Goal: Transaction & Acquisition: Purchase product/service

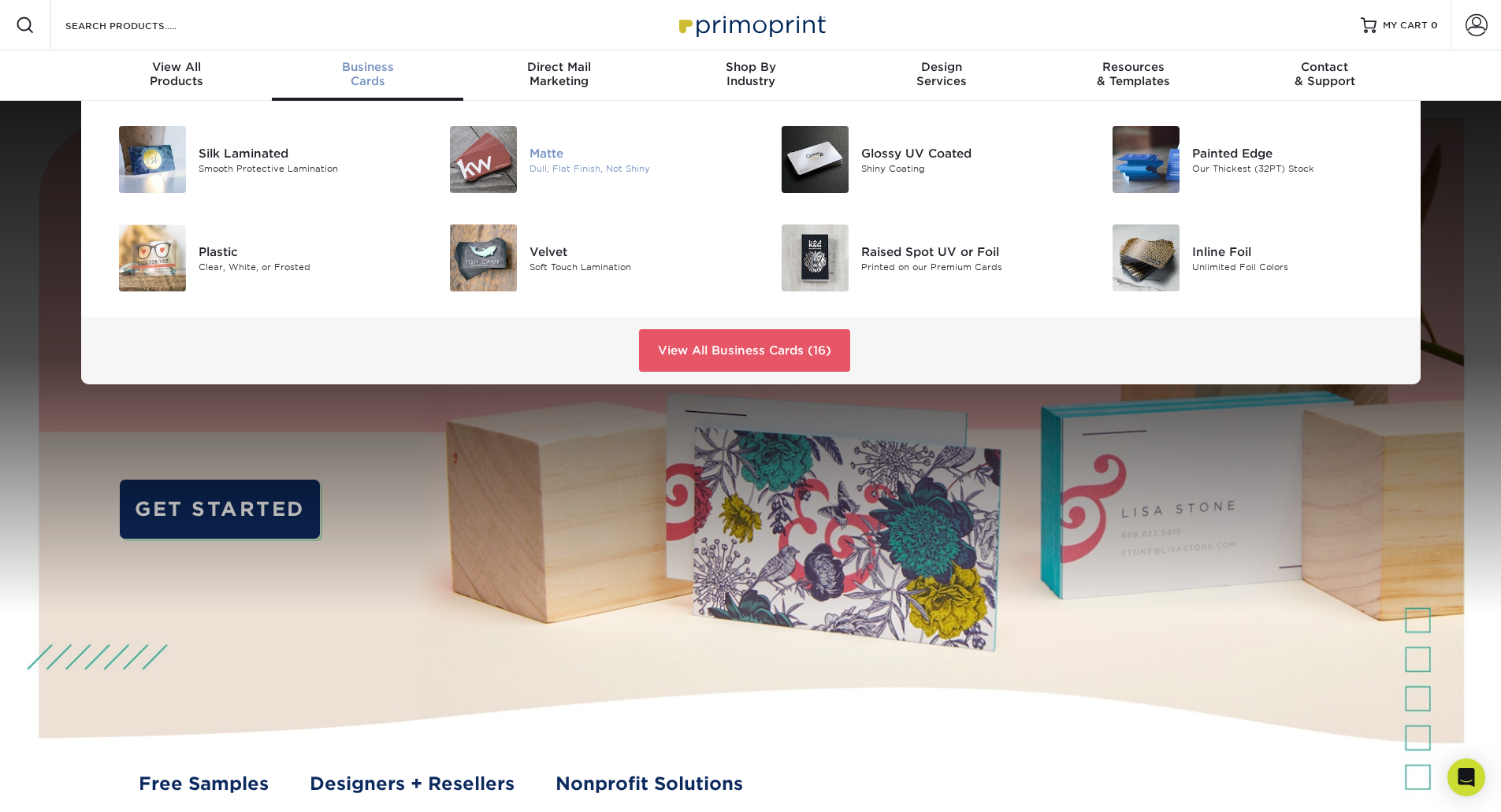
click at [470, 153] on img at bounding box center [483, 159] width 67 height 67
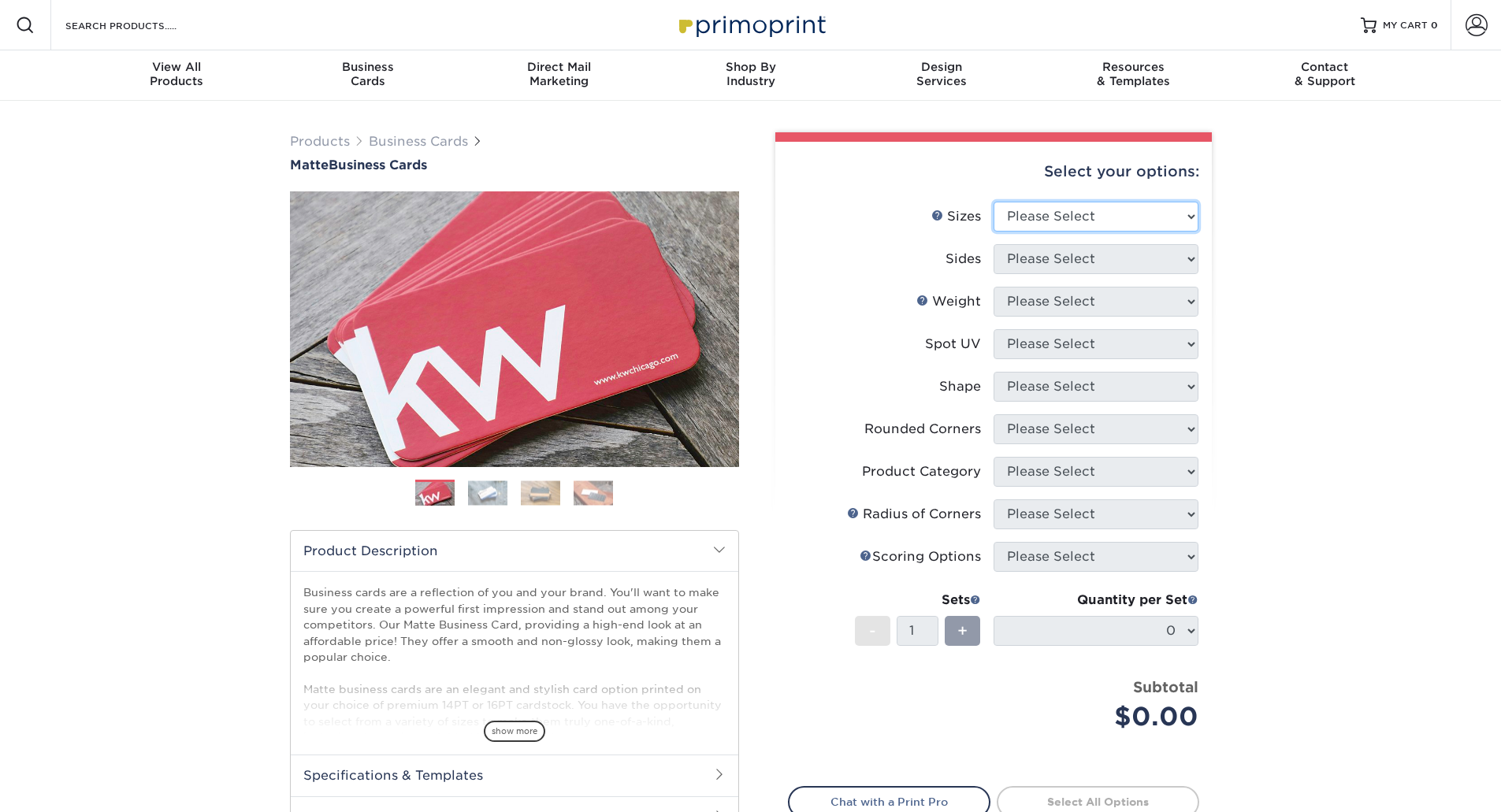
click at [1017, 227] on select "Please Select 1.5" x 3.5" - Mini 1.75" x 3.5" - Mini 2" x 2" - Square 2" x 3" -…" at bounding box center [1096, 216] width 205 height 30
select select "2.00x3.50"
click at [994, 201] on select "Please Select 1.5" x 3.5" - Mini 1.75" x 3.5" - Mini 2" x 2" - Square 2" x 3" -…" at bounding box center [1096, 216] width 205 height 30
click at [1076, 265] on select "Please Select Print Both Sides Print Front Only" at bounding box center [1096, 259] width 205 height 30
select select "13abbda7-1d64-4f25-8bb2-c179b224825d"
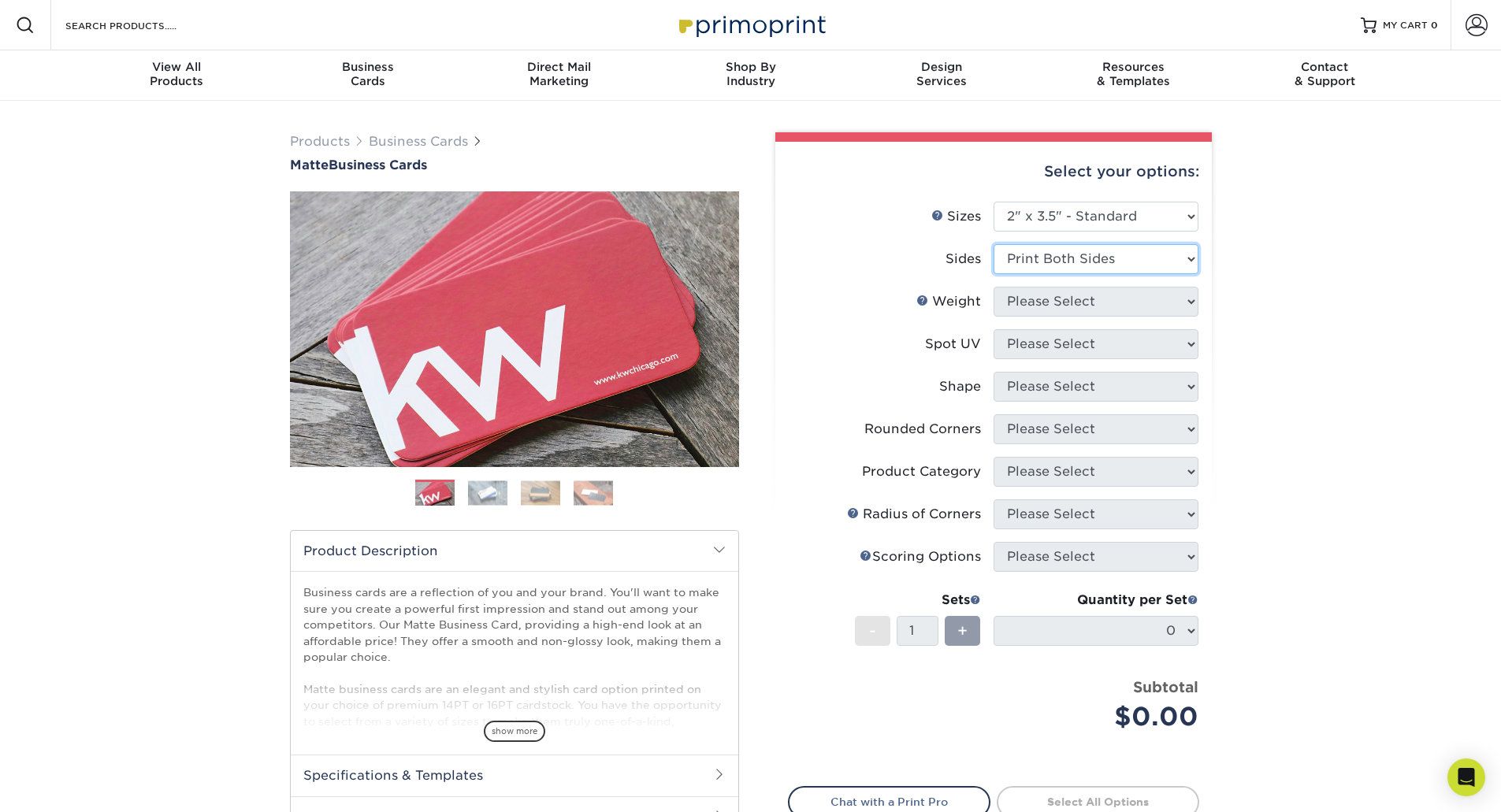
click at [994, 244] on select "Please Select Print Both Sides Print Front Only" at bounding box center [1096, 259] width 205 height 30
click at [1043, 298] on select "Please Select 16PT 14PT" at bounding box center [1096, 302] width 205 height 30
select select "16PT"
click at [994, 287] on select "Please Select 16PT 14PT" at bounding box center [1096, 302] width 205 height 30
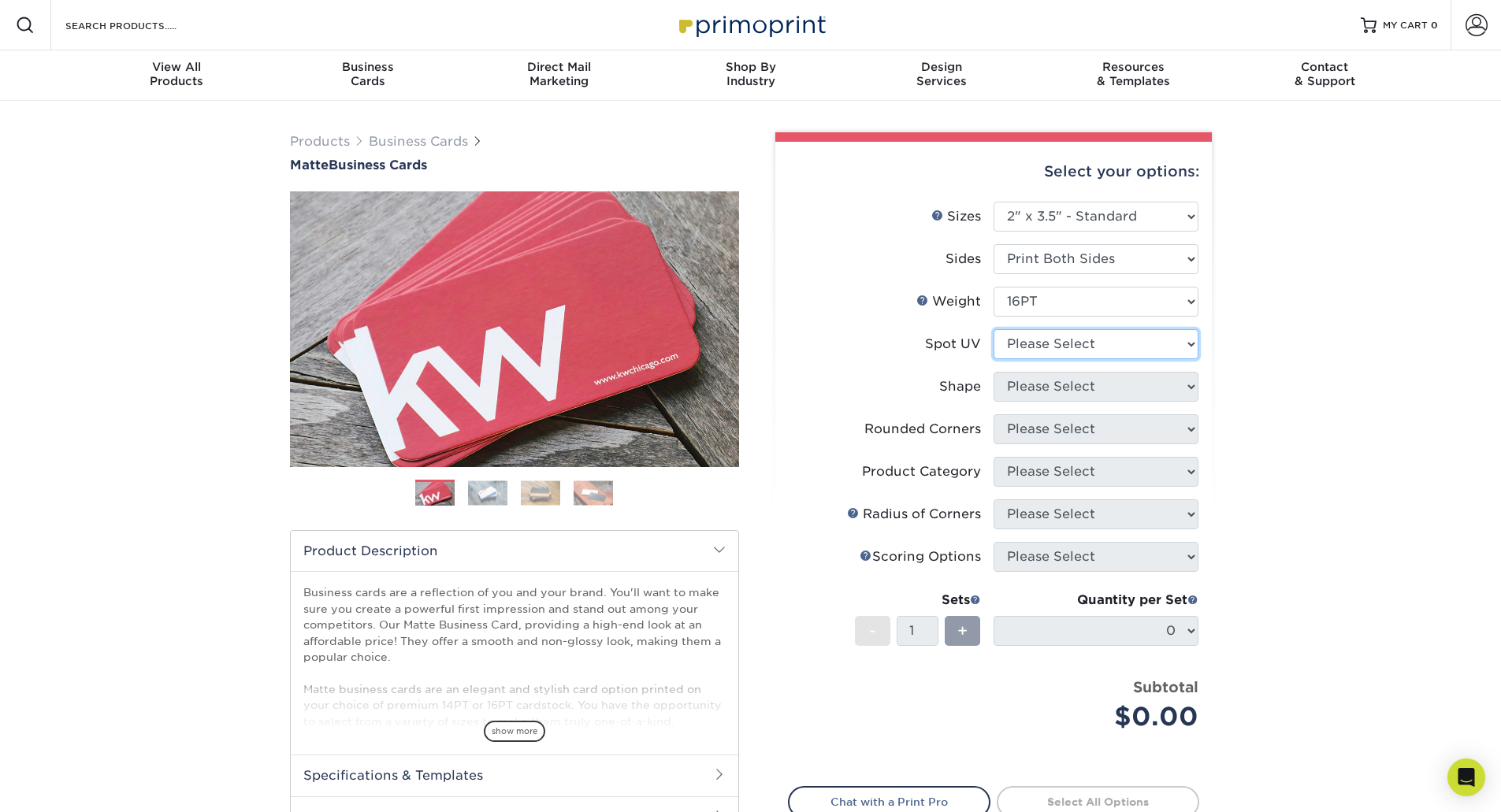
click at [1038, 343] on select "Please Select No Spot UV Front and Back (Both Sides) Front Only Back Only" at bounding box center [1096, 344] width 205 height 30
select select "3"
click at [994, 329] on select "Please Select No Spot UV Front and Back (Both Sides) Front Only Back Only" at bounding box center [1096, 344] width 205 height 30
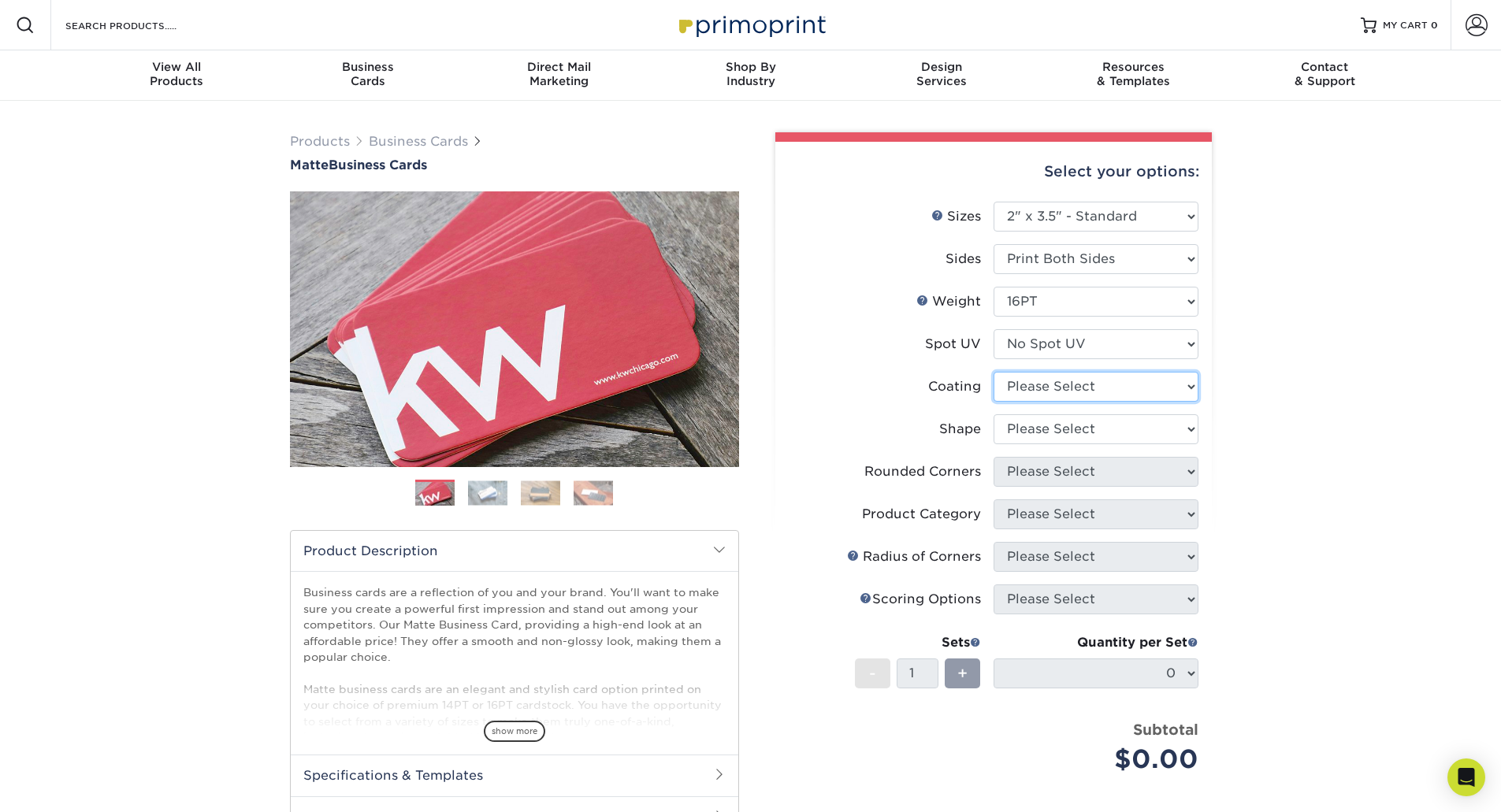
click at [1036, 385] on select at bounding box center [1096, 387] width 205 height 30
select select "121bb7b5-3b4d-429f-bd8d-bbf80e953313"
click at [994, 372] on select at bounding box center [1096, 387] width 205 height 30
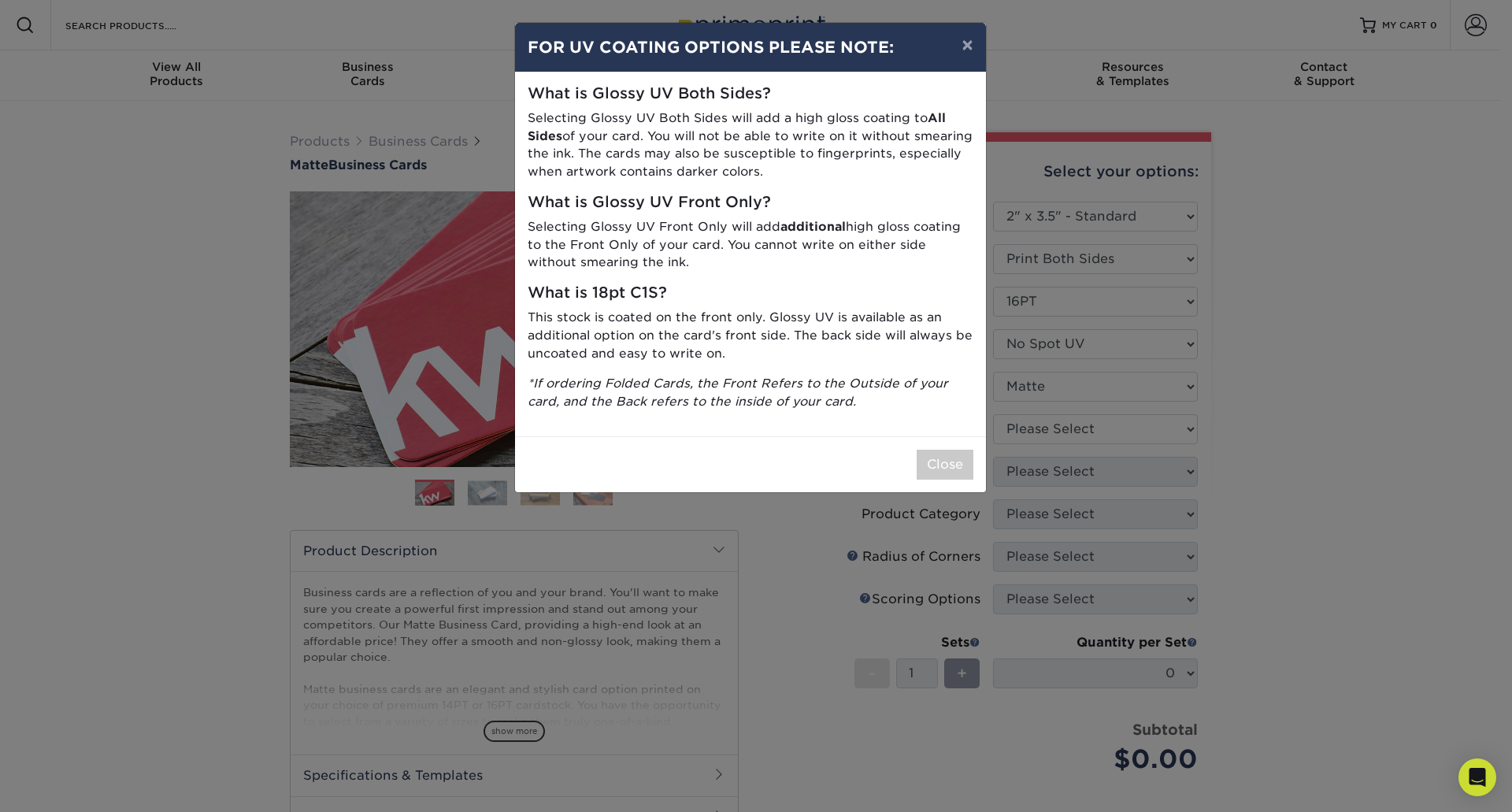
click at [1035, 430] on div "× FOR UV COATING OPTIONS PLEASE NOTE: What is Glossy UV Both Sides? Selecting G…" at bounding box center [756, 406] width 1512 height 812
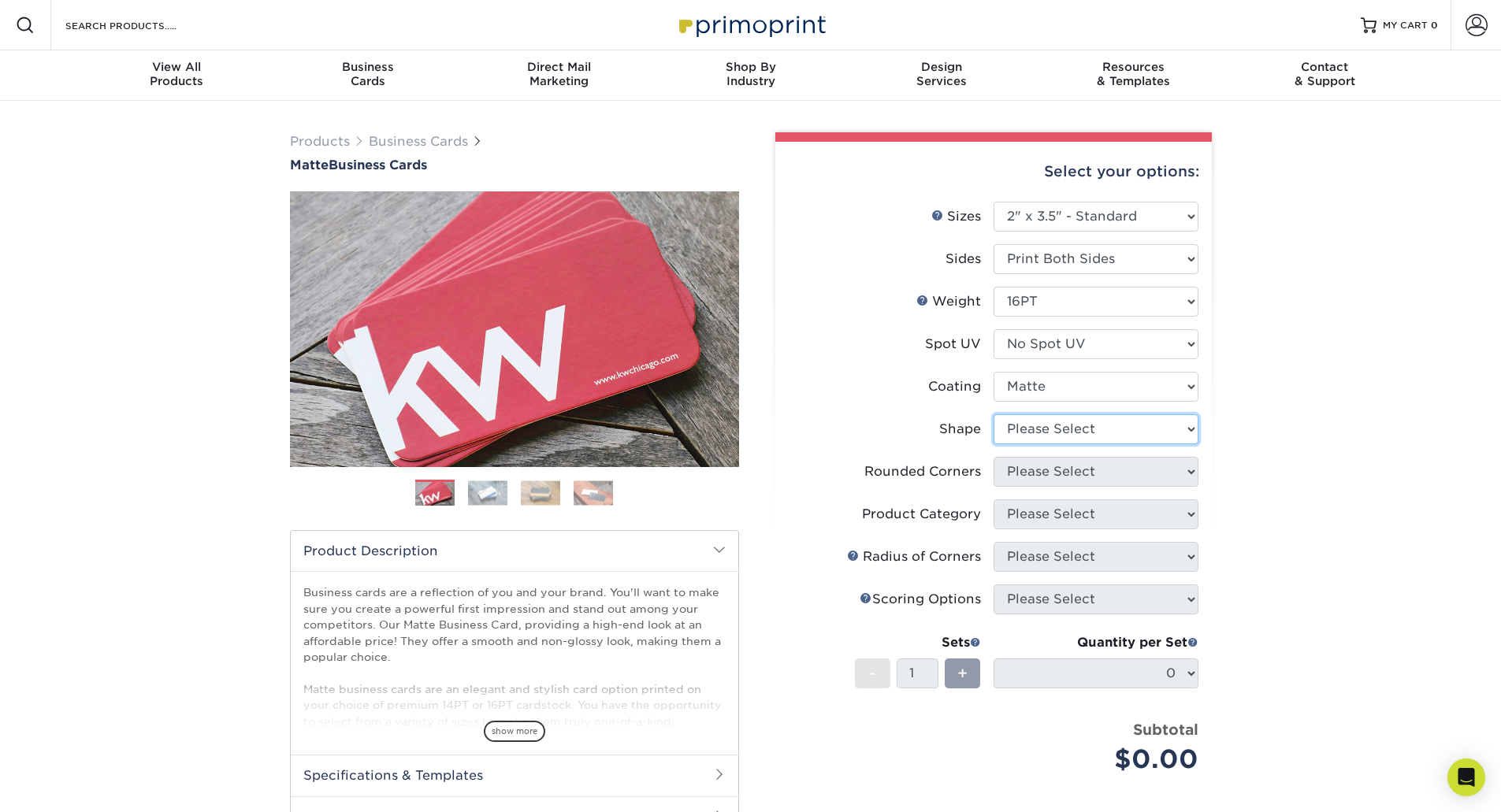
click at [1033, 430] on select "Please Select Standard Oval" at bounding box center [1096, 430] width 205 height 30
select select "standard"
click at [994, 415] on select "Please Select Standard Oval" at bounding box center [1096, 430] width 205 height 30
click at [1034, 481] on select "Please Select Yes - Round 2 Corners Yes - Round 4 Corners No" at bounding box center [1096, 472] width 205 height 30
click at [994, 457] on select "Please Select Yes - Round 2 Corners Yes - Round 4 Corners No" at bounding box center [1096, 472] width 205 height 30
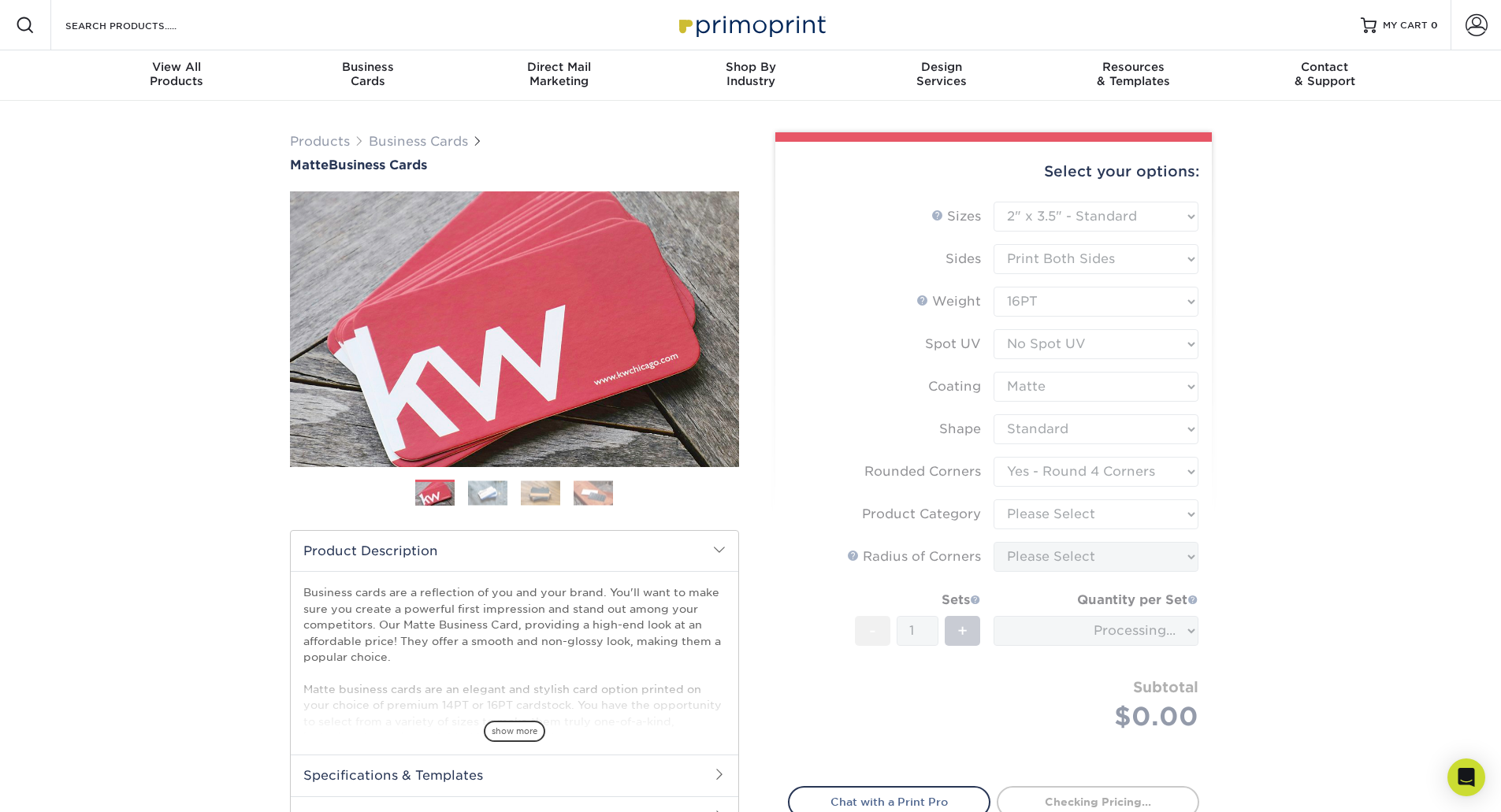
click at [1050, 471] on form "Sizes Help Sizes Please Select 1.5" x 3.5" - Mini 1.75" x 3.5" - Mini 2" x 2" -…" at bounding box center [993, 485] width 412 height 566
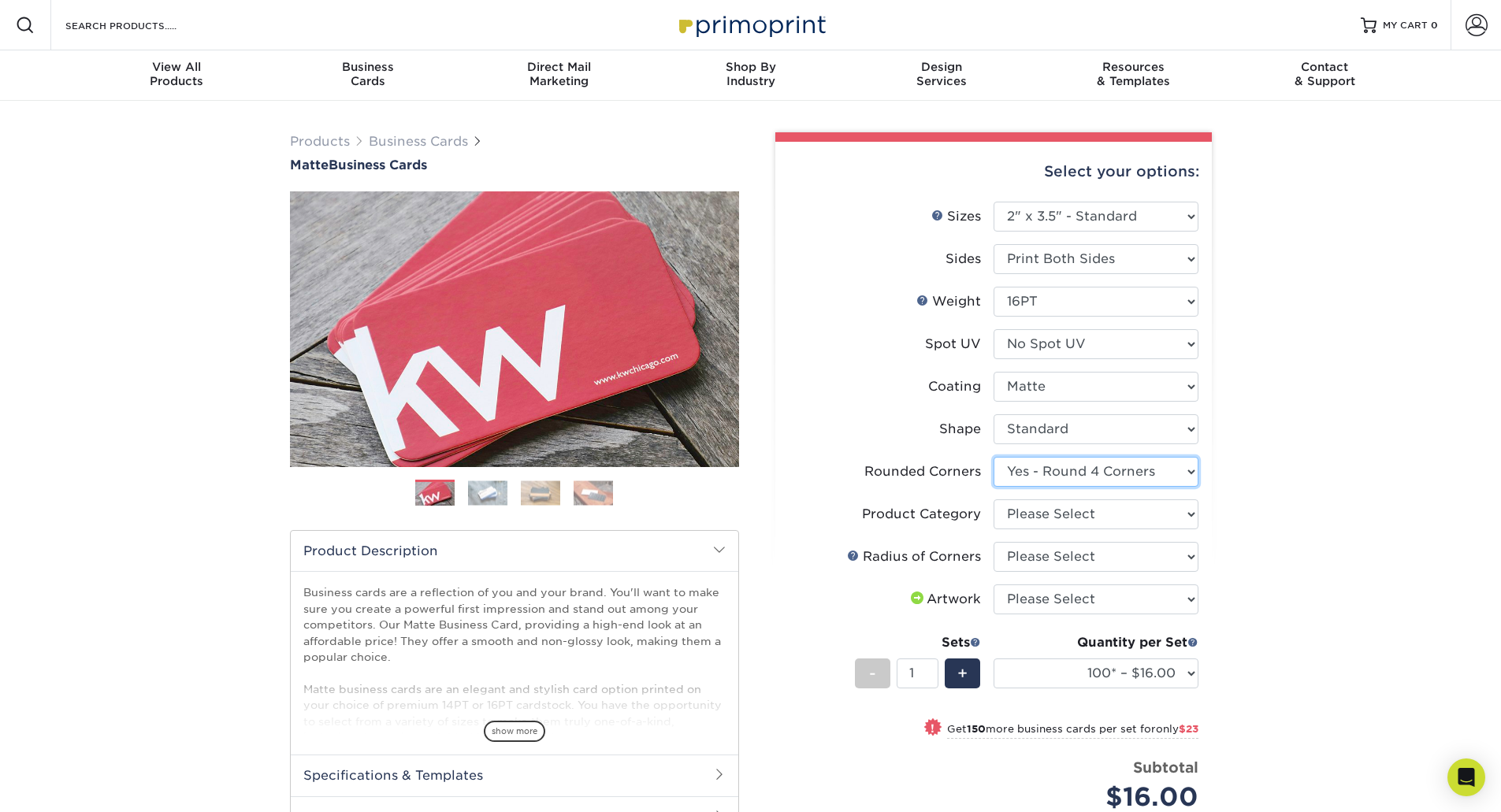
click at [1050, 471] on select "Please Select Yes - Round 2 Corners Yes - Round 4 Corners No" at bounding box center [1096, 472] width 205 height 30
select select "0"
click at [994, 457] on select "Please Select Yes - Round 2 Corners Yes - Round 4 Corners No" at bounding box center [1096, 472] width 205 height 30
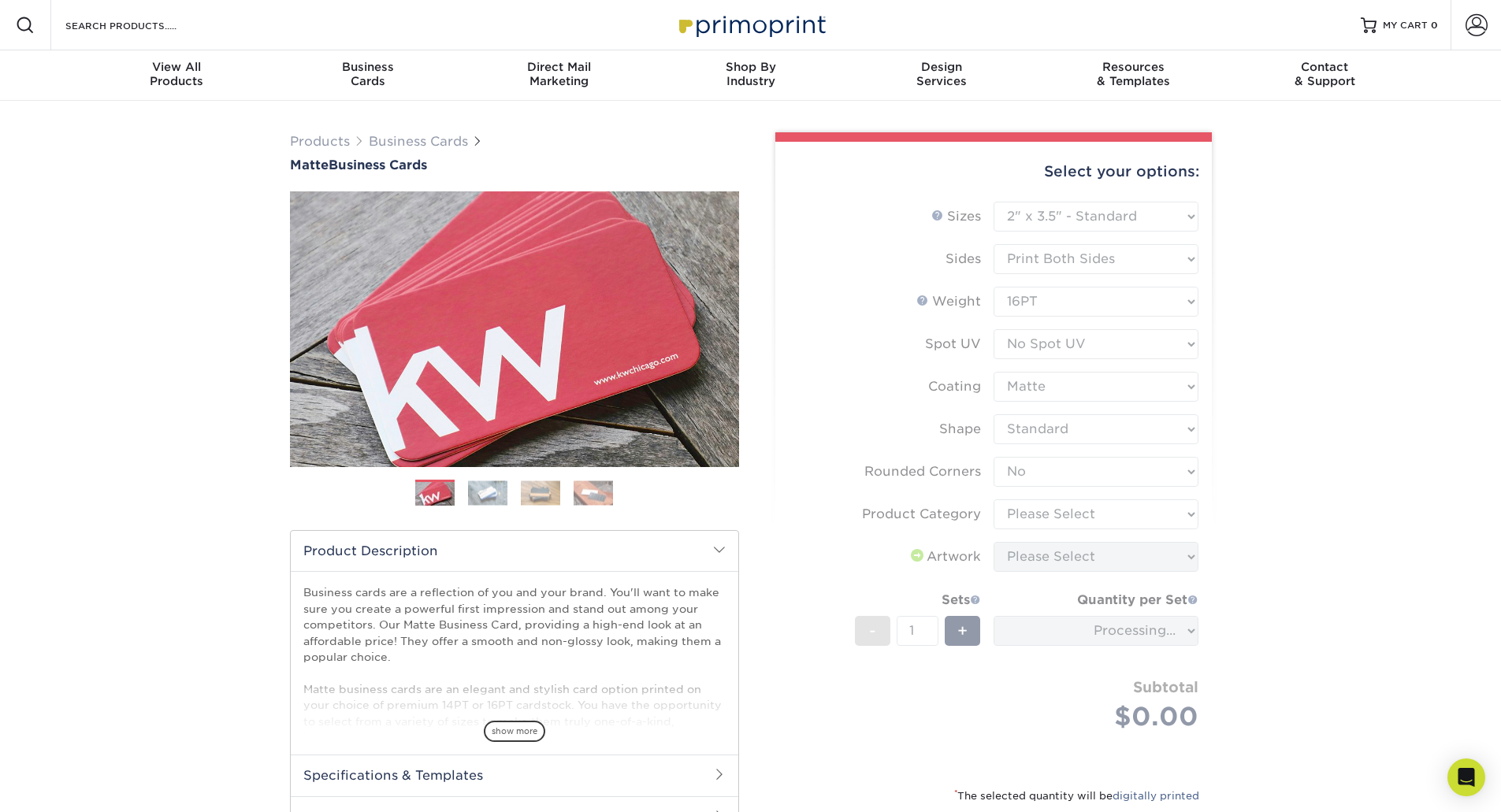
click at [1466, 504] on div "Products Business Cards Matte Business Cards Previous Next 100 $ 9" at bounding box center [750, 550] width 1501 height 900
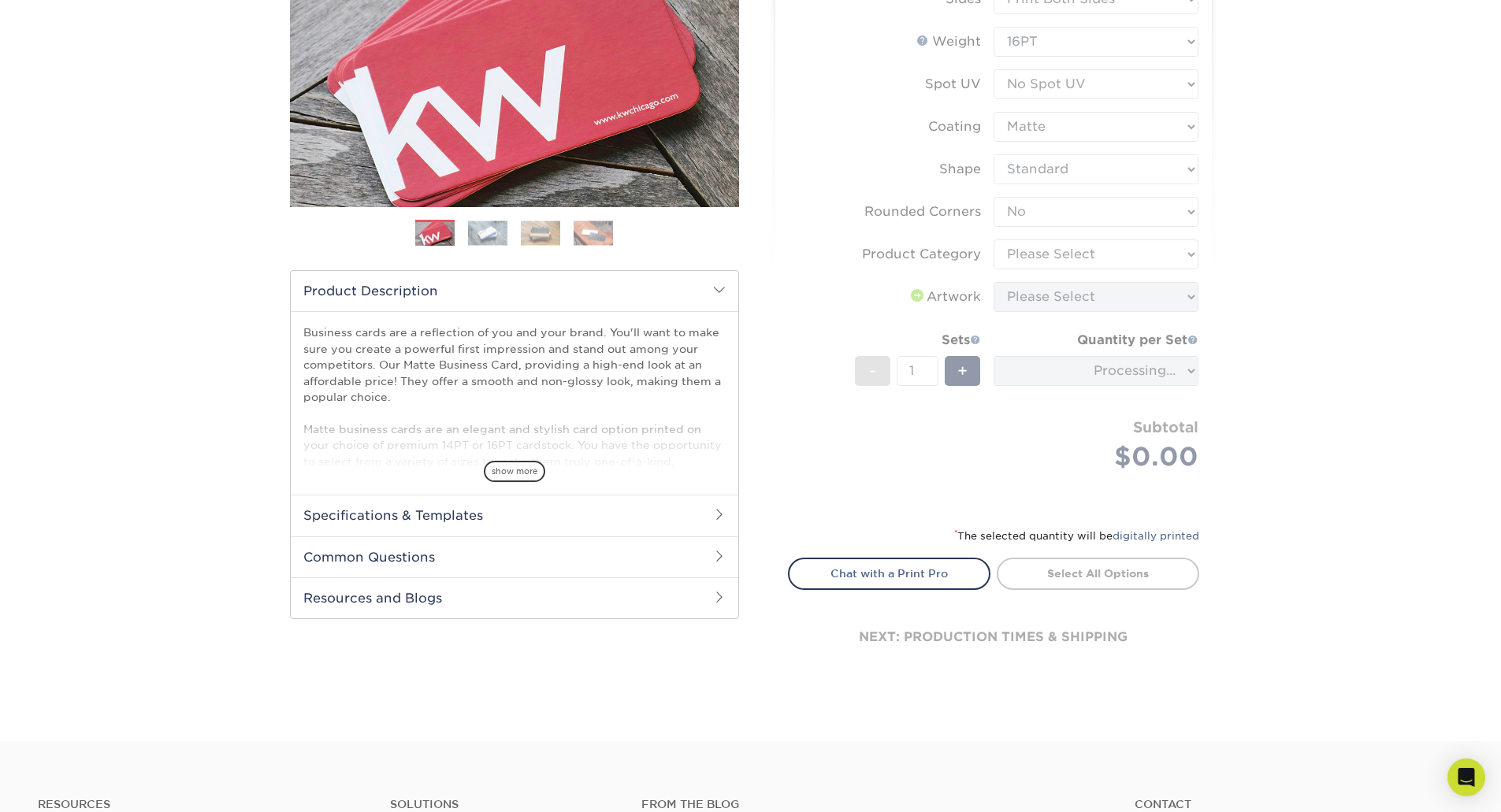
scroll to position [158, 0]
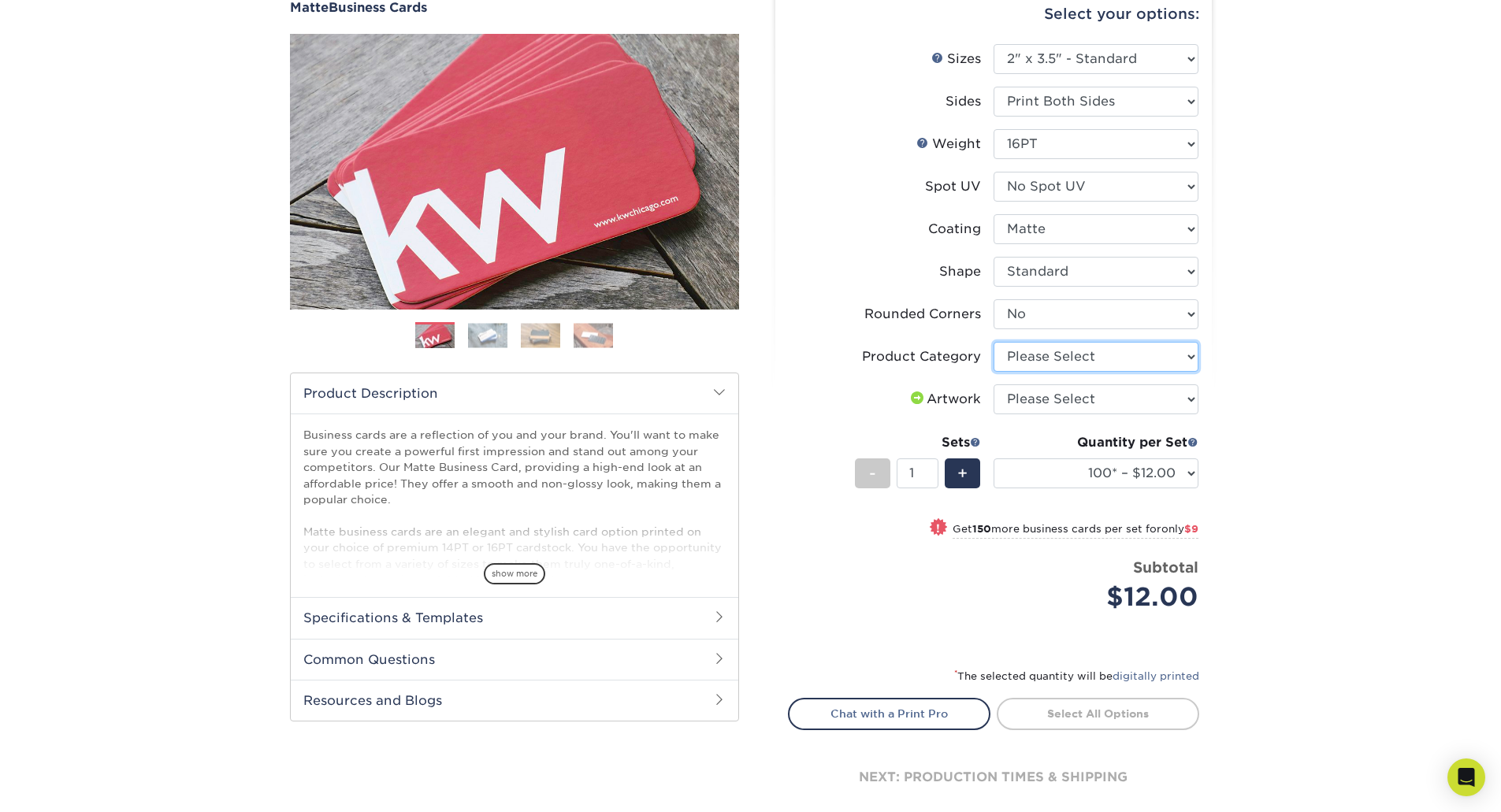
click at [1123, 366] on select "Please Select Business Cards" at bounding box center [1096, 357] width 205 height 30
select select "3b5148f1-0588-4f88-a218-97bcfdce65c1"
click at [994, 342] on select "Please Select Business Cards" at bounding box center [1096, 357] width 205 height 30
click at [1094, 398] on select "Please Select I will upload files I need a design - $100" at bounding box center [1096, 400] width 205 height 30
select select "upload"
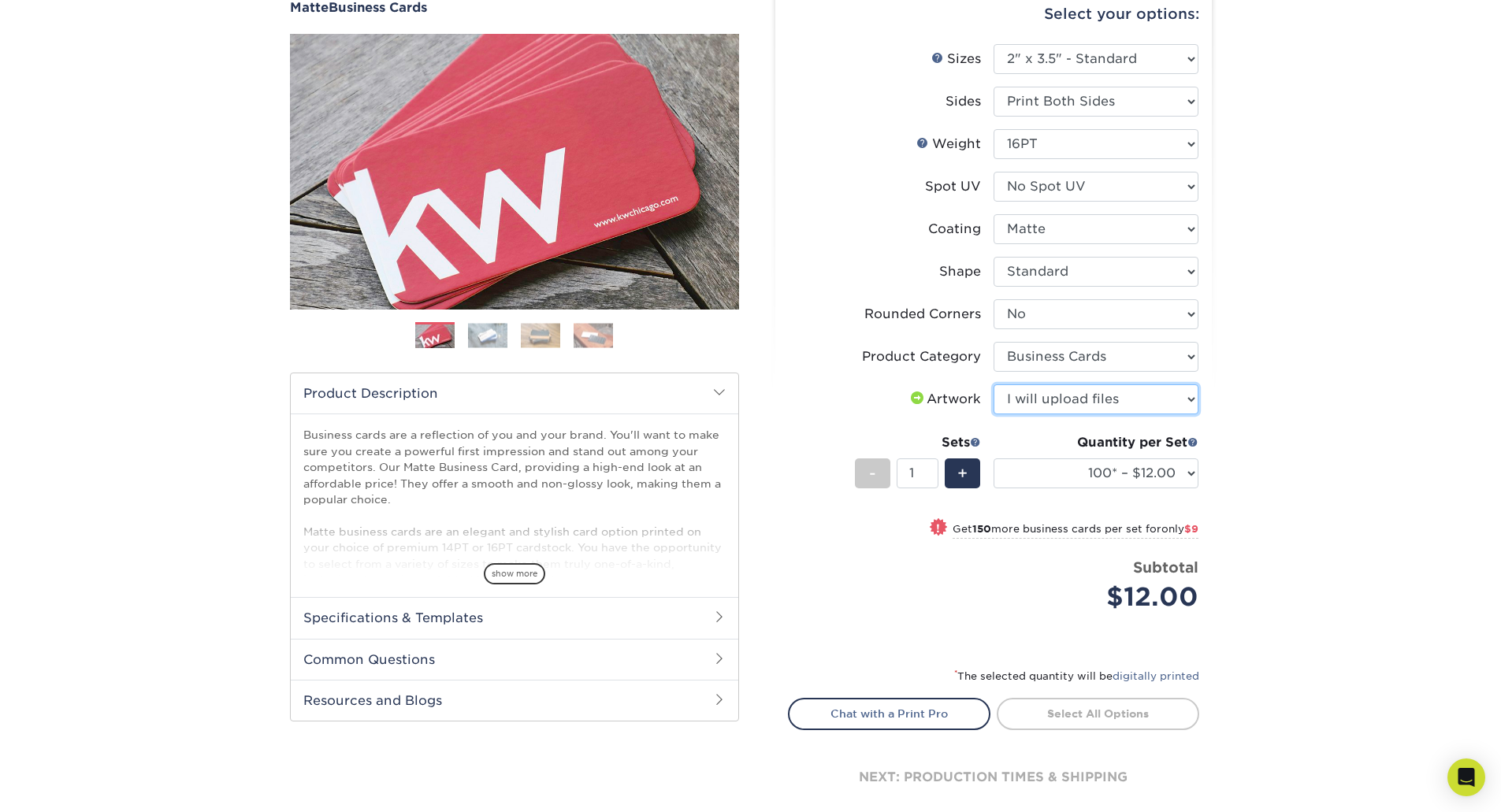
click at [994, 385] on select "Please Select I will upload files I need a design - $100" at bounding box center [1096, 400] width 205 height 30
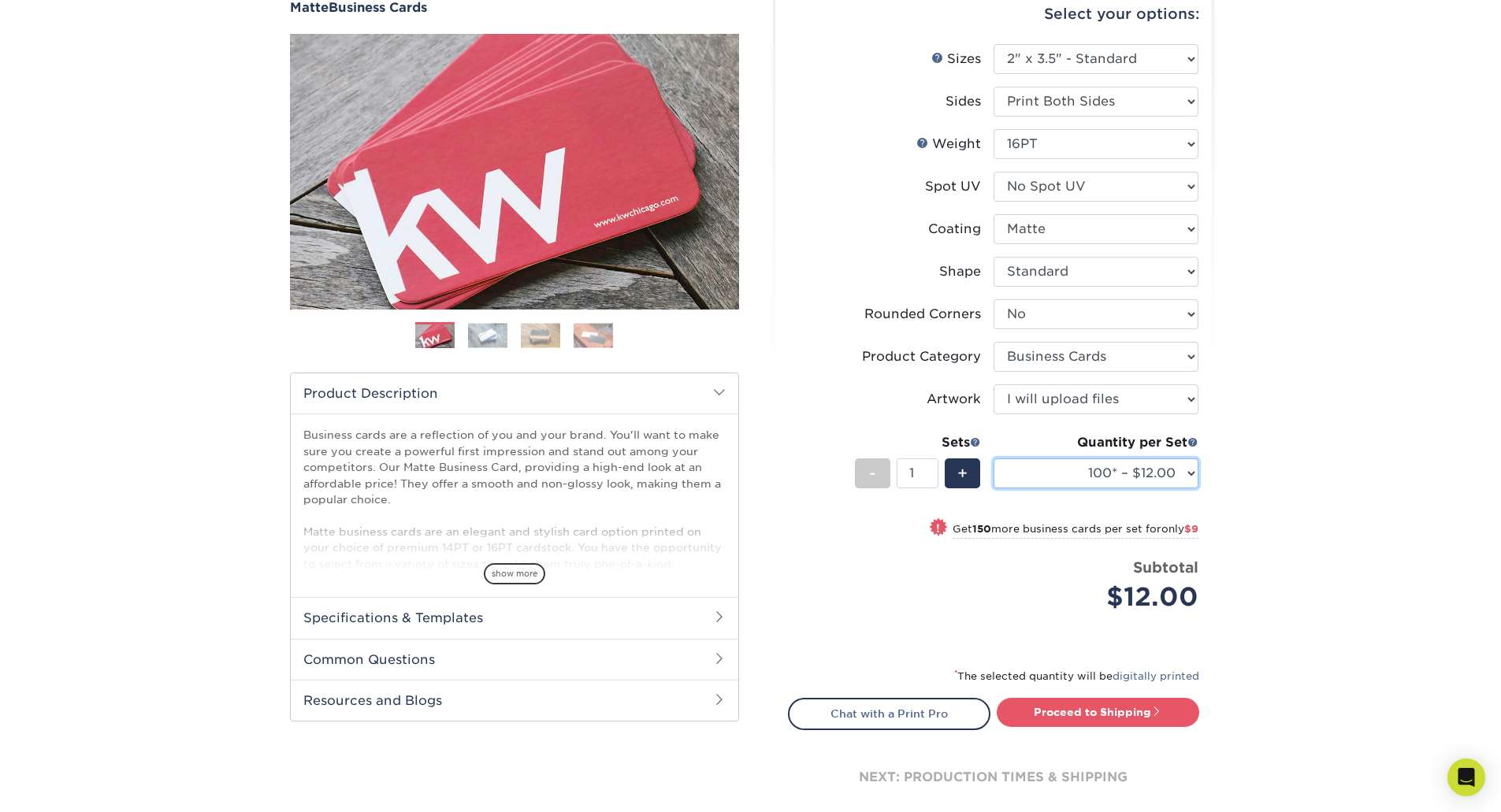
click at [1122, 482] on select "100* – $12.00 250* – $21.00 500 – $42.00 1000 – $53.00 2500 – $95.00 5000 – $18…" at bounding box center [1096, 473] width 205 height 30
select select "250* – $21.00"
click at [994, 458] on select "100* – $12.00 250* – $21.00 500 – $42.00 1000 – $53.00 2500 – $95.00 5000 – $18…" at bounding box center [1096, 473] width 205 height 30
click at [1075, 702] on link "Proceed to Shipping" at bounding box center [1098, 712] width 202 height 29
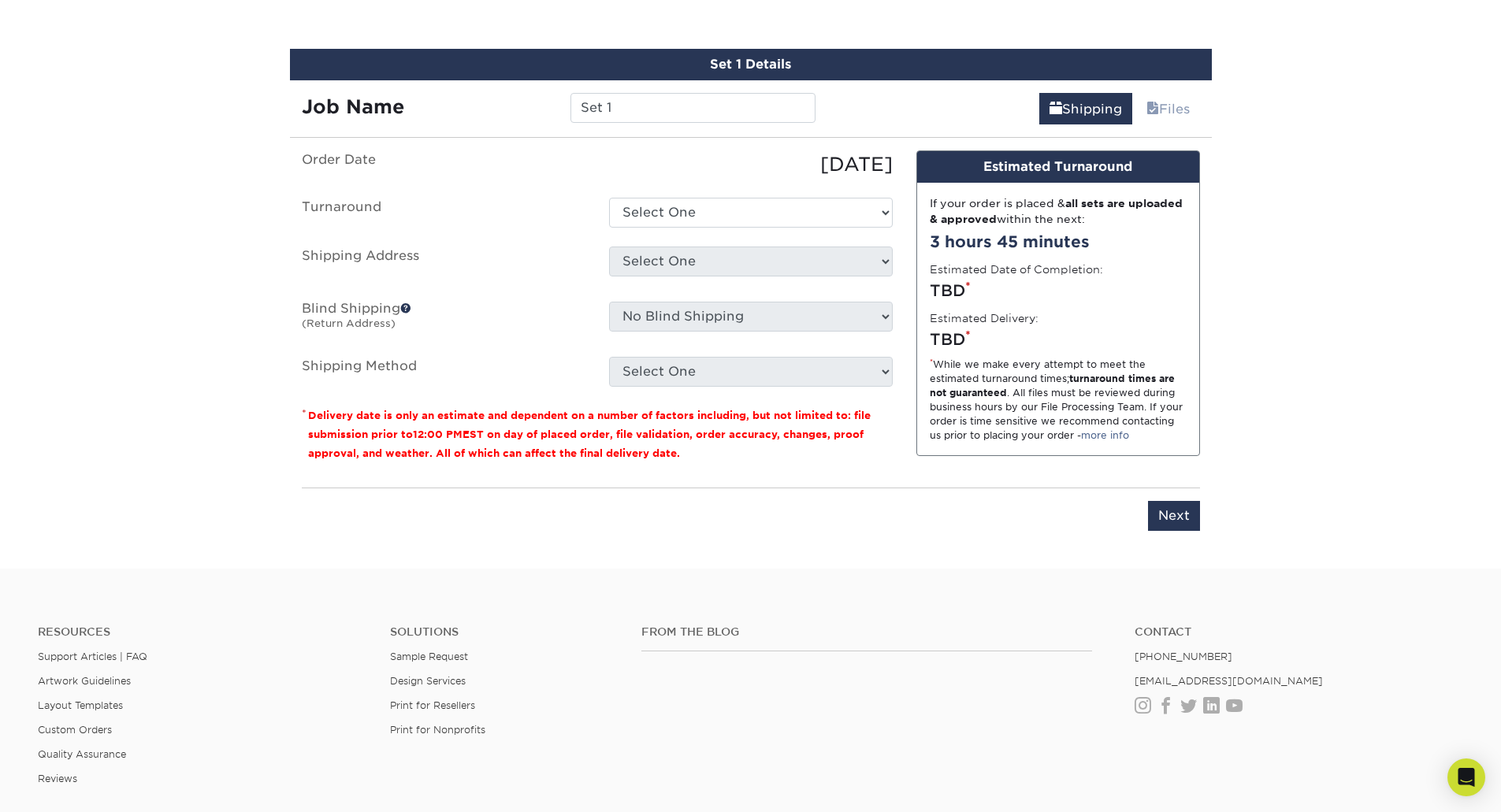
scroll to position [898, 0]
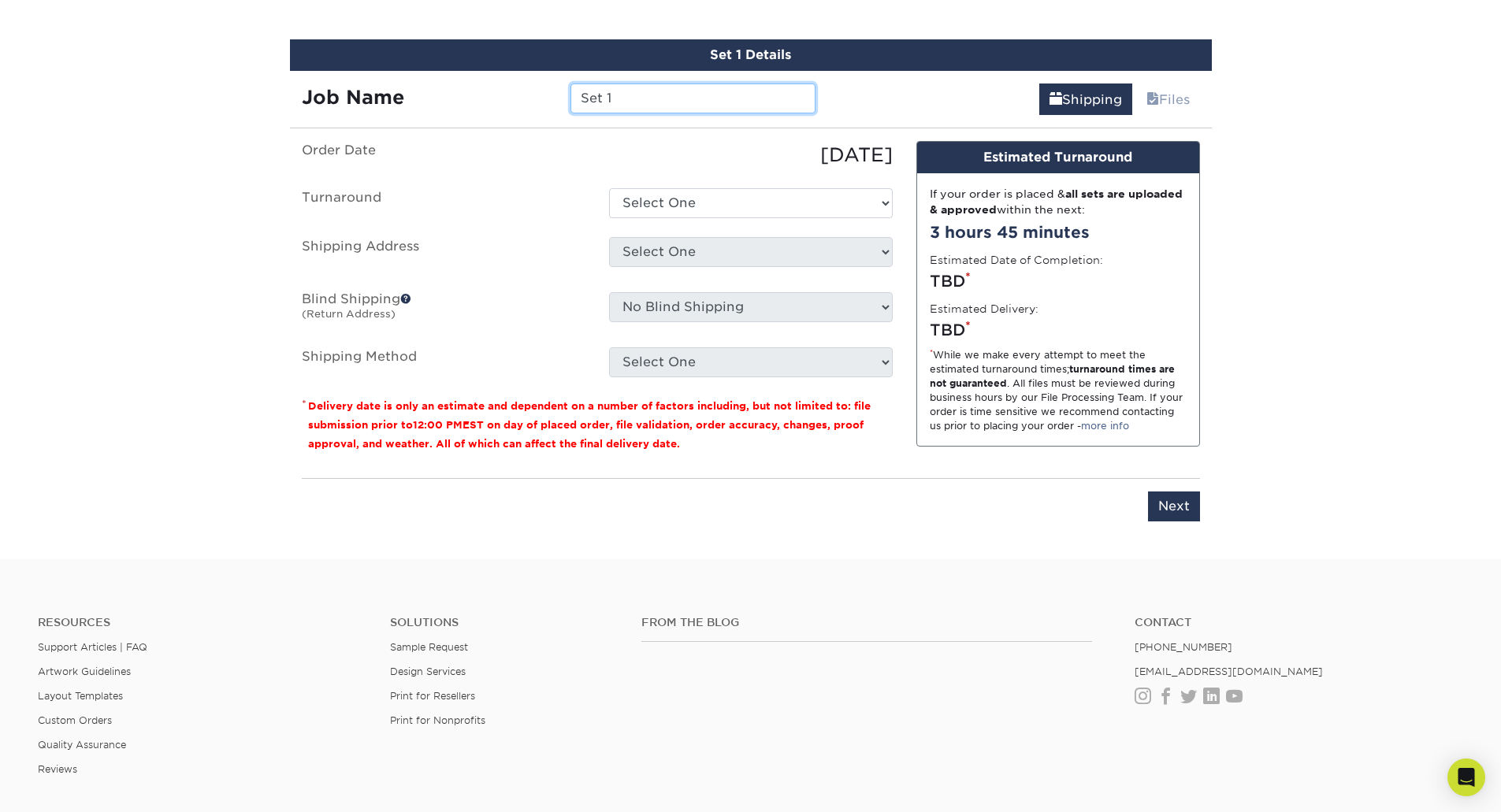
drag, startPoint x: 620, startPoint y: 103, endPoint x: 562, endPoint y: 102, distance: 58.0
click at [562, 102] on div "Set 1" at bounding box center [693, 98] width 269 height 30
type input "Dave Bertoldi-CMA"
click at [719, 201] on select "Select One 2-4 Business Days 2 Day Next Business Day" at bounding box center [751, 203] width 284 height 30
select select "c35f0e2c-0ea3-4df9-a4f0-5530faf23bd7"
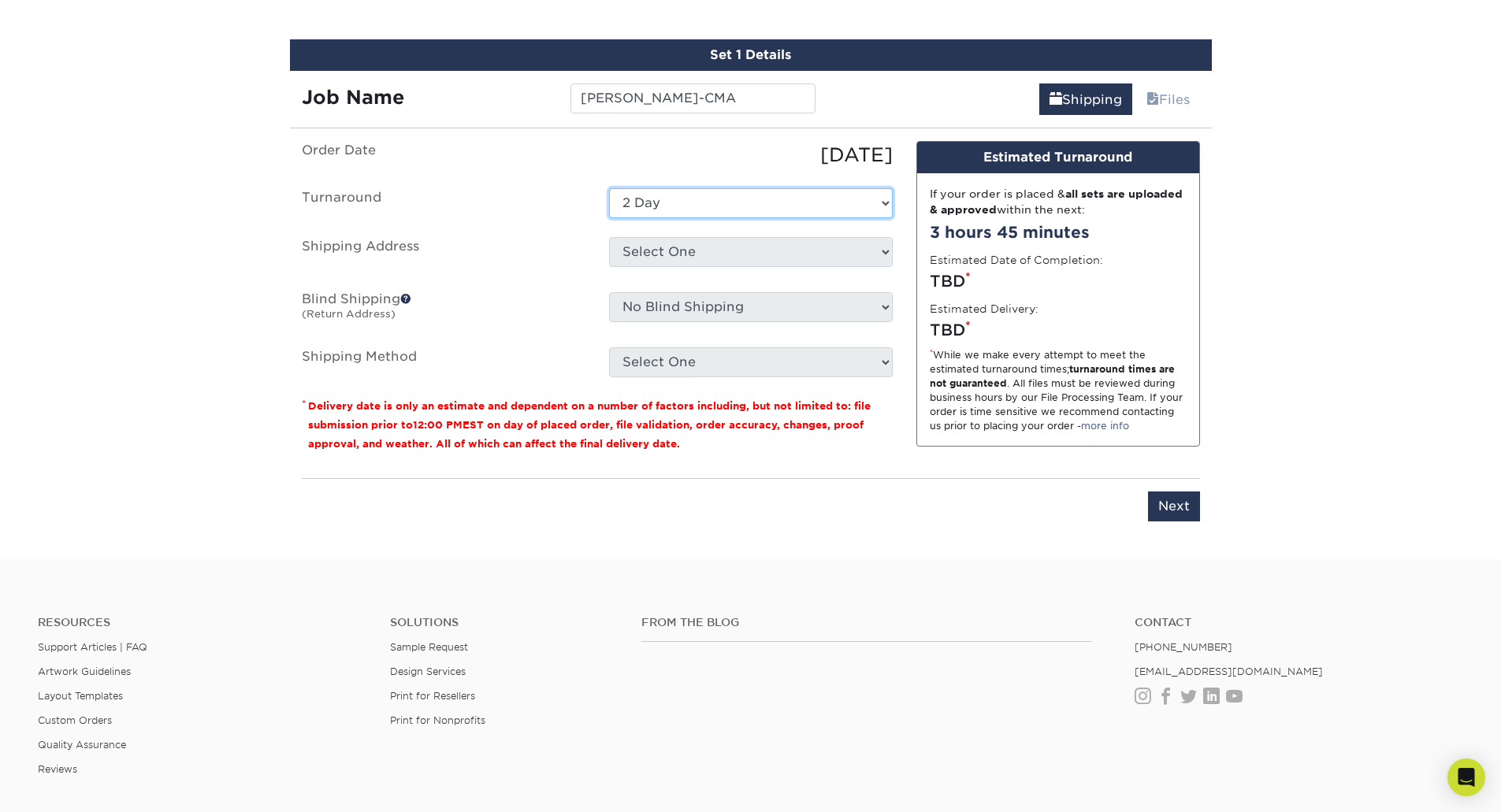
click at [609, 188] on select "Select One 2-4 Business Days 2 Day Next Business Day" at bounding box center [751, 203] width 284 height 30
click at [708, 260] on select "Select One + Add New Address - Login" at bounding box center [751, 252] width 284 height 30
click at [609, 267] on select "Select One + Add New Address - Login" at bounding box center [751, 252] width 284 height 30
select select "-1"
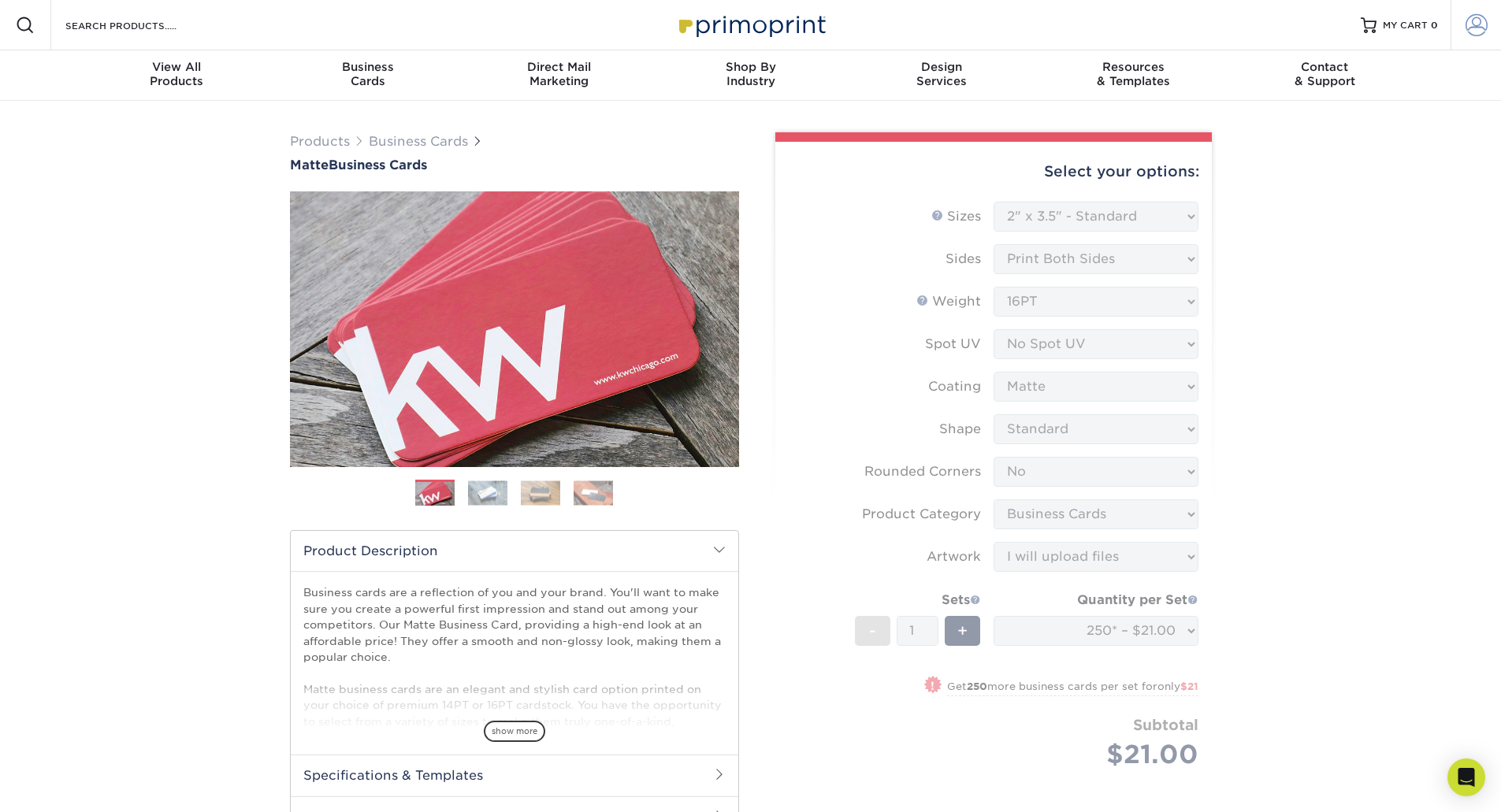
click at [1467, 33] on span at bounding box center [1477, 25] width 22 height 22
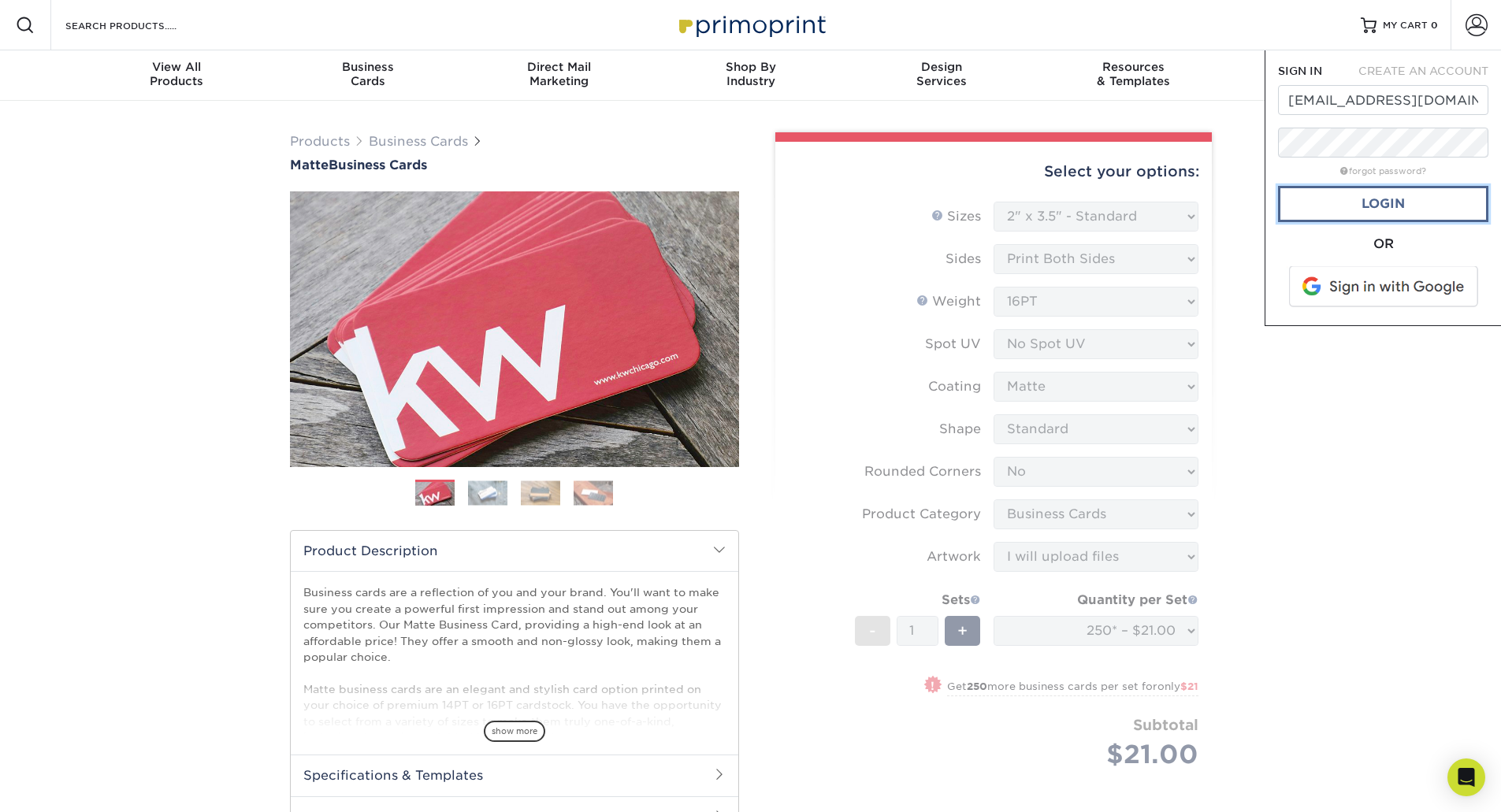
click at [1375, 204] on link "Login" at bounding box center [1383, 204] width 210 height 36
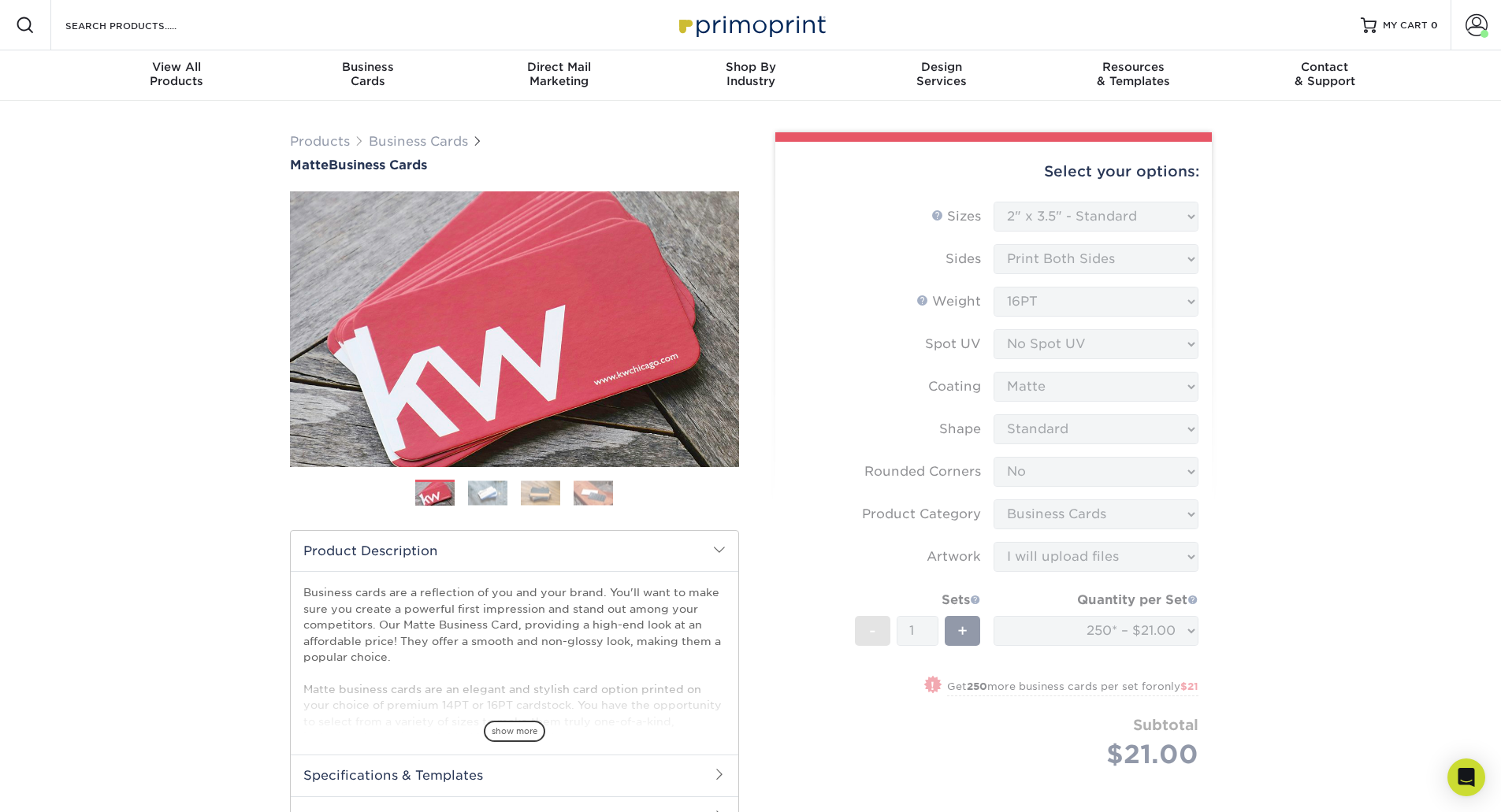
click at [1381, 211] on div "Products Business Cards Matte Business Cards Previous Next 100 $ 9" at bounding box center [750, 779] width 1501 height 1358
click at [1015, 201] on form "Sizes Help Sizes Please Select 1.5" x 3.5" - Mini 1.75" x 3.5" - Mini 2" x 2" -…" at bounding box center [993, 504] width 412 height 604
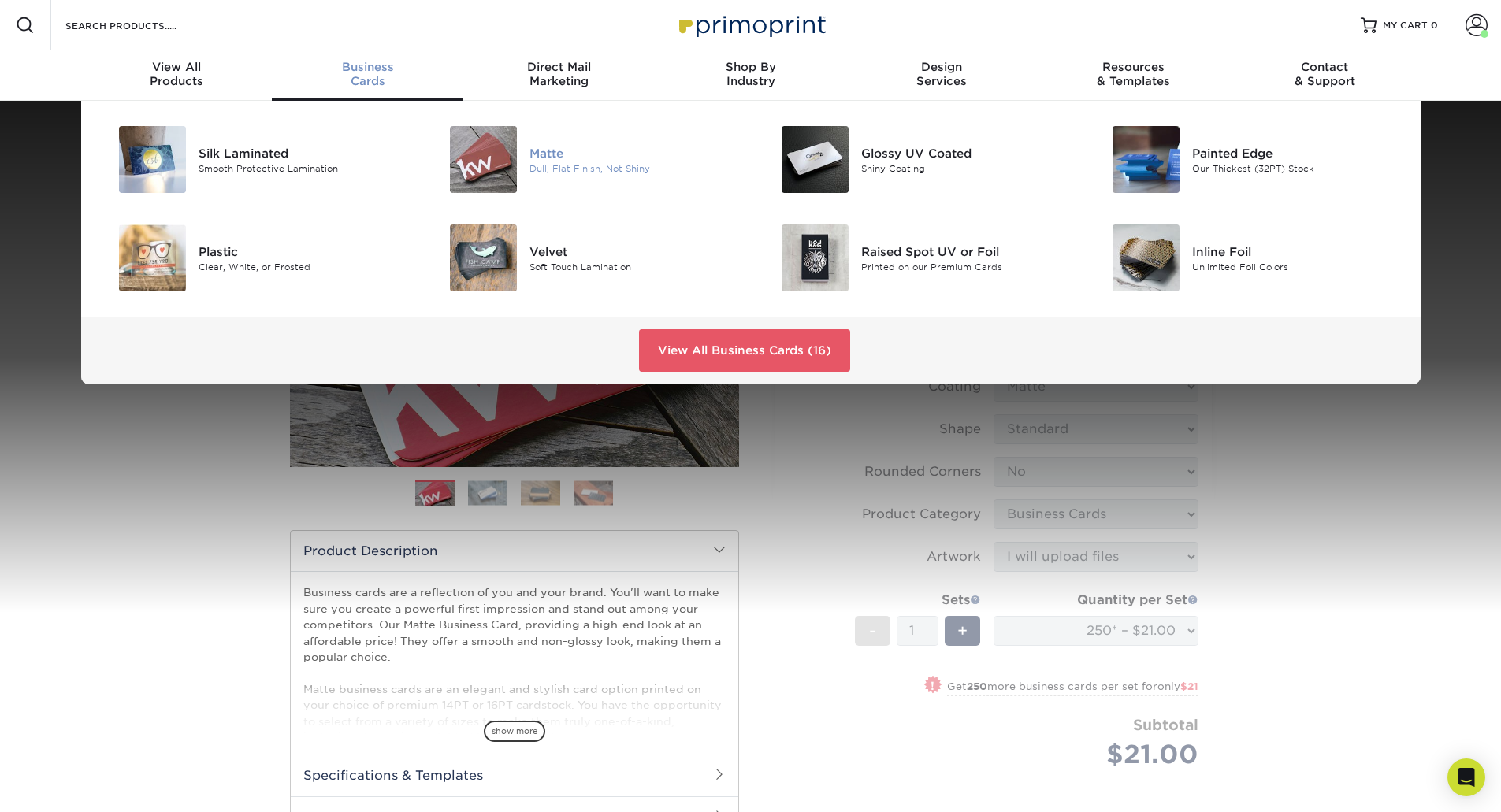
click at [489, 174] on img at bounding box center [483, 159] width 67 height 67
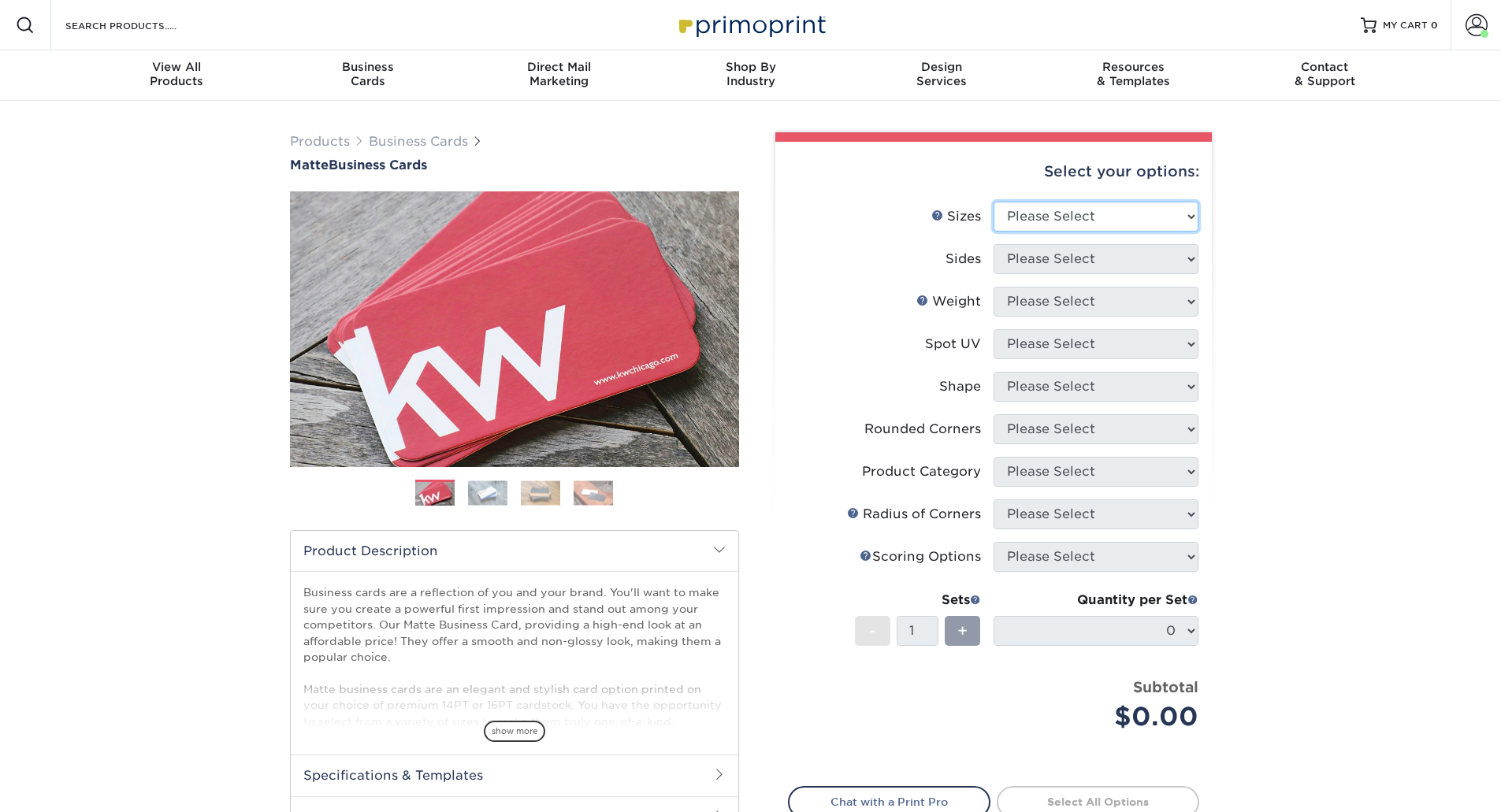
click at [1110, 210] on select "Please Select 1.5" x 3.5" - Mini 1.75" x 3.5" - Mini 2" x 2" - Square 2" x 3" -…" at bounding box center [1096, 216] width 205 height 30
select select "2.00x3.50"
click at [994, 201] on select "Please Select 1.5" x 3.5" - Mini 1.75" x 3.5" - Mini 2" x 2" - Square 2" x 3" -…" at bounding box center [1096, 216] width 205 height 30
click at [1080, 262] on select "Please Select Print Both Sides Print Front Only" at bounding box center [1096, 259] width 205 height 30
select select "13abbda7-1d64-4f25-8bb2-c179b224825d"
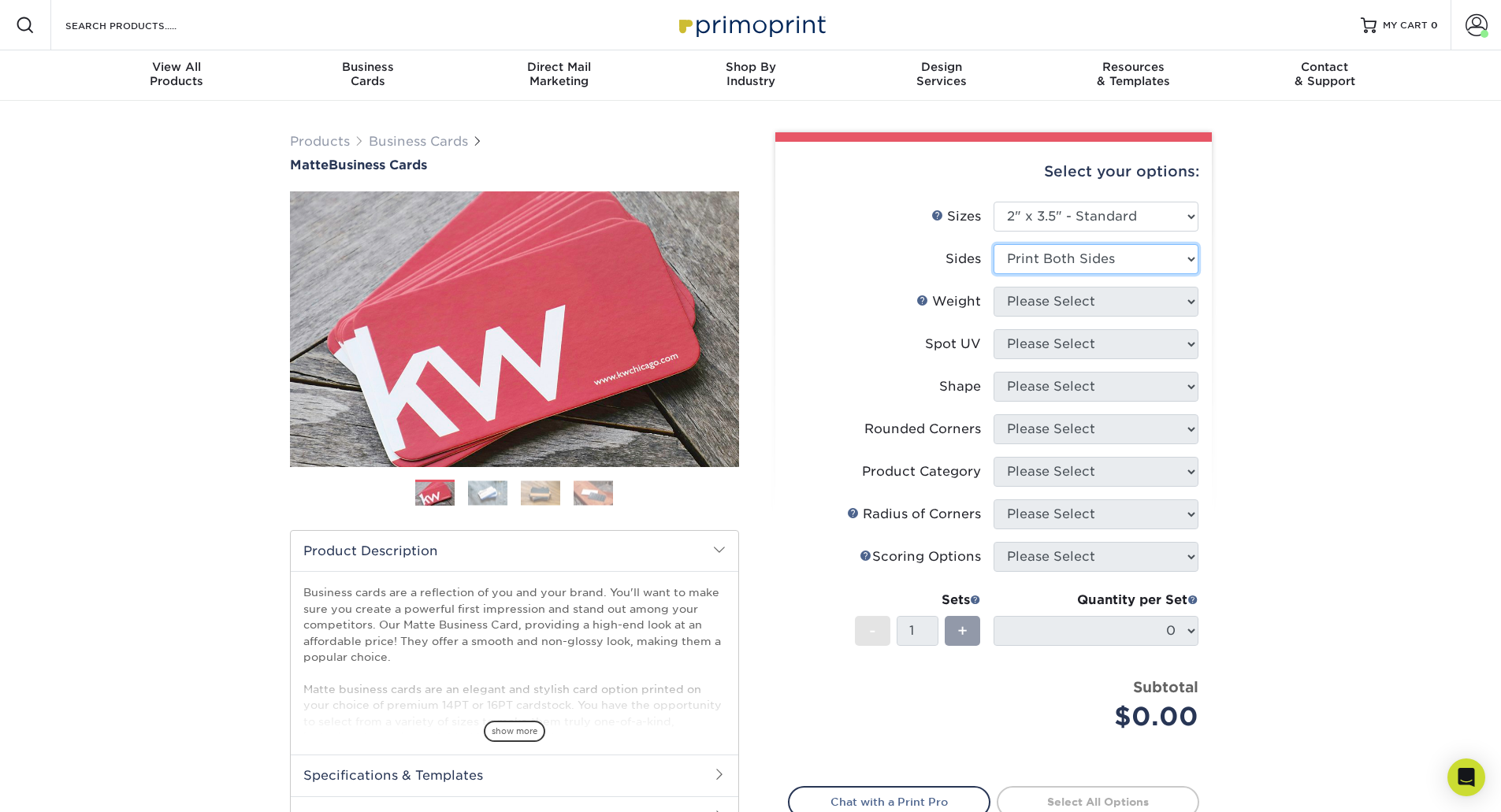
click at [994, 244] on select "Please Select Print Both Sides Print Front Only" at bounding box center [1096, 259] width 205 height 30
click at [1077, 318] on li "Weight Help Weight Please Select 16PT 14PT" at bounding box center [993, 308] width 410 height 43
click at [1071, 302] on select "Please Select 16PT 14PT" at bounding box center [1096, 302] width 205 height 30
select select "16PT"
click at [994, 287] on select "Please Select 16PT 14PT" at bounding box center [1096, 302] width 205 height 30
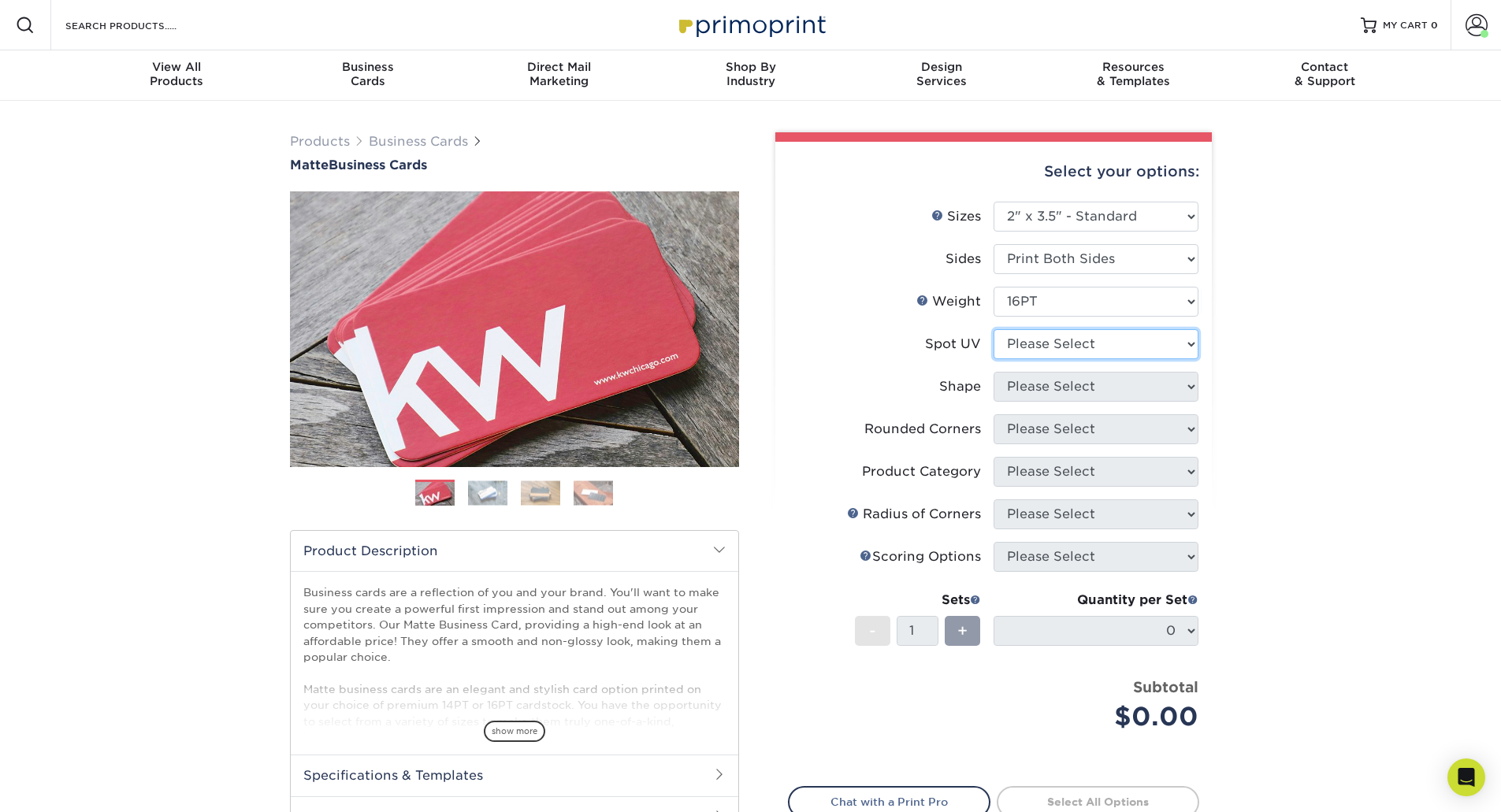
click at [1066, 350] on select "Please Select No Spot UV Front and Back (Both Sides) Front Only Back Only" at bounding box center [1096, 344] width 205 height 30
select select "3"
click at [994, 329] on select "Please Select No Spot UV Front and Back (Both Sides) Front Only Back Only" at bounding box center [1096, 344] width 205 height 30
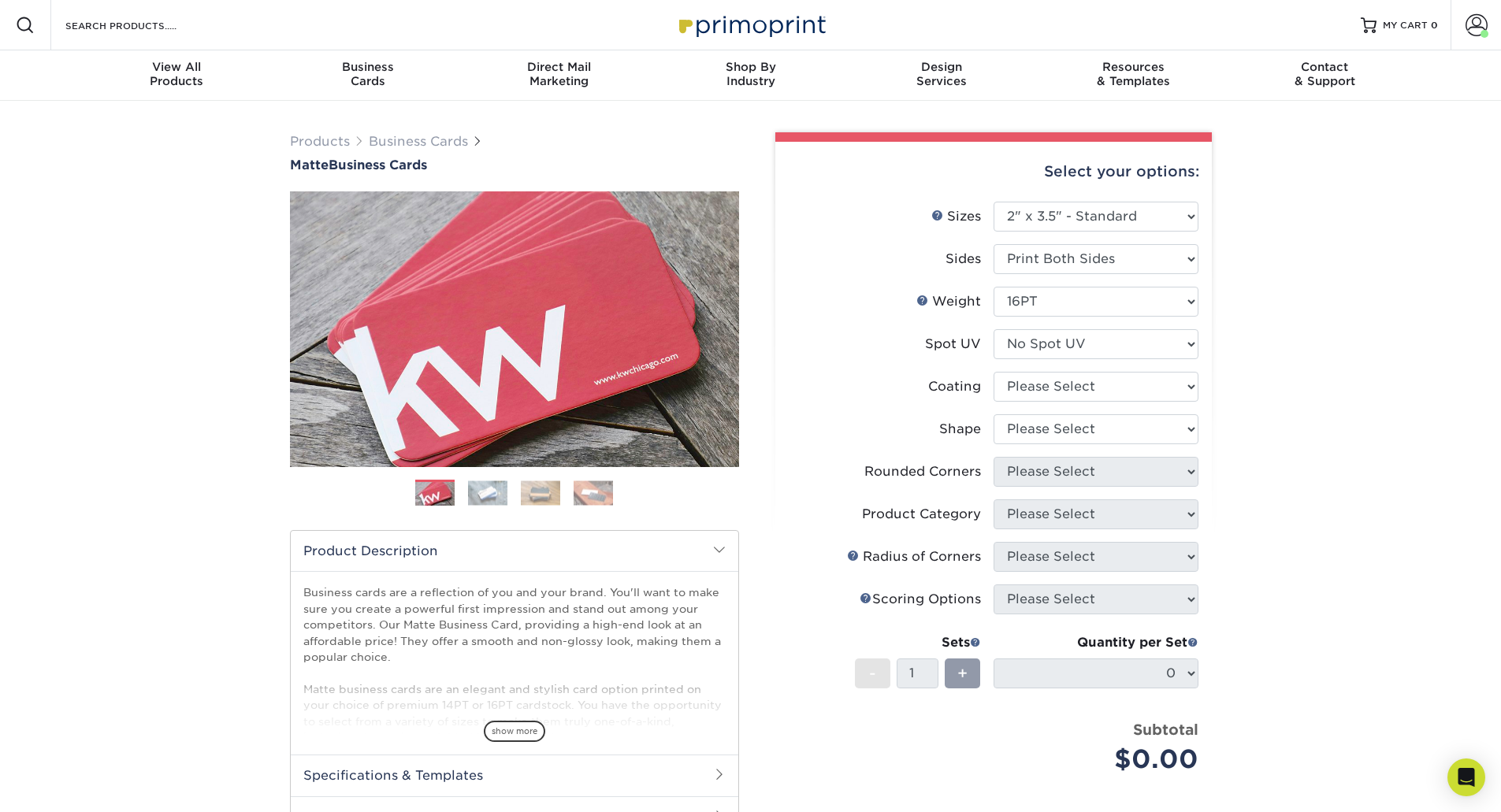
click at [1054, 369] on li "Spot UV Please Select No Spot UV Front and Back (Both Sides) Front Only Back On…" at bounding box center [993, 350] width 410 height 43
click at [1054, 378] on select at bounding box center [1096, 387] width 205 height 30
select select "121bb7b5-3b4d-429f-bd8d-bbf80e953313"
click at [994, 372] on select at bounding box center [1096, 387] width 205 height 30
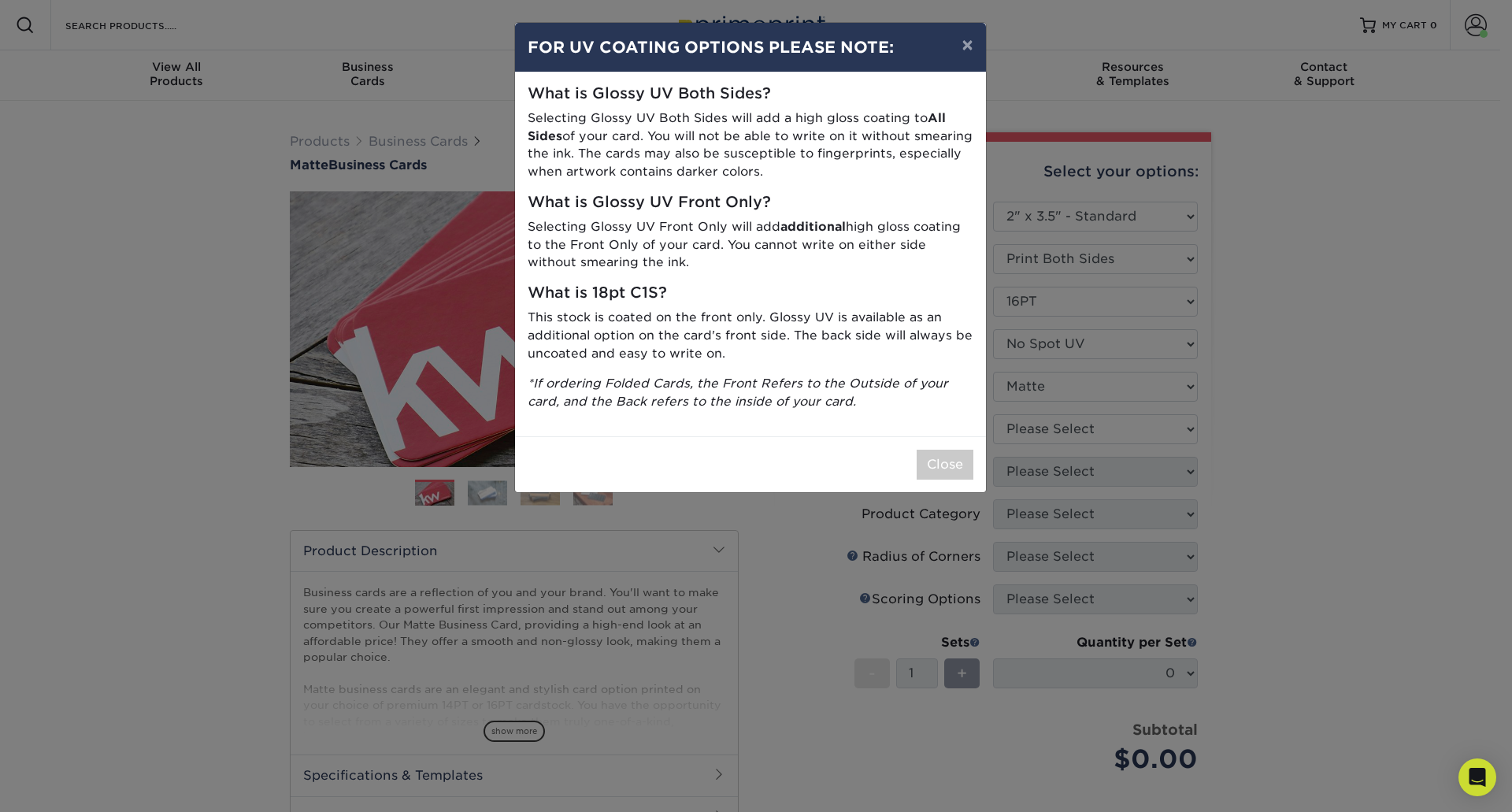
click at [1048, 422] on div "× FOR UV COATING OPTIONS PLEASE NOTE: What is Glossy UV Both Sides? Selecting G…" at bounding box center [756, 406] width 1512 height 812
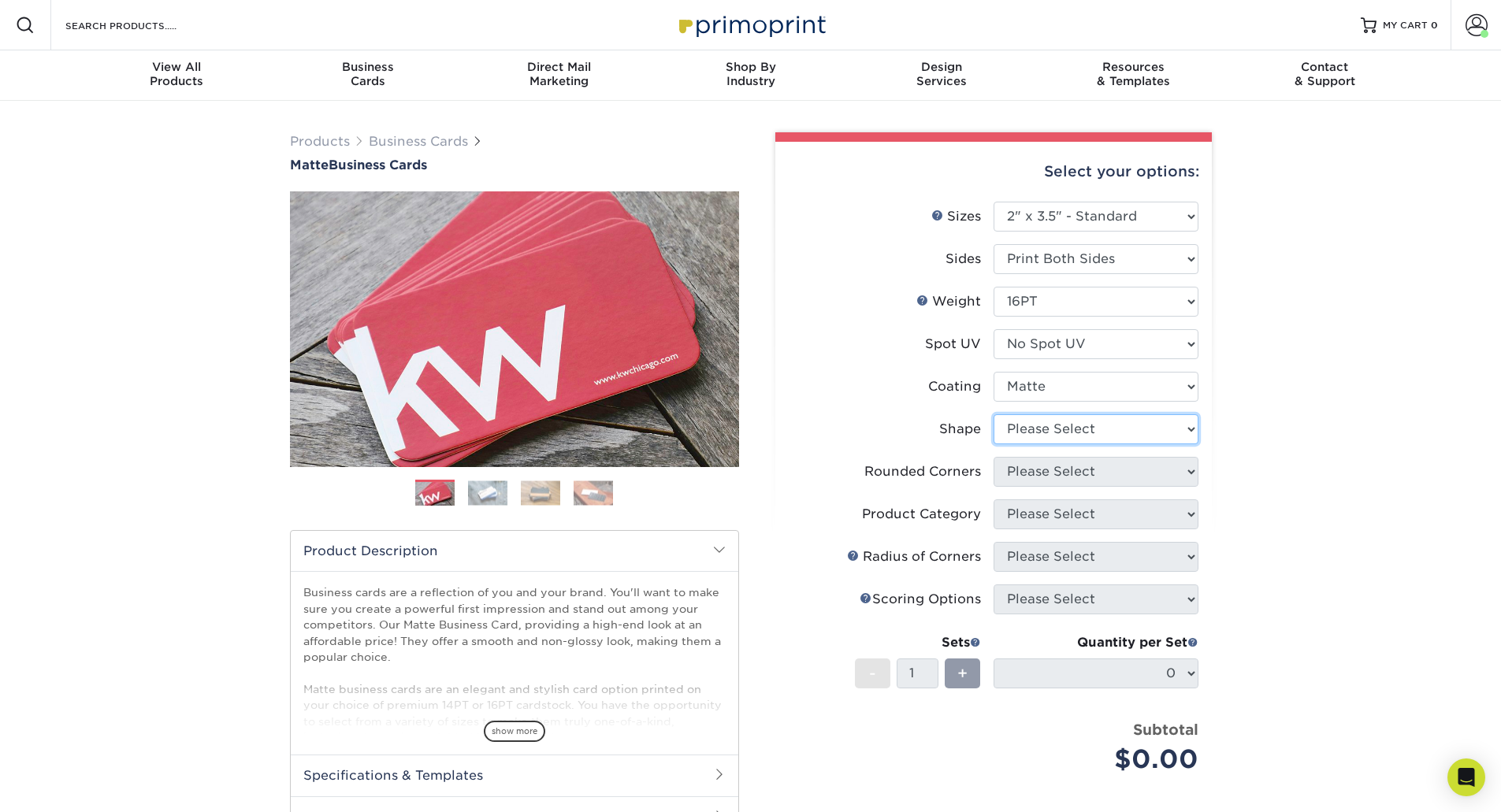
click at [1045, 429] on select "Please Select Standard Oval" at bounding box center [1096, 430] width 205 height 30
select select "standard"
click at [994, 415] on select "Please Select Standard Oval" at bounding box center [1096, 430] width 205 height 30
click at [1040, 471] on select "Please Select Yes - Round 2 Corners Yes - Round 4 Corners No" at bounding box center [1096, 472] width 205 height 30
select select "0"
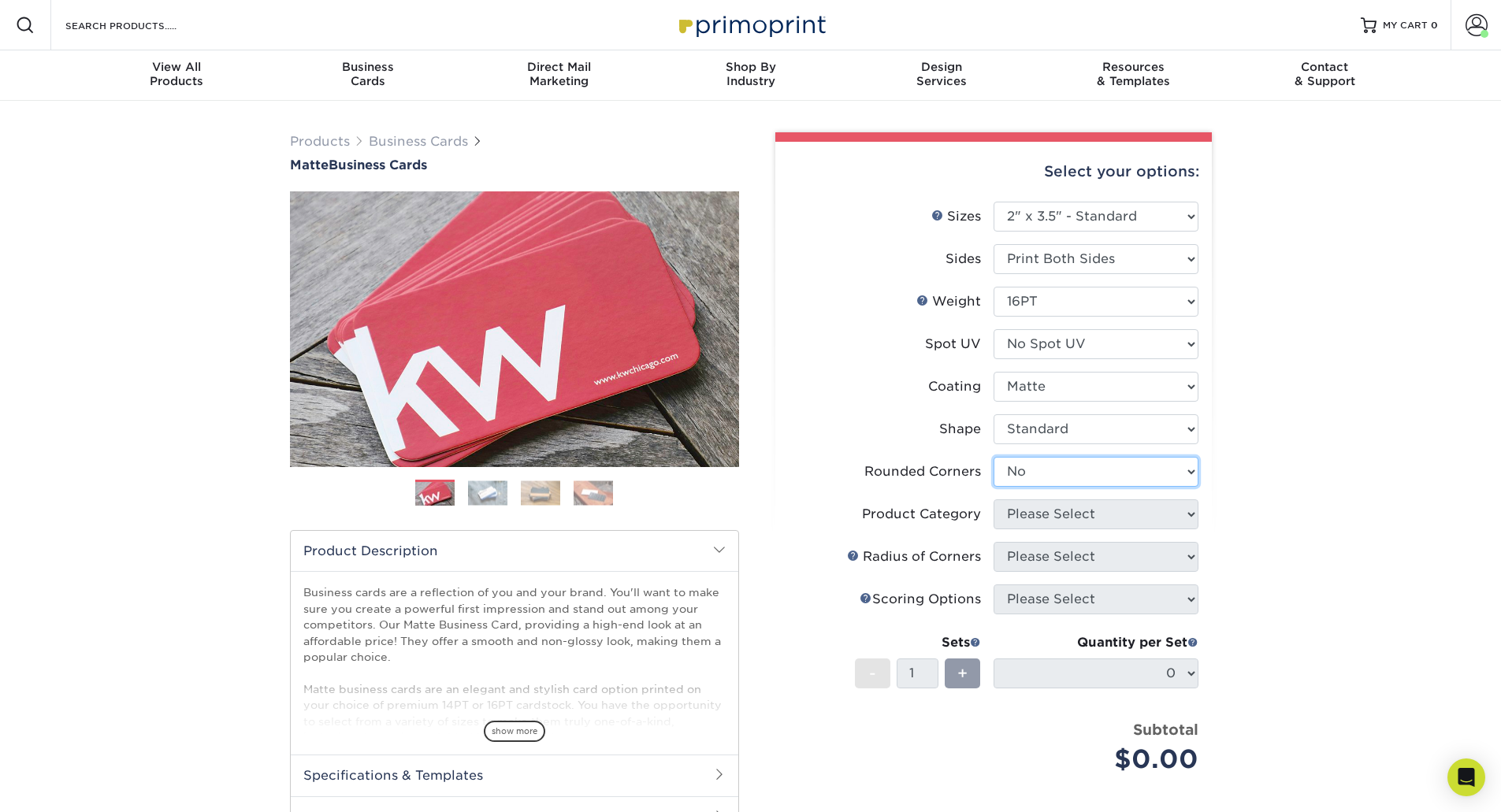
click at [994, 457] on select "Please Select Yes - Round 2 Corners Yes - Round 4 Corners No" at bounding box center [1096, 472] width 205 height 30
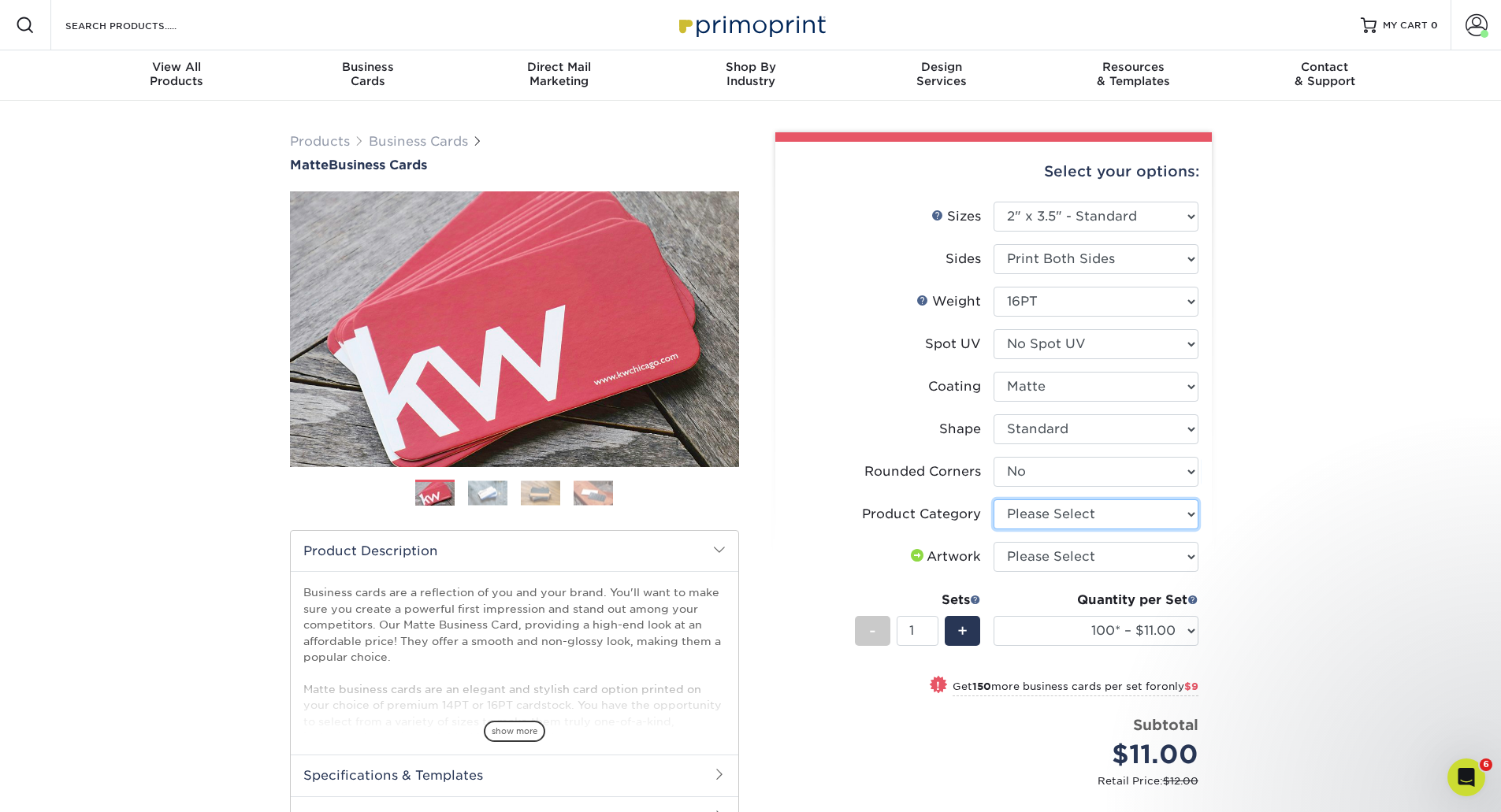
click at [1041, 516] on select "Please Select Business Cards" at bounding box center [1096, 515] width 205 height 30
select select "3b5148f1-0588-4f88-a218-97bcfdce65c1"
click at [994, 500] on select "Please Select Business Cards" at bounding box center [1096, 515] width 205 height 30
click at [1035, 552] on select "Please Select I will upload files I need a design - $100" at bounding box center [1096, 557] width 205 height 30
select select "upload"
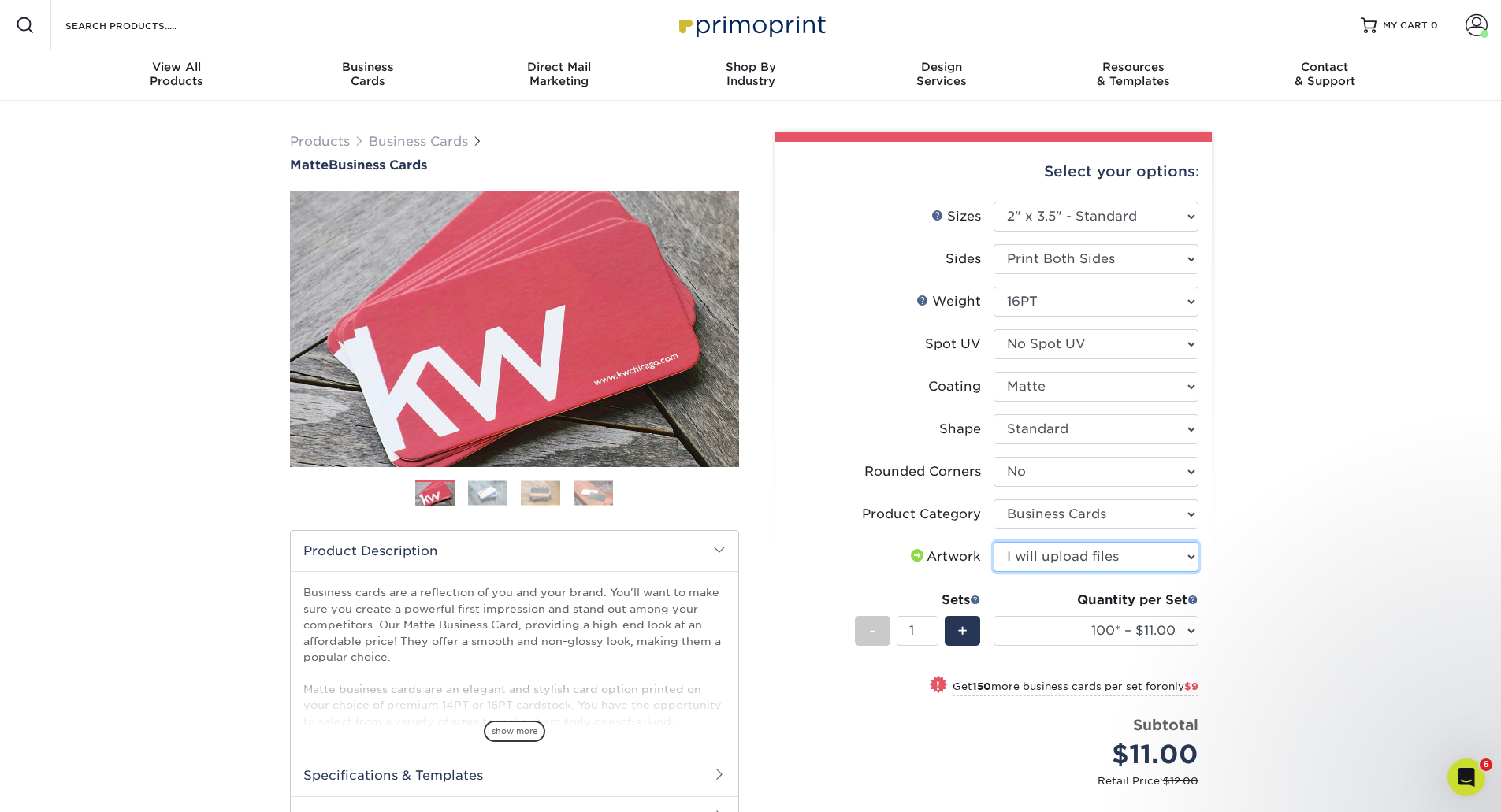
click at [994, 542] on select "Please Select I will upload files I need a design - $100" at bounding box center [1096, 557] width 205 height 30
click at [1146, 624] on select "100* – $11.00 250* – $20.00 500 – $39.00 1000 – $49.00 2500 – $87.00 5000 – $16…" at bounding box center [1096, 631] width 205 height 30
select select "250* – $20.00"
click at [994, 616] on select "100* – $11.00 250* – $20.00 500 – $39.00 1000 – $49.00 2500 – $87.00 5000 – $16…" at bounding box center [1096, 631] width 205 height 30
click at [1326, 619] on div "Products Business Cards Matte Business Cards Previous Next 100 $ 8" at bounding box center [750, 577] width 1501 height 953
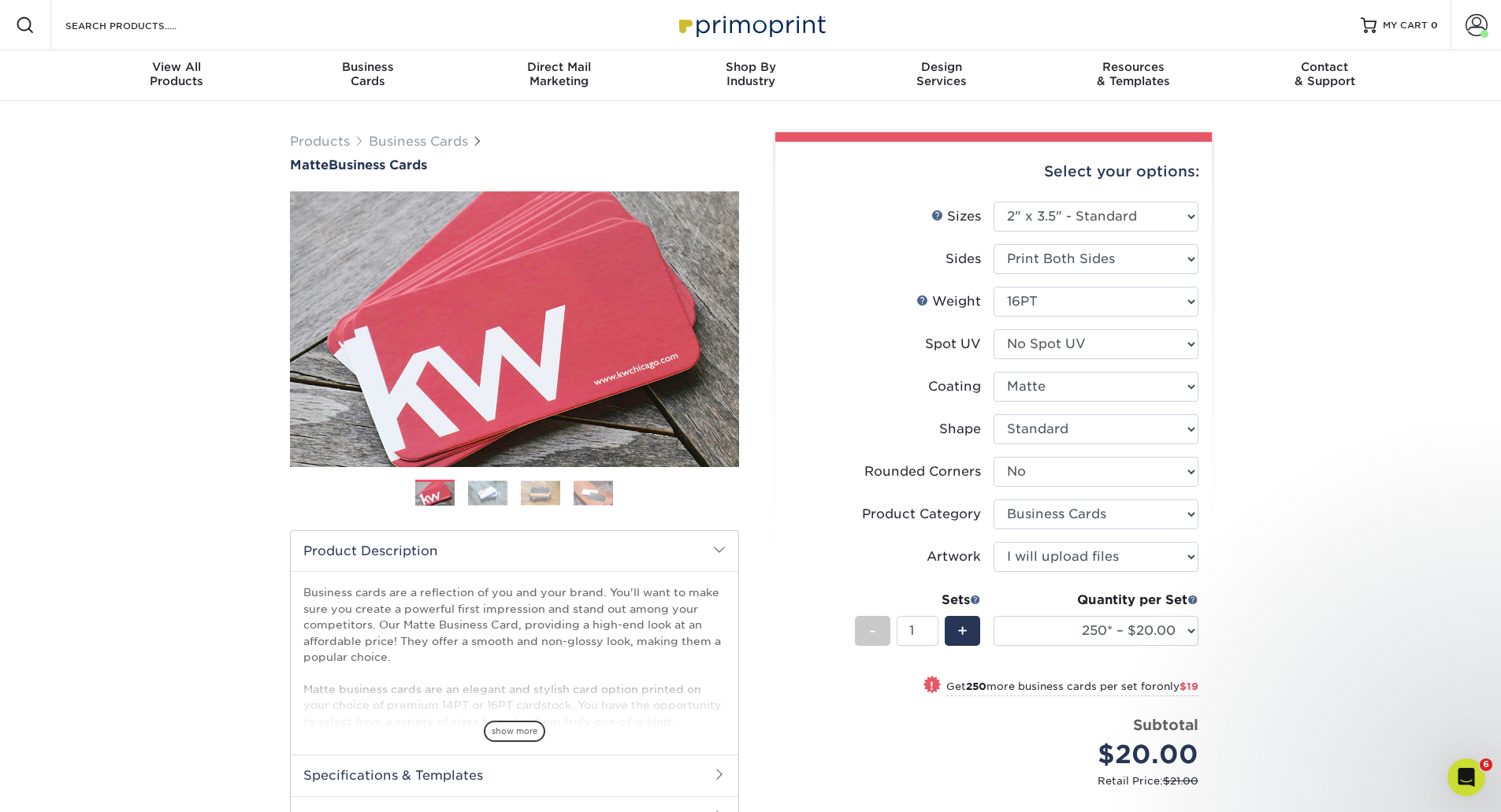
scroll to position [315, 0]
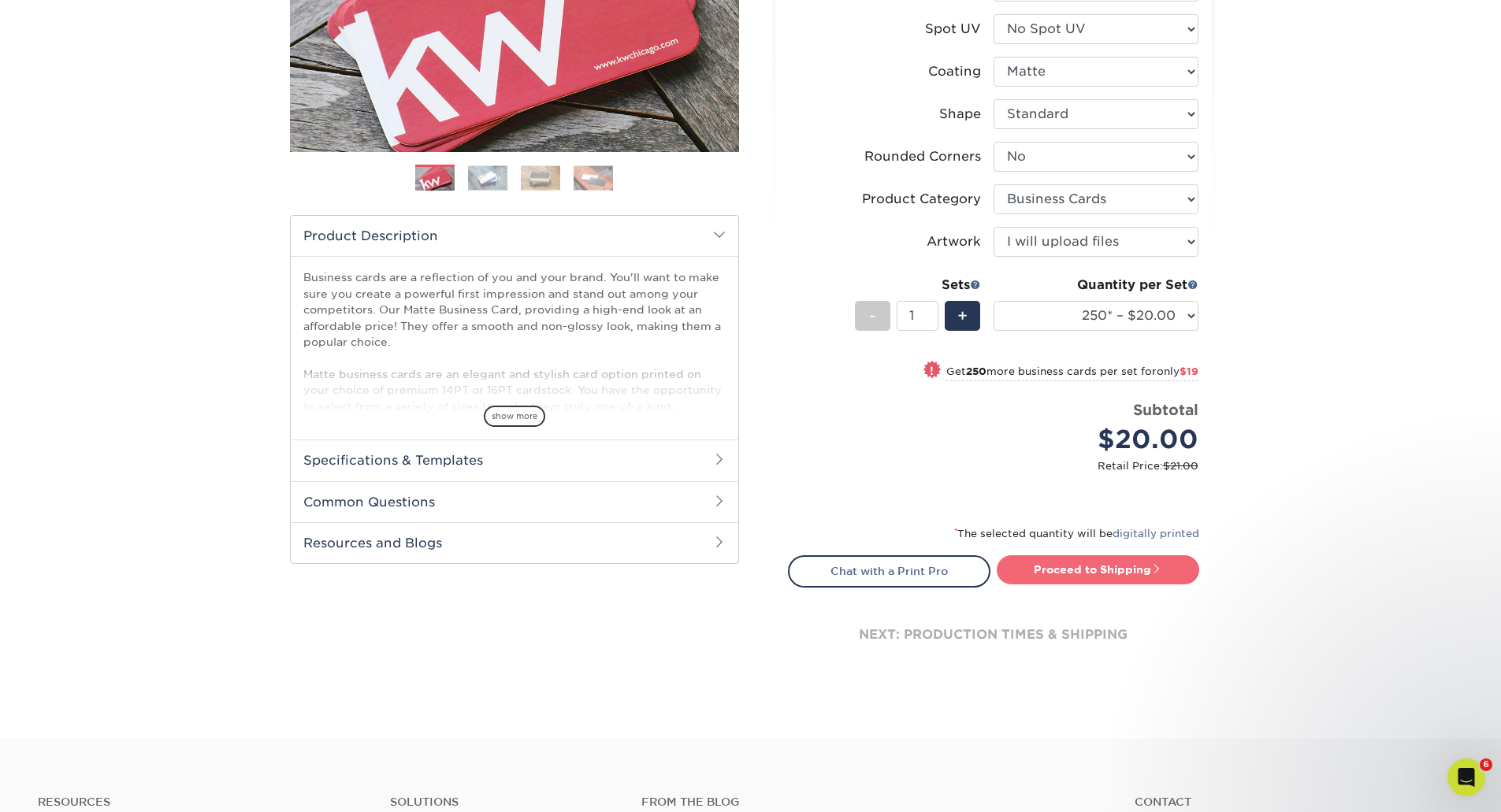
click at [1125, 576] on link "Proceed to Shipping" at bounding box center [1098, 569] width 202 height 29
type input "Set 1"
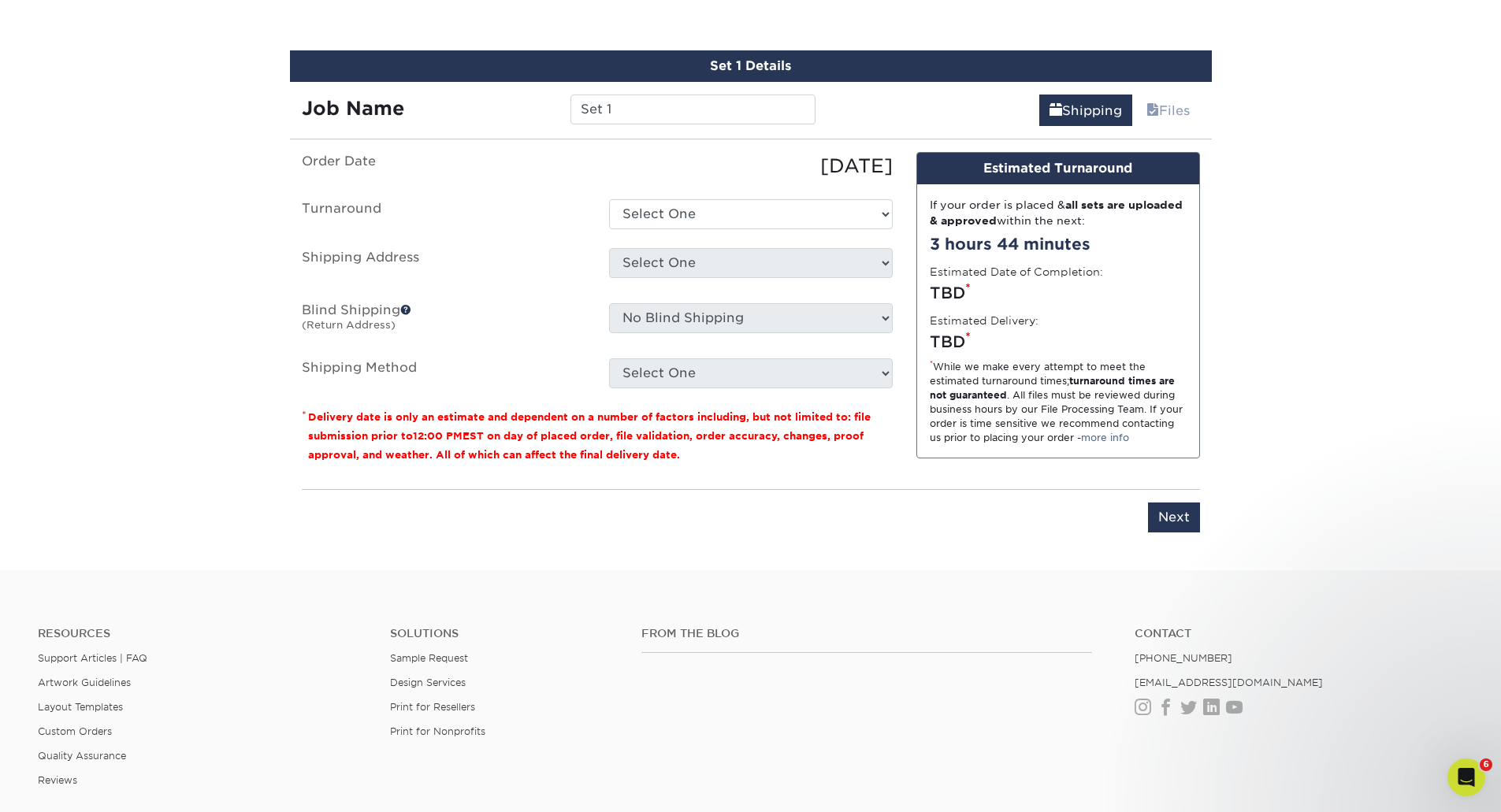
scroll to position [914, 0]
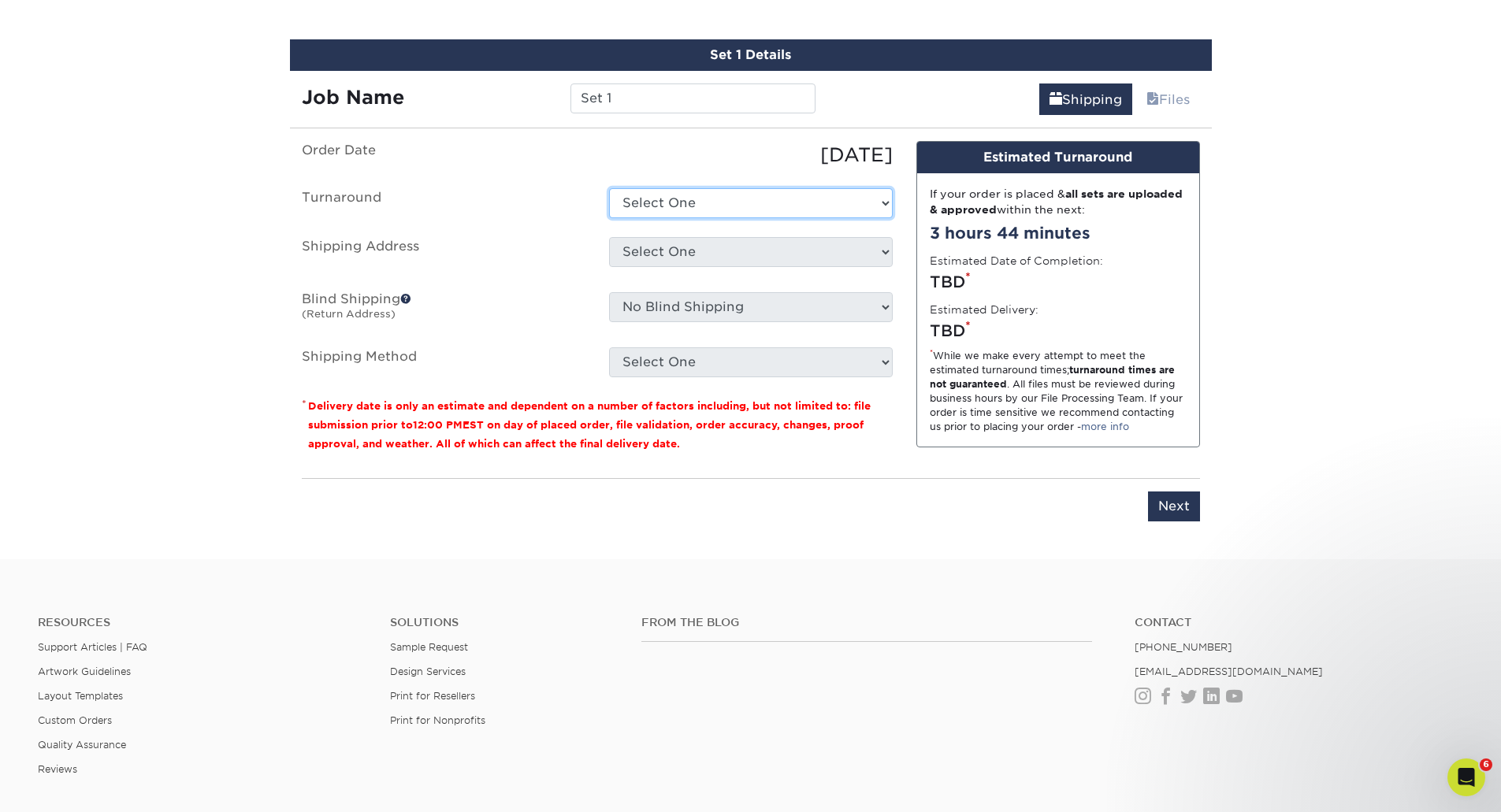
click at [726, 202] on select "Select One 2-4 Business Days 2 Day Next Business Day" at bounding box center [751, 203] width 284 height 30
select select "c35f0e2c-0ea3-4df9-a4f0-5530faf23bd7"
click at [609, 188] on select "Select One 2-4 Business Days 2 Day Next Business Day" at bounding box center [751, 203] width 284 height 30
click at [676, 246] on select "Select One Beechwood Green Bay Beechwood Madison Beechwood Sales & Service Bret…" at bounding box center [751, 252] width 284 height 30
select select "255964"
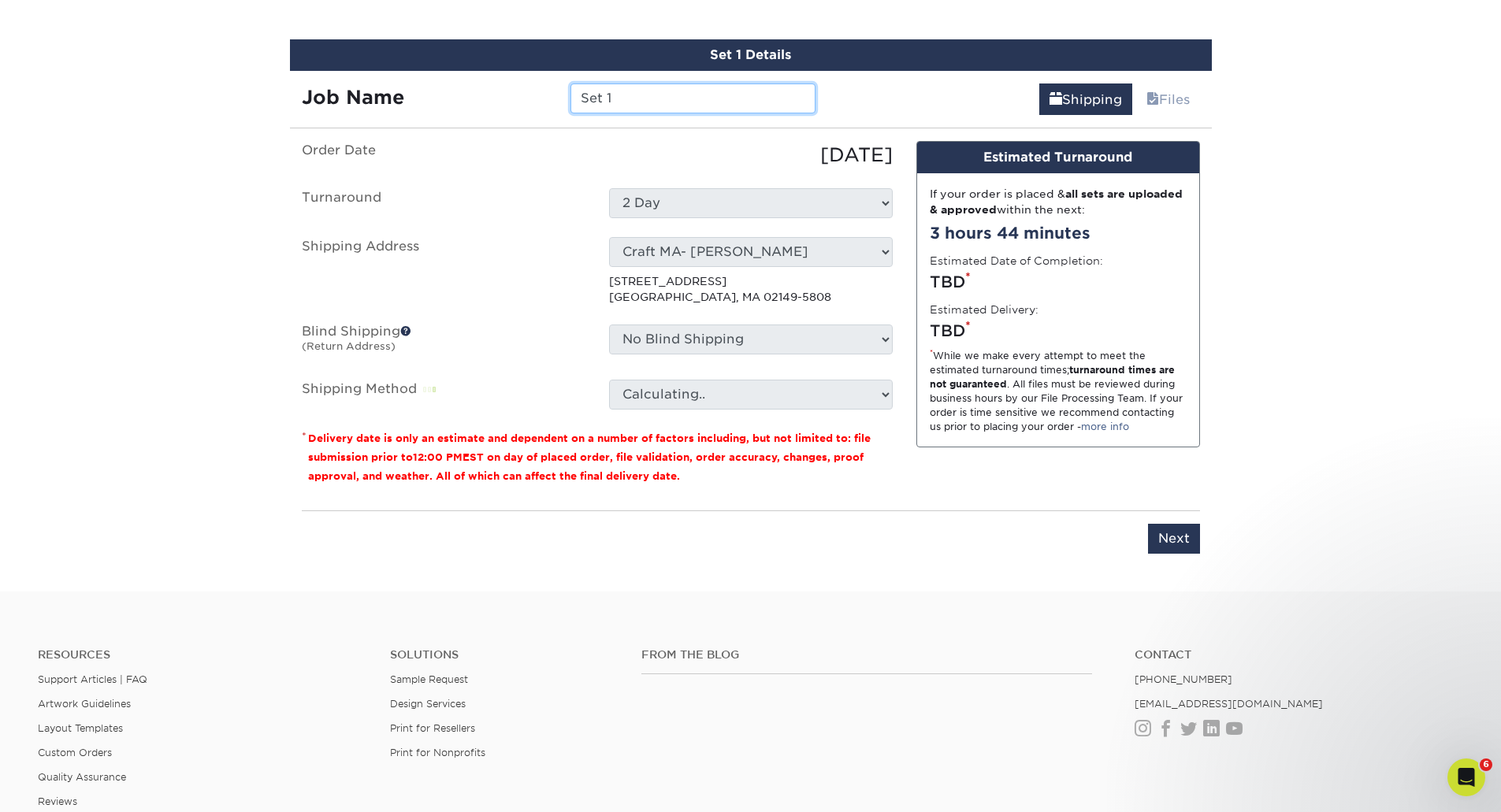
drag, startPoint x: 634, startPoint y: 96, endPoint x: 524, endPoint y: 89, distance: 110.2
click at [524, 89] on div "Job Name Set 1" at bounding box center [559, 98] width 538 height 30
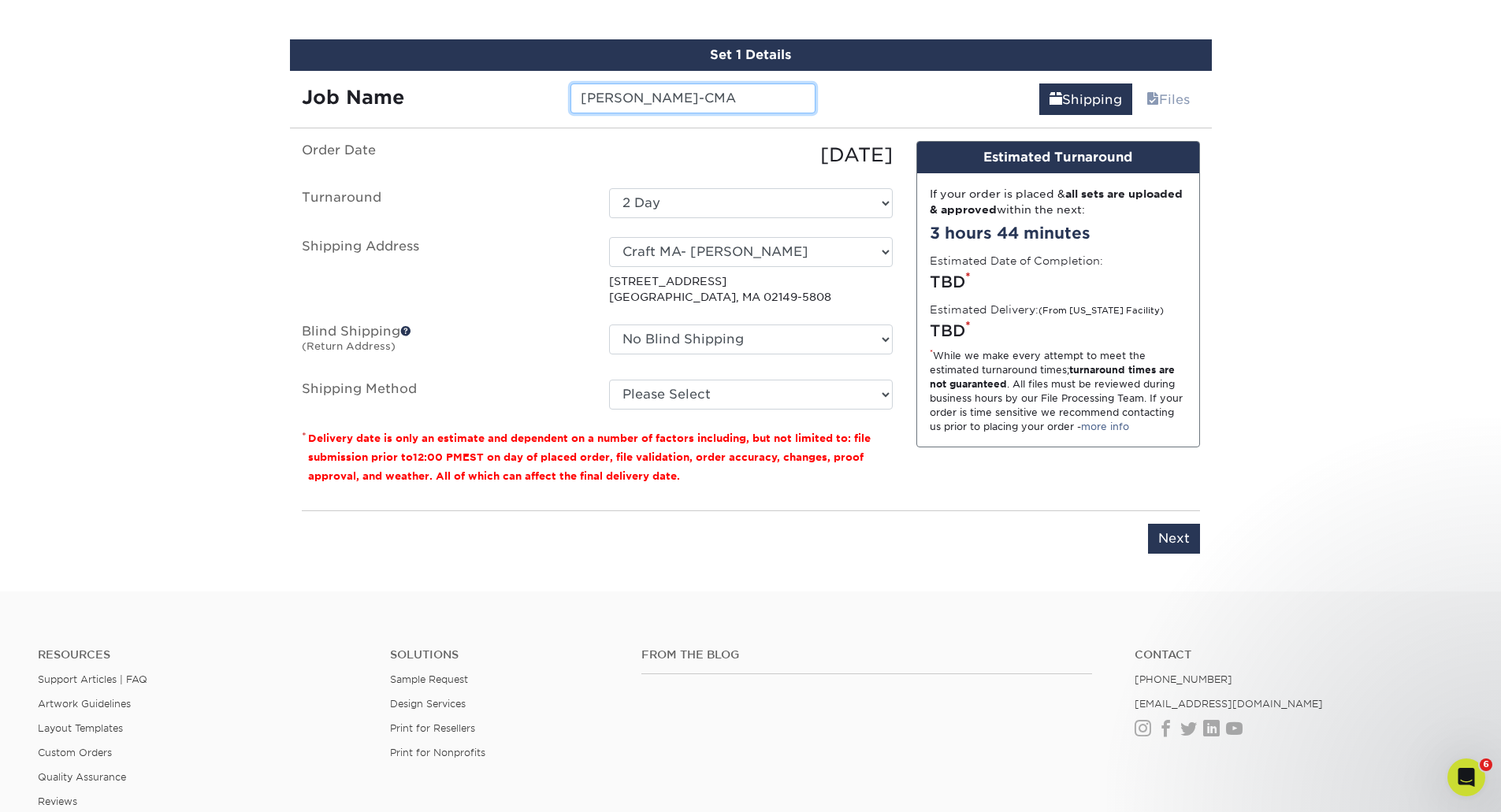
type input "Dave Bertoldi-CMA"
click at [706, 347] on select "No Blind Shipping Beechwood Green Bay Beechwood Madison Beechwood Sales & Servi…" at bounding box center [751, 339] width 284 height 30
click at [704, 387] on select "Please Select Ground Shipping (+$7.84) 3 Day Shipping Service (+$15.36) 2 Day A…" at bounding box center [751, 395] width 284 height 30
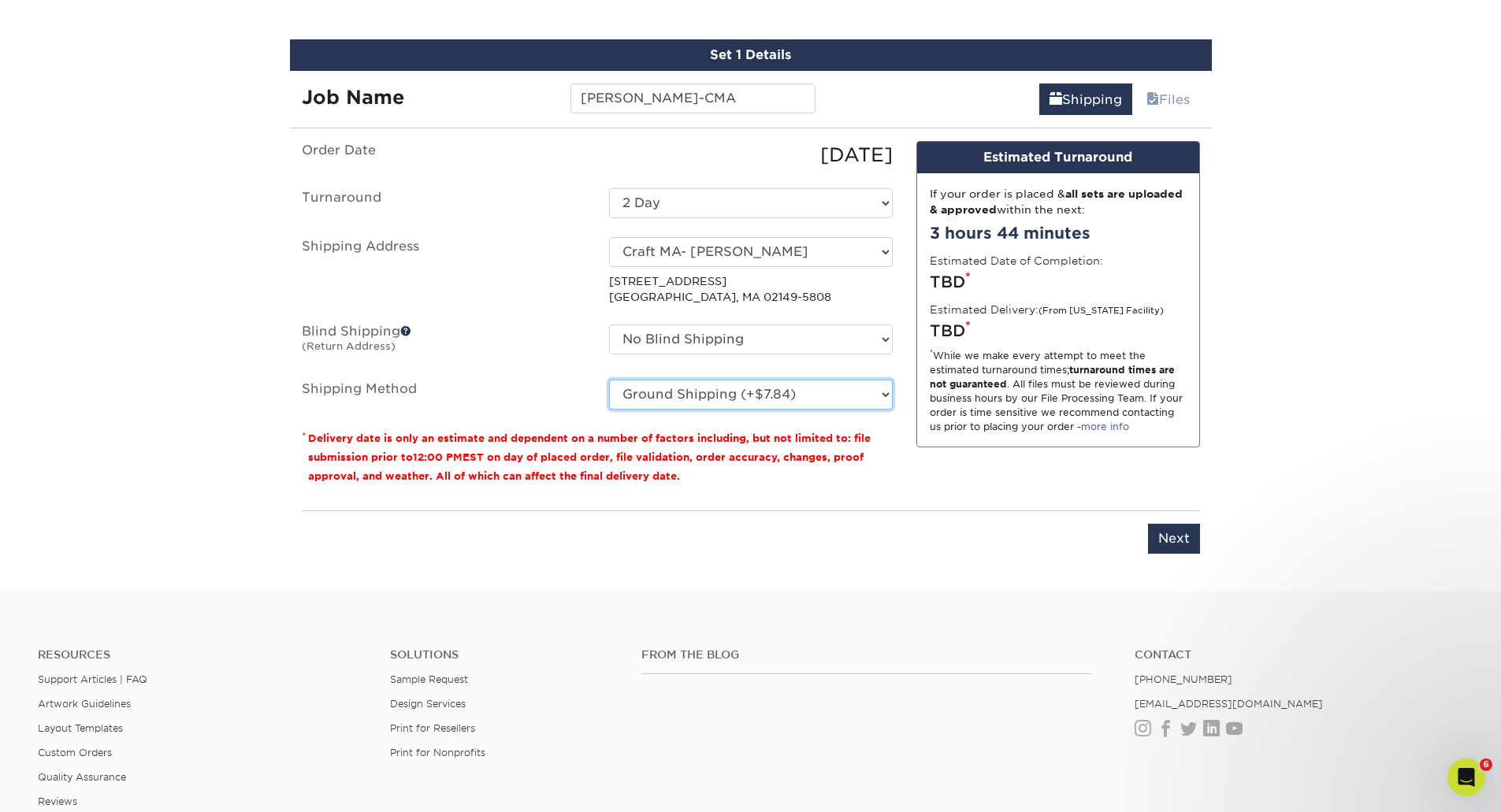
click at [609, 380] on select "Please Select Ground Shipping (+$7.84) 3 Day Shipping Service (+$15.36) 2 Day A…" at bounding box center [751, 395] width 284 height 30
click at [711, 403] on select "Please Select Ground Shipping (+$7.84) 3 Day Shipping Service (+$15.36) 2 Day A…" at bounding box center [751, 395] width 284 height 30
click at [749, 398] on select "Please Select Ground Shipping (+$7.84) 3 Day Shipping Service (+$15.36) 2 Day A…" at bounding box center [751, 395] width 284 height 30
click at [609, 380] on select "Please Select Ground Shipping (+$7.84) 3 Day Shipping Service (+$15.36) 2 Day A…" at bounding box center [751, 395] width 284 height 30
click at [747, 391] on select "Please Select Ground Shipping (+$7.84) 3 Day Shipping Service (+$15.36) 2 Day A…" at bounding box center [751, 395] width 284 height 30
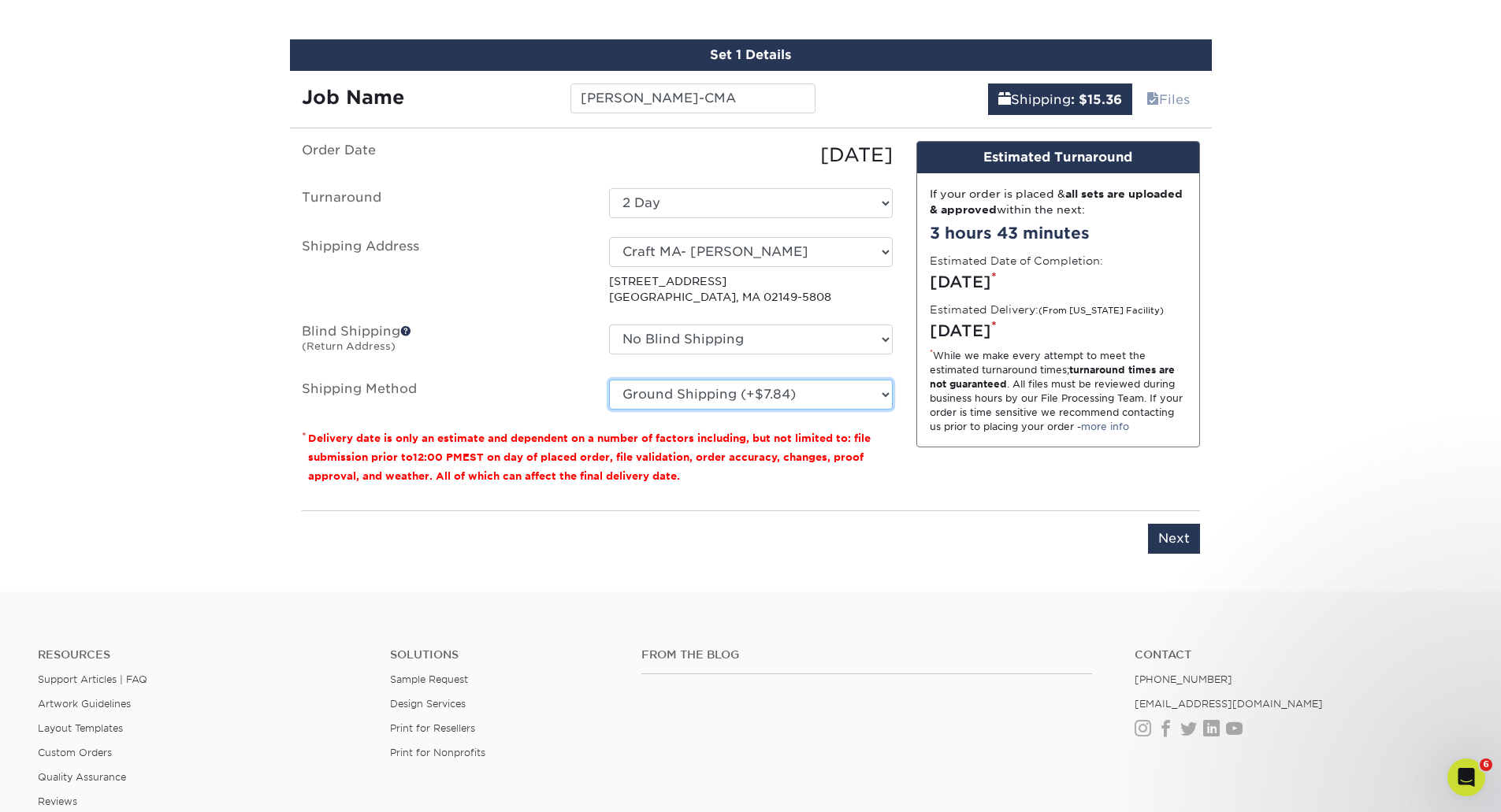
click at [609, 380] on select "Please Select Ground Shipping (+$7.84) 3 Day Shipping Service (+$15.36) 2 Day A…" at bounding box center [751, 395] width 284 height 30
click at [739, 393] on select "Please Select Ground Shipping (+$7.84) 3 Day Shipping Service (+$15.36) 2 Day A…" at bounding box center [751, 395] width 284 height 30
click at [609, 380] on select "Please Select Ground Shipping (+$7.84) 3 Day Shipping Service (+$15.36) 2 Day A…" at bounding box center [751, 395] width 284 height 30
click at [732, 391] on select "Please Select Ground Shipping (+$7.84) 3 Day Shipping Service (+$15.36) 2 Day A…" at bounding box center [751, 395] width 284 height 30
select select "03"
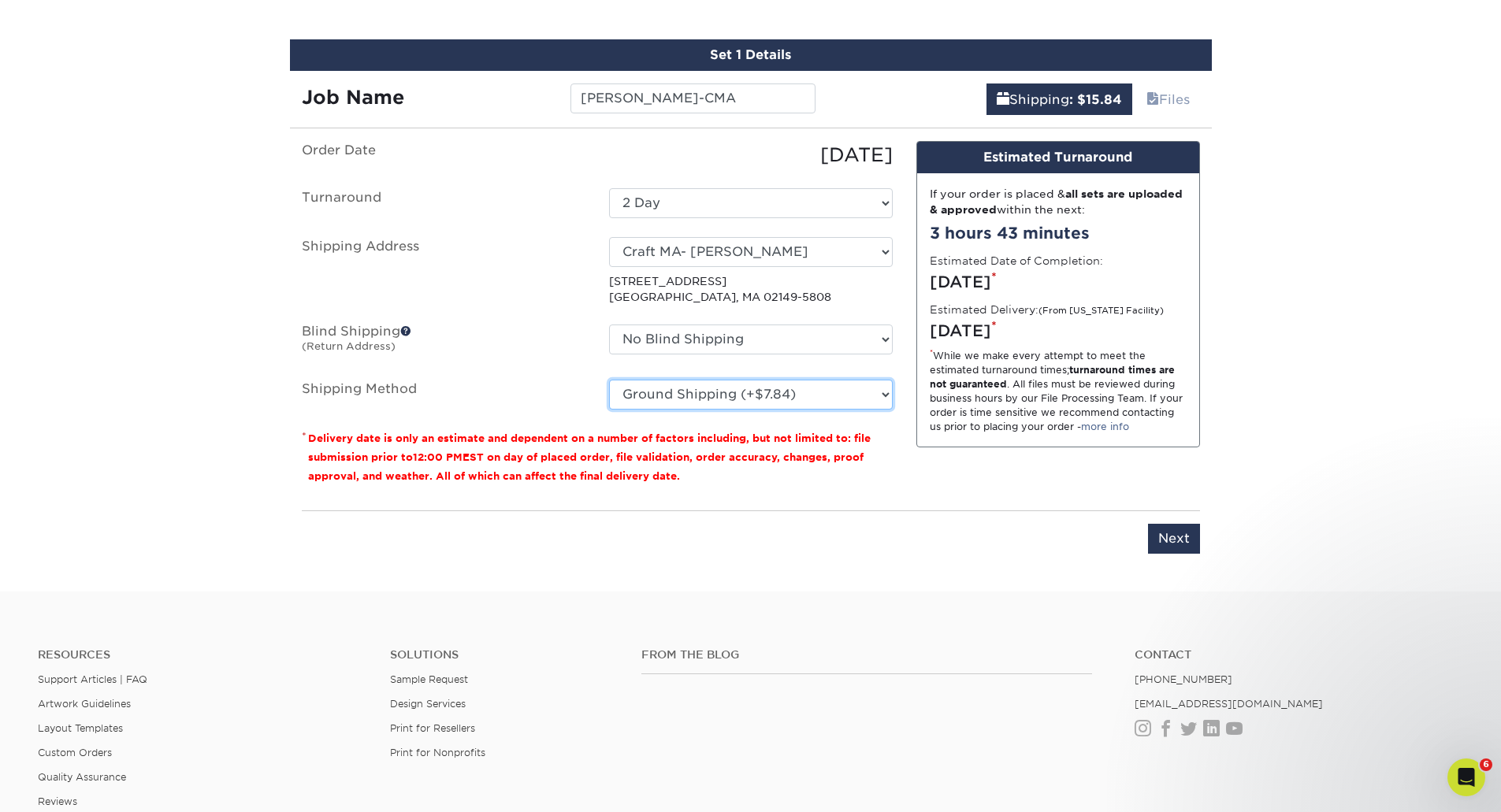
click at [609, 380] on select "Please Select Ground Shipping (+$7.84) 3 Day Shipping Service (+$15.36) 2 Day A…" at bounding box center [751, 395] width 284 height 30
click at [954, 570] on div "You've choosen mailing services! If you have a csv address list please upload i…" at bounding box center [750, 357] width 898 height 431
click at [788, 765] on div "From the Blog Contact (888) 822-5815 info@primoprint.com Instagram Facebook Twi…" at bounding box center [1053, 741] width 846 height 185
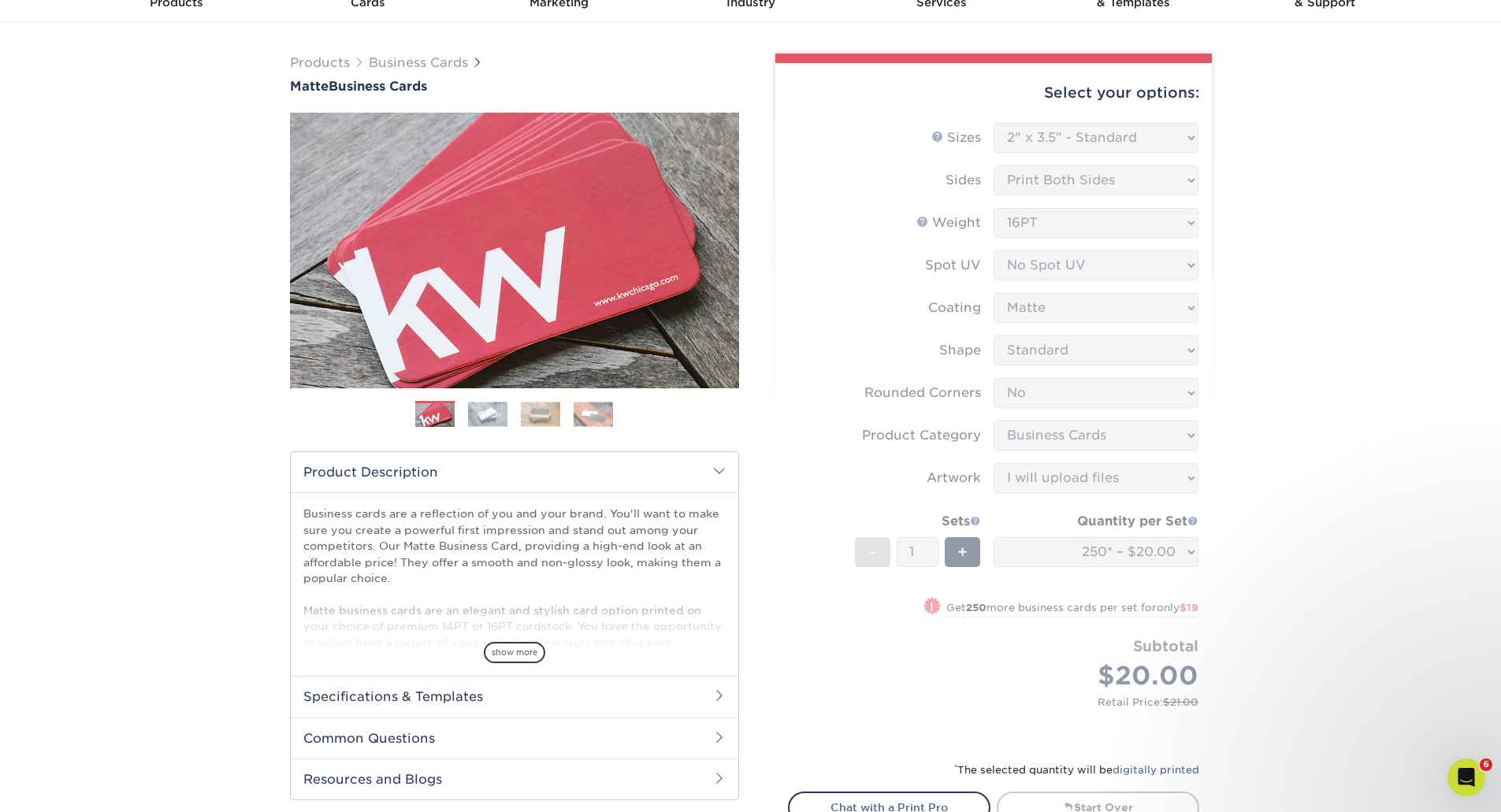
scroll to position [0, 0]
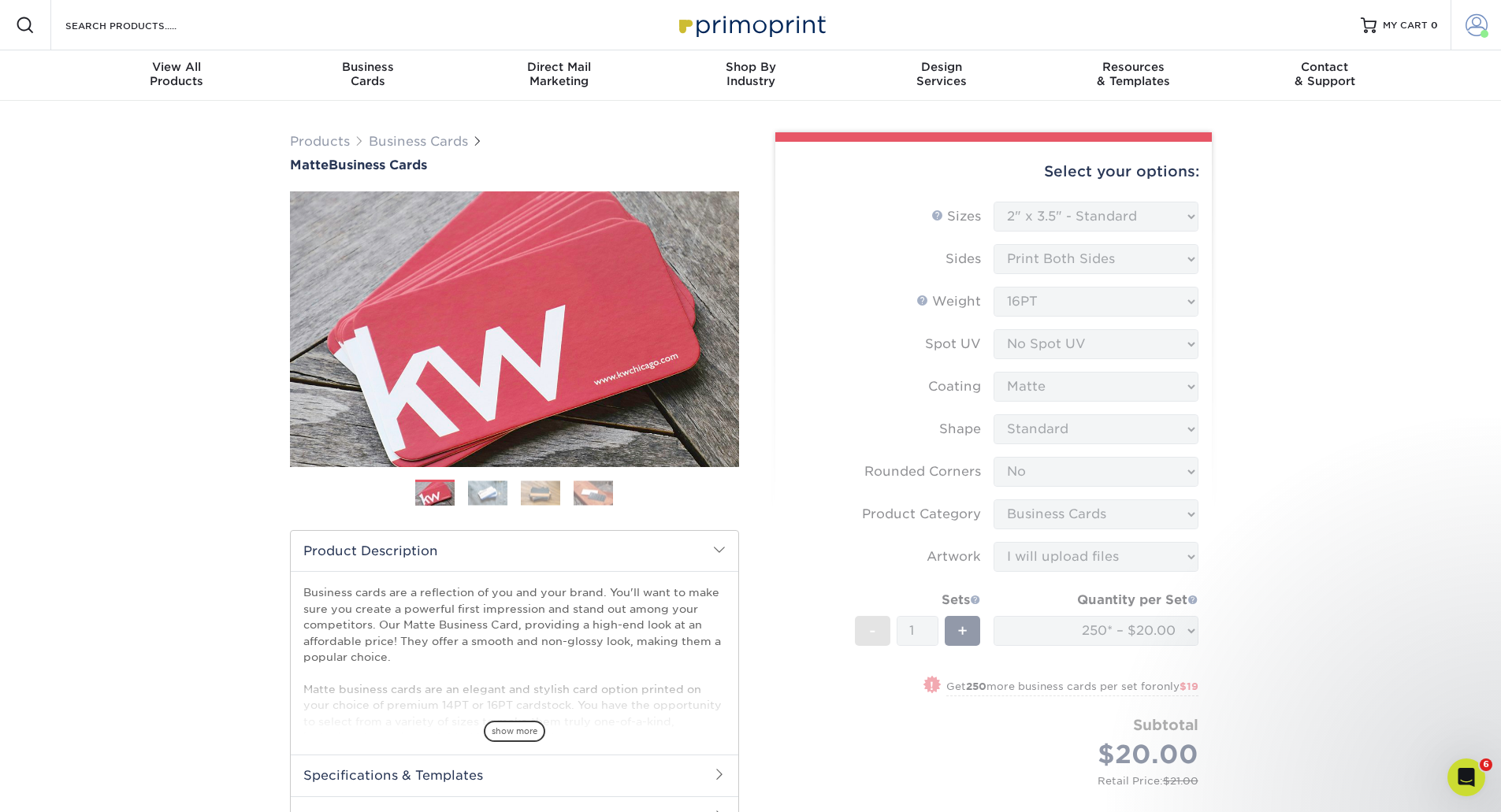
click at [1482, 29] on span at bounding box center [1477, 25] width 22 height 22
click at [1330, 121] on link "Account Dashboard" at bounding box center [1383, 126] width 198 height 21
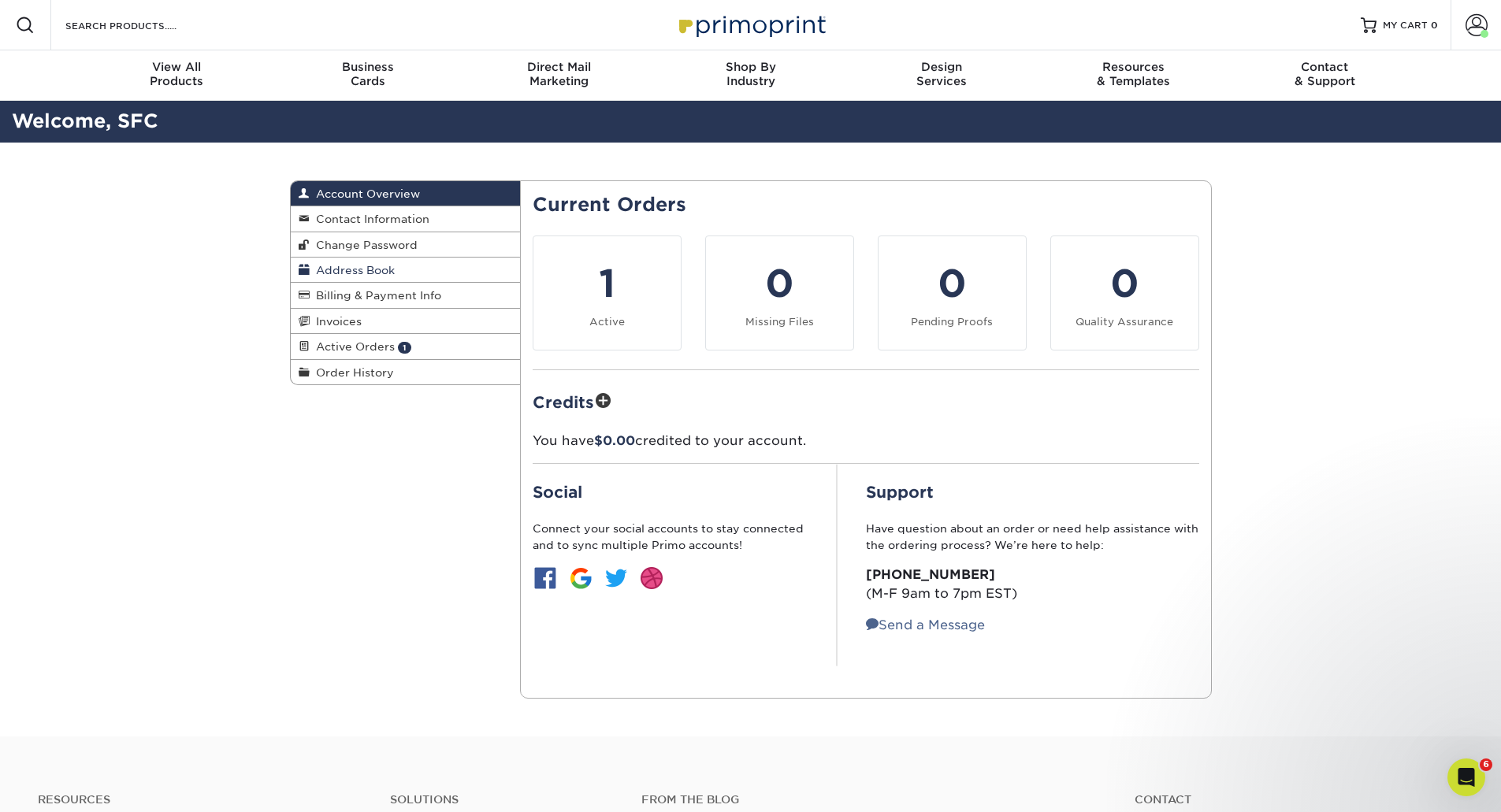
click at [363, 268] on span "Address Book" at bounding box center [351, 270] width 85 height 13
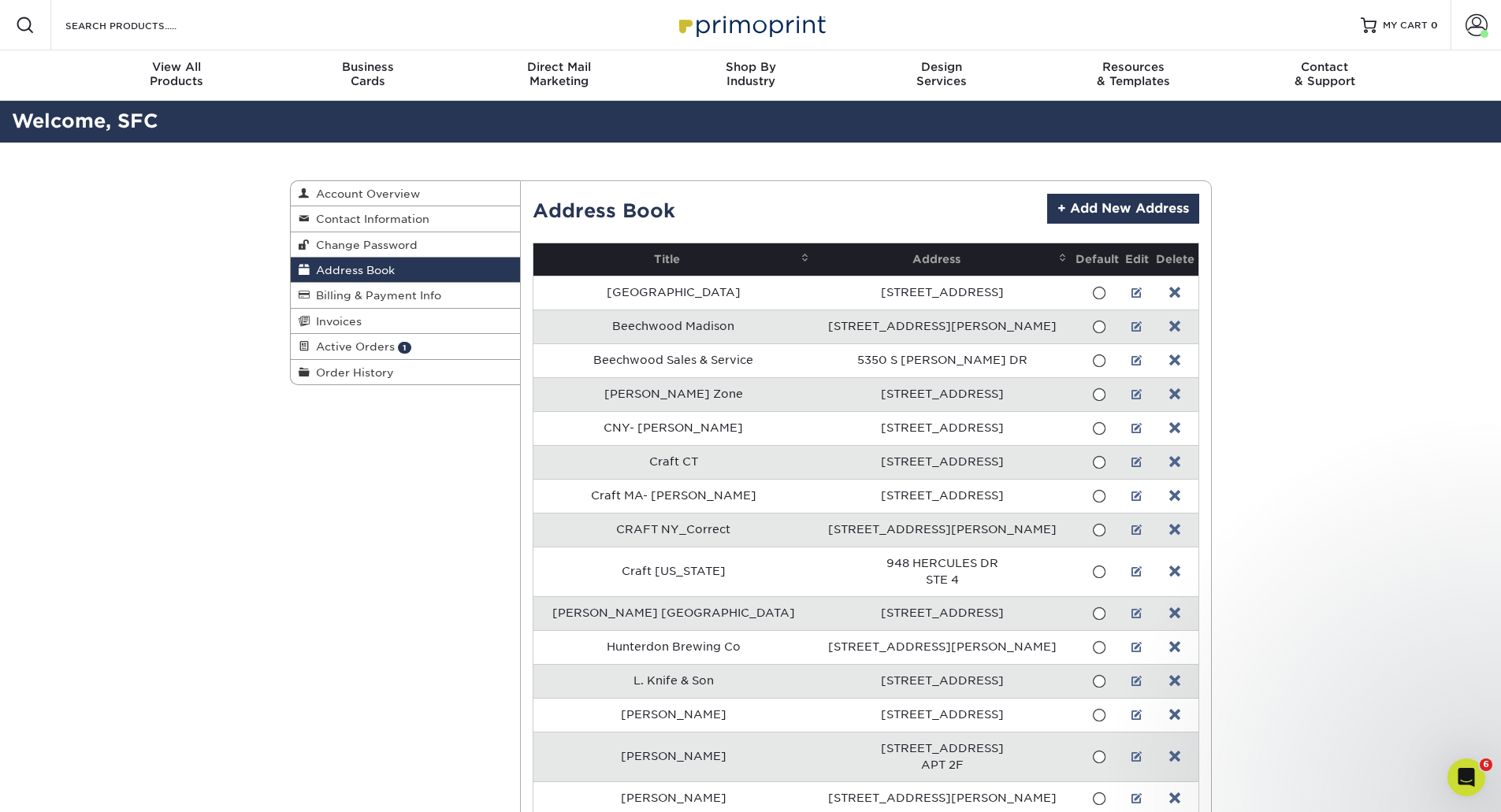
click at [1146, 192] on div "Current Orders 1 Active 0 Missing Files" at bounding box center [866, 674] width 692 height 989
click at [1136, 202] on link "+ Add New Address" at bounding box center [1123, 209] width 152 height 30
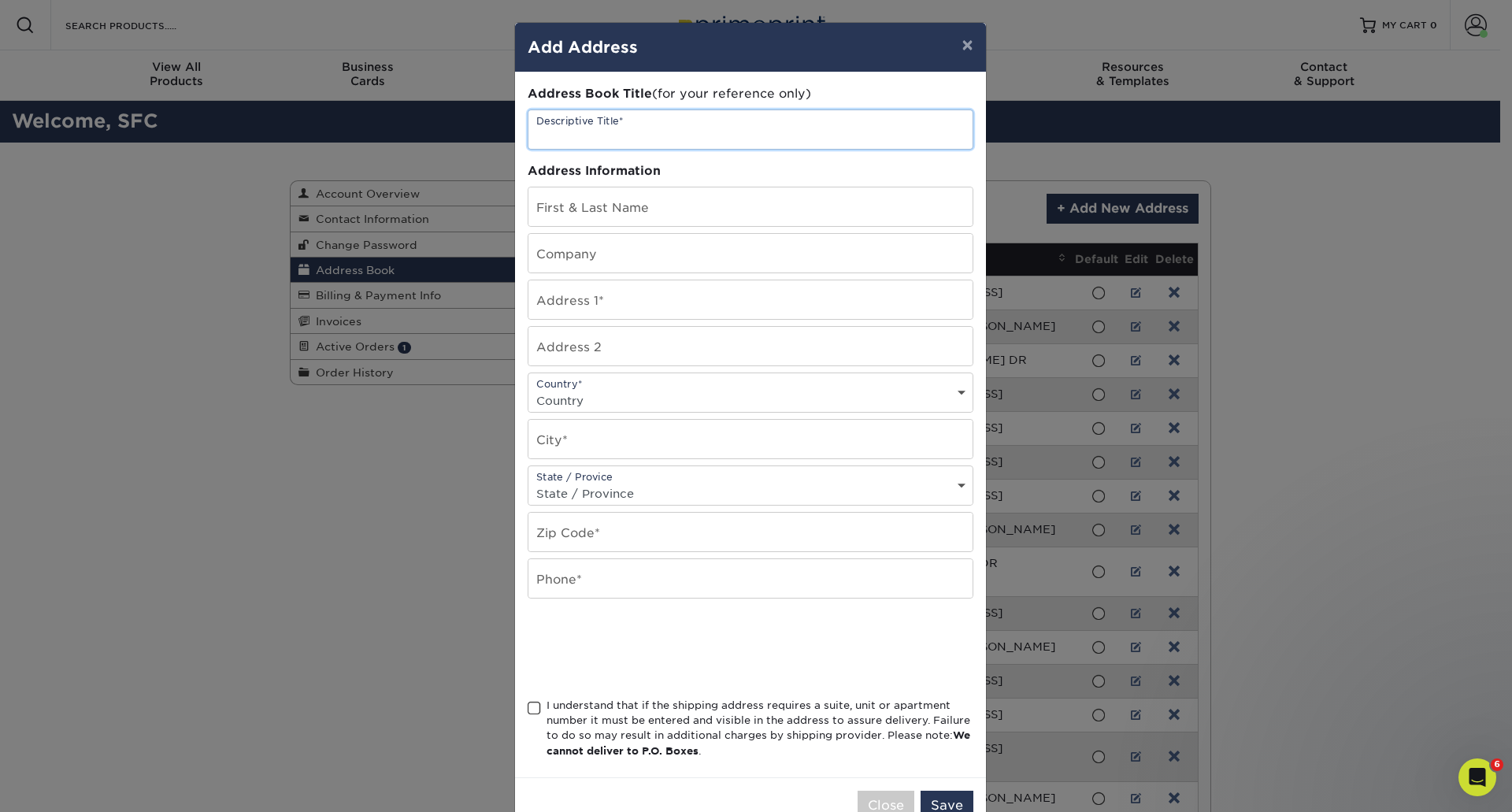
click at [558, 124] on input "text" at bounding box center [751, 129] width 444 height 39
type input "[PERSON_NAME]"
click at [534, 208] on input "text" at bounding box center [751, 206] width 444 height 39
click at [565, 208] on input "Dave" at bounding box center [751, 206] width 444 height 39
type input "[PERSON_NAME]"
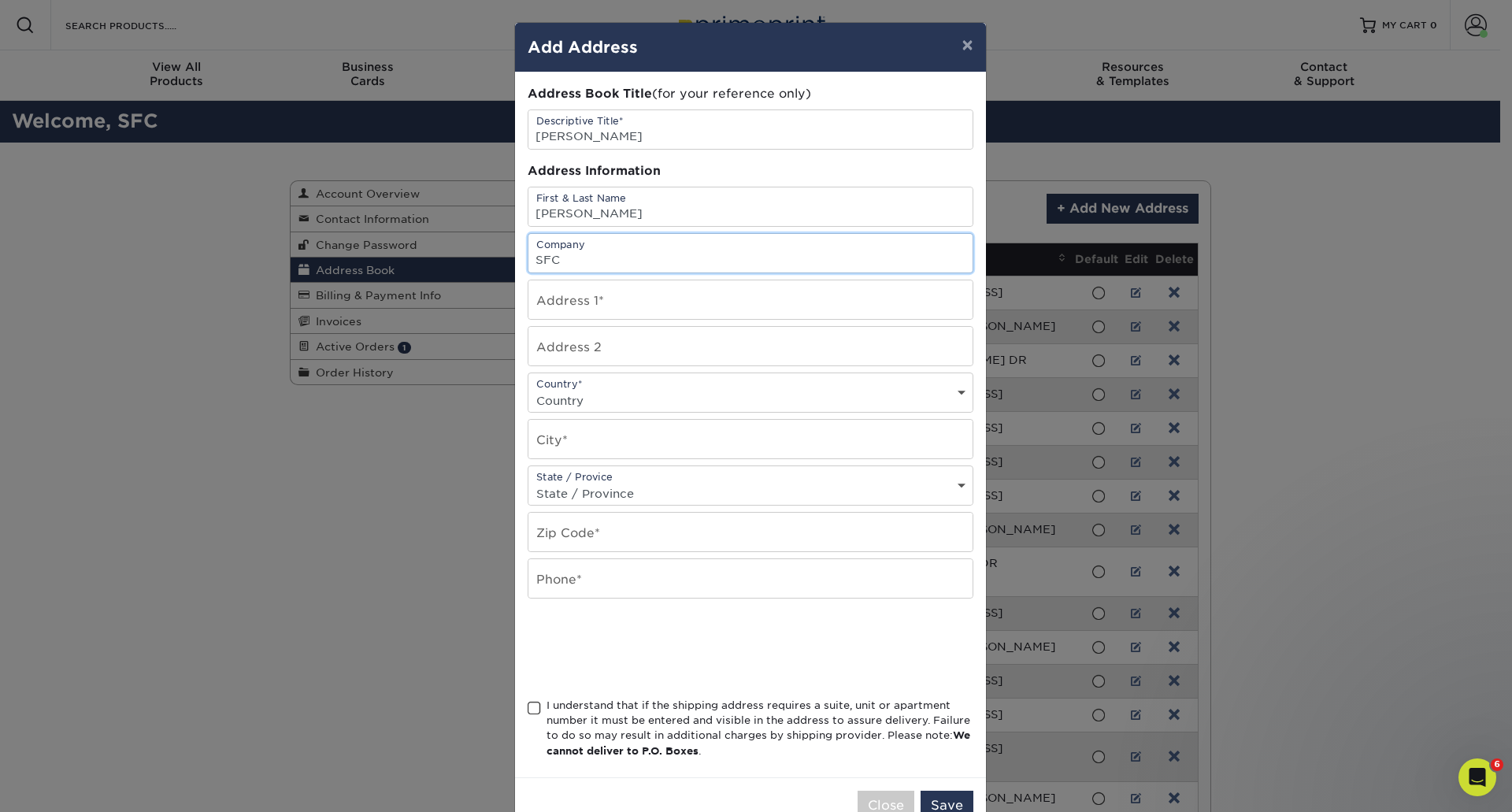
type input "SFC"
type input "9 Richard Lane"
select select "US"
type input "Franklin"
select select "MA"
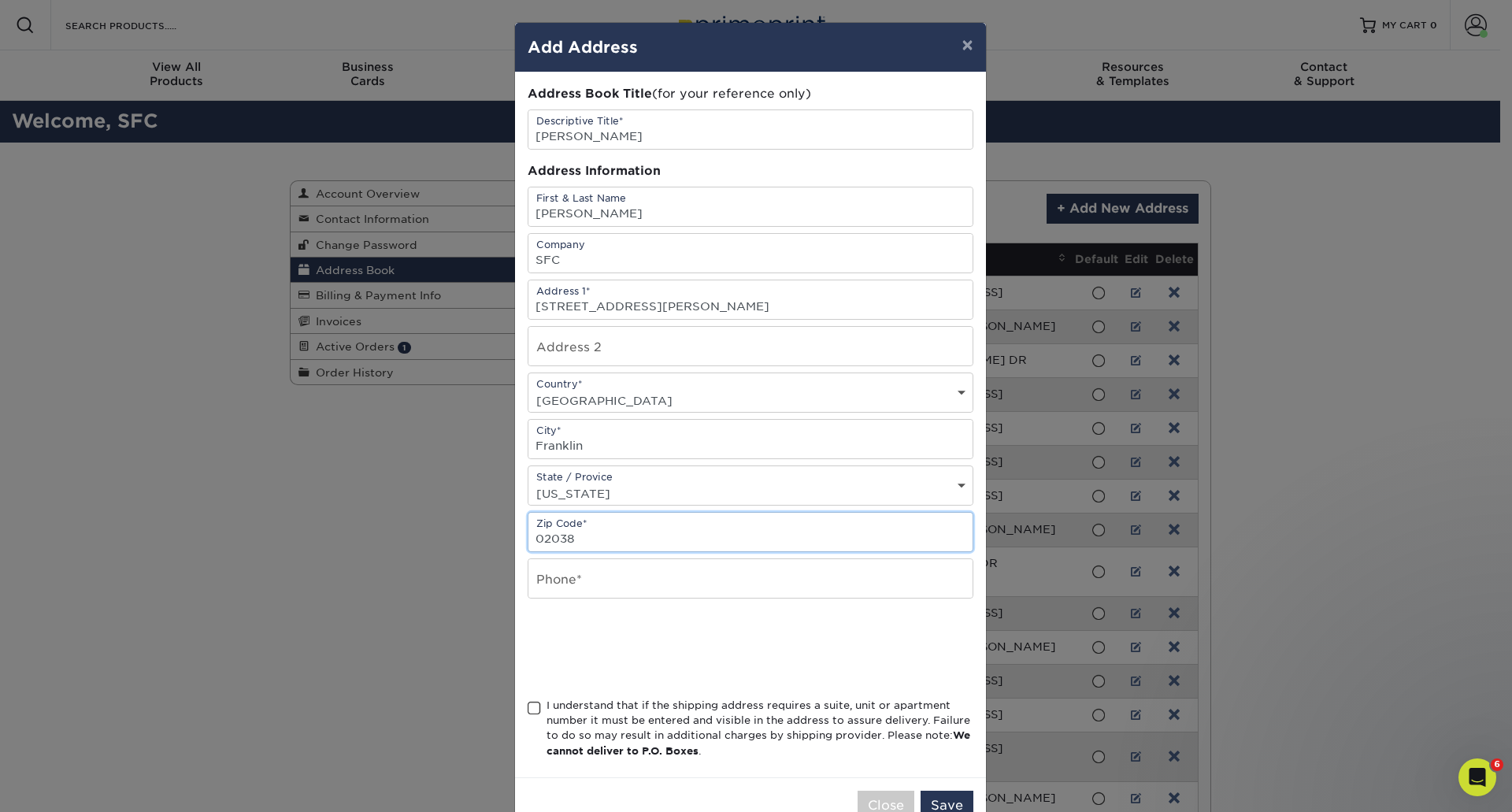
type input "02038"
click at [626, 584] on input "text" at bounding box center [751, 578] width 444 height 39
click at [622, 580] on input "text" at bounding box center [751, 578] width 444 height 39
click at [563, 588] on input "text" at bounding box center [751, 578] width 444 height 39
click at [651, 576] on input "text" at bounding box center [751, 578] width 444 height 39
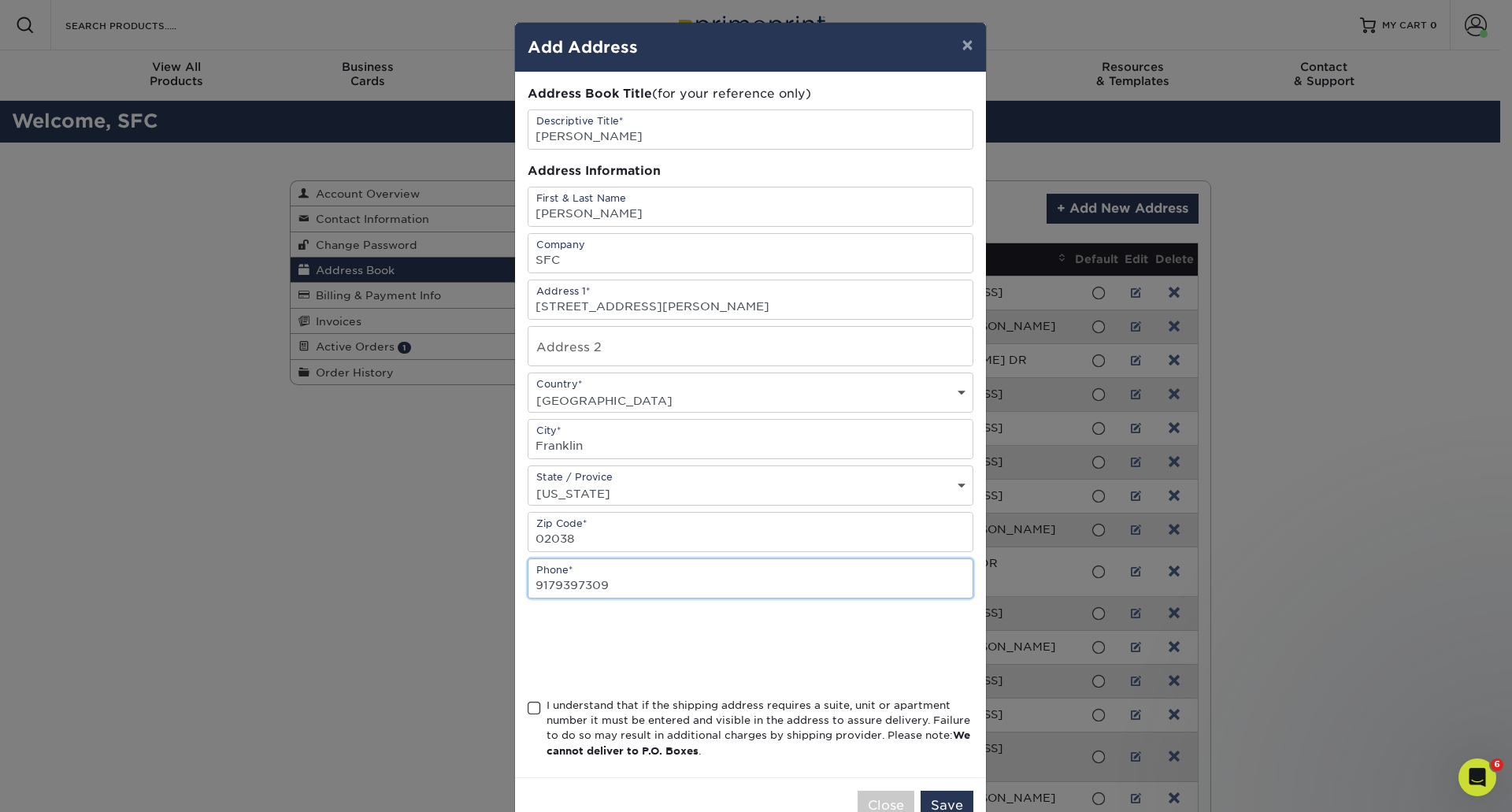
type input "9179397309"
click at [530, 714] on span at bounding box center [534, 708] width 13 height 15
click at [0, 0] on input "I understand that if the shipping address requires a suite, unit or apartment n…" at bounding box center [0, 0] width 0 height 0
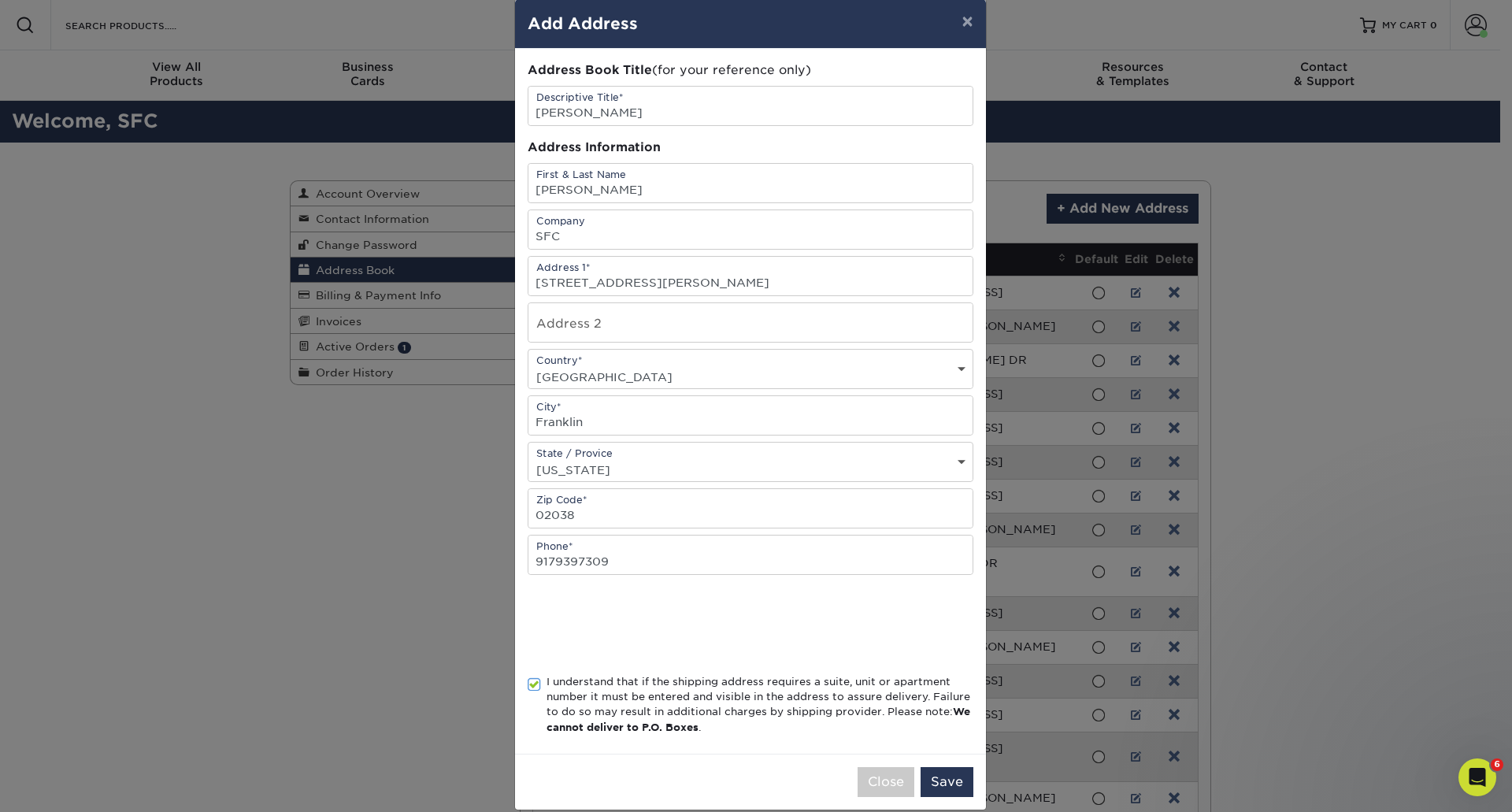
scroll to position [44, 0]
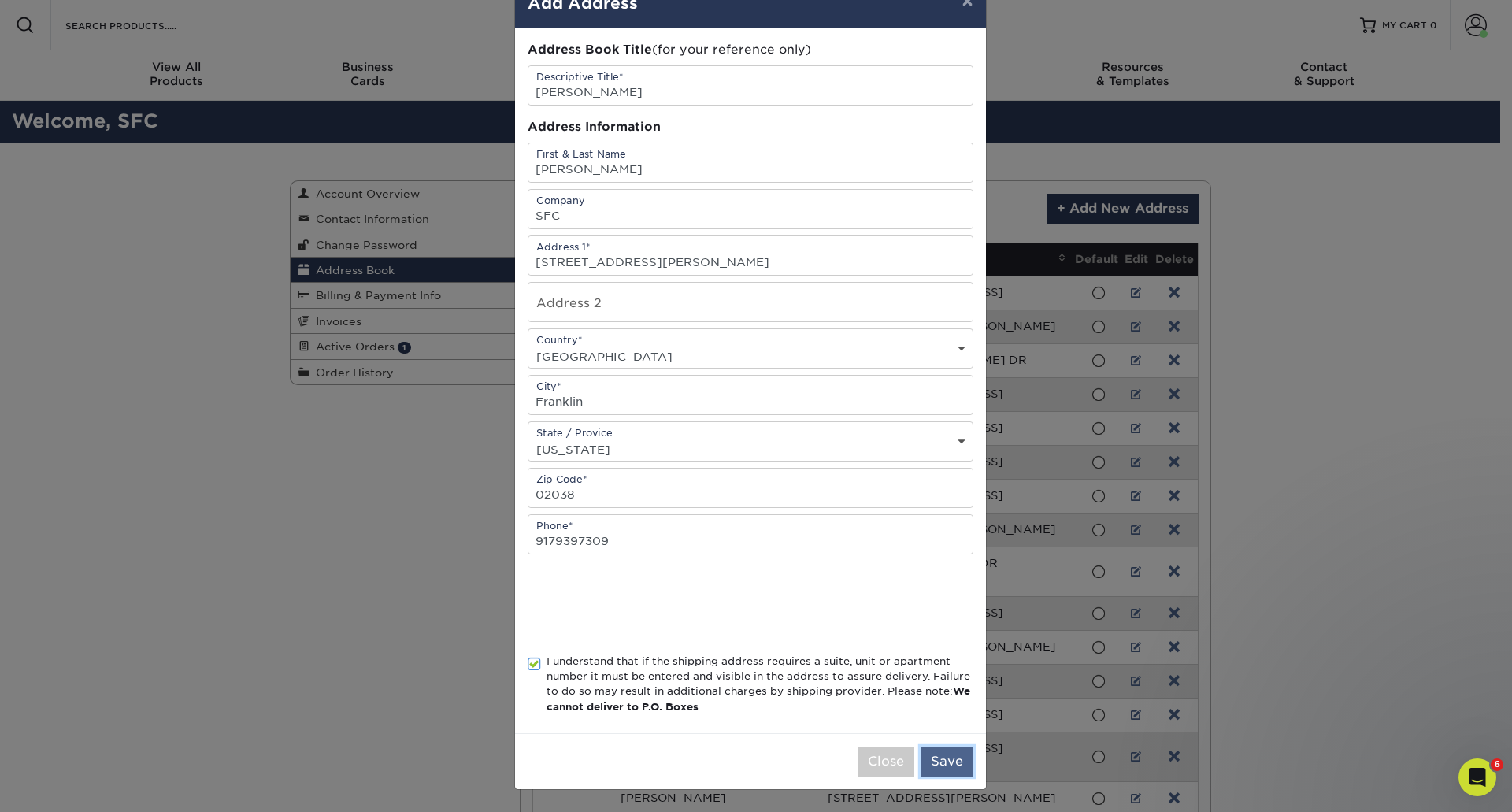
click at [949, 756] on button "Save" at bounding box center [947, 762] width 53 height 30
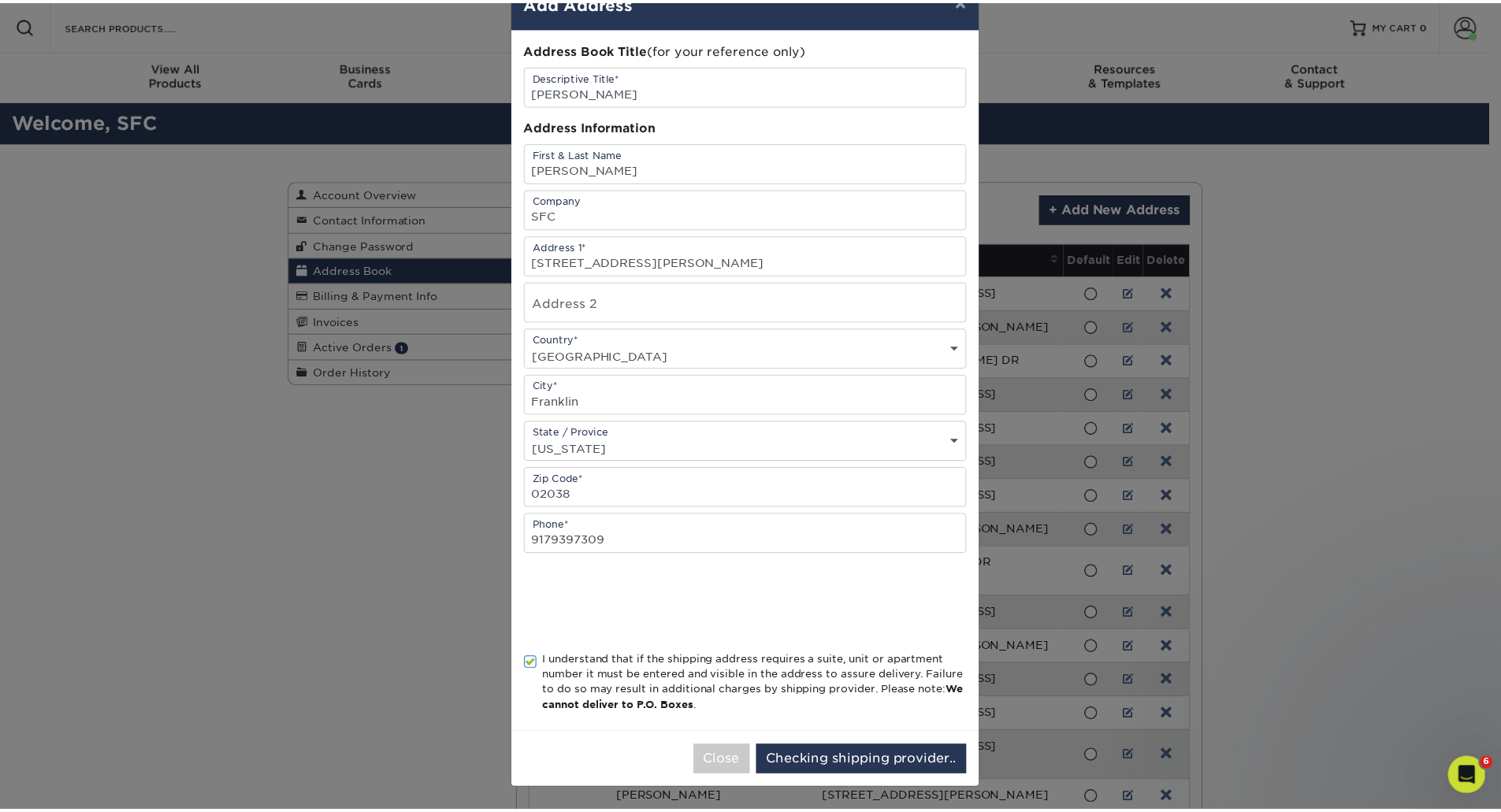
scroll to position [0, 0]
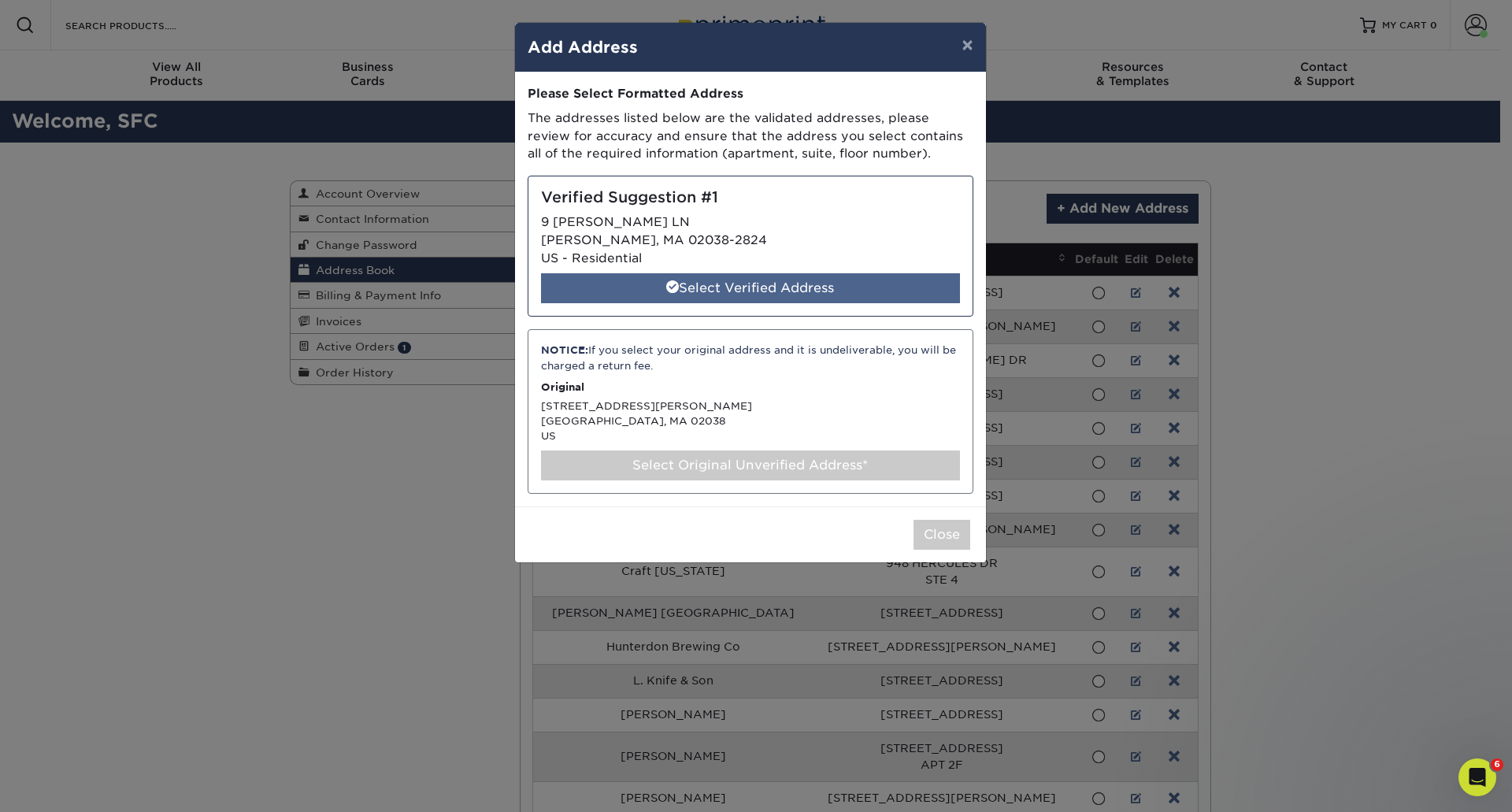
click at [808, 302] on div "Select Verified Address" at bounding box center [750, 289] width 419 height 30
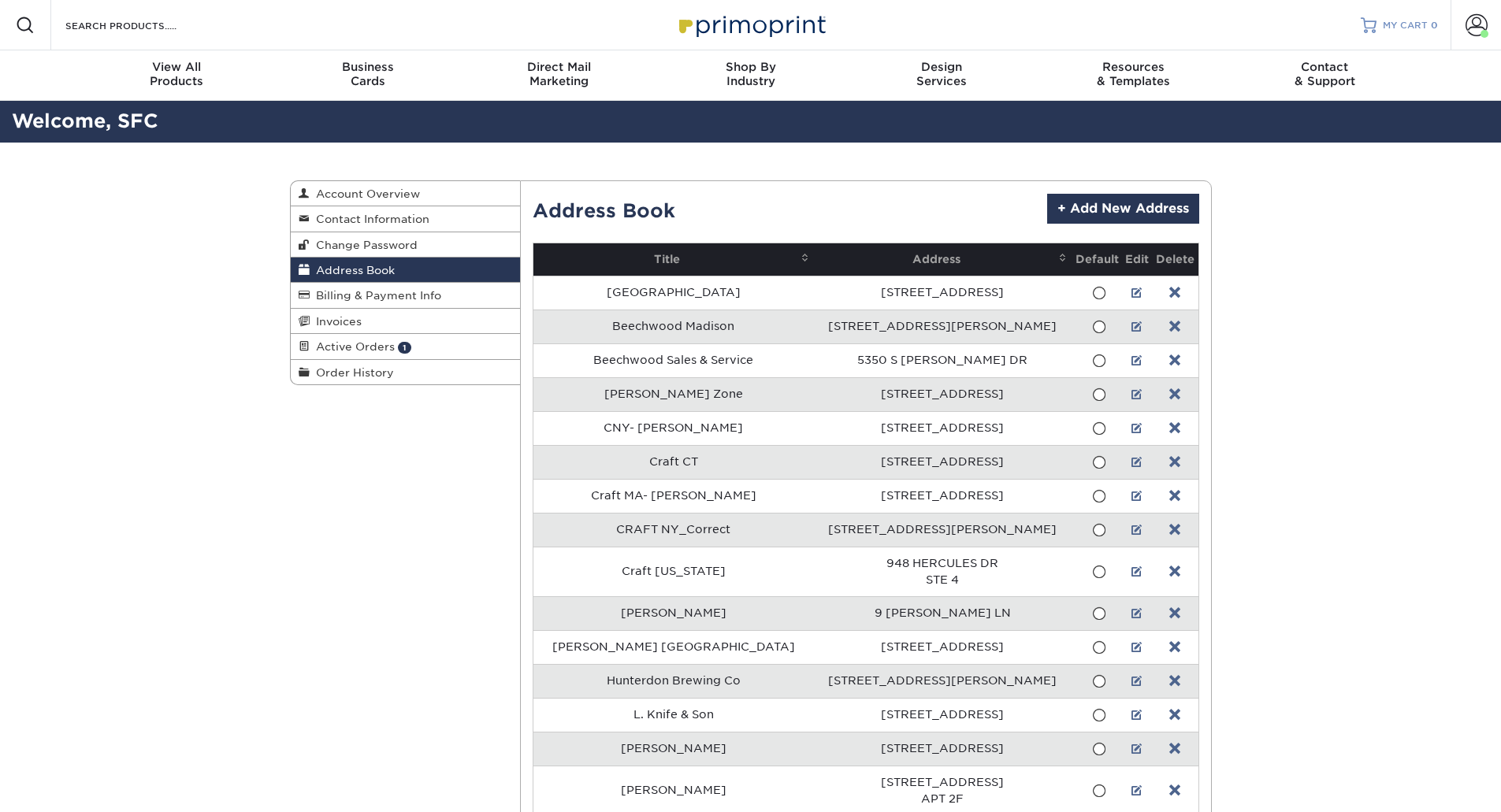
click at [1405, 28] on span "MY CART" at bounding box center [1405, 25] width 45 height 13
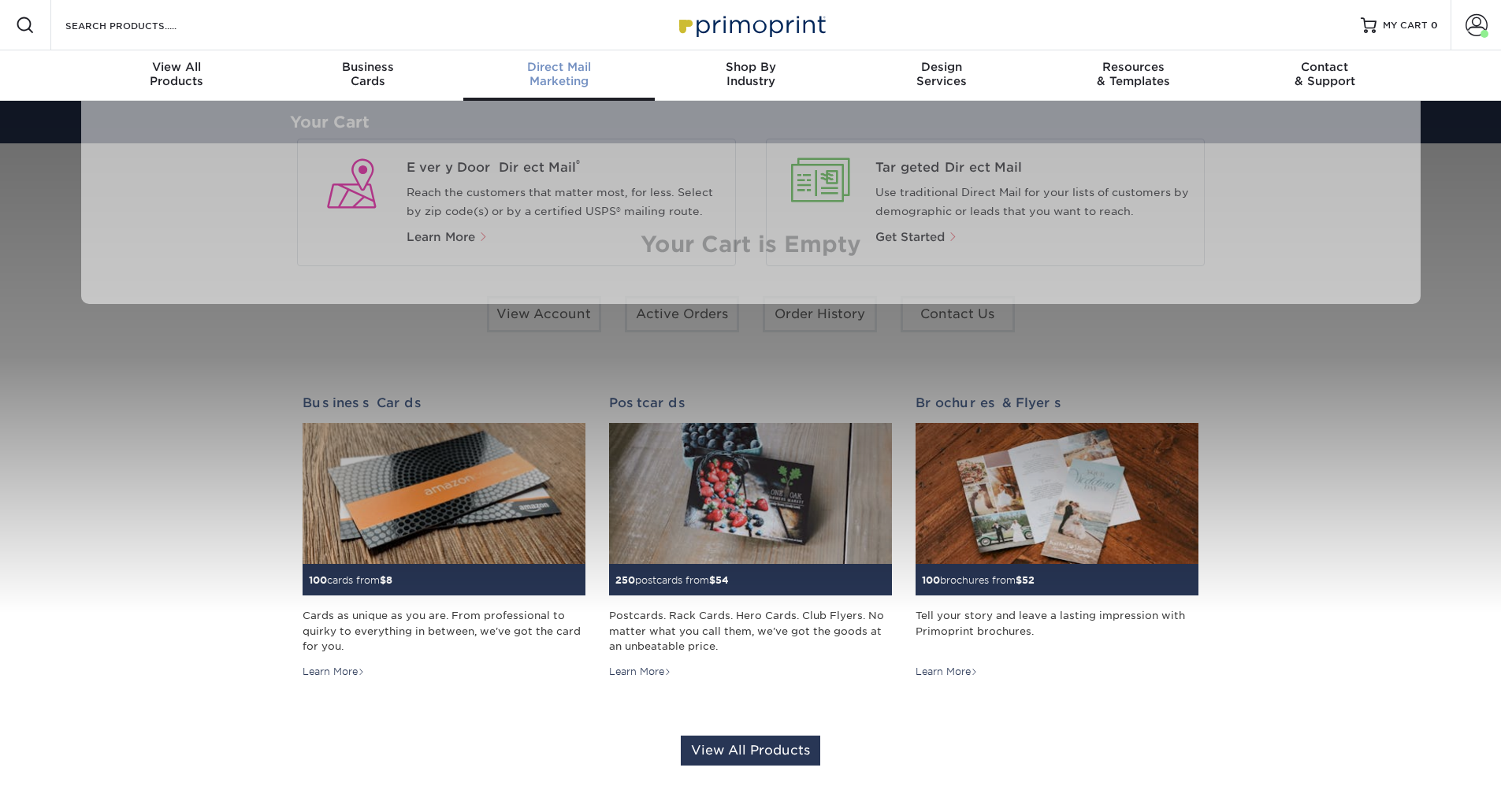
click at [572, 66] on span "Direct Mail" at bounding box center [559, 67] width 191 height 14
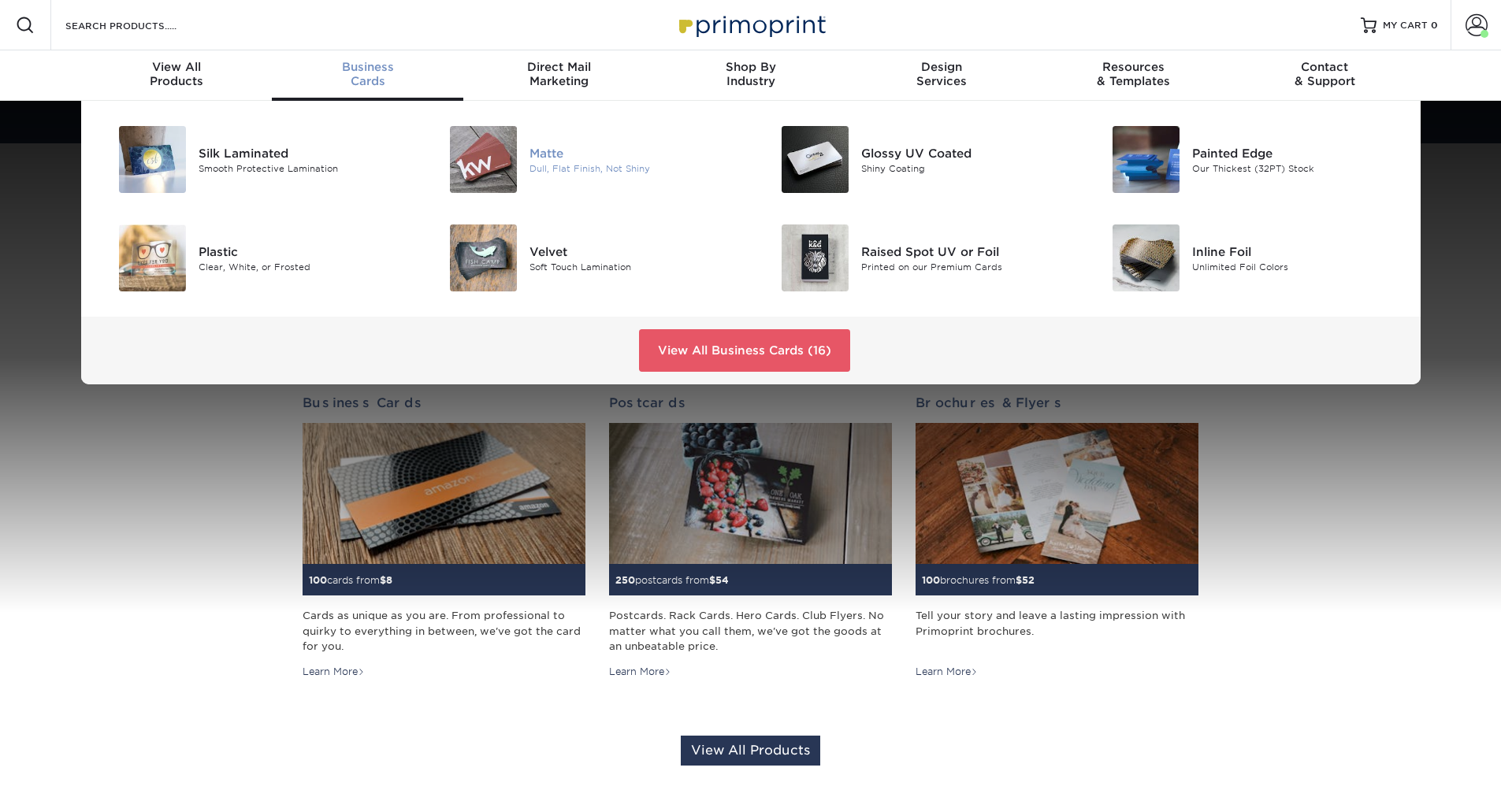
click at [525, 163] on div at bounding box center [474, 159] width 110 height 67
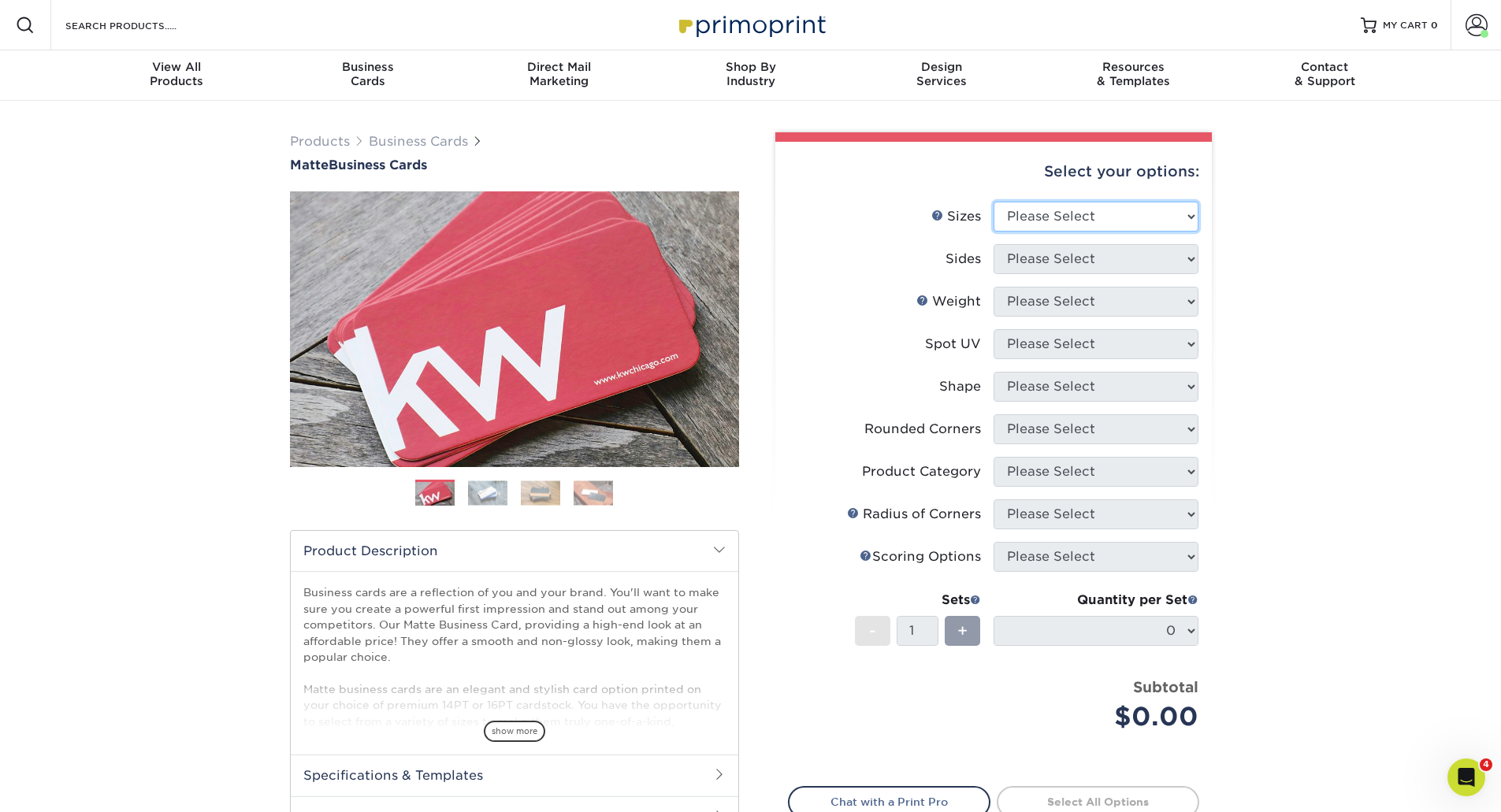
click at [1084, 205] on select "Please Select 1.5" x 3.5" - Mini 1.75" x 3.5" - Mini 2" x 2" - Square 2" x 3" -…" at bounding box center [1096, 216] width 205 height 30
select select "2.00x3.50"
click at [994, 201] on select "Please Select 1.5" x 3.5" - Mini 1.75" x 3.5" - Mini 2" x 2" - Square 2" x 3" -…" at bounding box center [1096, 216] width 205 height 30
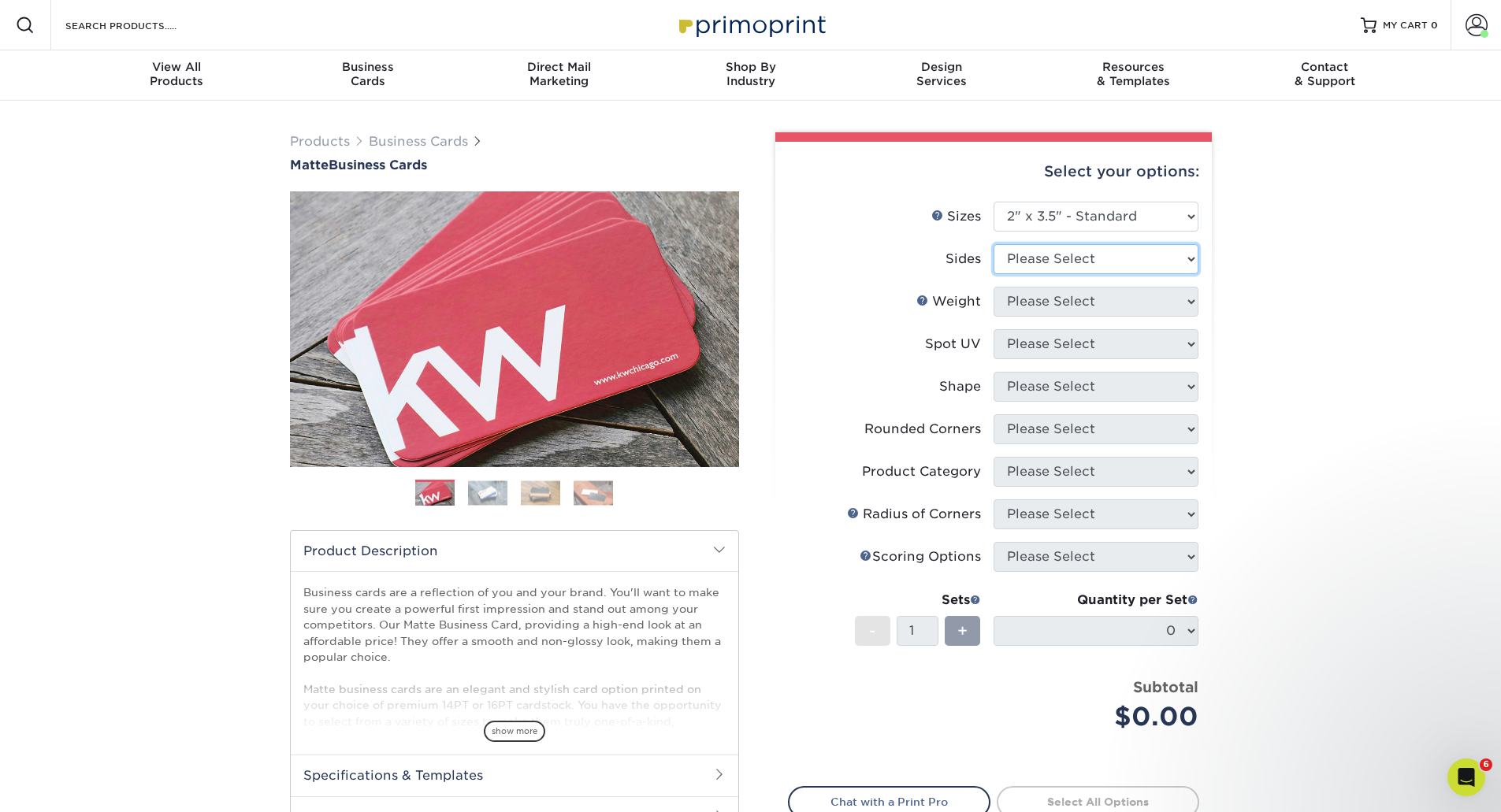
click at [1071, 246] on select "Please Select Print Both Sides Print Front Only" at bounding box center [1096, 259] width 205 height 30
select select "13abbda7-1d64-4f25-8bb2-c179b224825d"
click at [994, 244] on select "Please Select Print Both Sides Print Front Only" at bounding box center [1096, 259] width 205 height 30
click at [1048, 298] on select "Please Select 16PT 14PT" at bounding box center [1096, 302] width 205 height 30
select select "16PT"
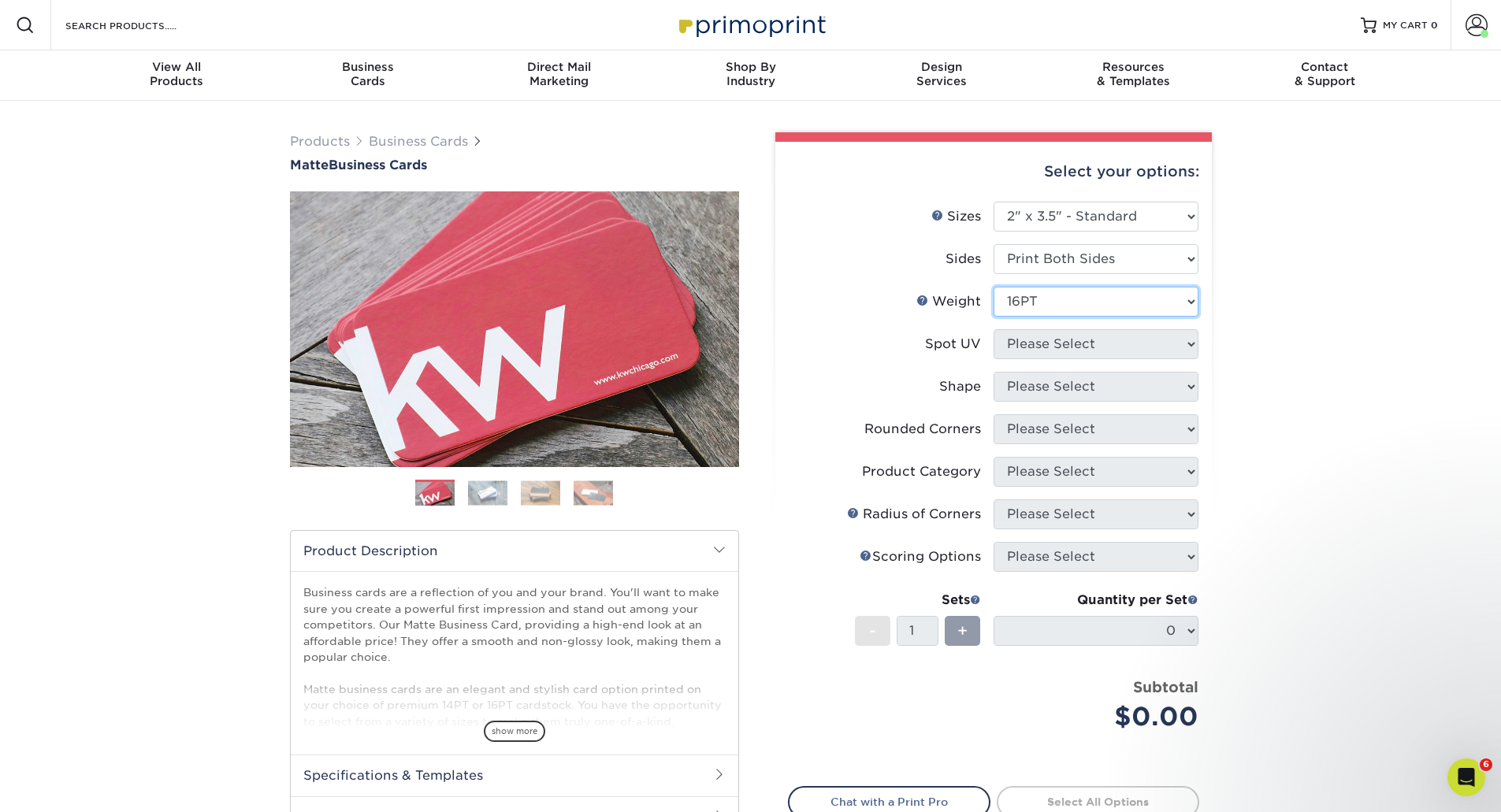
click at [994, 287] on select "Please Select 16PT 14PT" at bounding box center [1096, 302] width 205 height 30
click at [1052, 348] on select "Please Select No Spot UV Front and Back (Both Sides) Front Only Back Only" at bounding box center [1096, 344] width 205 height 30
select select "3"
click at [994, 329] on select "Please Select No Spot UV Front and Back (Both Sides) Front Only Back Only" at bounding box center [1096, 344] width 205 height 30
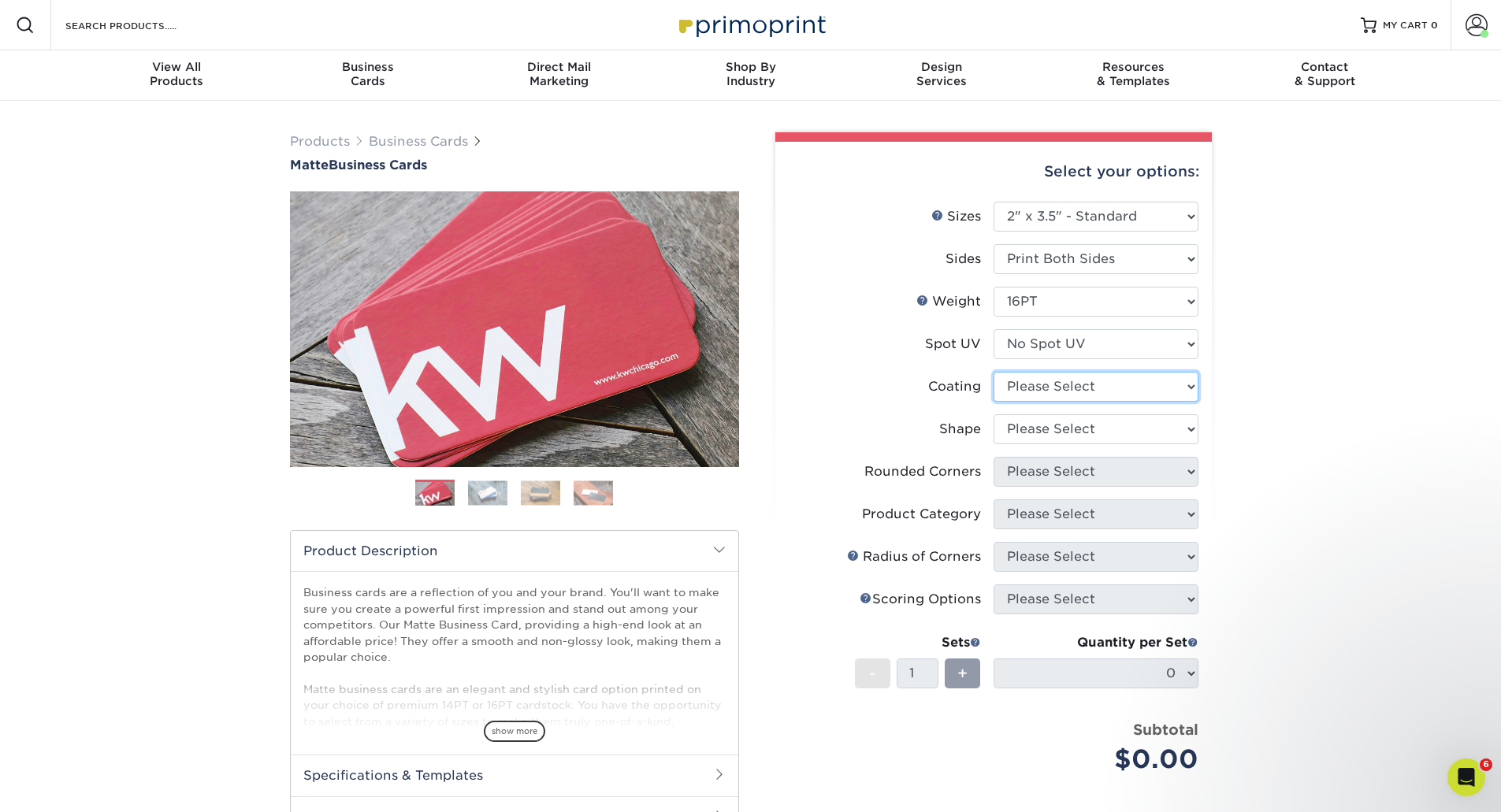
click at [1055, 389] on select at bounding box center [1096, 387] width 205 height 30
select select "121bb7b5-3b4d-429f-bd8d-bbf80e953313"
click at [994, 372] on select at bounding box center [1096, 387] width 205 height 30
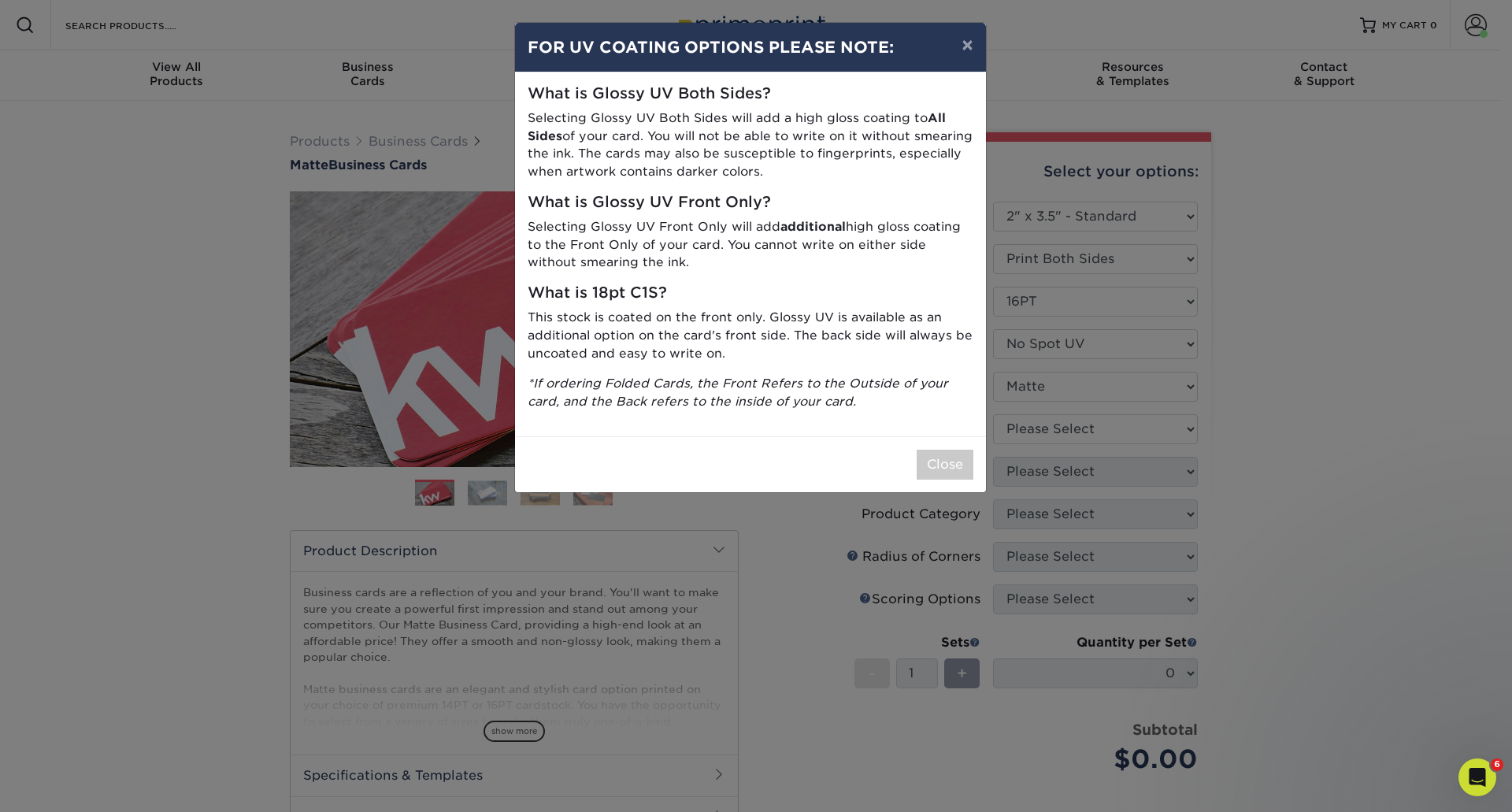
click at [1050, 431] on div "× FOR UV COATING OPTIONS PLEASE NOTE: What is Glossy UV Both Sides? Selecting G…" at bounding box center [756, 406] width 1512 height 812
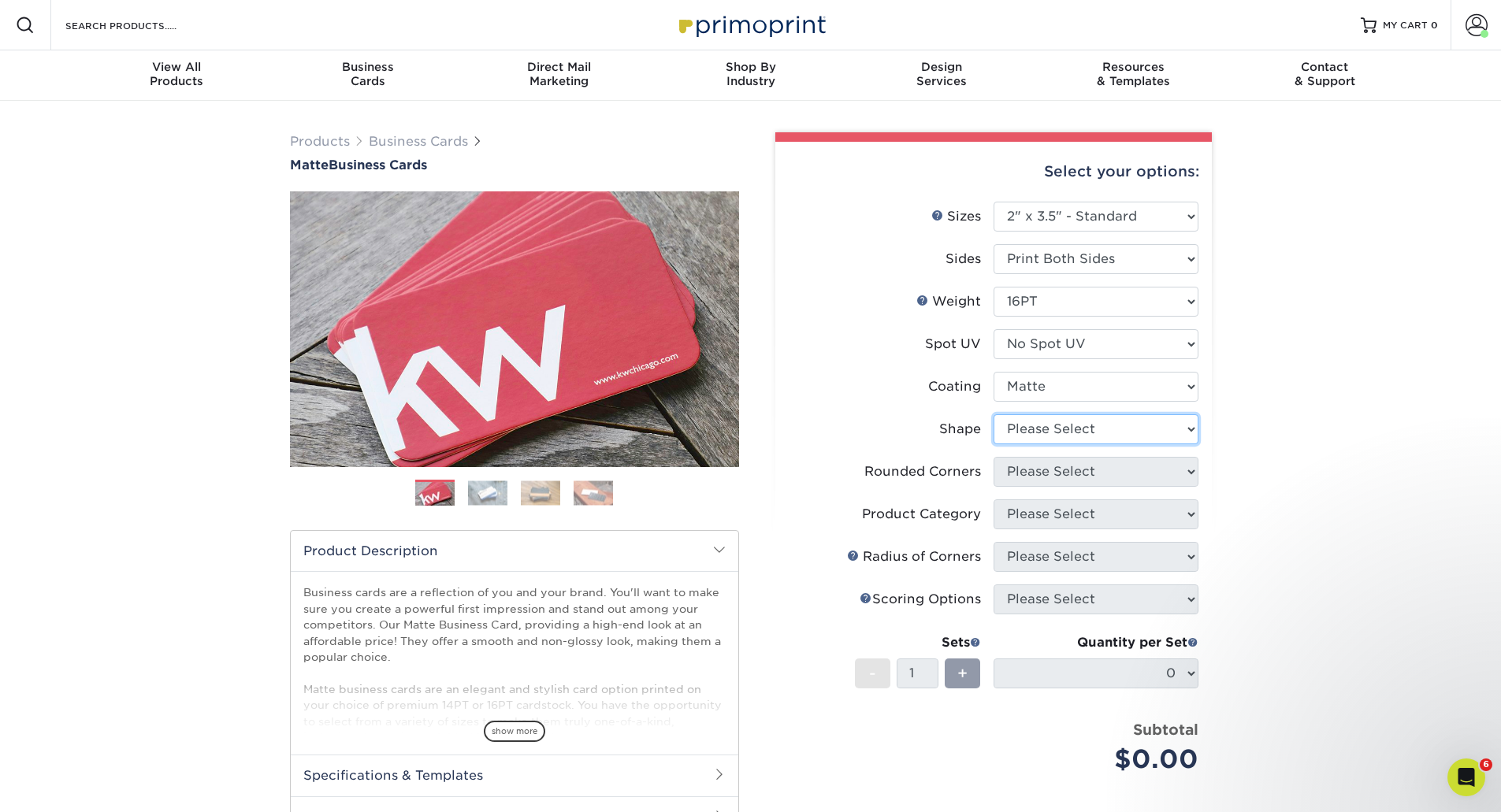
click at [1050, 432] on select "Please Select Standard Oval" at bounding box center [1096, 430] width 205 height 30
select select "standard"
click at [994, 415] on select "Please Select Standard Oval" at bounding box center [1096, 430] width 205 height 30
click at [1039, 485] on select "Please Select Yes - Round 2 Corners Yes - Round 4 Corners No" at bounding box center [1096, 472] width 205 height 30
select select "0"
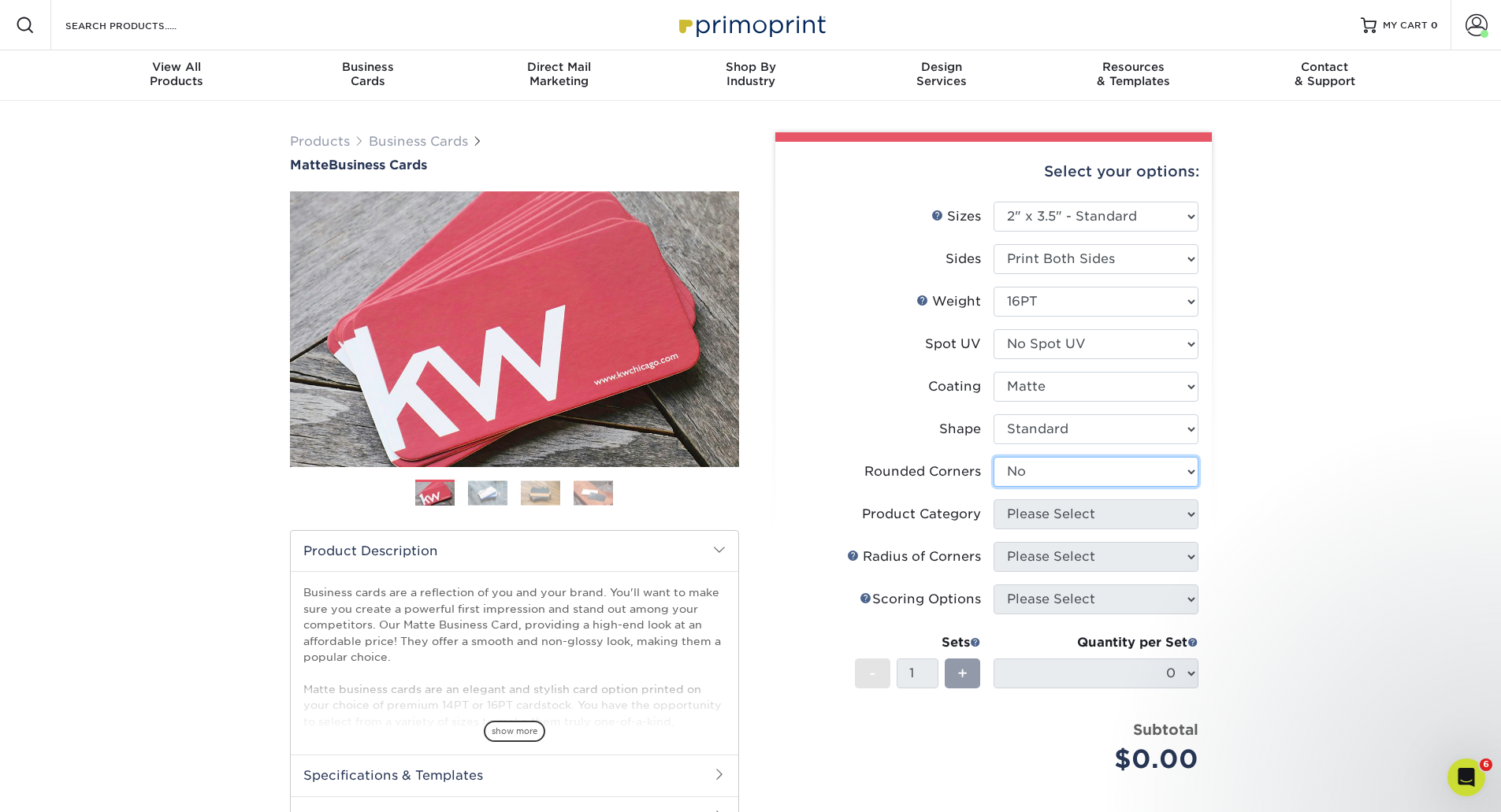
click at [994, 457] on select "Please Select Yes - Round 2 Corners Yes - Round 4 Corners No" at bounding box center [1096, 472] width 205 height 30
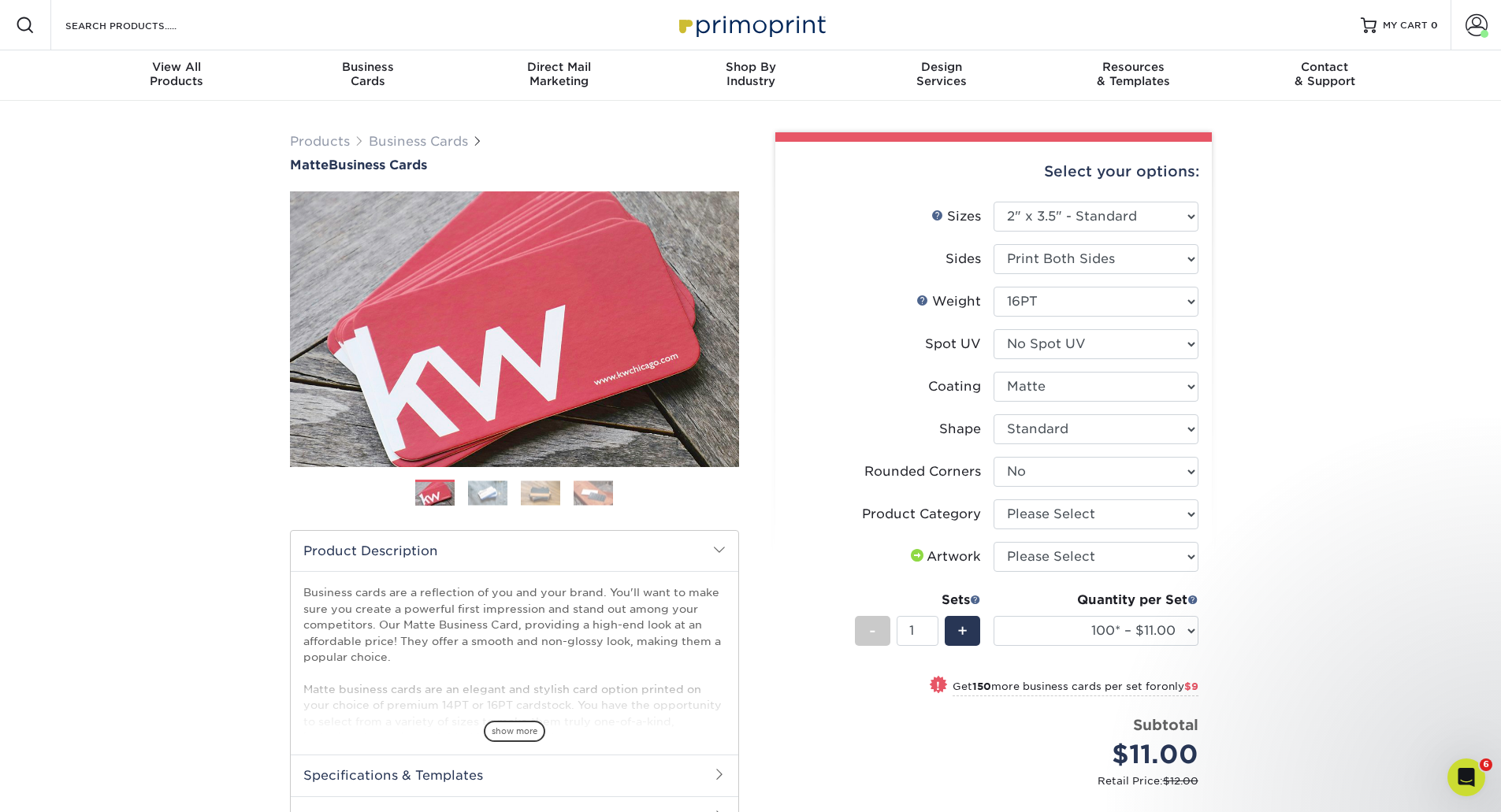
click at [1142, 646] on div "Quantity per Set 100* – $11.00 250* – $20.00 500 – $39.00 1000 – $49.00 (free s…" at bounding box center [1096, 627] width 205 height 73
click at [1137, 621] on select "100* – $11.00 250* – $20.00 500 – $39.00 1000 – $49.00 (free shipping*) 2500 – …" at bounding box center [1096, 631] width 205 height 30
select select "500 – $39.00"
click at [994, 616] on select "100* – $11.00 250* – $20.00 500 – $39.00 1000 – $49.00 (free shipping*) 2500 – …" at bounding box center [1096, 631] width 205 height 30
click at [1371, 510] on div "Products Business Cards Matte Business Cards Previous Next 100 $ 8" at bounding box center [750, 561] width 1501 height 921
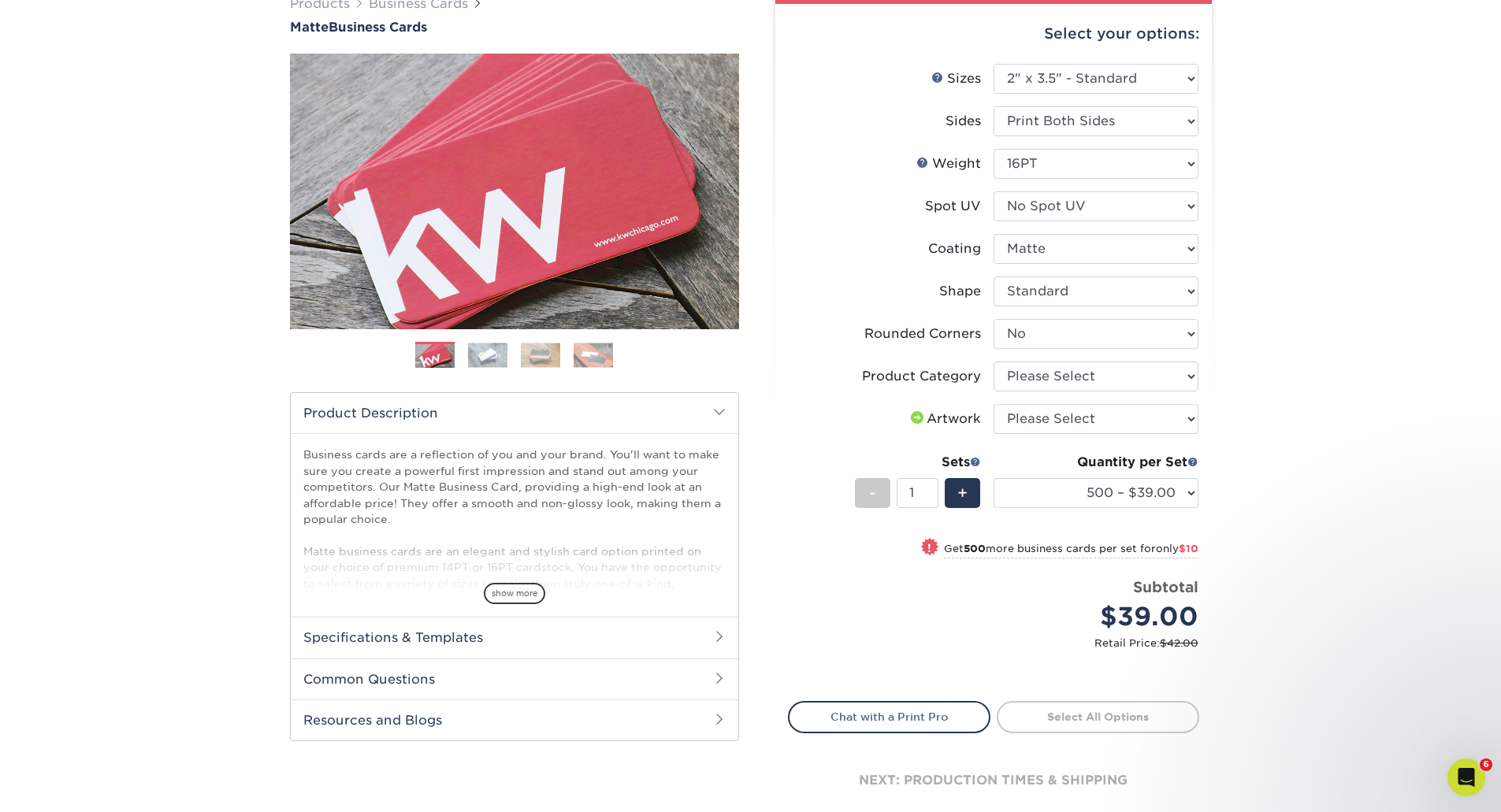
scroll to position [158, 0]
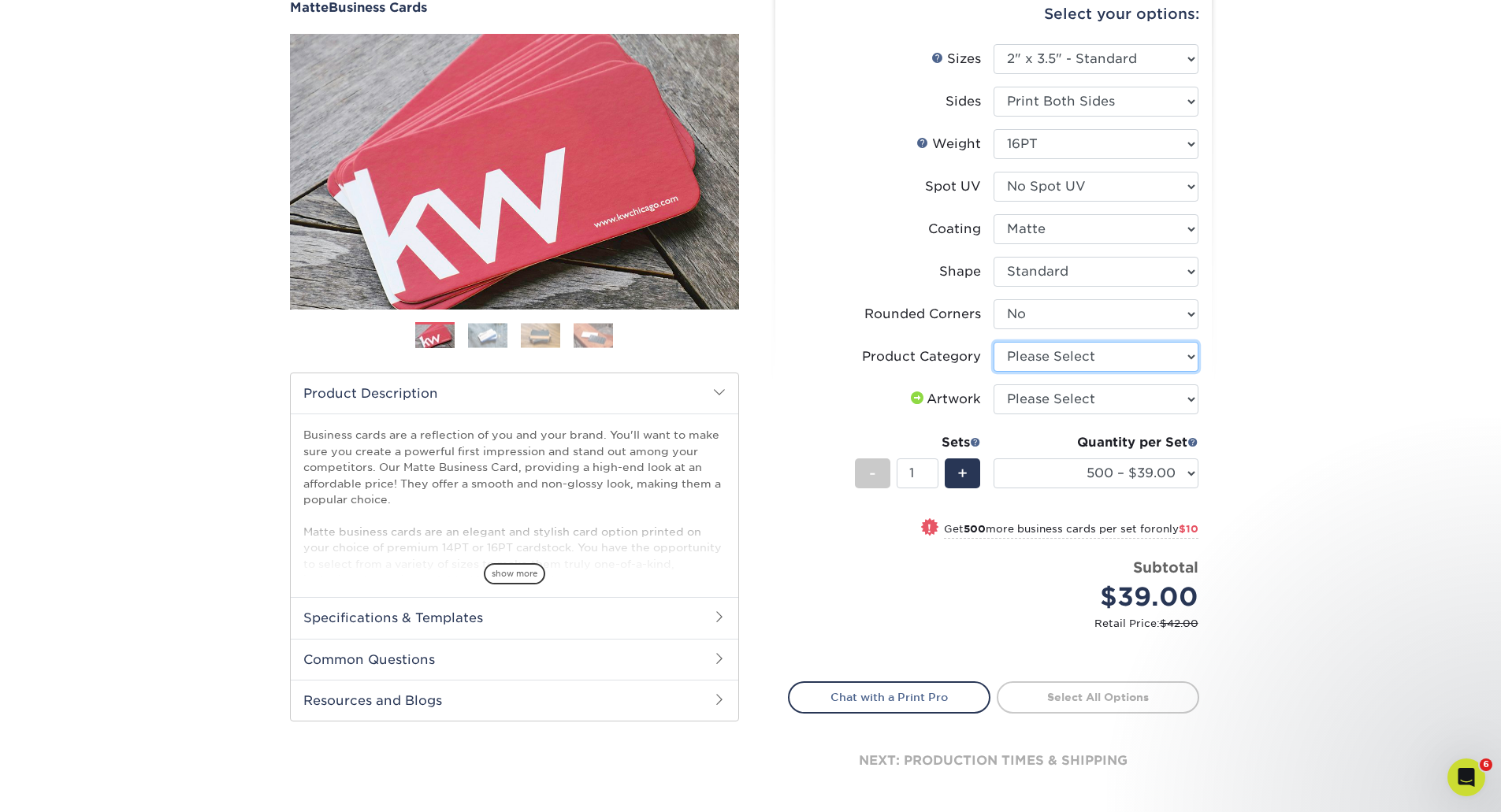
click at [1132, 347] on select "Please Select Business Cards" at bounding box center [1096, 357] width 205 height 30
select select "3b5148f1-0588-4f88-a218-97bcfdce65c1"
click at [994, 342] on select "Please Select Business Cards" at bounding box center [1096, 357] width 205 height 30
click at [1082, 393] on select "Please Select I will upload files I need a design - $100" at bounding box center [1096, 400] width 205 height 30
select select "upload"
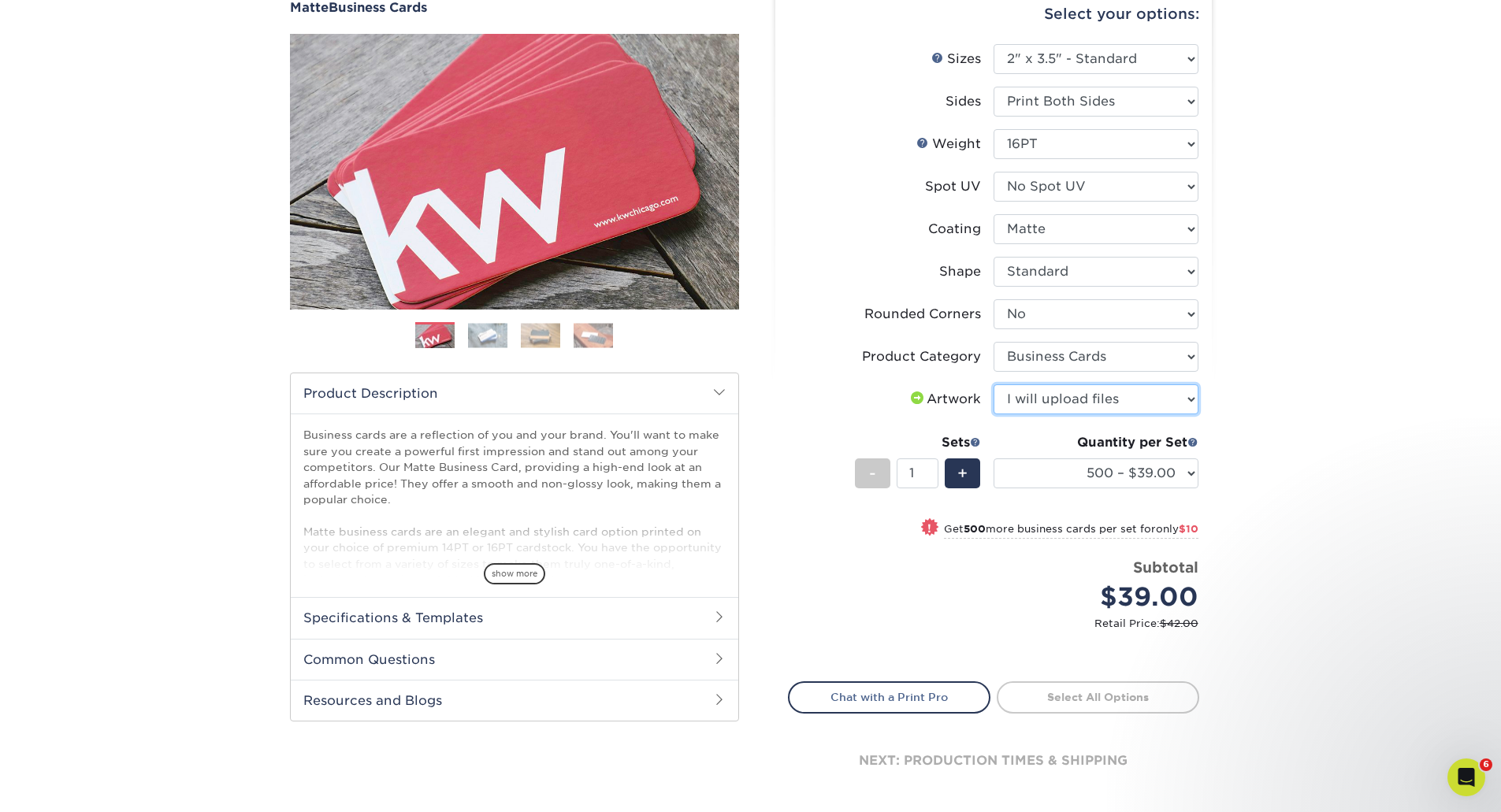
click at [994, 385] on select "Please Select I will upload files I need a design - $100" at bounding box center [1096, 400] width 205 height 30
click at [1048, 695] on link "Proceed to Shipping" at bounding box center [1098, 695] width 202 height 29
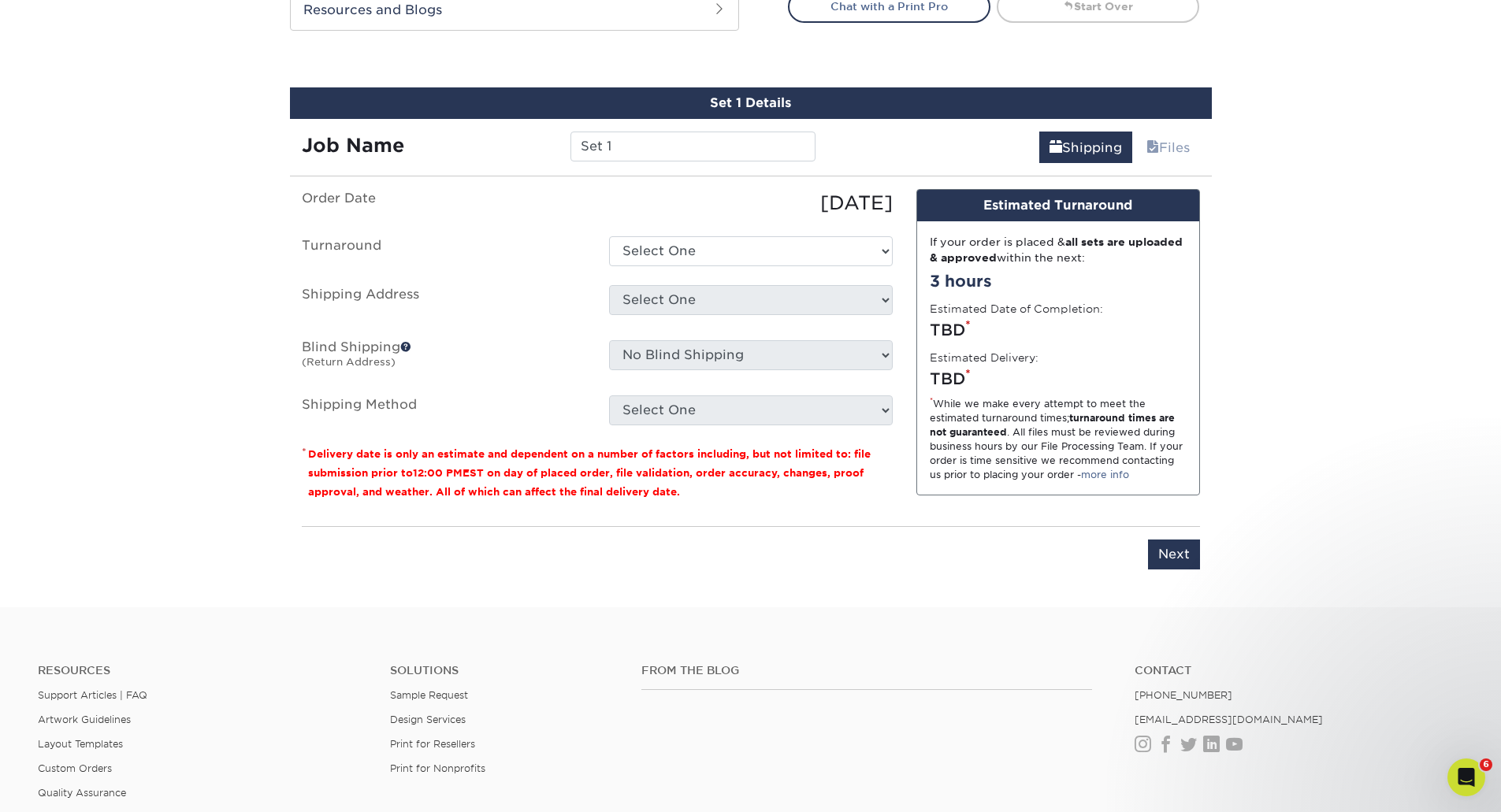
scroll to position [883, 0]
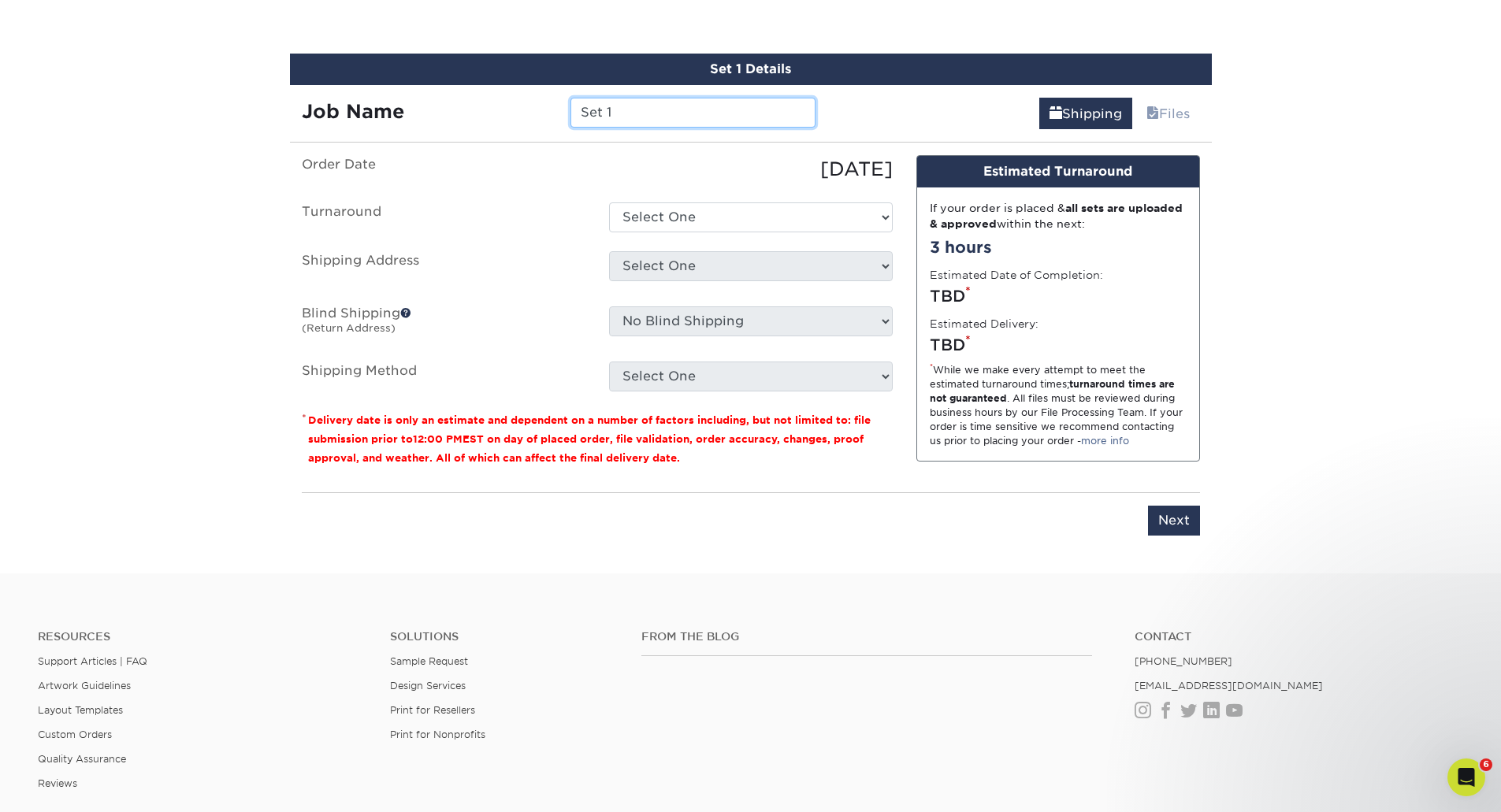
drag, startPoint x: 626, startPoint y: 106, endPoint x: 501, endPoint y: 104, distance: 125.0
click at [501, 104] on div "Job Name Set 1" at bounding box center [559, 113] width 538 height 30
type input "[PERSON_NAME]-SFC"
click at [727, 222] on select "Select One 2-4 Business Days 2 Day Next Business Day" at bounding box center [751, 217] width 284 height 30
select select "ba4d2c45-8e19-4993-837d-70fa4a9fa615"
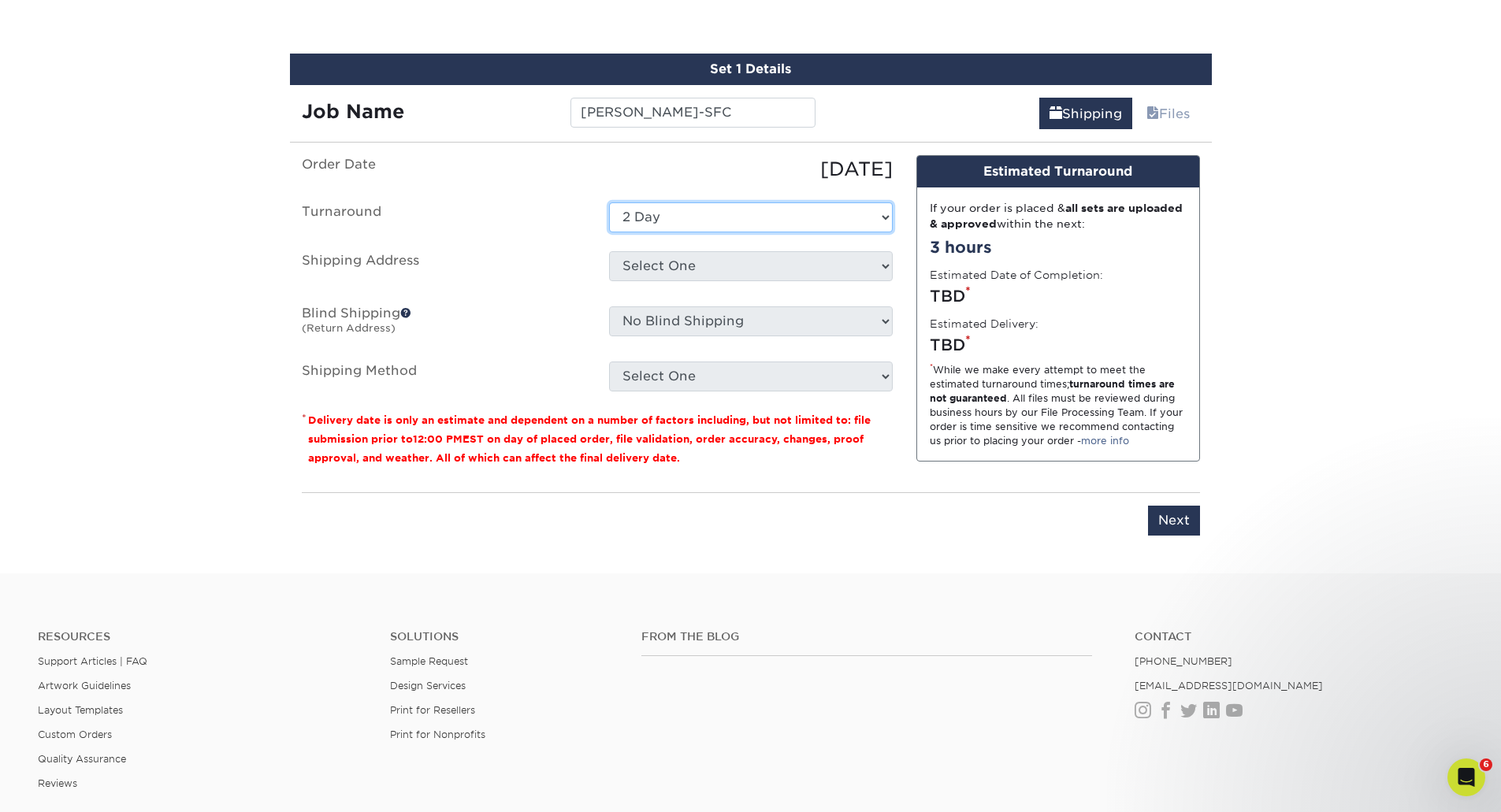
click at [609, 202] on select "Select One 2-4 Business Days 2 Day Next Business Day" at bounding box center [751, 217] width 284 height 30
click at [687, 270] on select "Select One Beechwood [GEOGRAPHIC_DATA] [GEOGRAPHIC_DATA] Madison Beechwood Sale…" at bounding box center [751, 266] width 284 height 30
select select "286723"
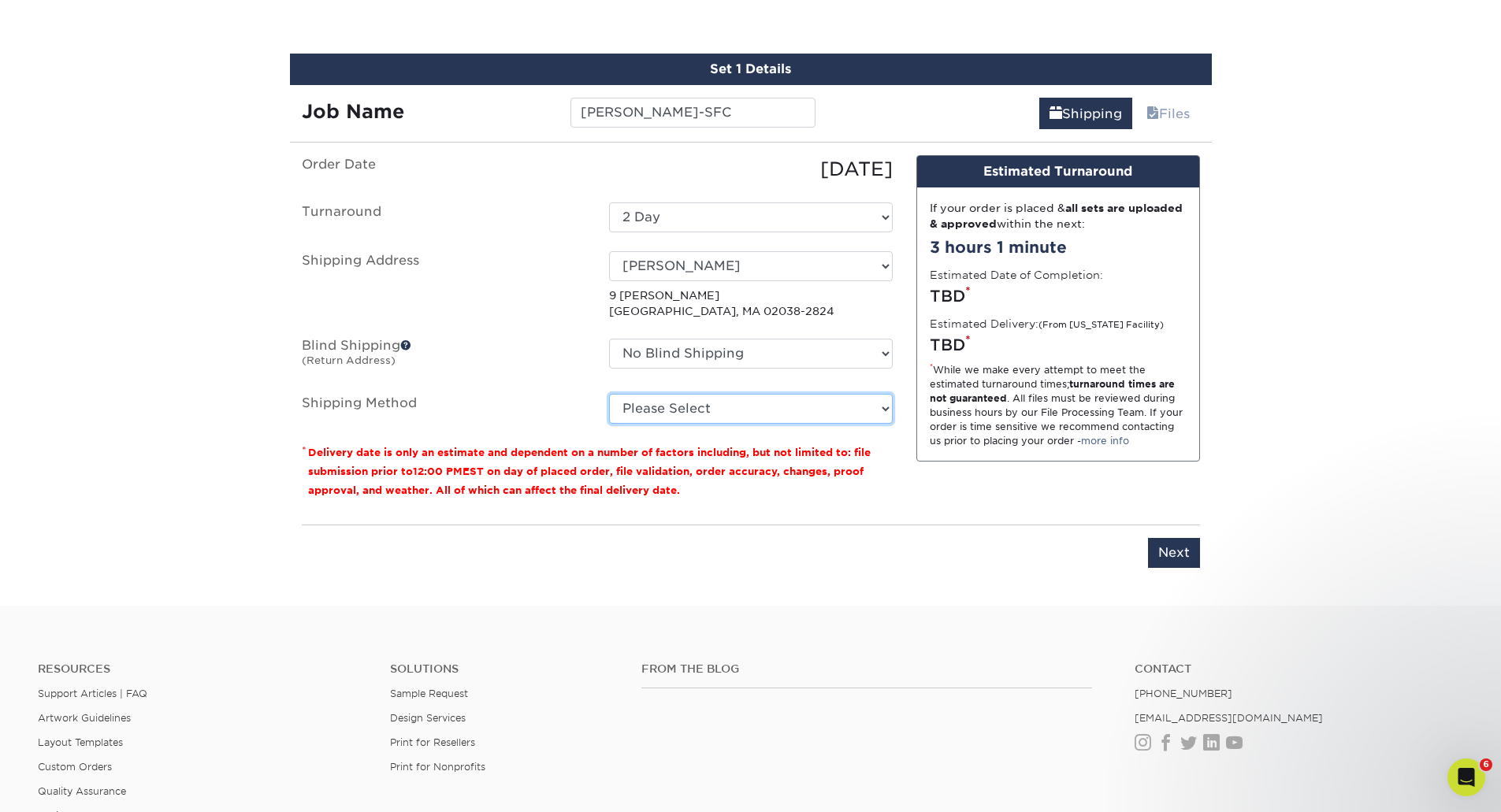
click at [657, 403] on select "Please Select Ground Shipping (+$8.96) 3 Day Shipping Service (+$20.07) 2 Day A…" at bounding box center [751, 409] width 284 height 30
select select "03"
click at [609, 394] on select "Please Select Ground Shipping (+$8.96) 3 Day Shipping Service (+$20.07) 2 Day A…" at bounding box center [751, 409] width 284 height 30
click at [659, 413] on select "Please Select Ground Shipping (+$8.96) 3 Day Shipping Service (+$20.07) 2 Day A…" at bounding box center [751, 409] width 284 height 30
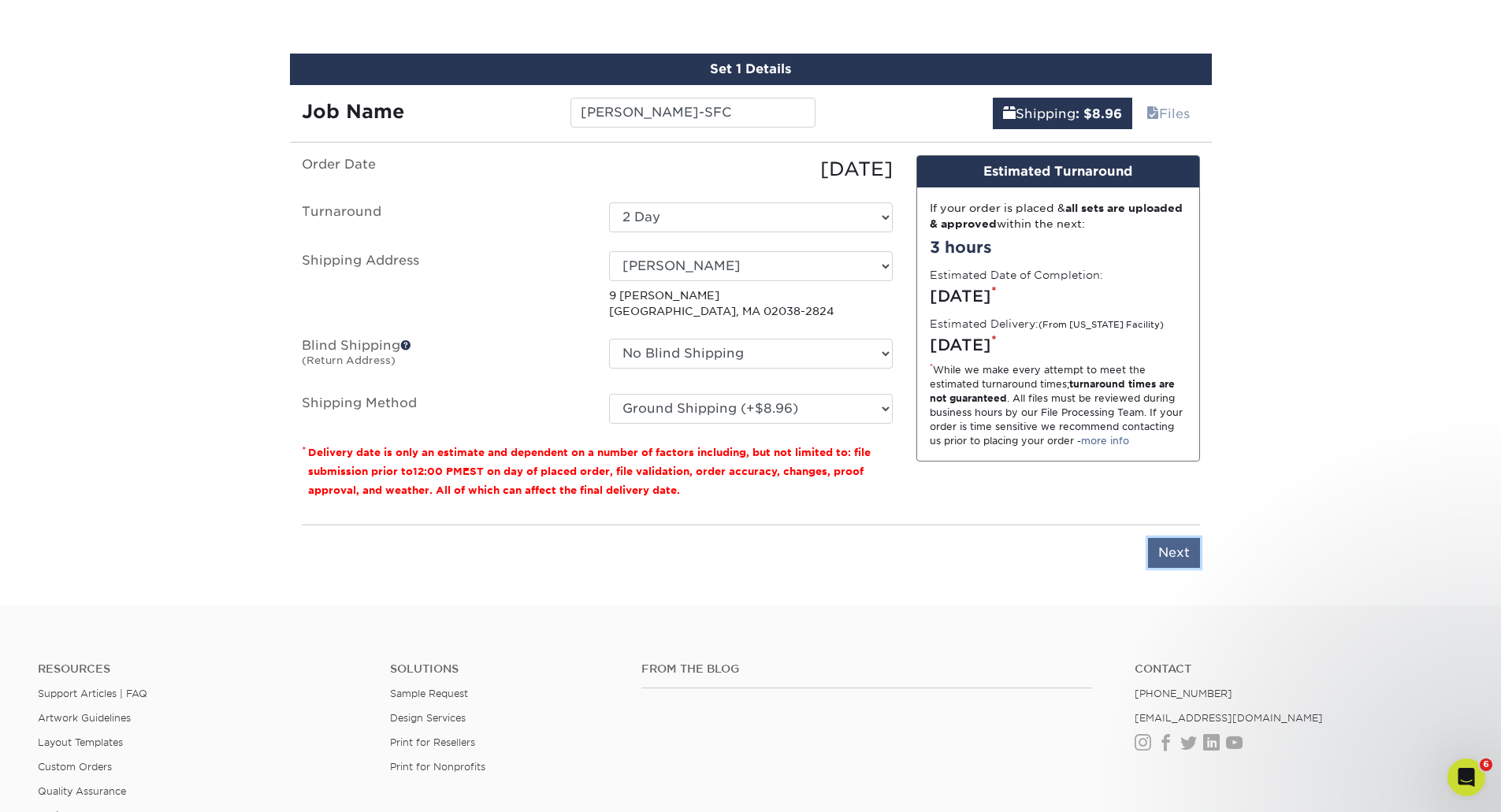
click at [1168, 541] on input "Next" at bounding box center [1174, 553] width 52 height 30
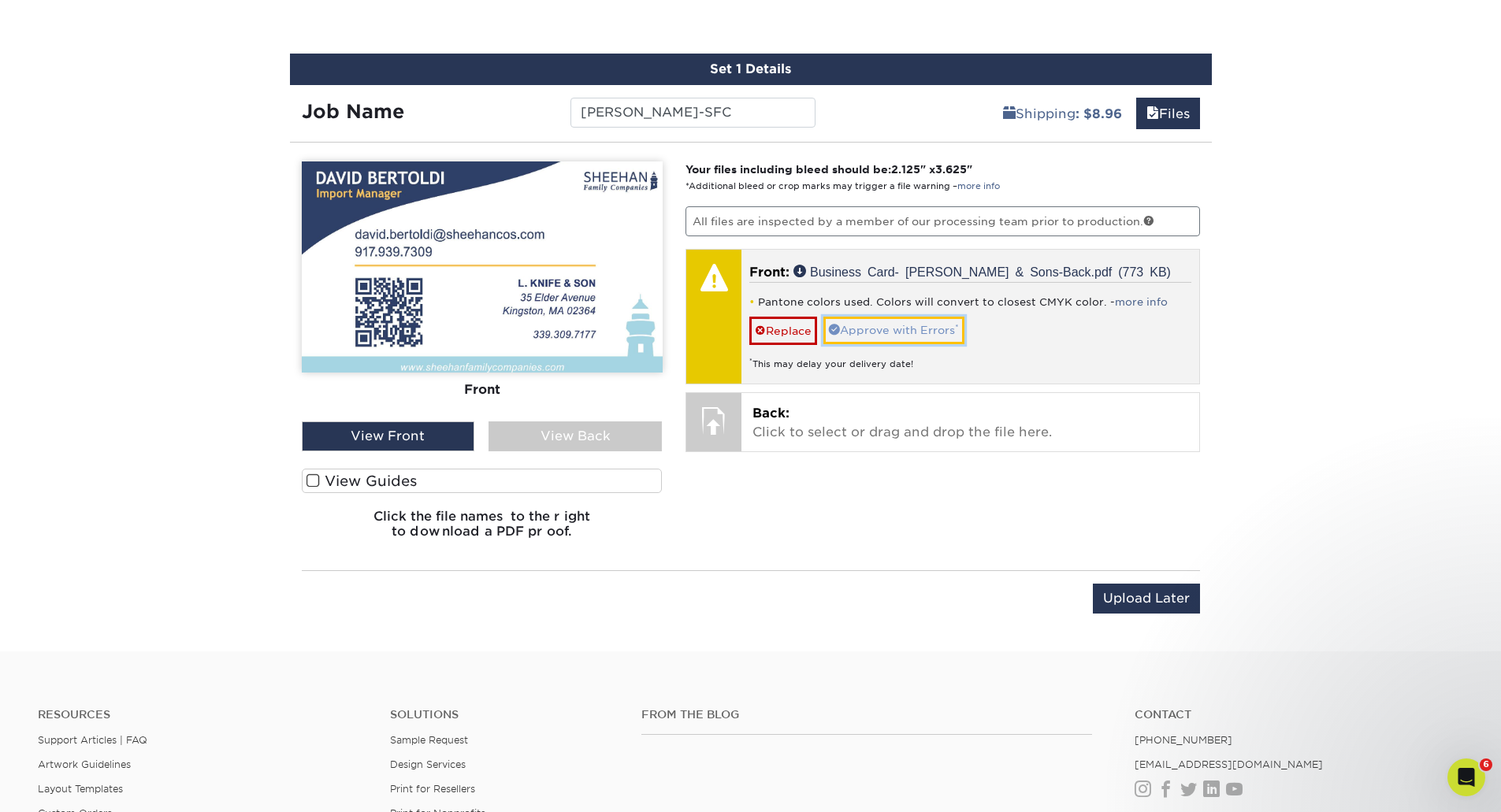
click at [902, 343] on link "Approve with Errors *" at bounding box center [894, 330] width 141 height 27
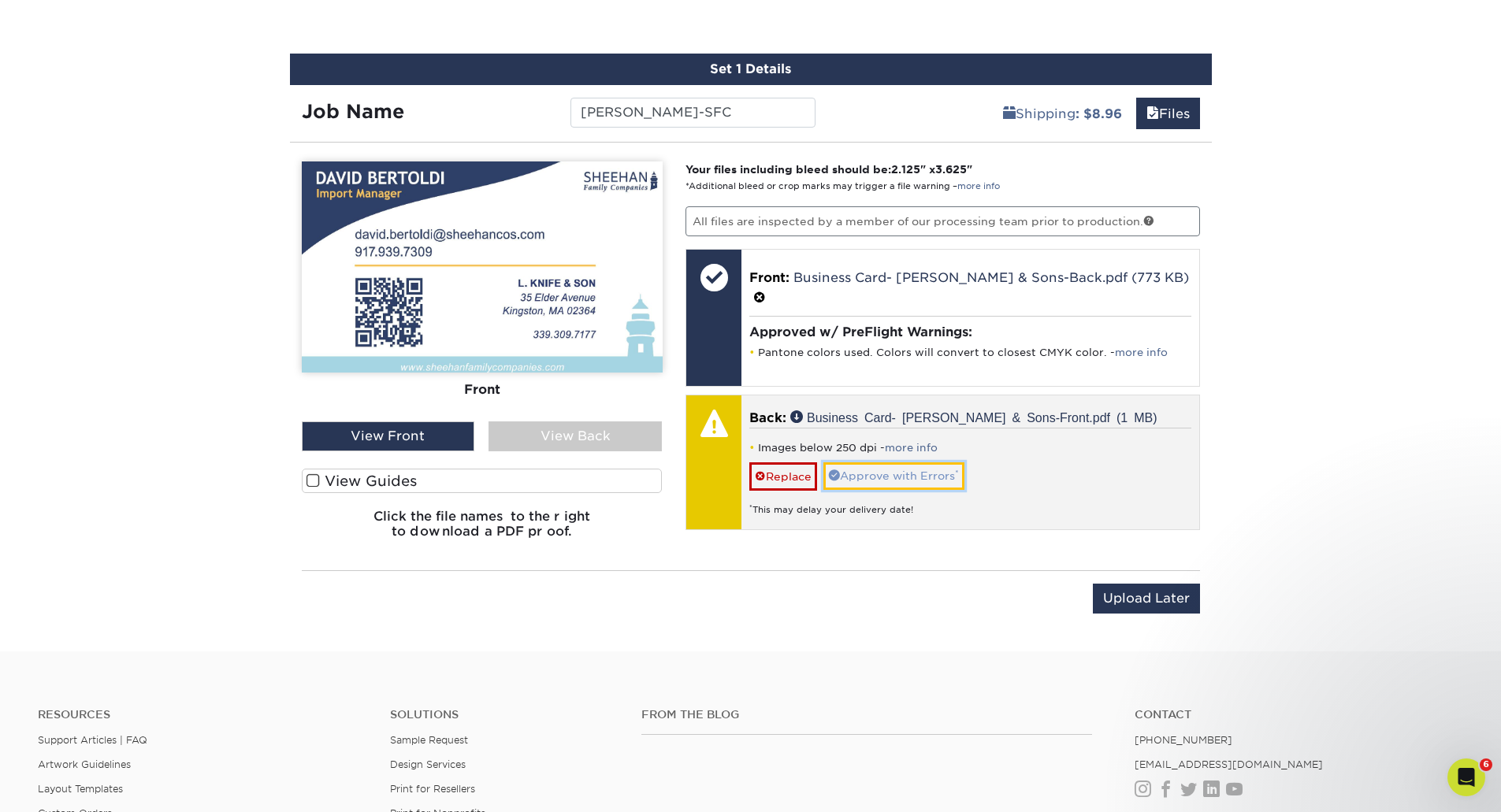
click at [868, 477] on link "Approve with Errors *" at bounding box center [894, 476] width 141 height 27
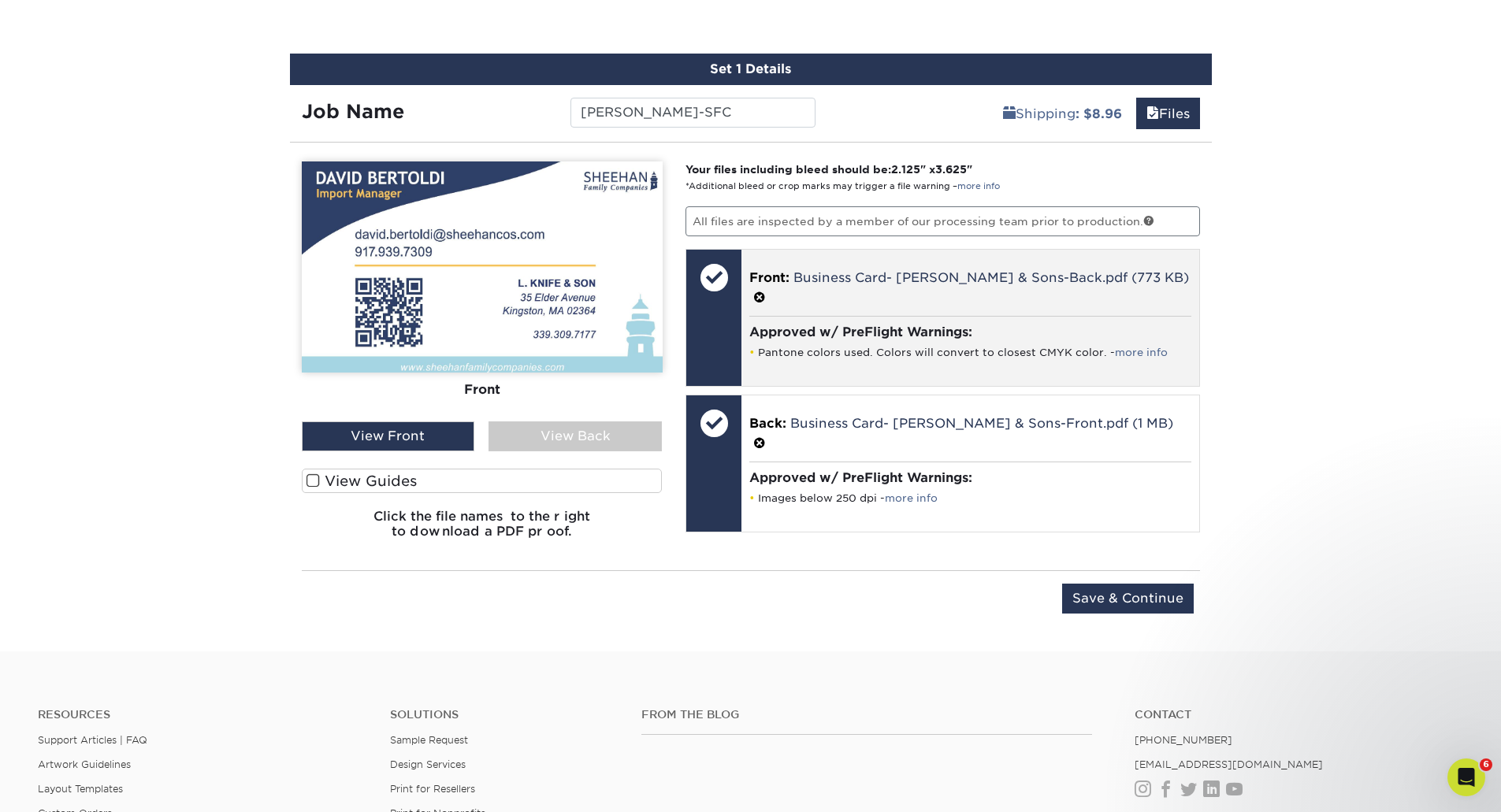
click at [766, 301] on span at bounding box center [760, 298] width 13 height 15
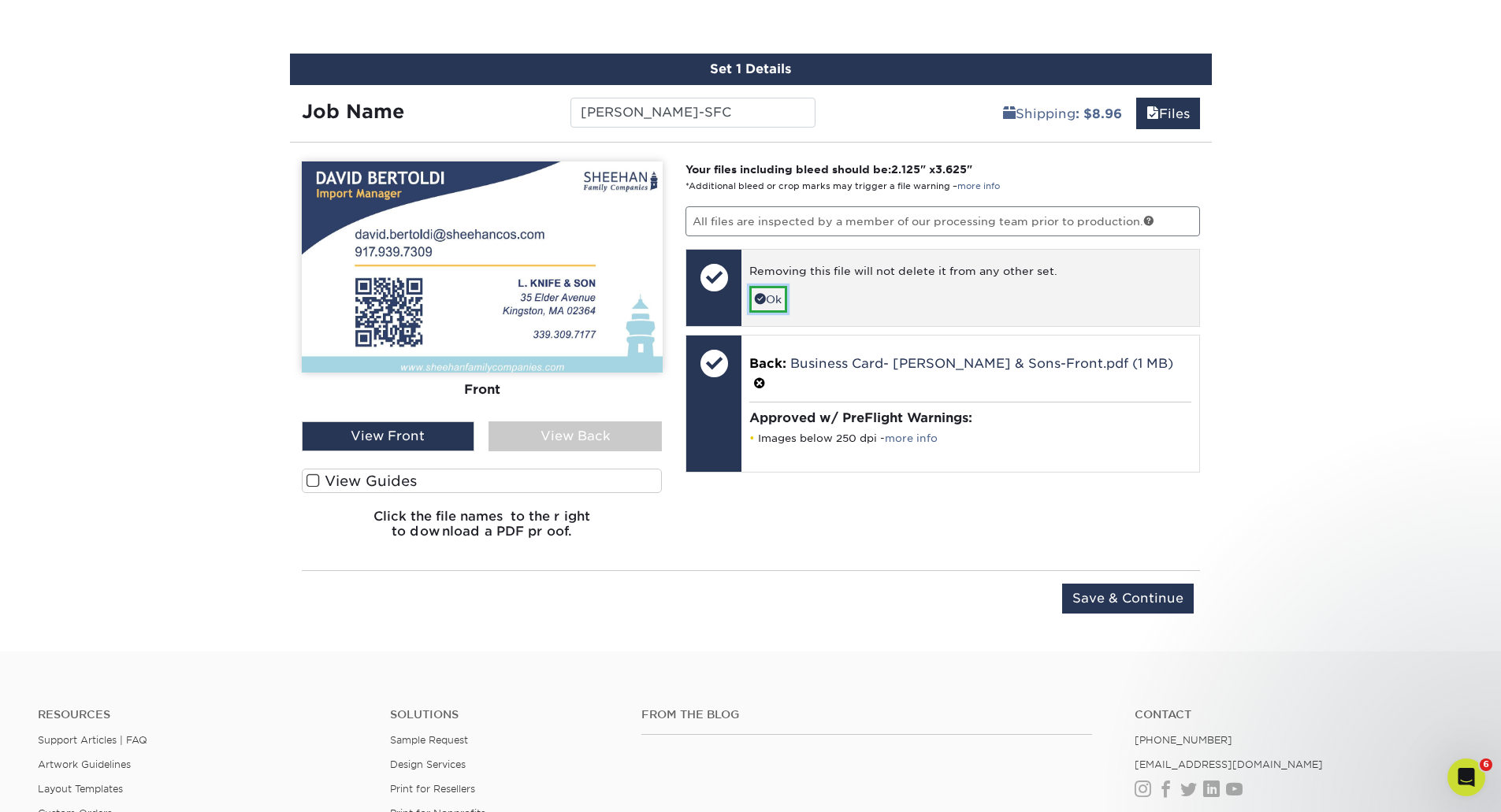
drag, startPoint x: 777, startPoint y: 297, endPoint x: 841, endPoint y: 298, distance: 64.0
click at [777, 297] on link "Ok" at bounding box center [769, 300] width 38 height 27
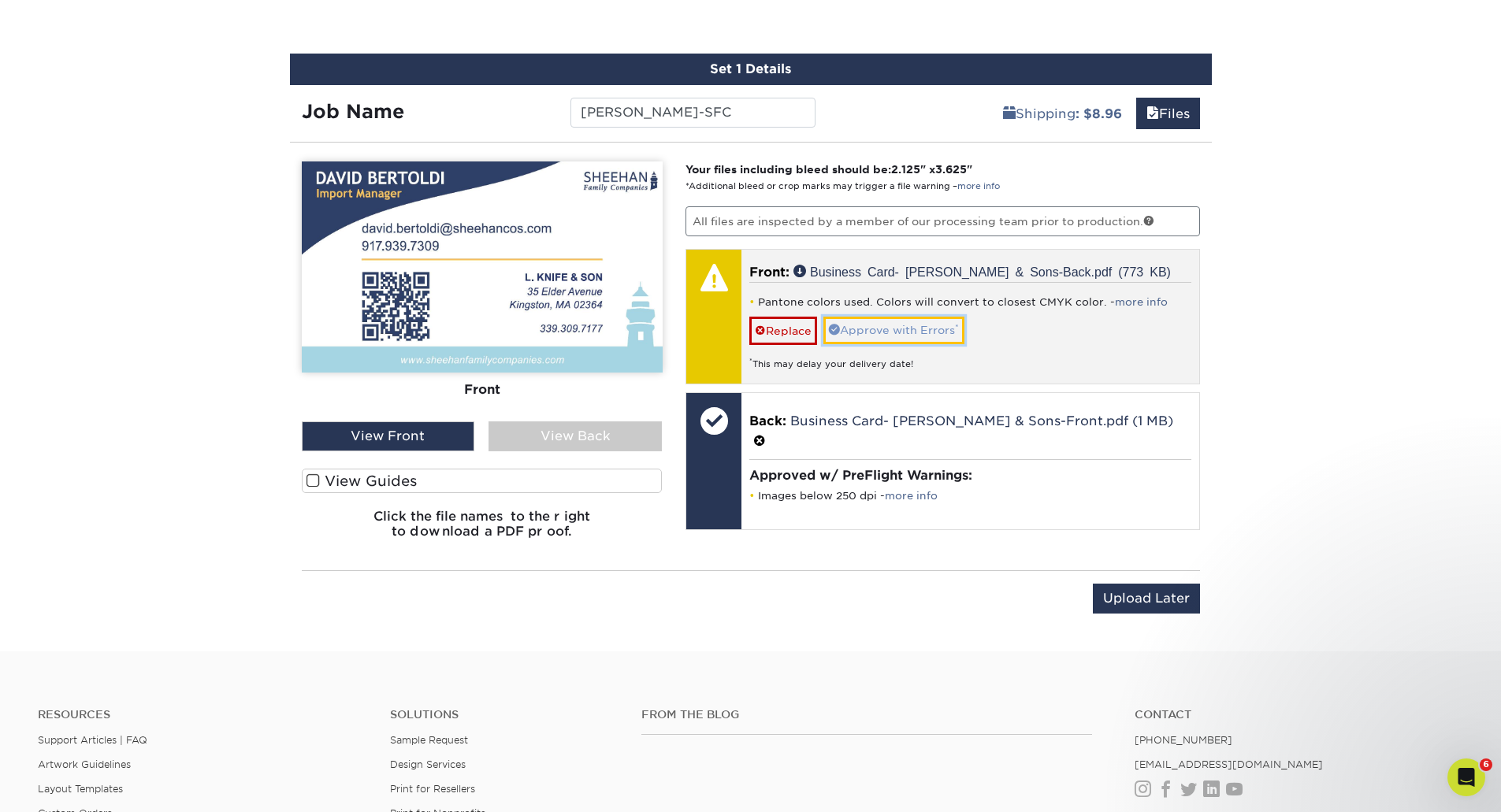
click at [933, 343] on link "Approve with Errors *" at bounding box center [894, 330] width 141 height 27
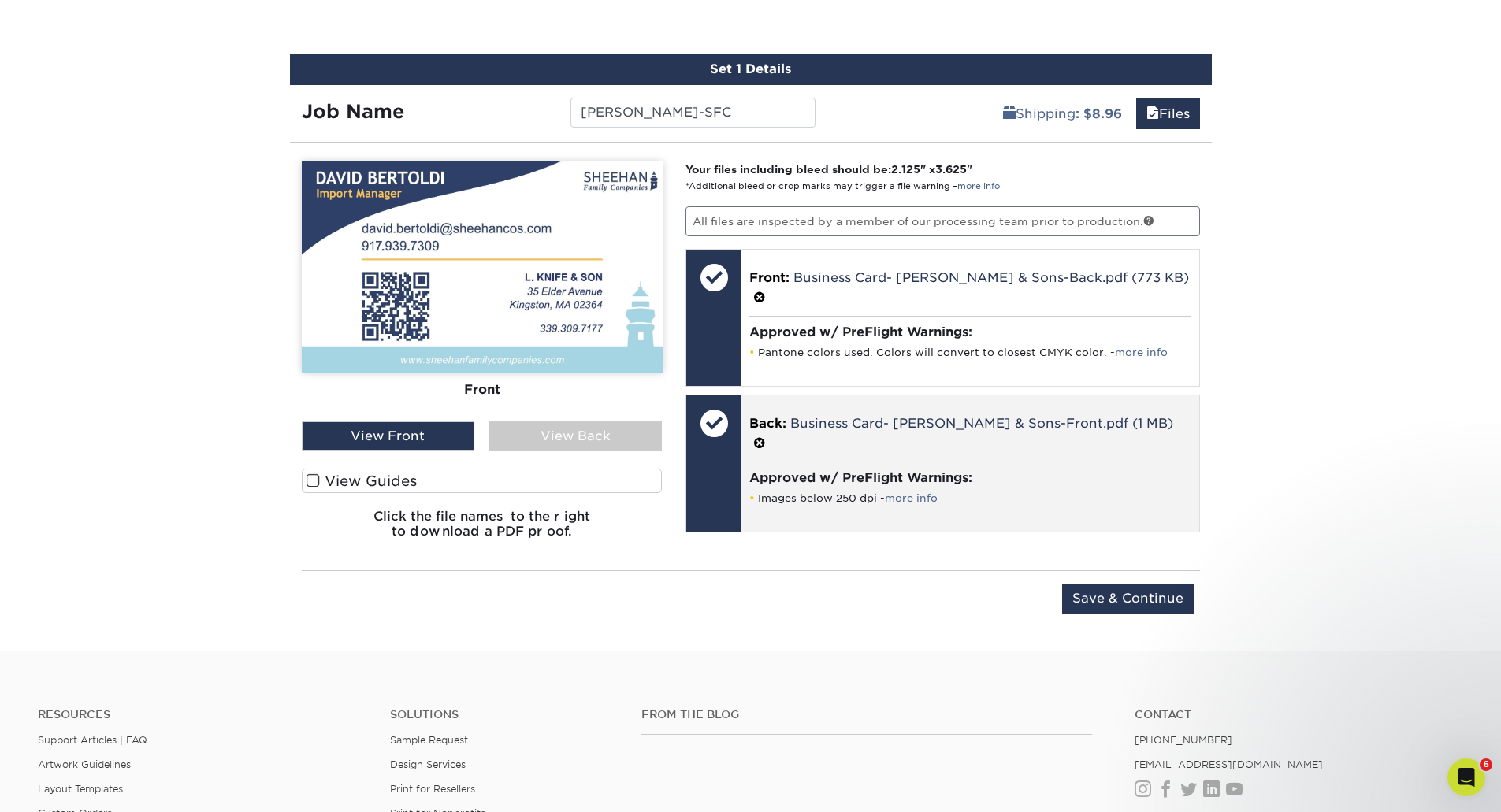
click at [1012, 470] on h4 "Approved w/ PreFlight Warnings:" at bounding box center [970, 477] width 442 height 15
click at [926, 473] on h4 "Approved w/ PreFlight Warnings:" at bounding box center [970, 477] width 442 height 15
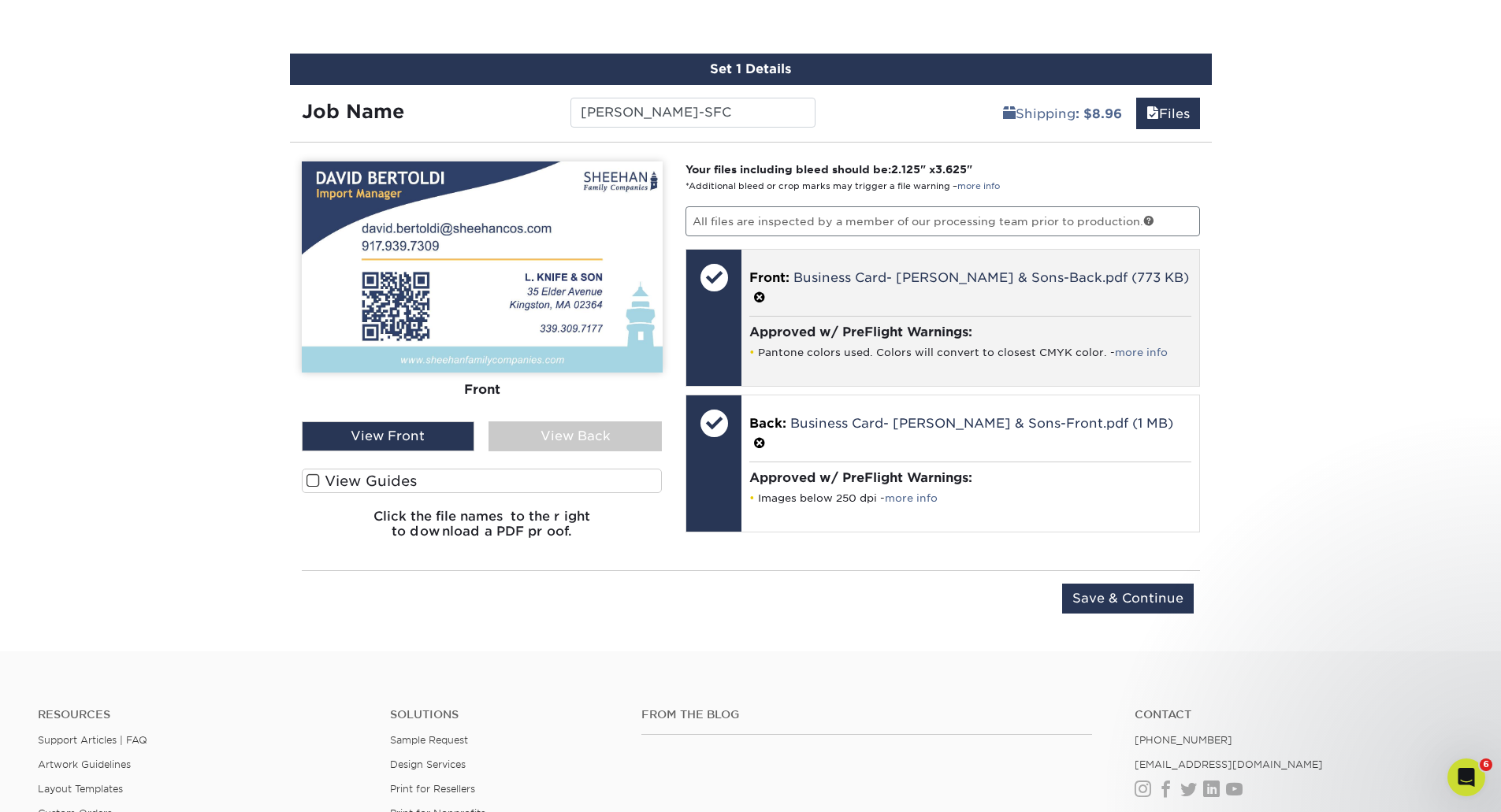
click at [987, 326] on h4 "Approved w/ PreFlight Warnings:" at bounding box center [970, 331] width 442 height 15
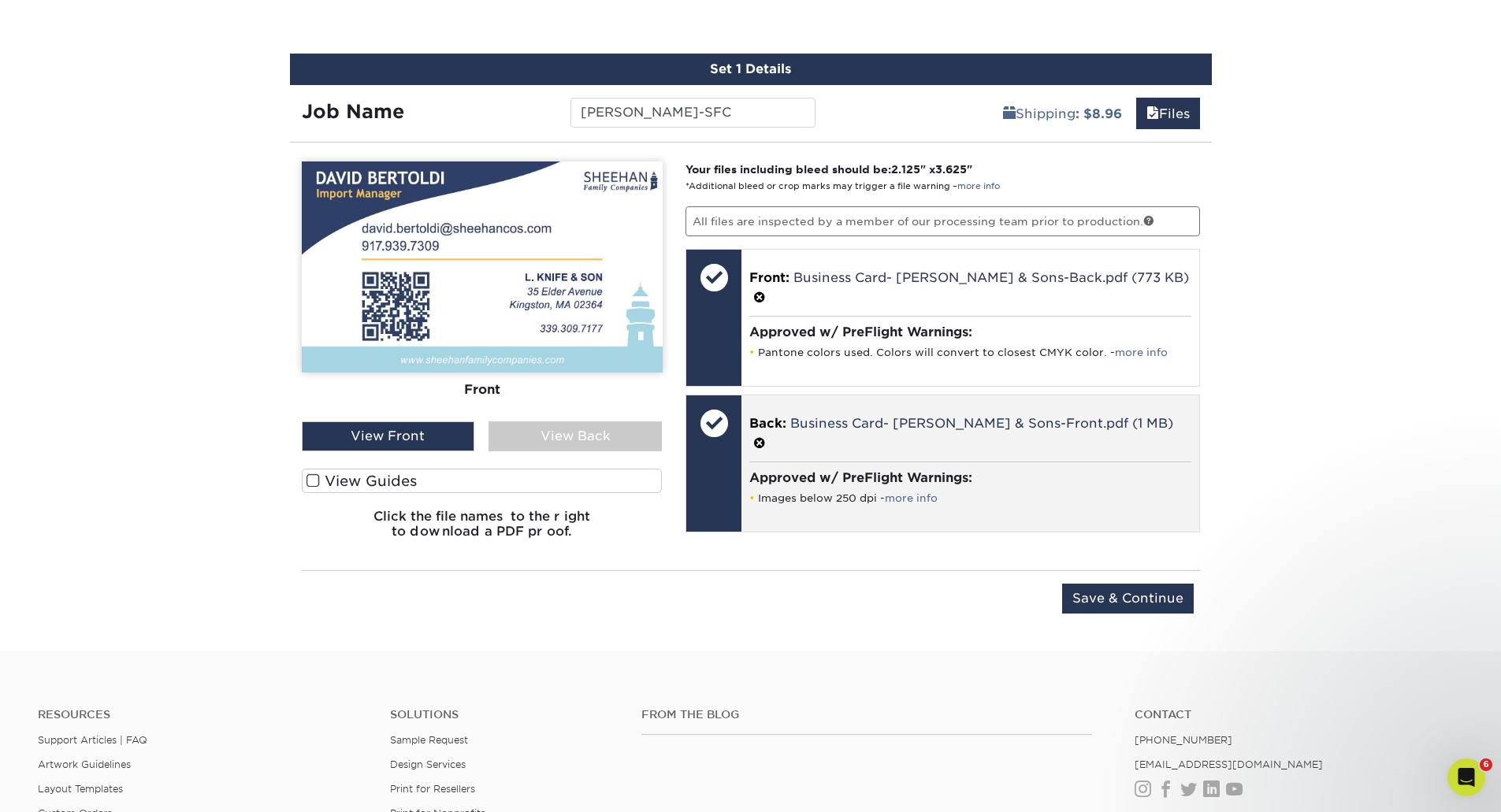
click at [1009, 483] on h4 "Approved w/ PreFlight Warnings:" at bounding box center [970, 477] width 442 height 15
click at [766, 441] on span at bounding box center [760, 443] width 13 height 15
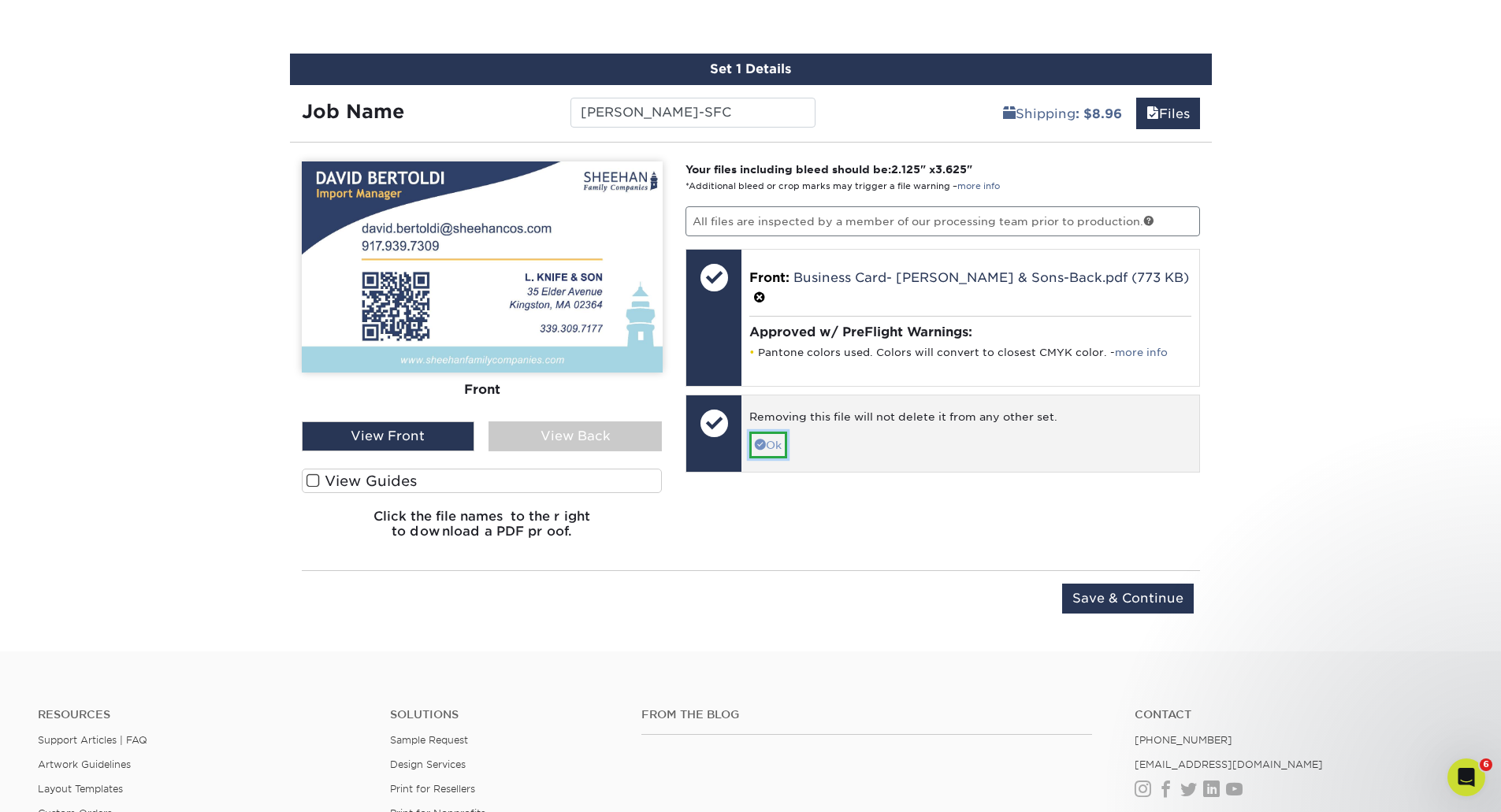
click at [776, 442] on link "Ok" at bounding box center [769, 445] width 38 height 27
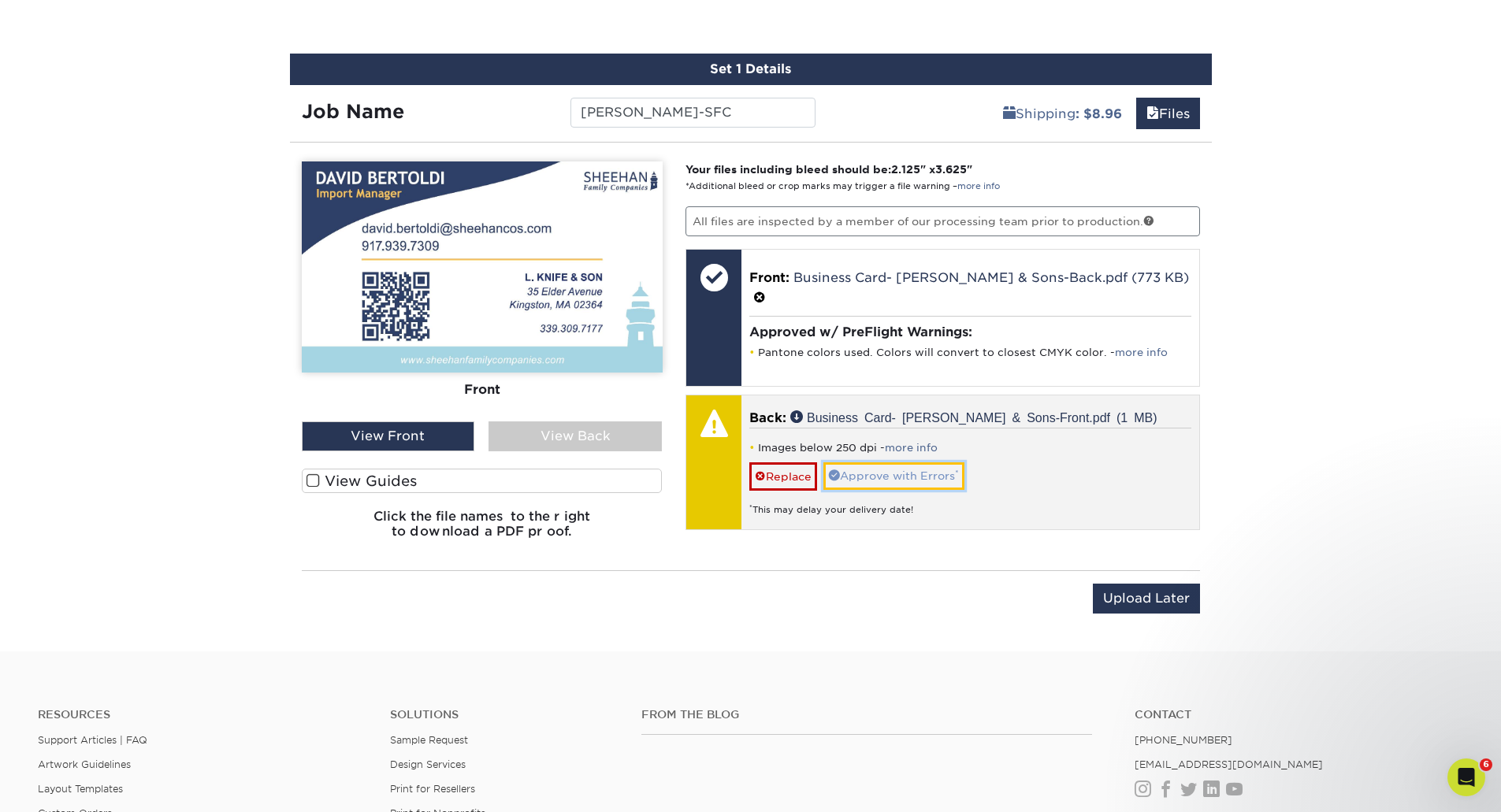
click at [867, 483] on link "Approve with Errors *" at bounding box center [894, 476] width 141 height 27
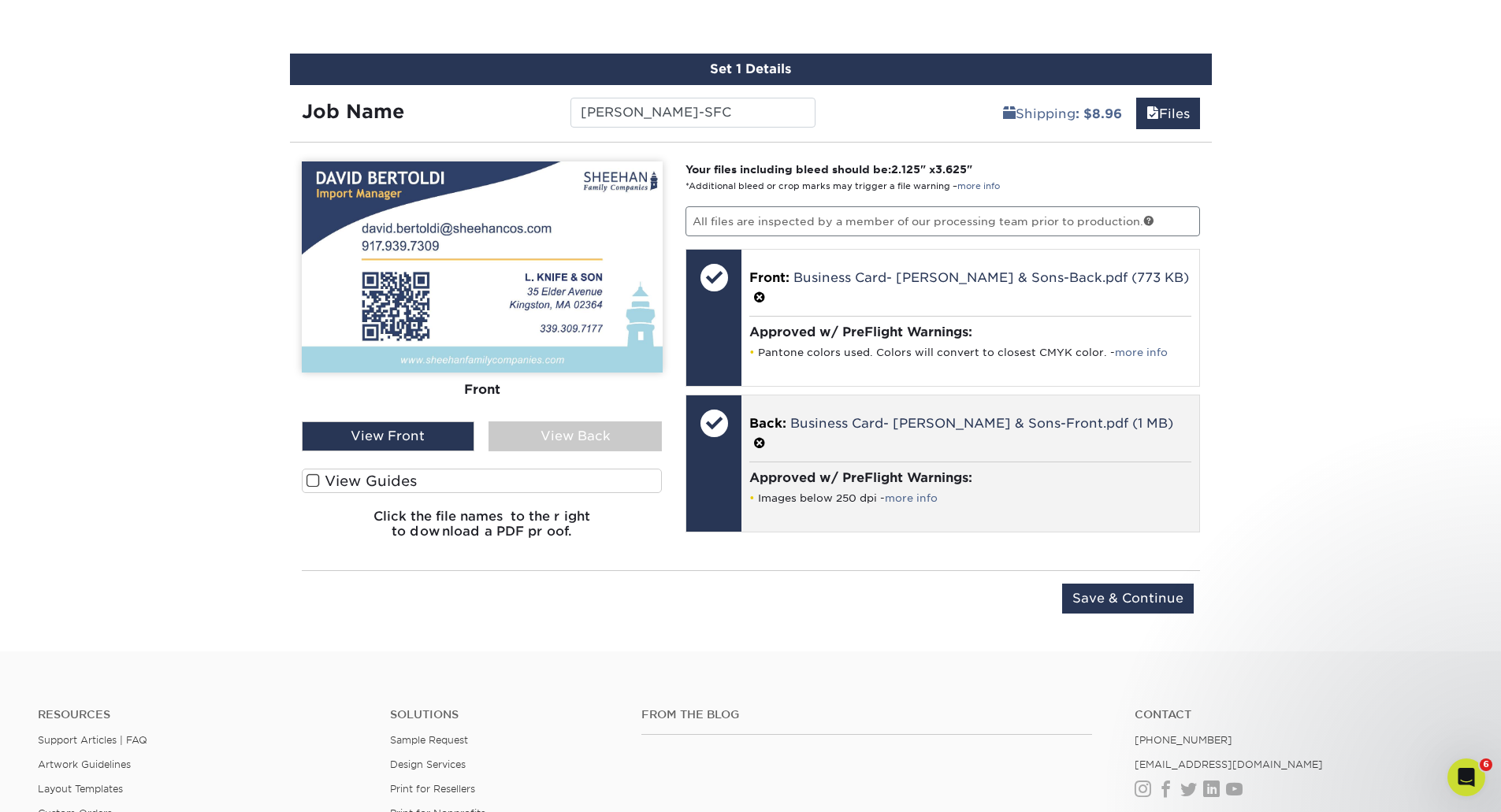
click at [867, 482] on h4 "Approved w/ PreFlight Warnings:" at bounding box center [970, 477] width 442 height 15
click at [985, 459] on div "Back: Business Card- David Bertoldi-Franklin & Sons-Front.pdf (1 MB) Approved w…" at bounding box center [970, 464] width 458 height 136
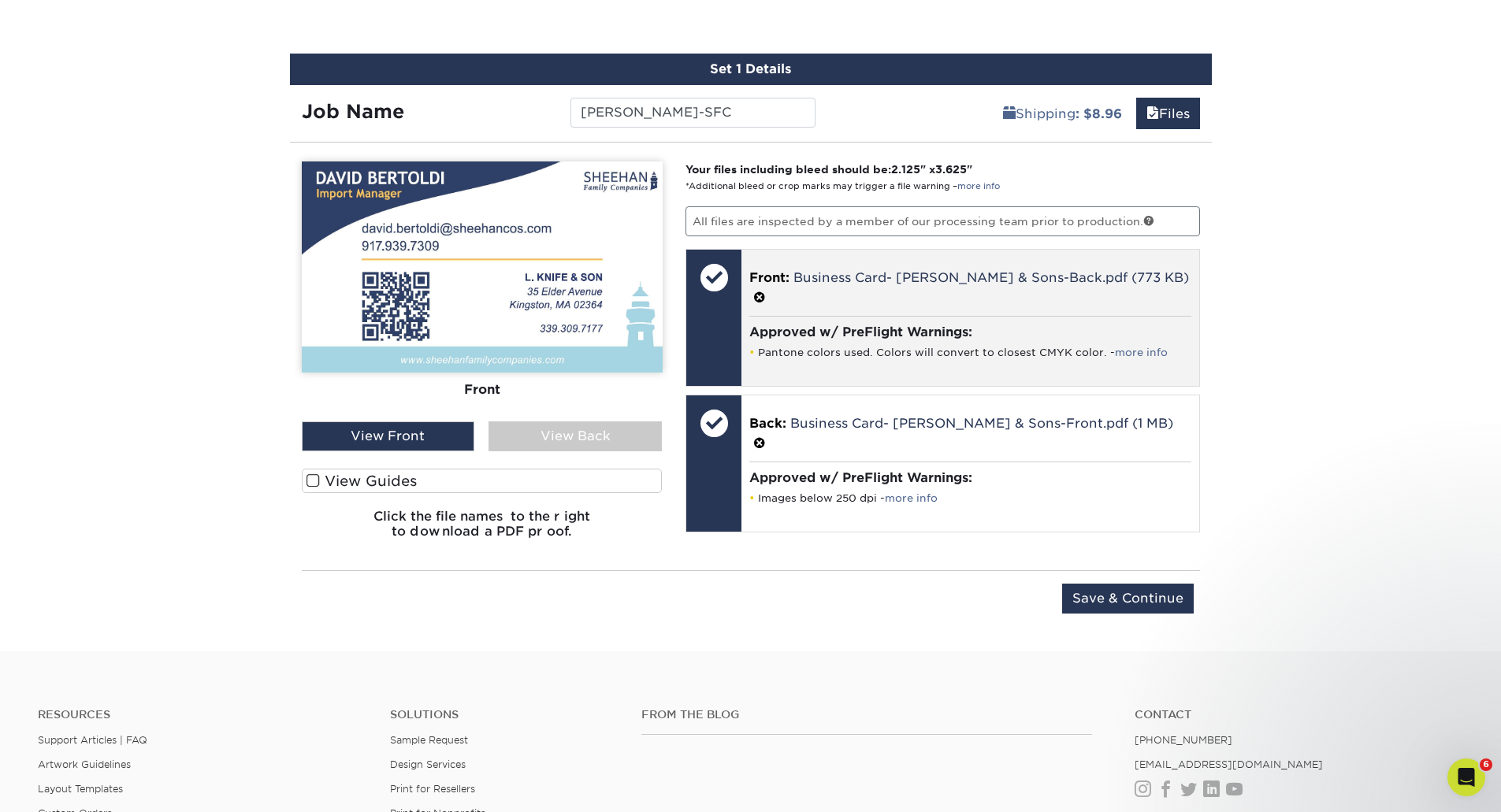
click at [1061, 327] on h4 "Approved w/ PreFlight Warnings:" at bounding box center [970, 331] width 442 height 15
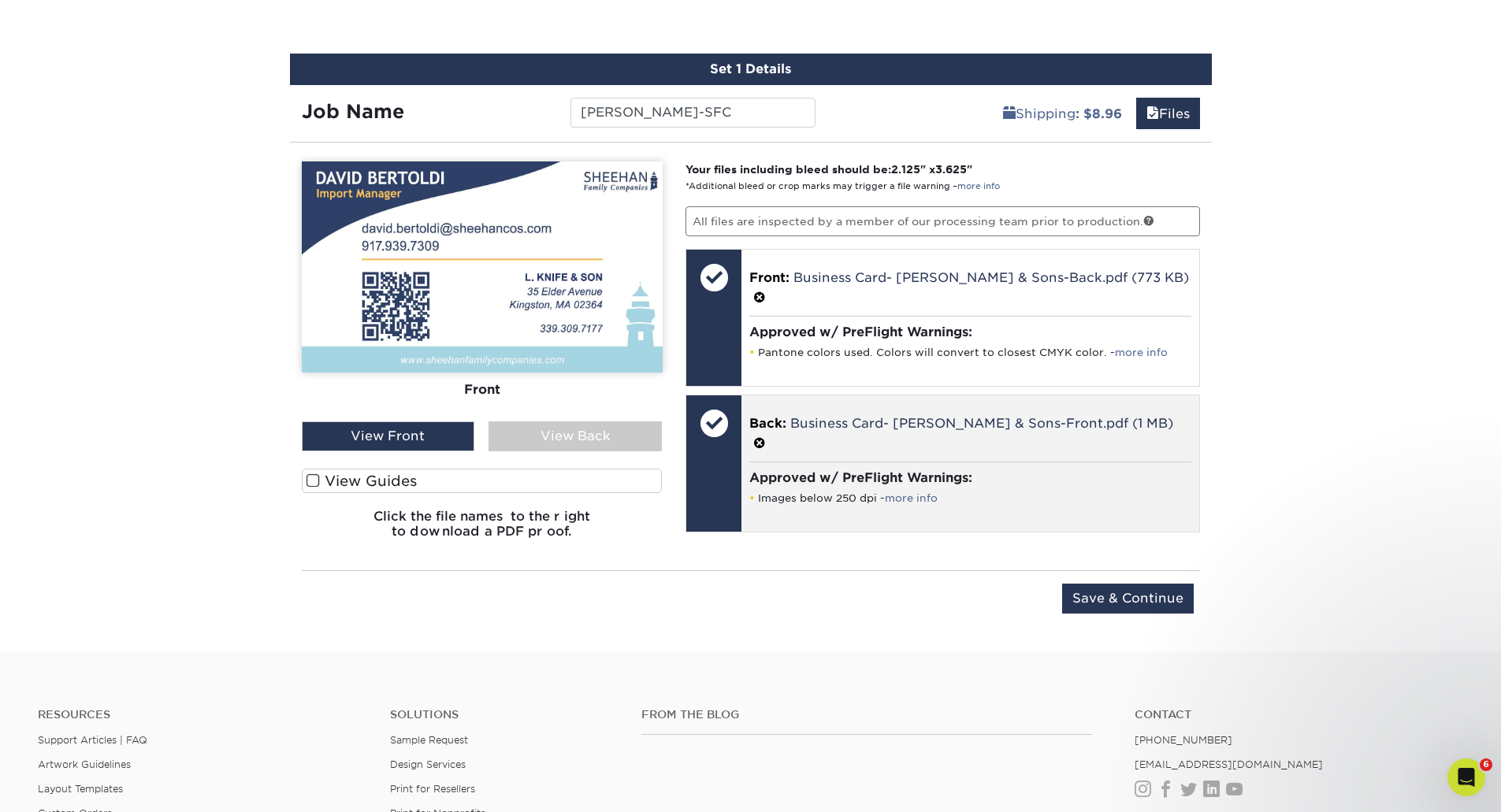
click at [1056, 462] on div "Approved w/ PreFlight Warnings: Images below 250 dpi - more info" at bounding box center [970, 487] width 442 height 52
drag, startPoint x: 1056, startPoint y: 462, endPoint x: 844, endPoint y: 450, distance: 212.3
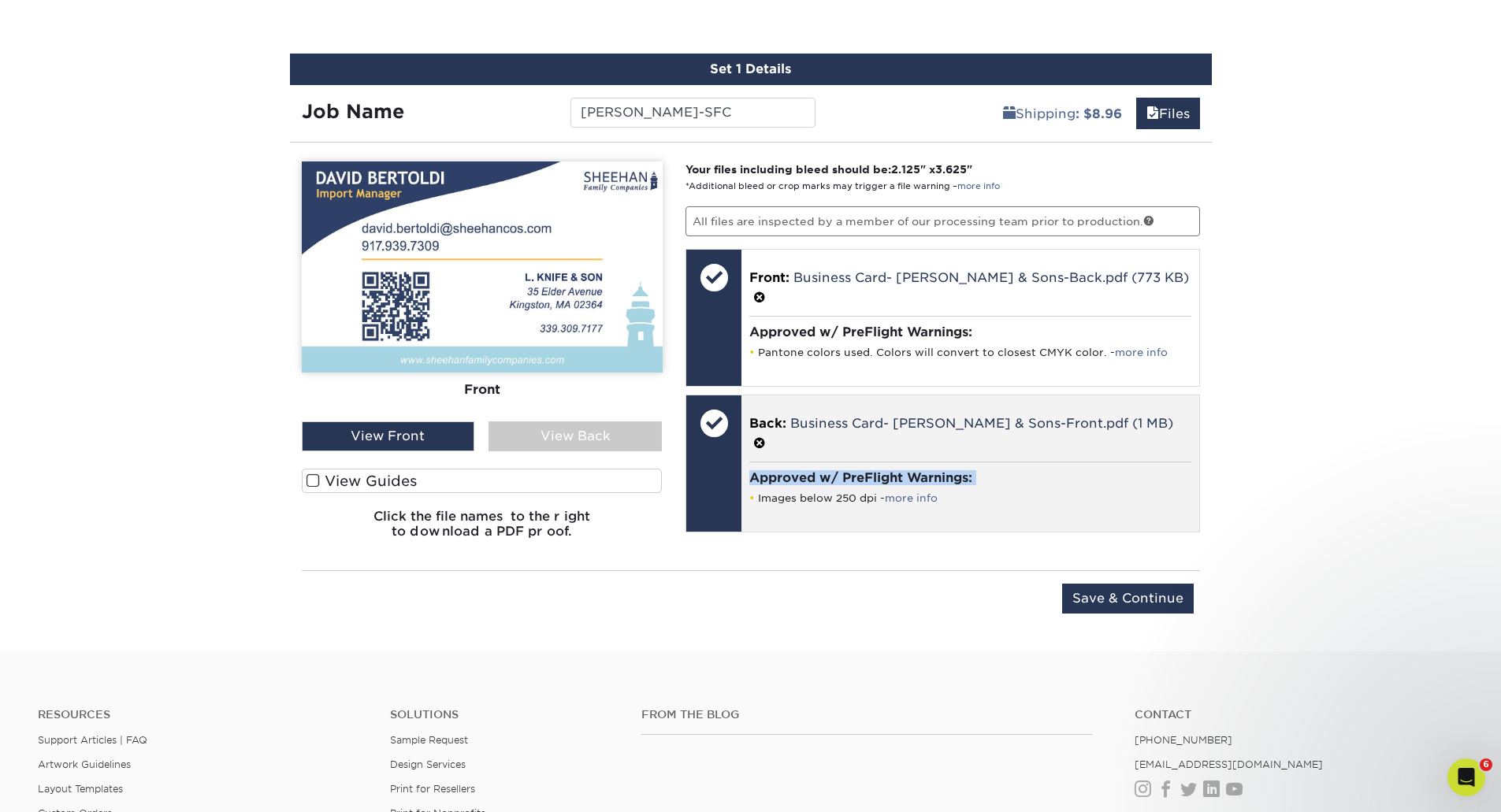
click at [1054, 462] on div "Approved w/ PreFlight Warnings: Images below 250 dpi - more info" at bounding box center [970, 487] width 442 height 52
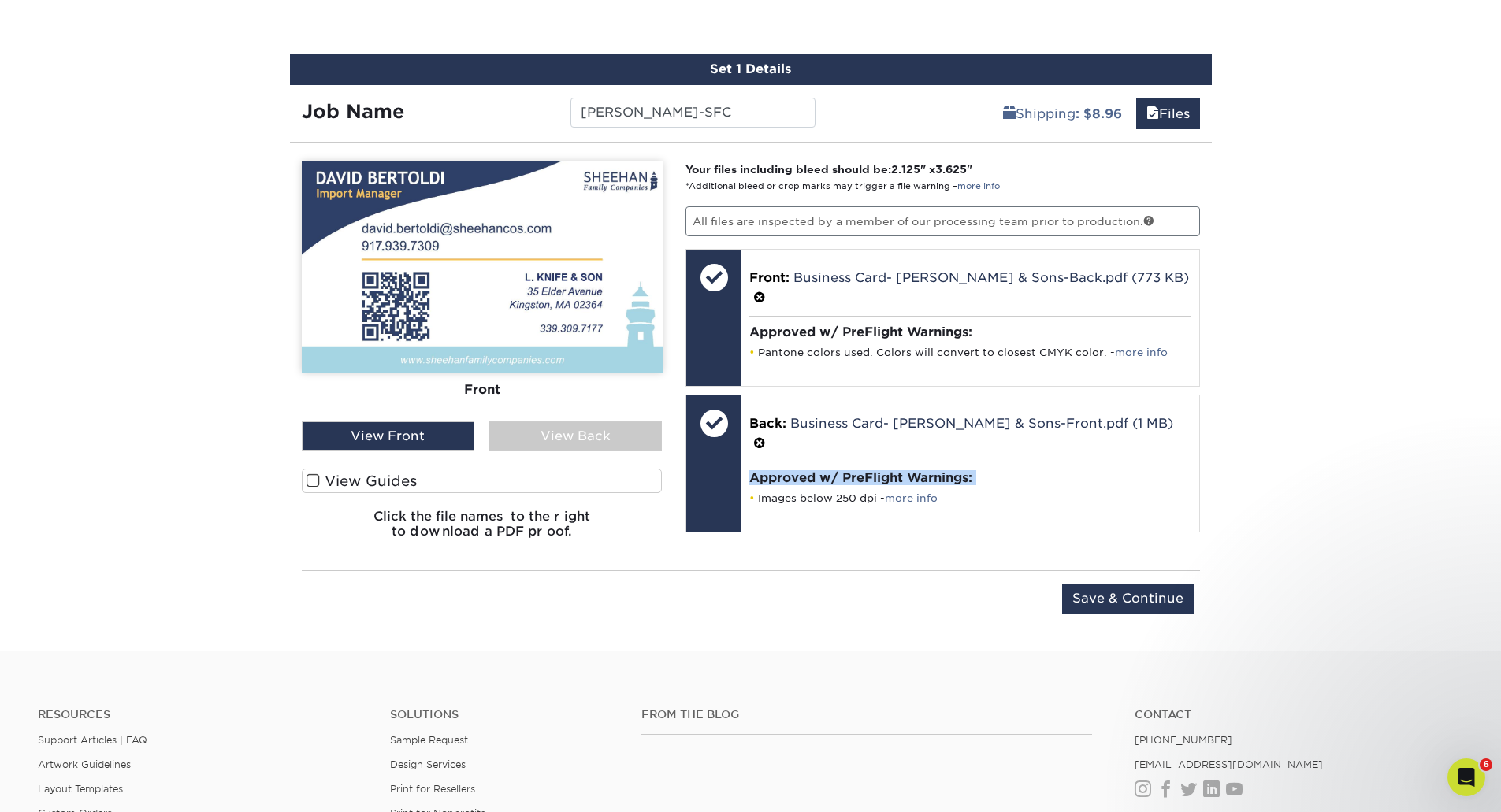
click at [567, 435] on div "View Back" at bounding box center [575, 436] width 174 height 30
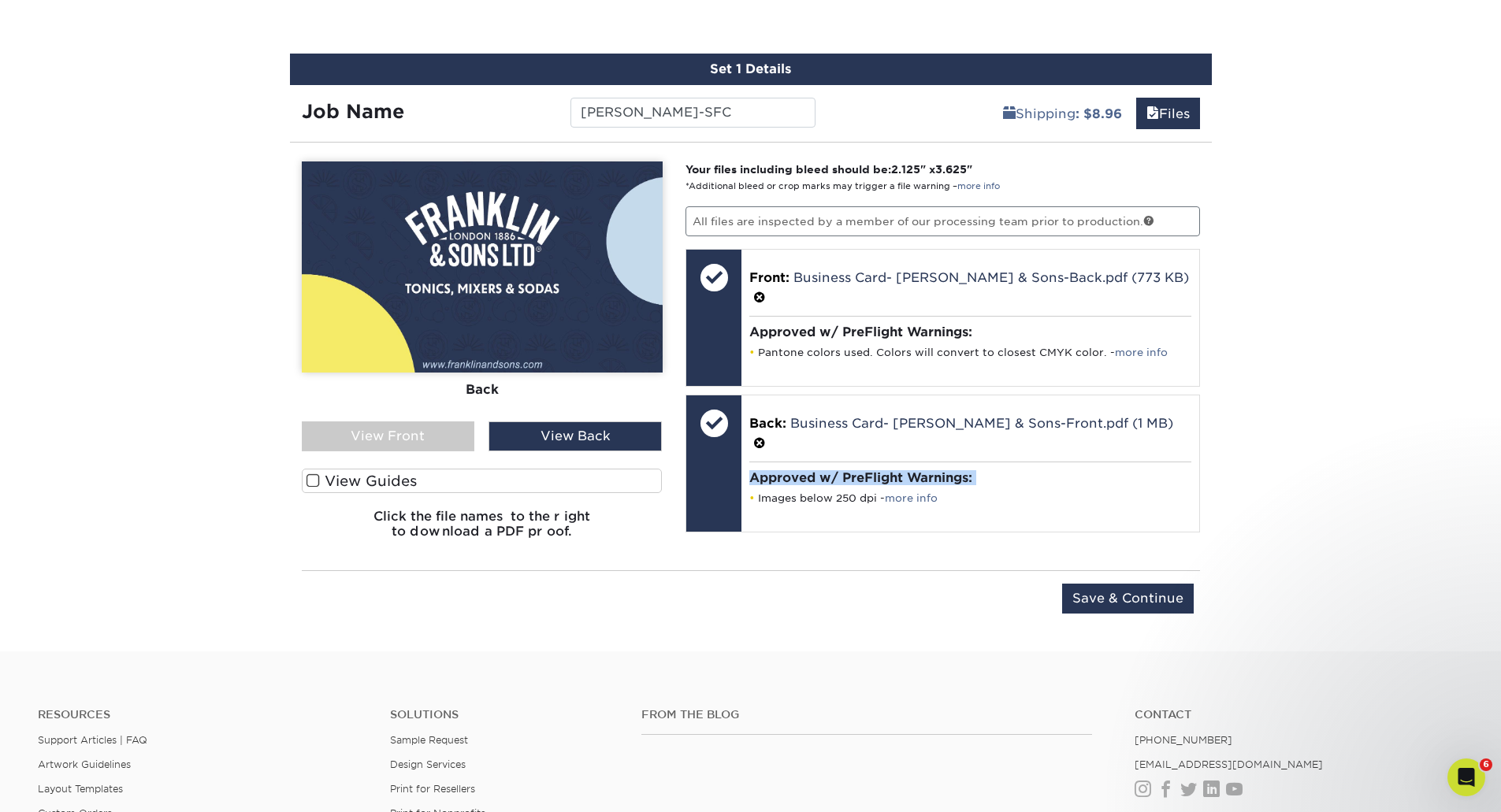
click at [454, 438] on div "View Front" at bounding box center [388, 436] width 174 height 30
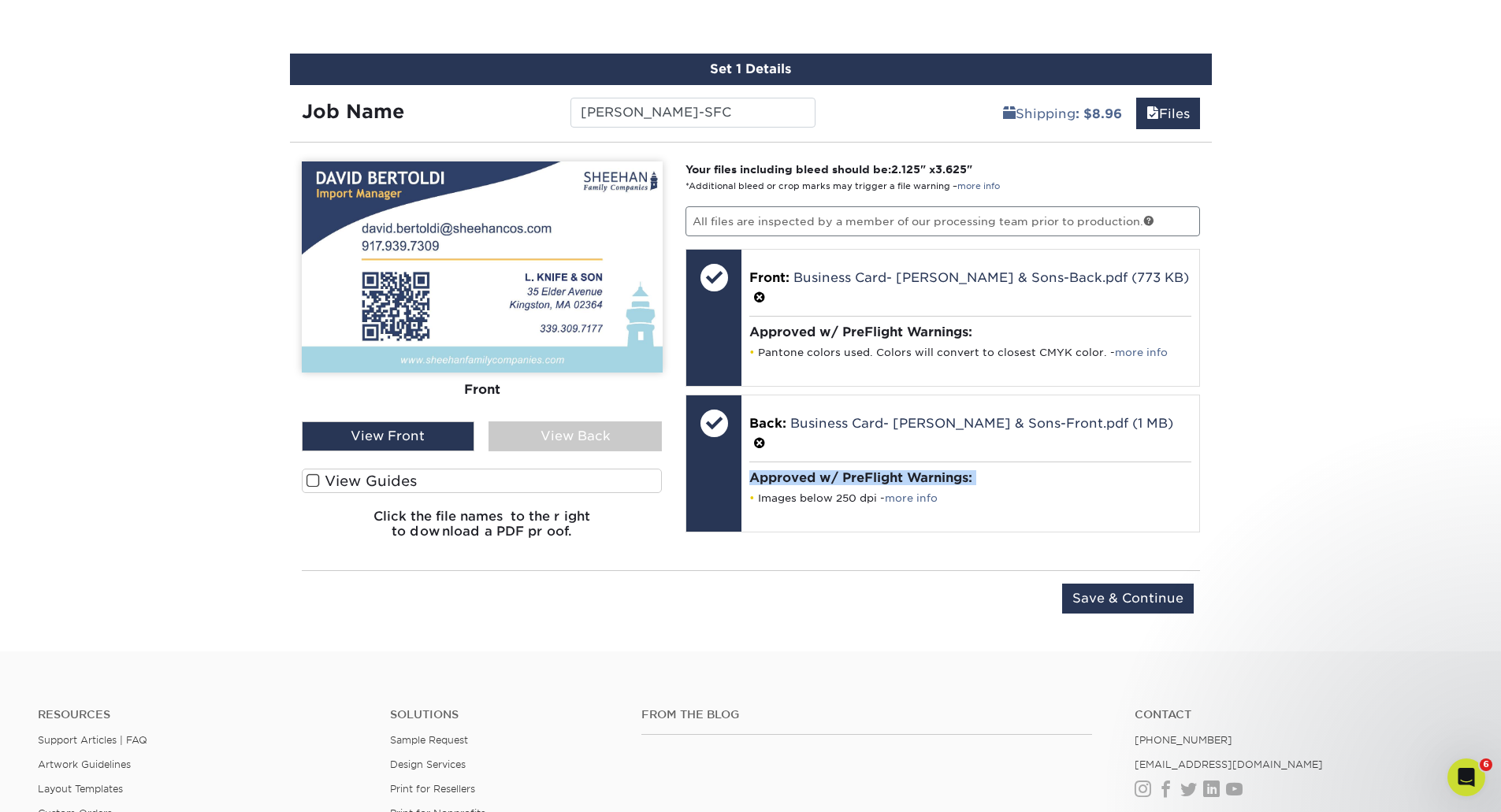
click at [578, 435] on div "View Back" at bounding box center [575, 436] width 174 height 30
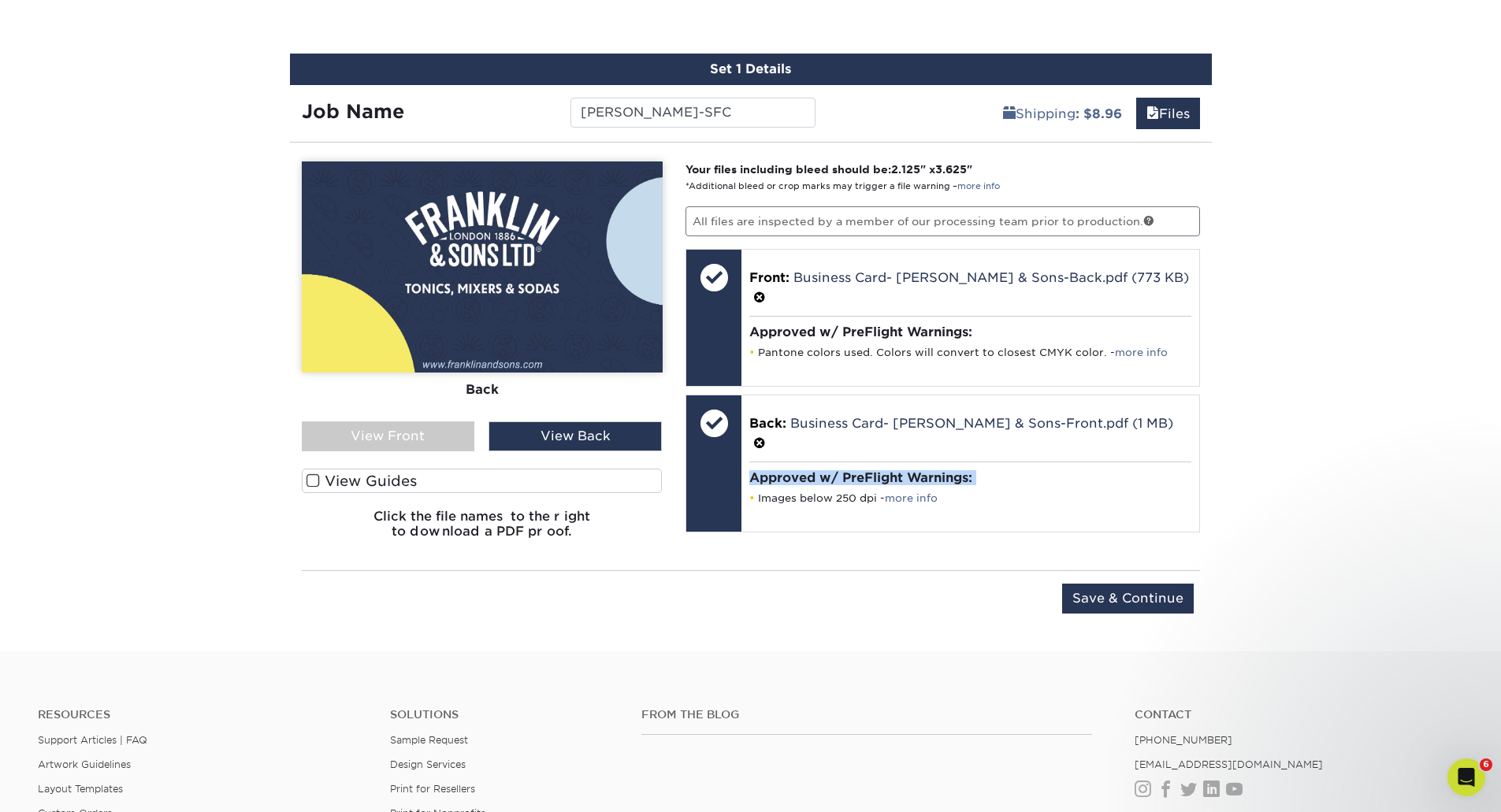
click at [420, 437] on div "View Front" at bounding box center [388, 436] width 174 height 30
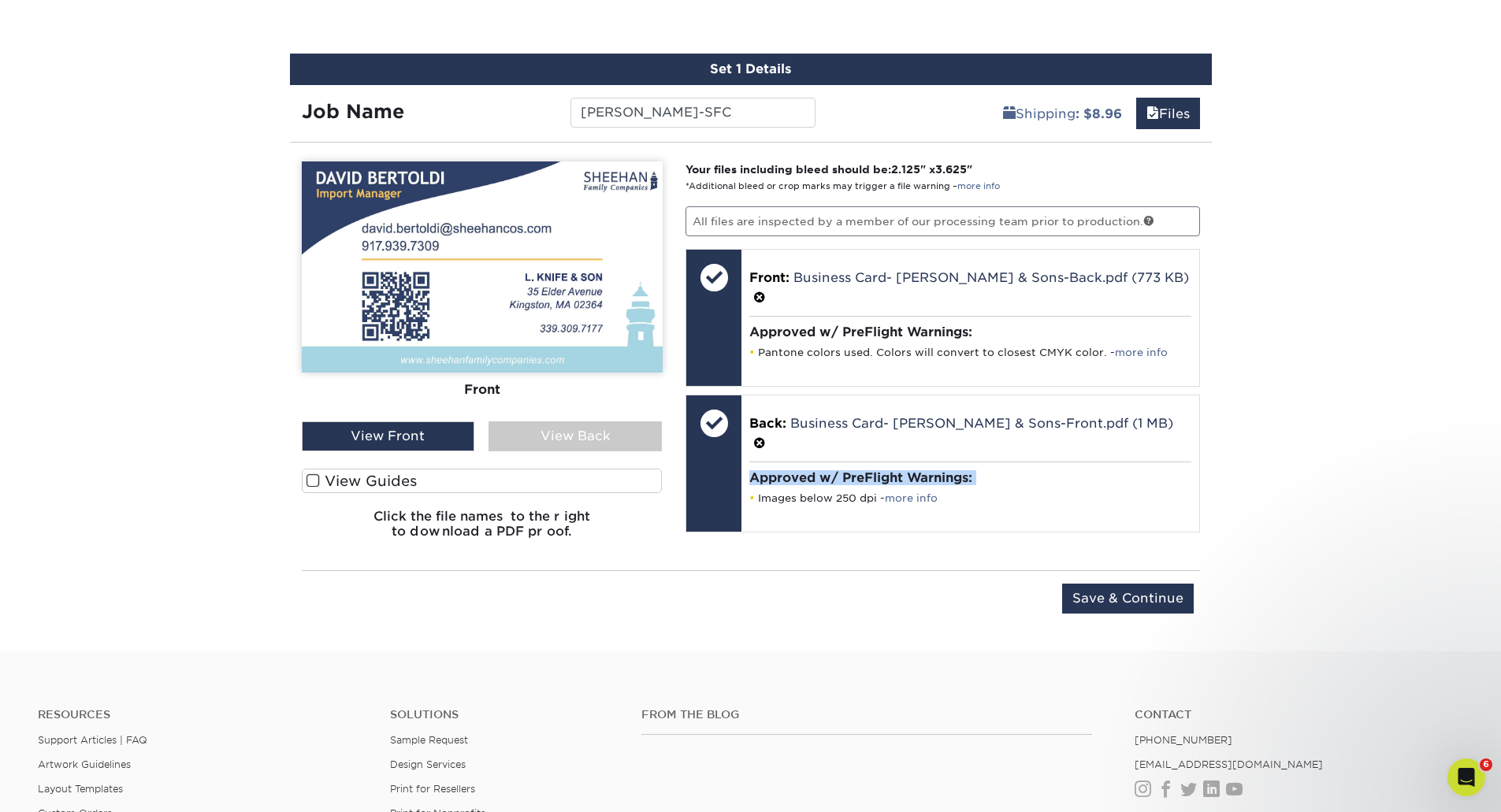
click at [357, 481] on label "View Guides" at bounding box center [482, 481] width 361 height 25
click at [0, 0] on input "View Guides" at bounding box center [0, 0] width 0 height 0
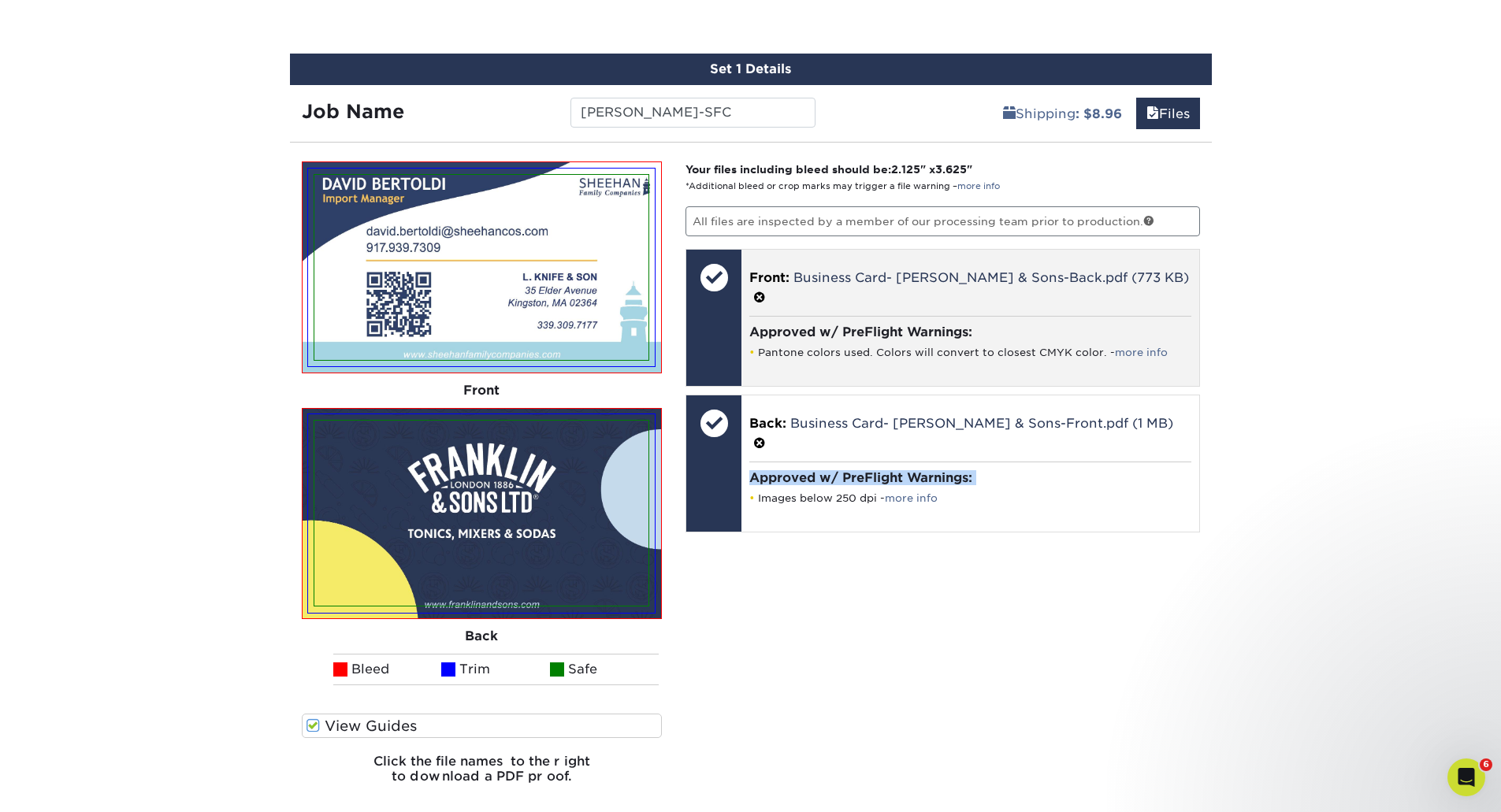
click at [766, 298] on span at bounding box center [760, 298] width 13 height 15
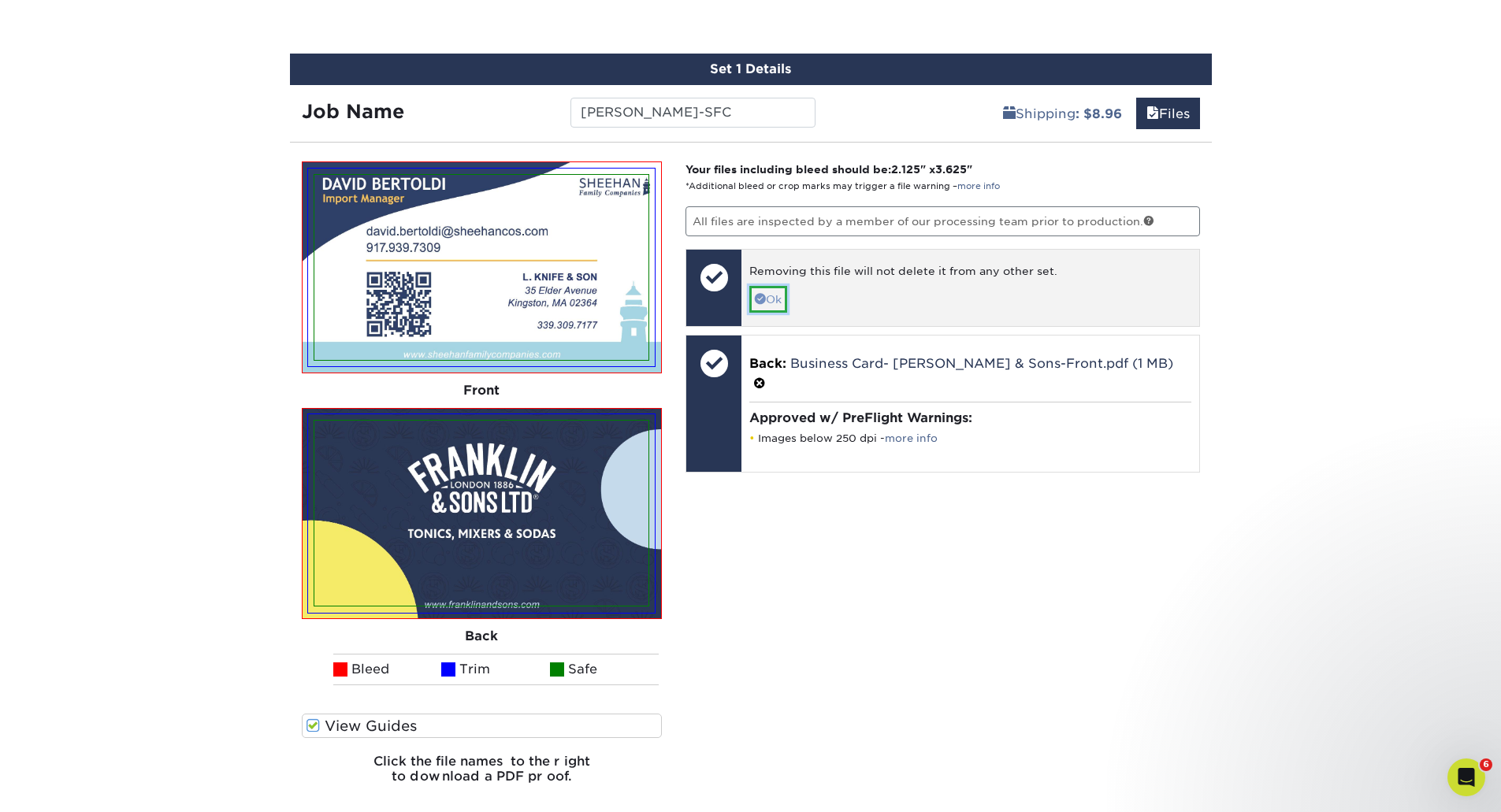
click at [780, 304] on link "Ok" at bounding box center [769, 300] width 38 height 27
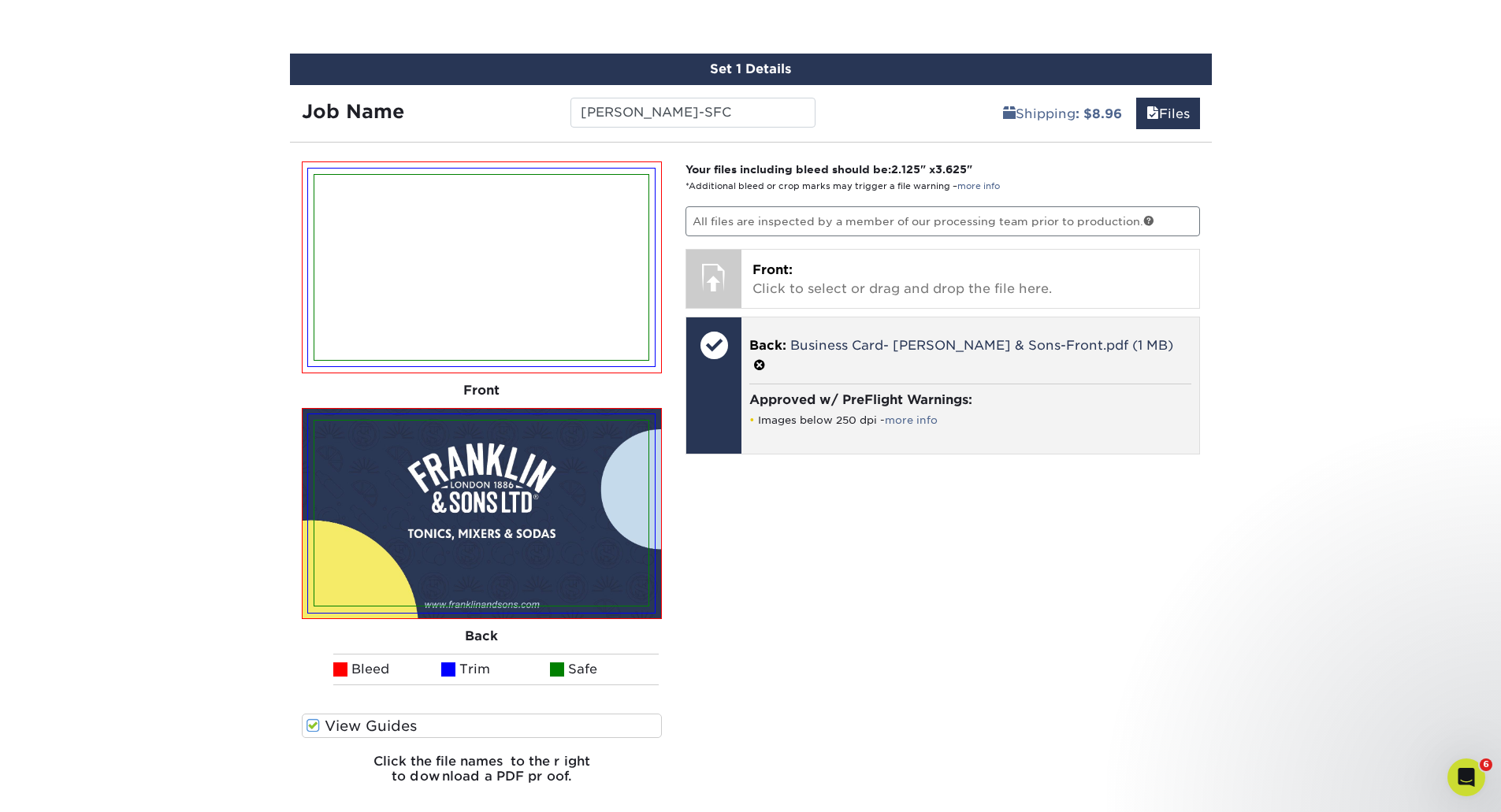
click at [766, 359] on span at bounding box center [760, 366] width 13 height 15
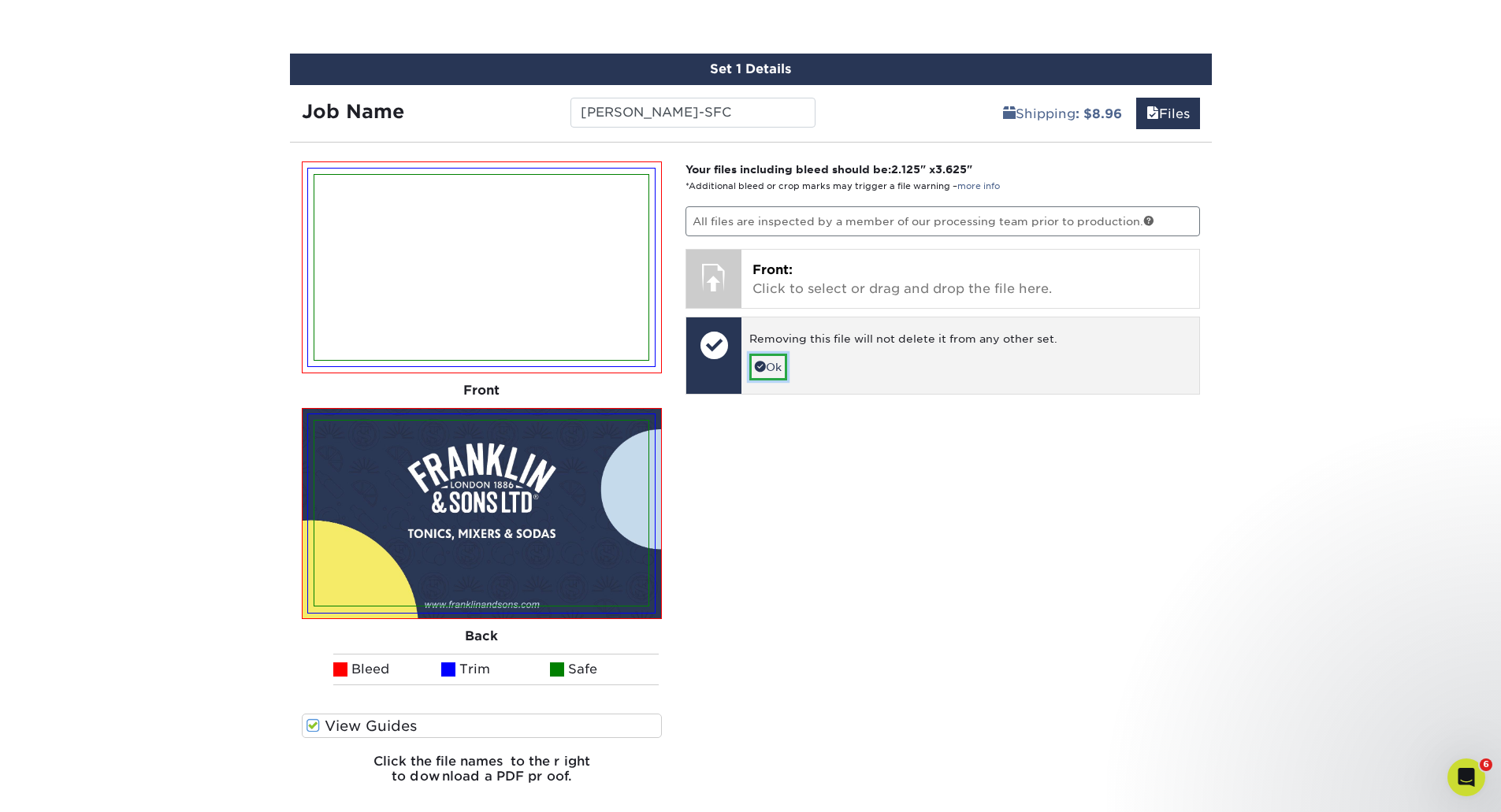
click at [780, 372] on link "Ok" at bounding box center [769, 367] width 38 height 27
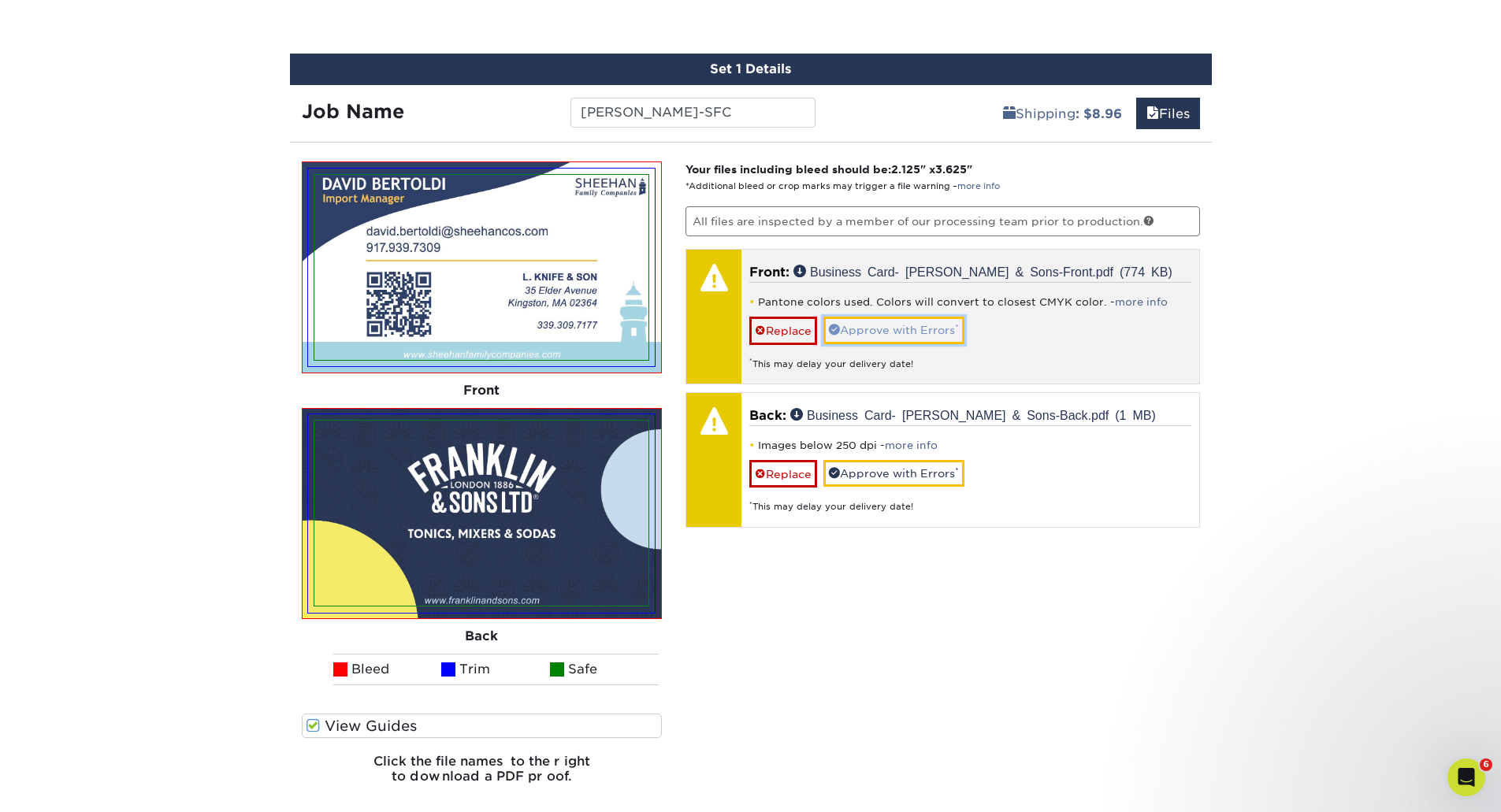
click at [919, 343] on link "Approve with Errors *" at bounding box center [894, 330] width 141 height 27
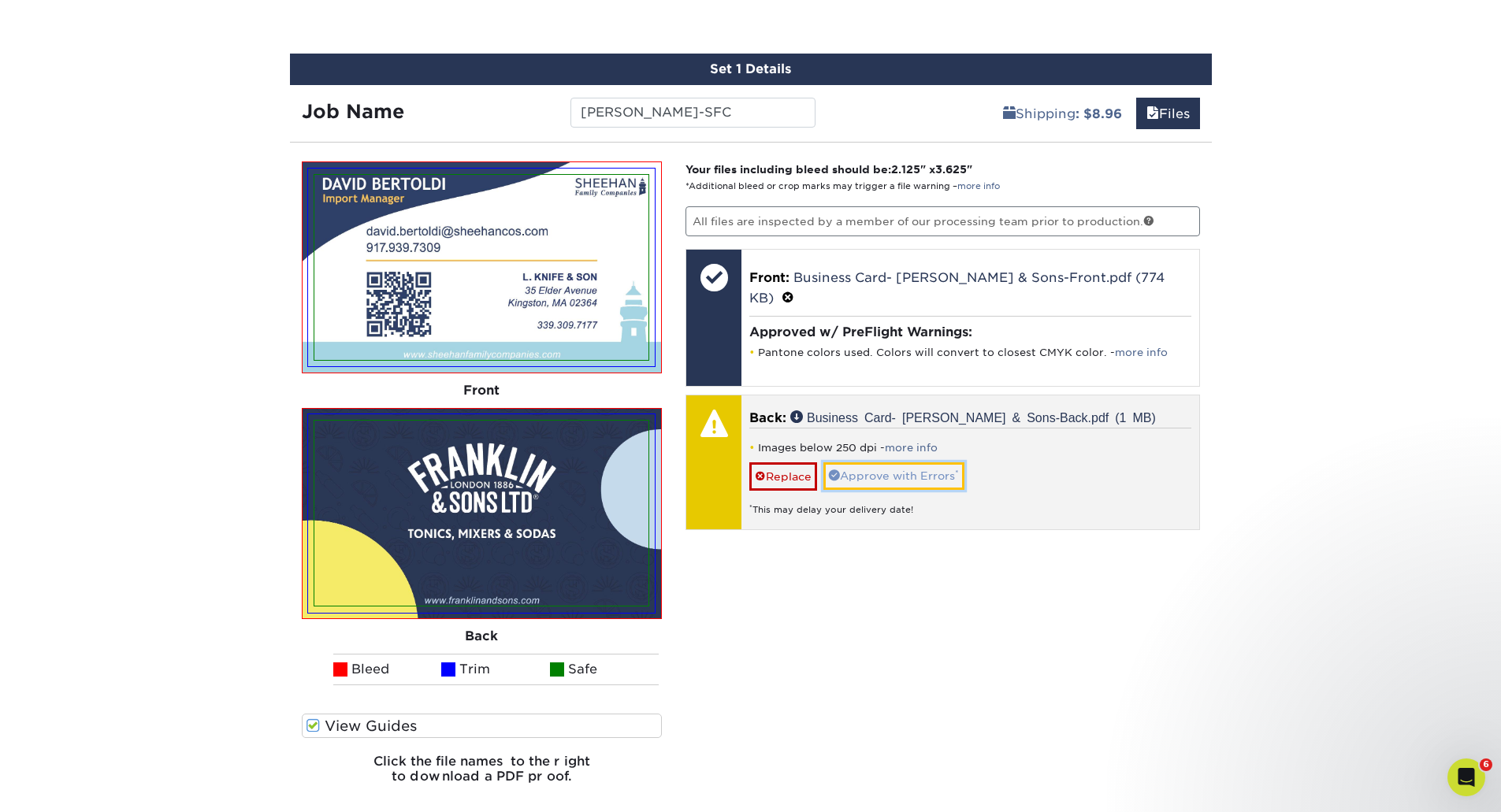
click at [923, 478] on link "Approve with Errors *" at bounding box center [894, 476] width 141 height 27
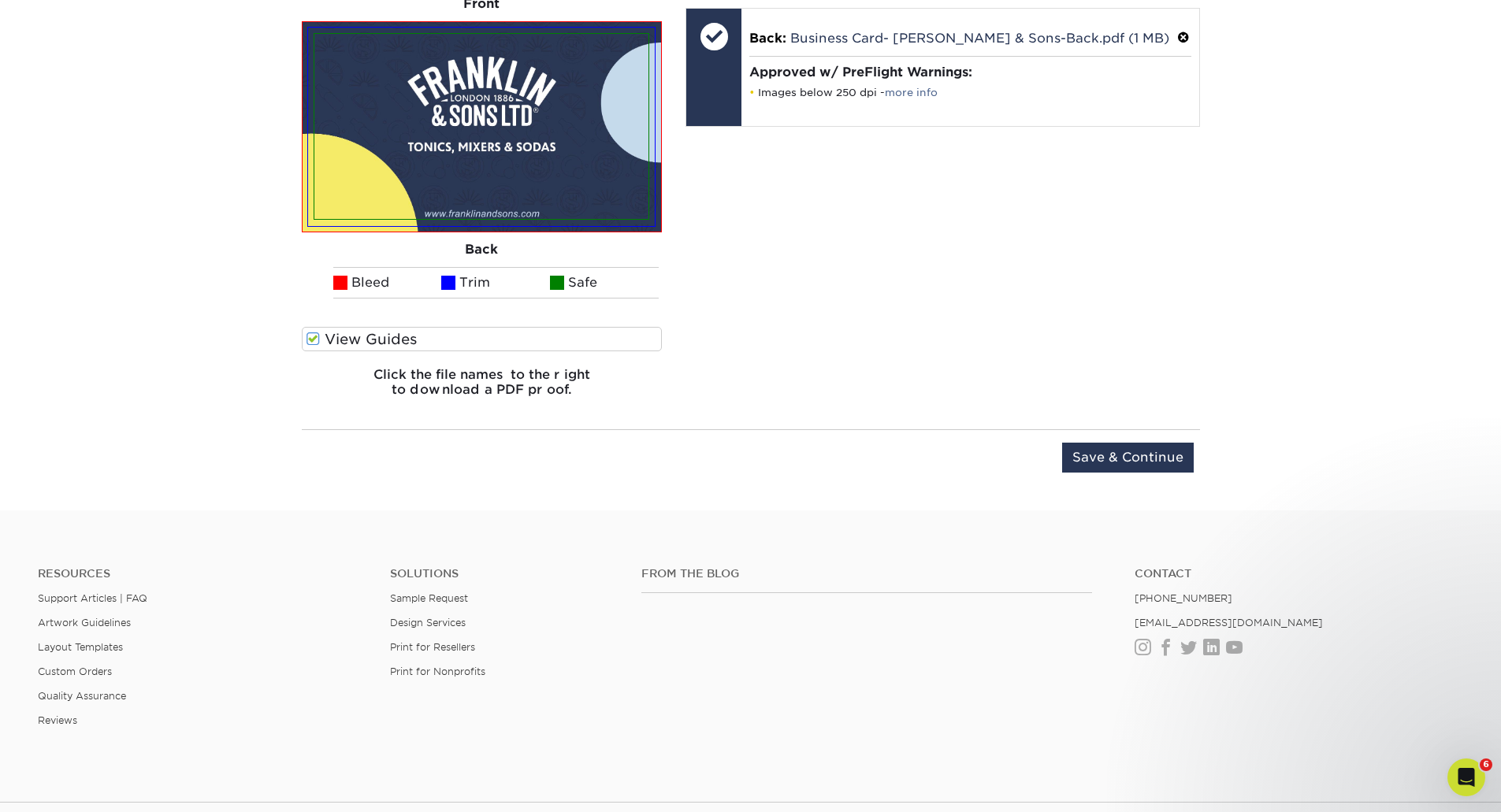
scroll to position [1276, 0]
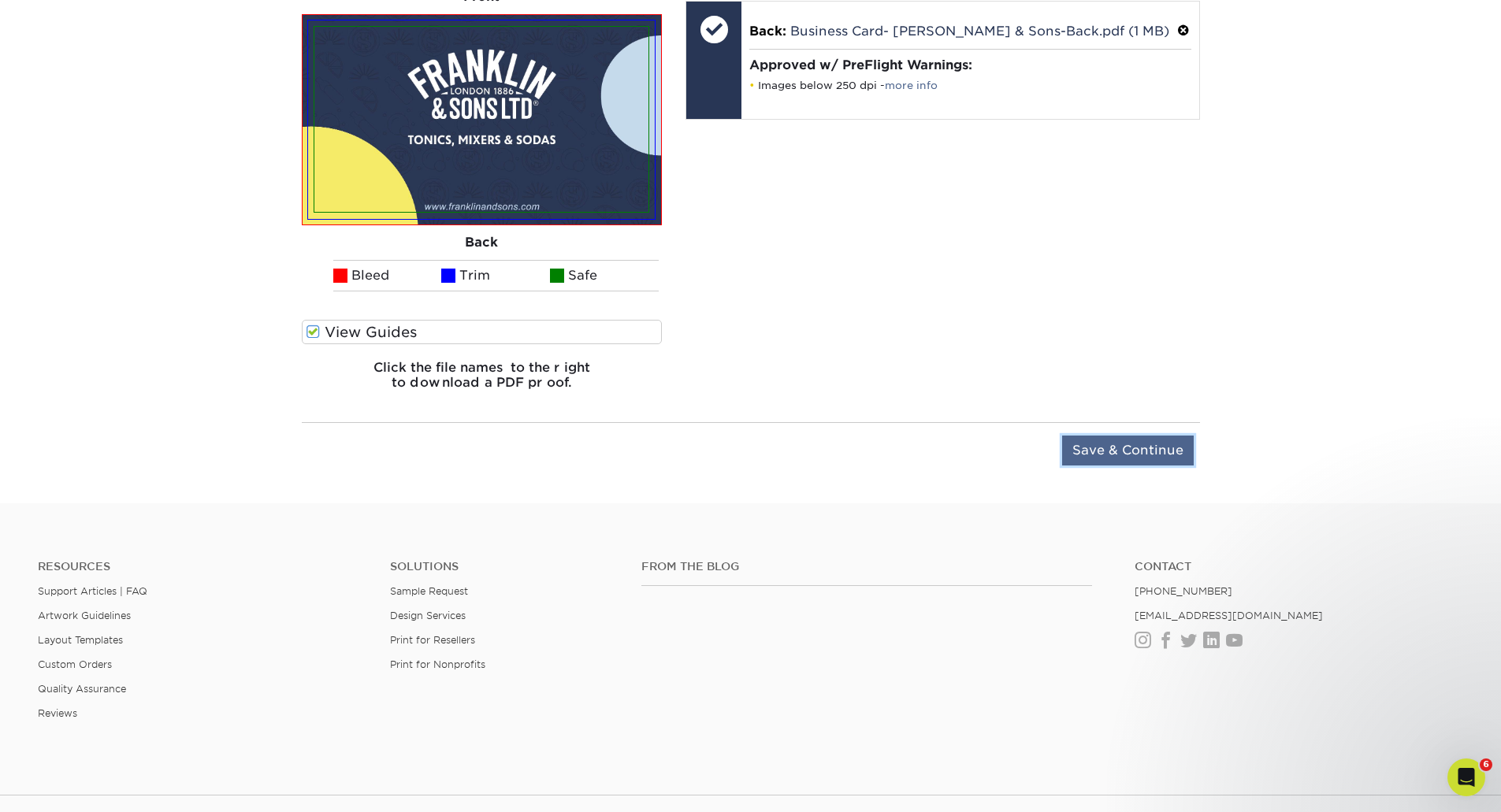
click at [1159, 465] on input "Save & Continue" at bounding box center [1128, 450] width 132 height 30
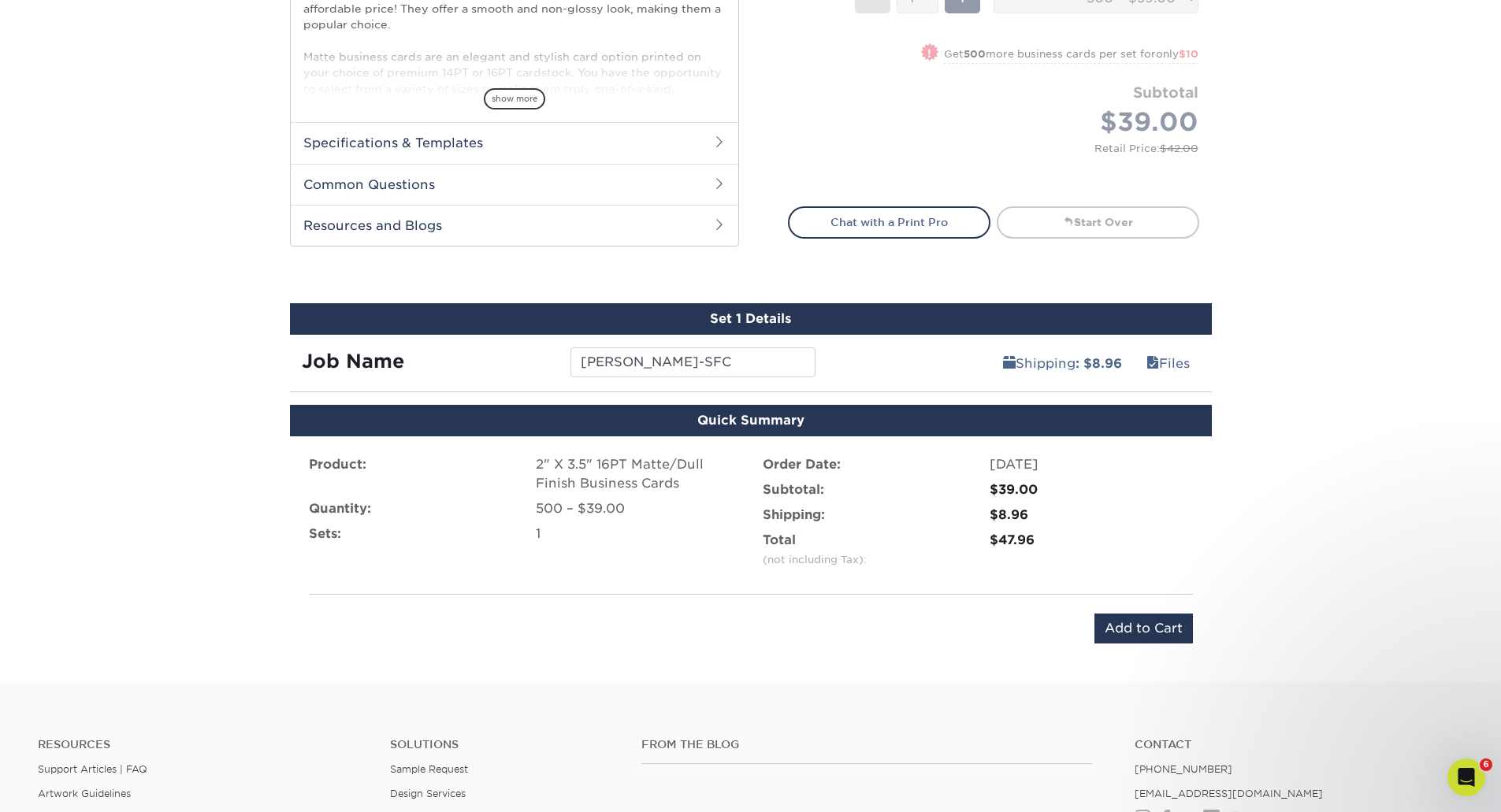
scroll to position [805, 0]
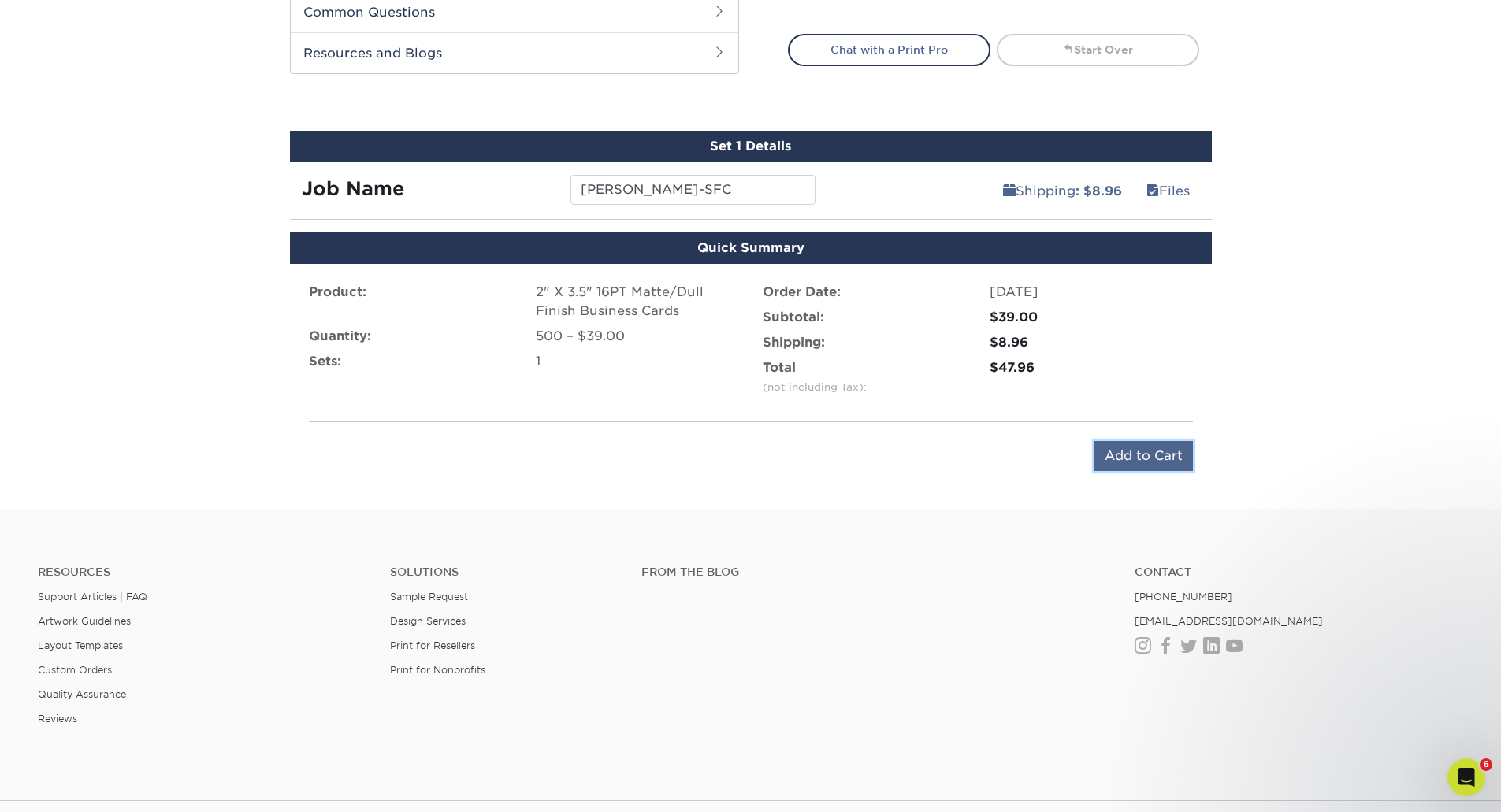
click at [1166, 450] on input "Add to Cart" at bounding box center [1144, 456] width 98 height 30
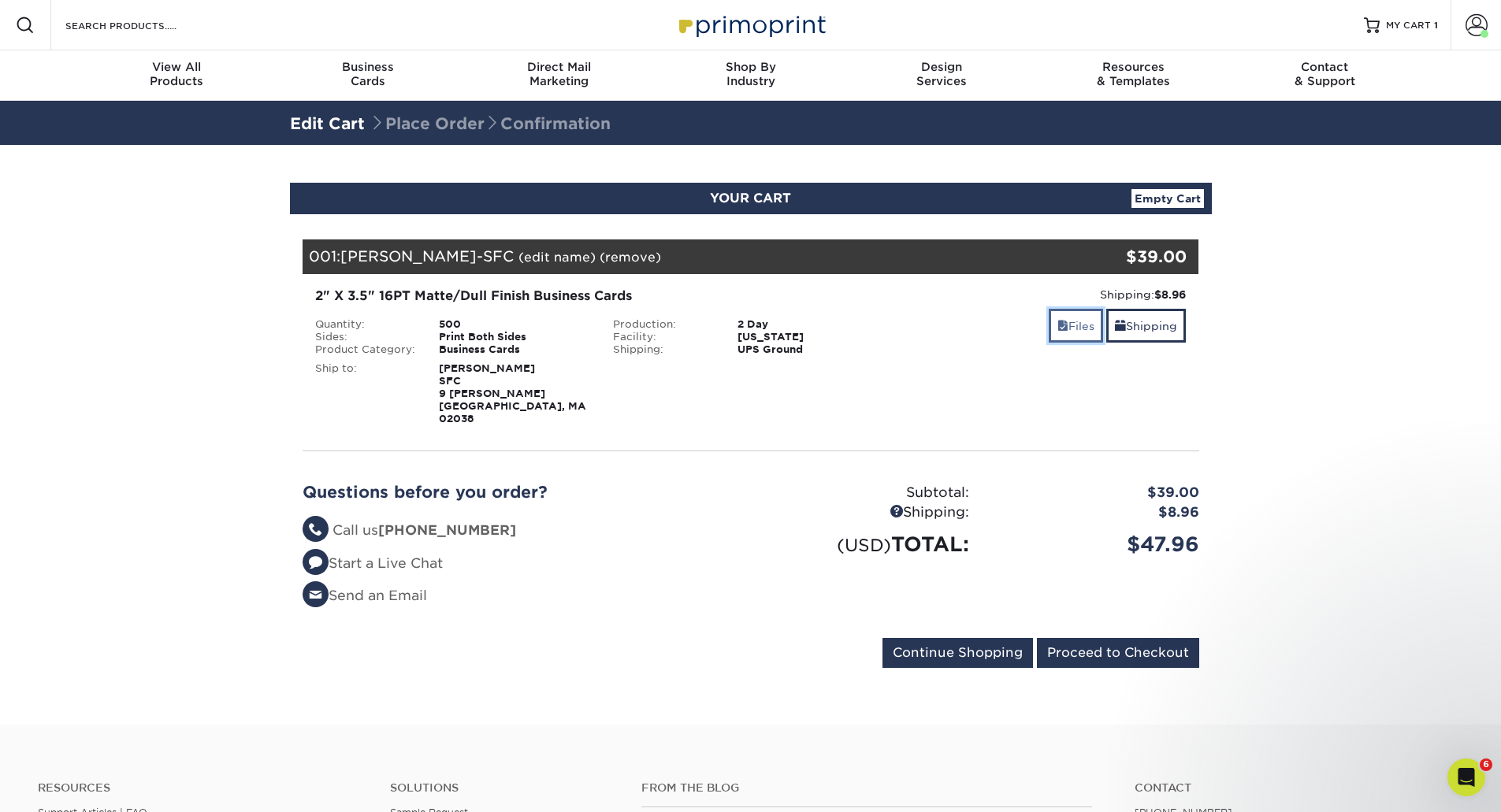
click at [1088, 333] on link "Files" at bounding box center [1076, 325] width 55 height 34
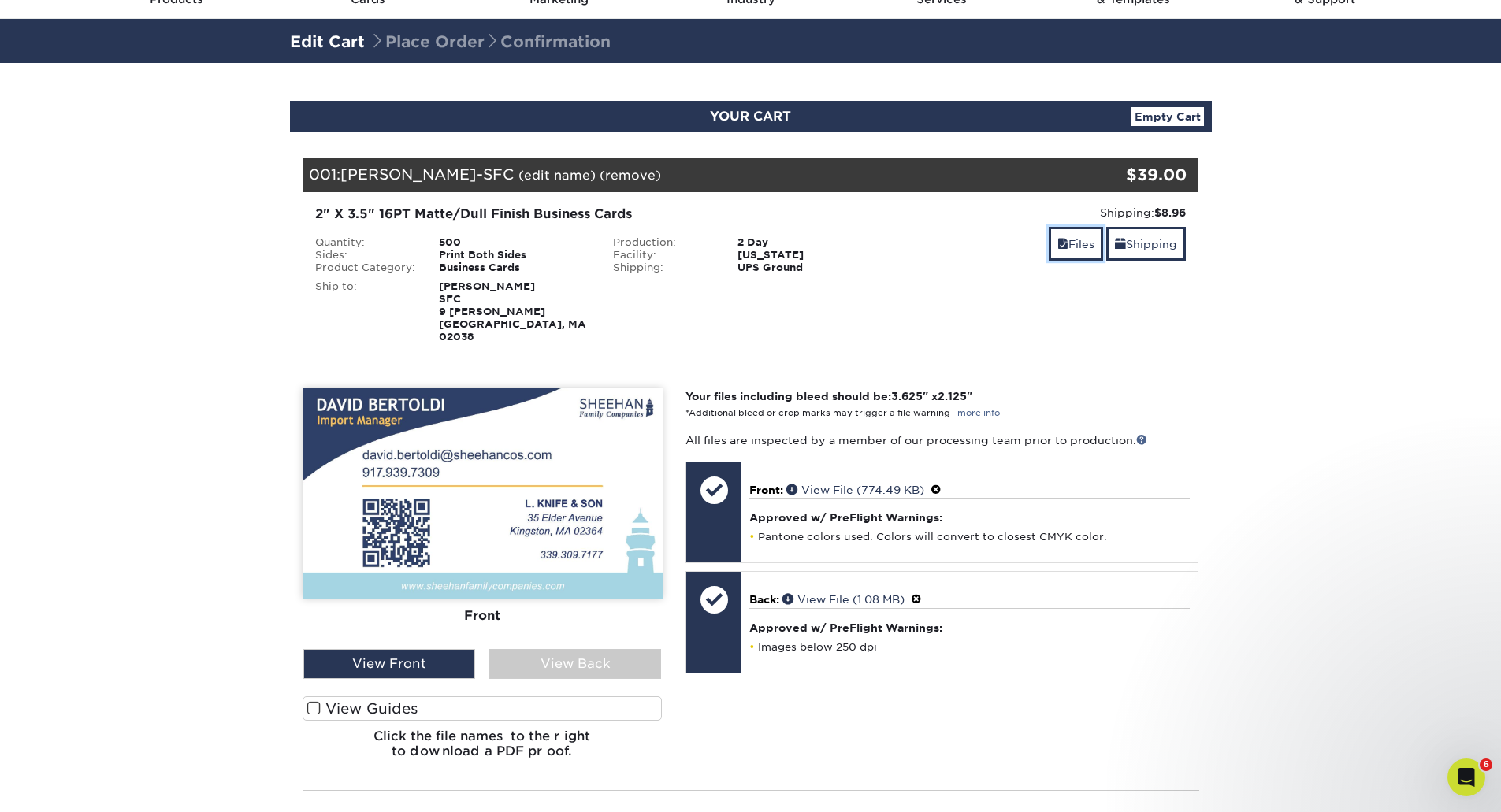
scroll to position [158, 0]
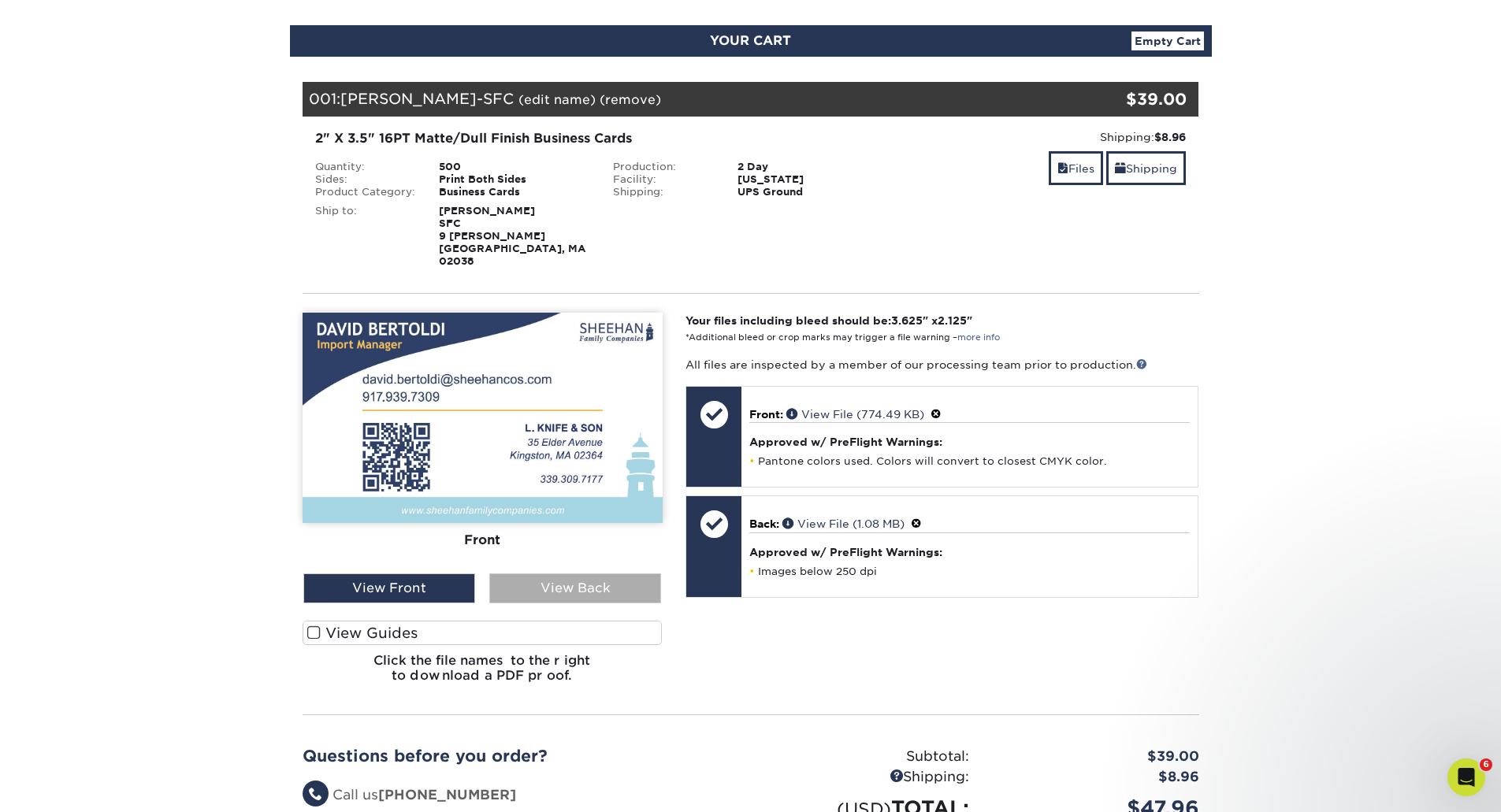
click at [540, 575] on div "View Back" at bounding box center [575, 588] width 172 height 30
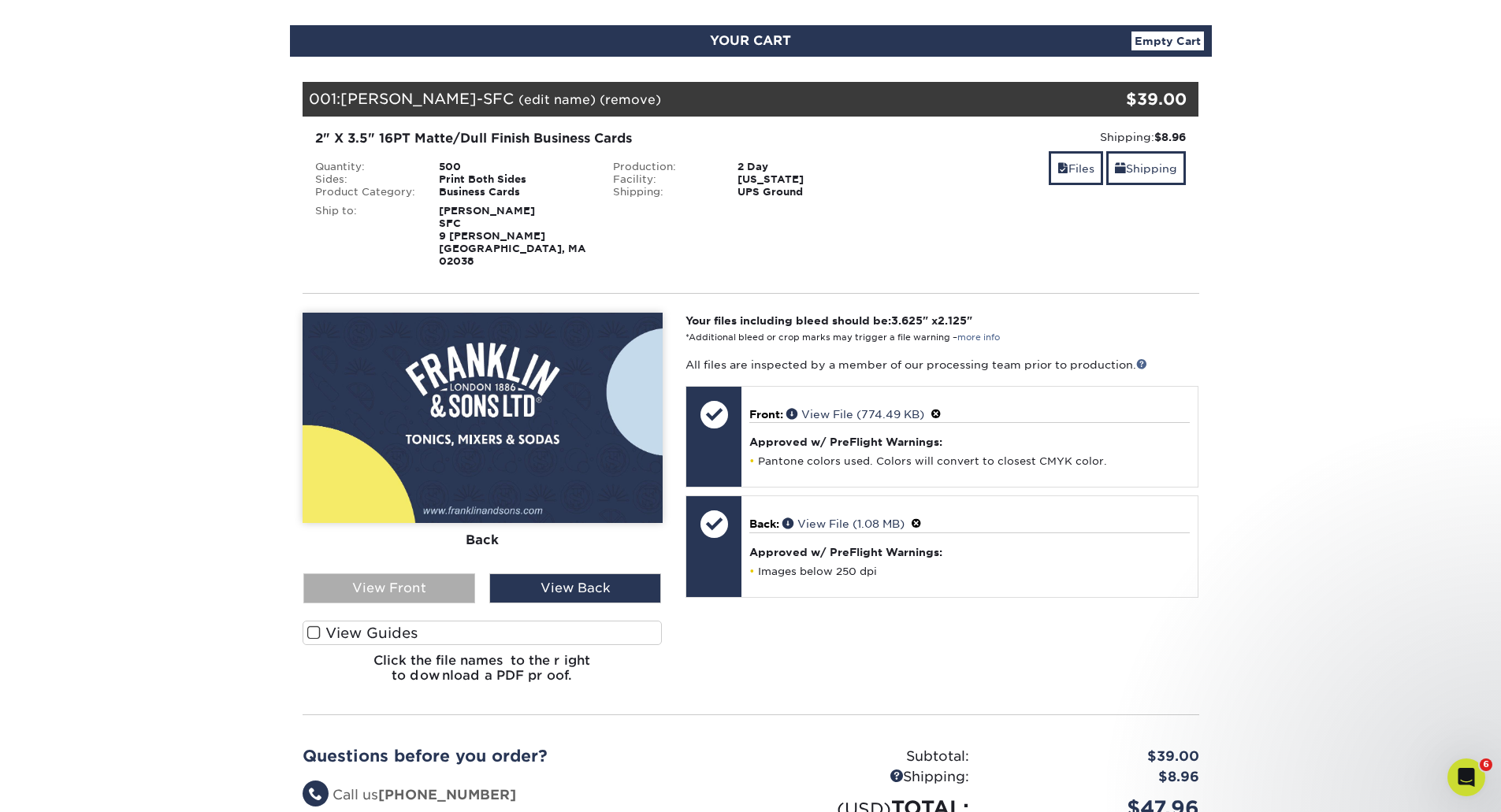
click at [438, 576] on div "View Front" at bounding box center [389, 588] width 172 height 30
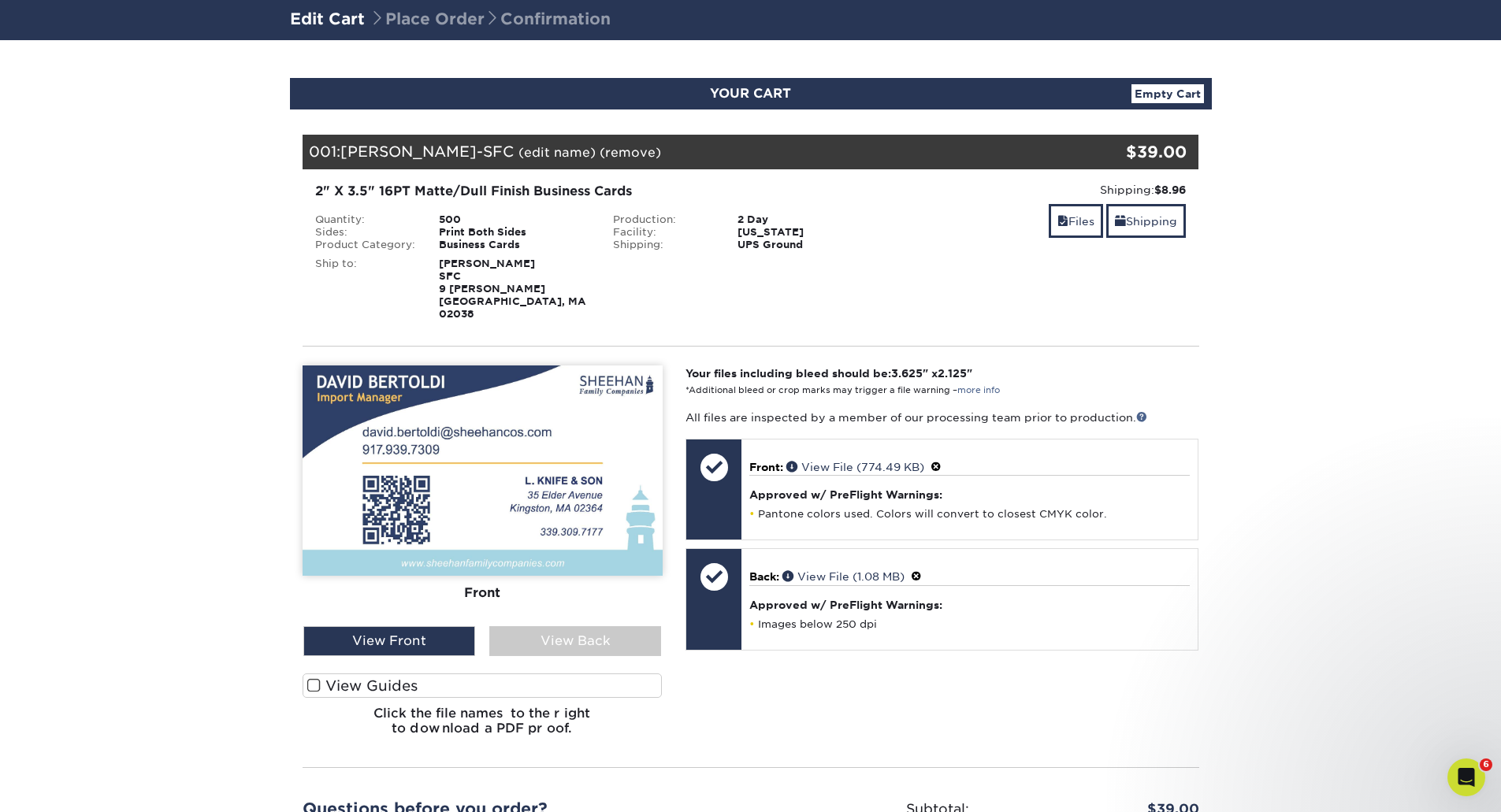
scroll to position [79, 0]
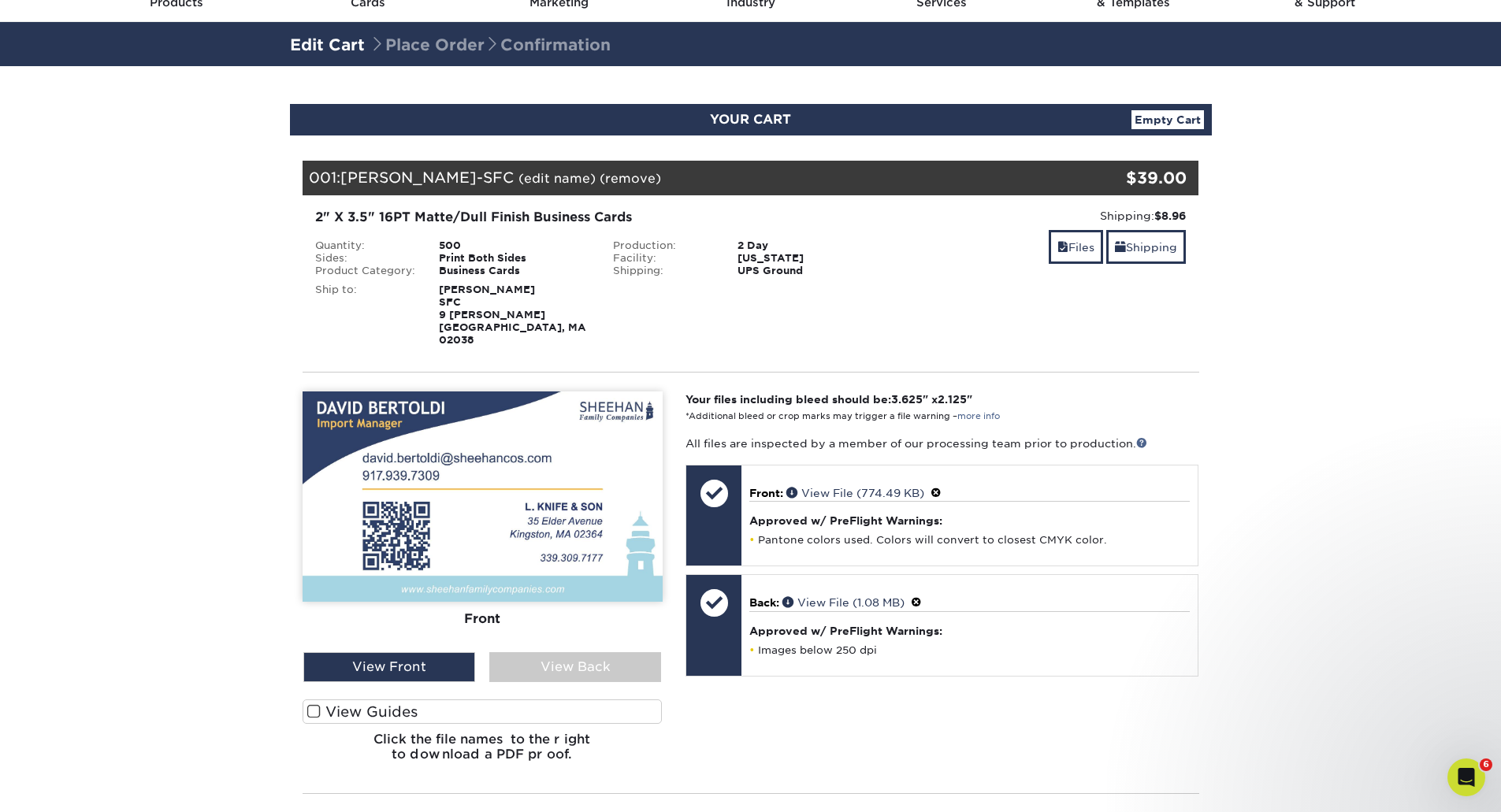
click at [1353, 498] on section "YOUR CART Empty Cart Your Cart is Empty View Account Active Orders Order Histor…" at bounding box center [750, 566] width 1501 height 1002
click at [1353, 499] on section "YOUR CART Empty Cart Your Cart is Empty View Account Active Orders Order Histor…" at bounding box center [750, 566] width 1501 height 1002
click at [1147, 254] on link "Shipping" at bounding box center [1146, 247] width 79 height 34
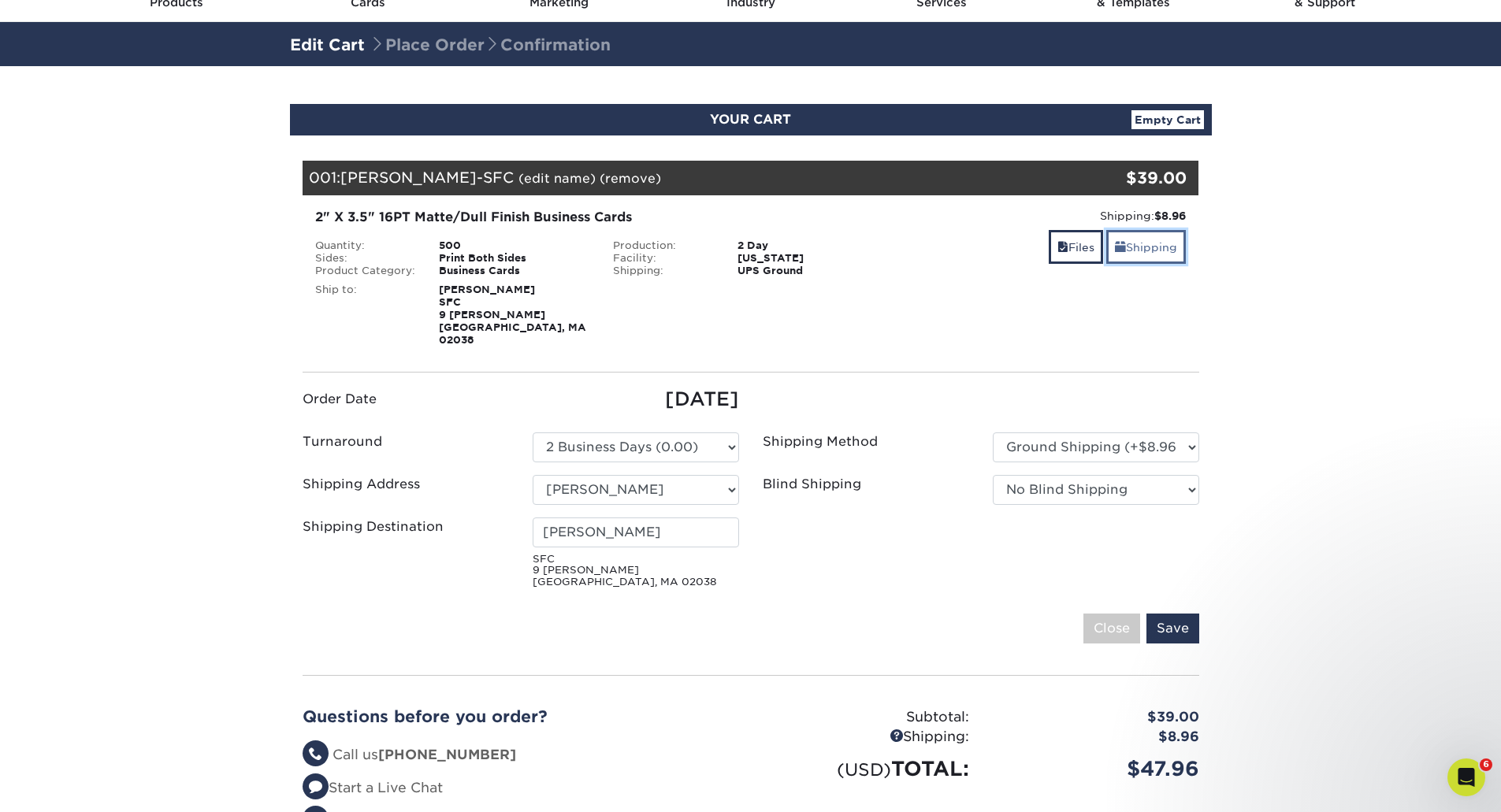
click at [1147, 254] on link "Shipping" at bounding box center [1146, 247] width 79 height 34
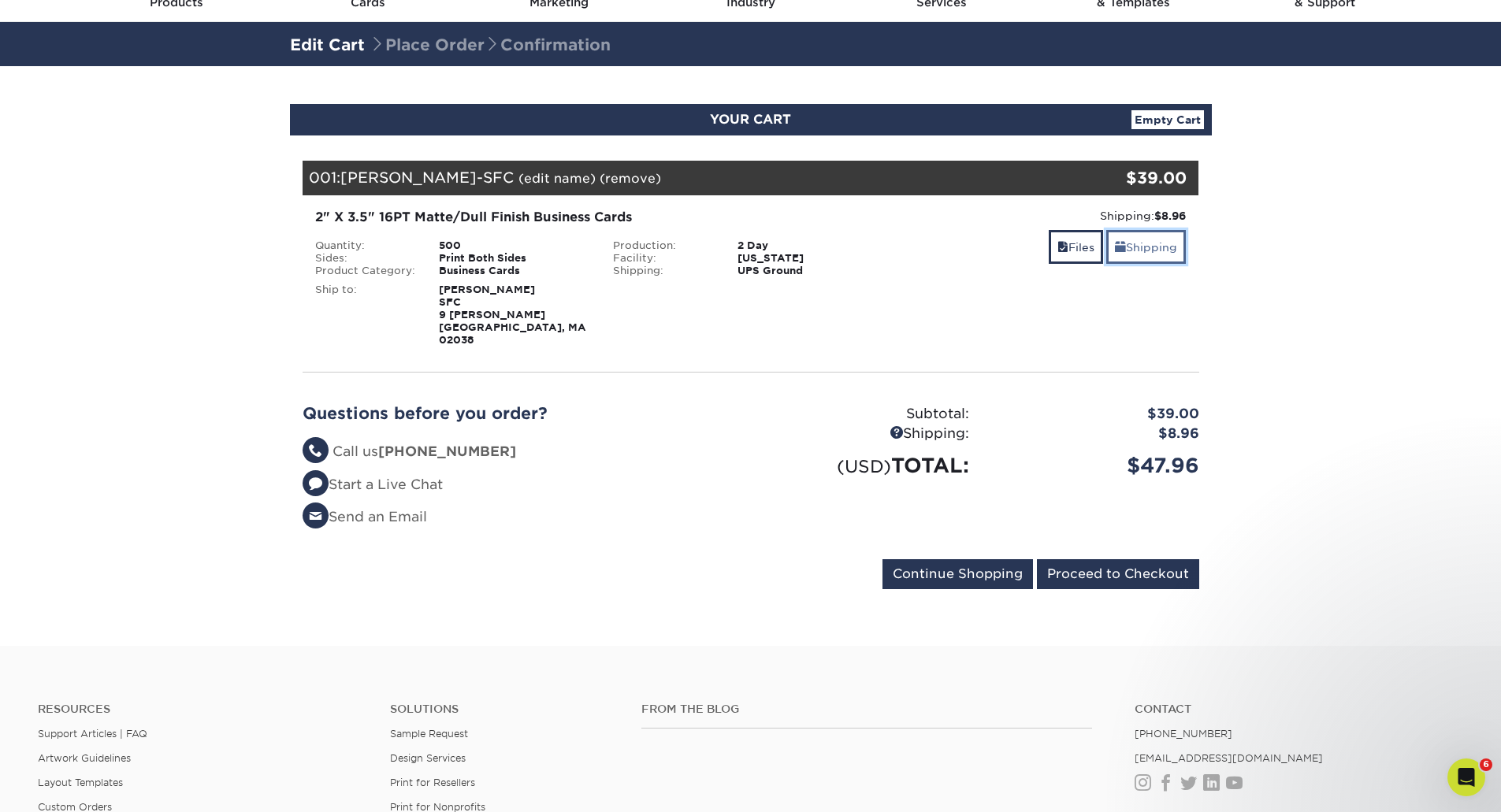
click at [1147, 254] on link "Shipping" at bounding box center [1146, 247] width 79 height 34
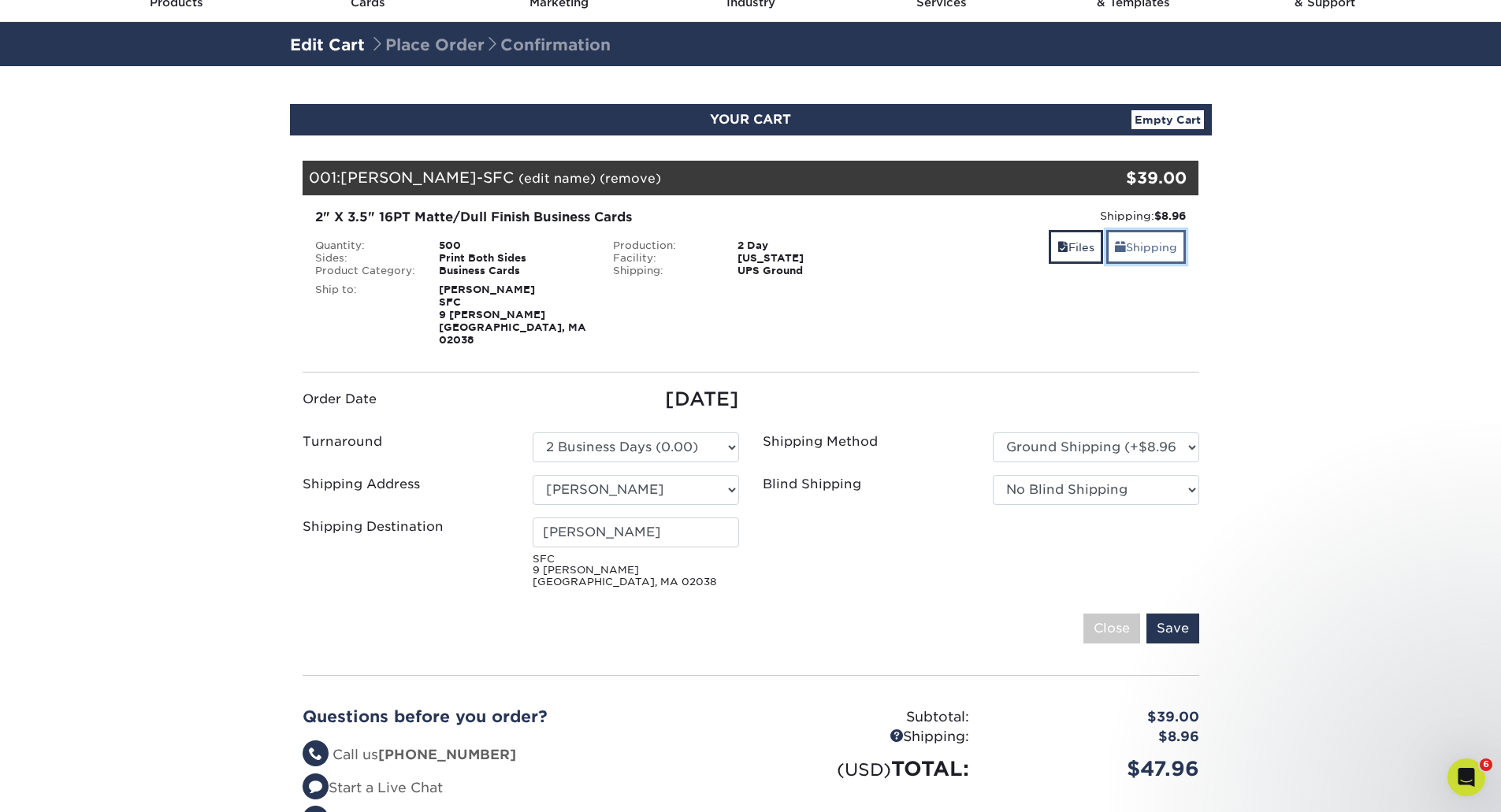
click at [1147, 255] on link "Shipping" at bounding box center [1146, 247] width 79 height 34
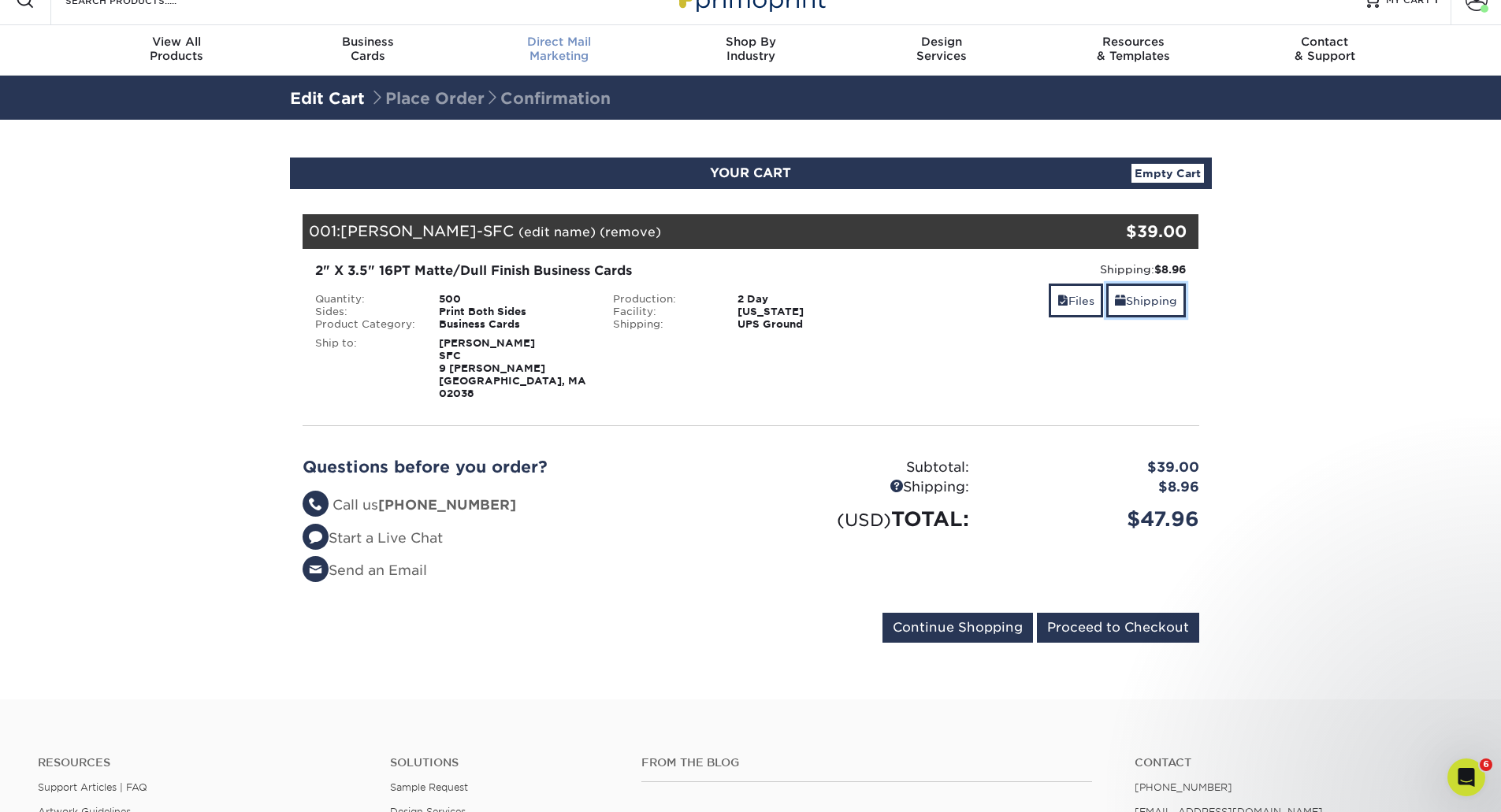
scroll to position [0, 0]
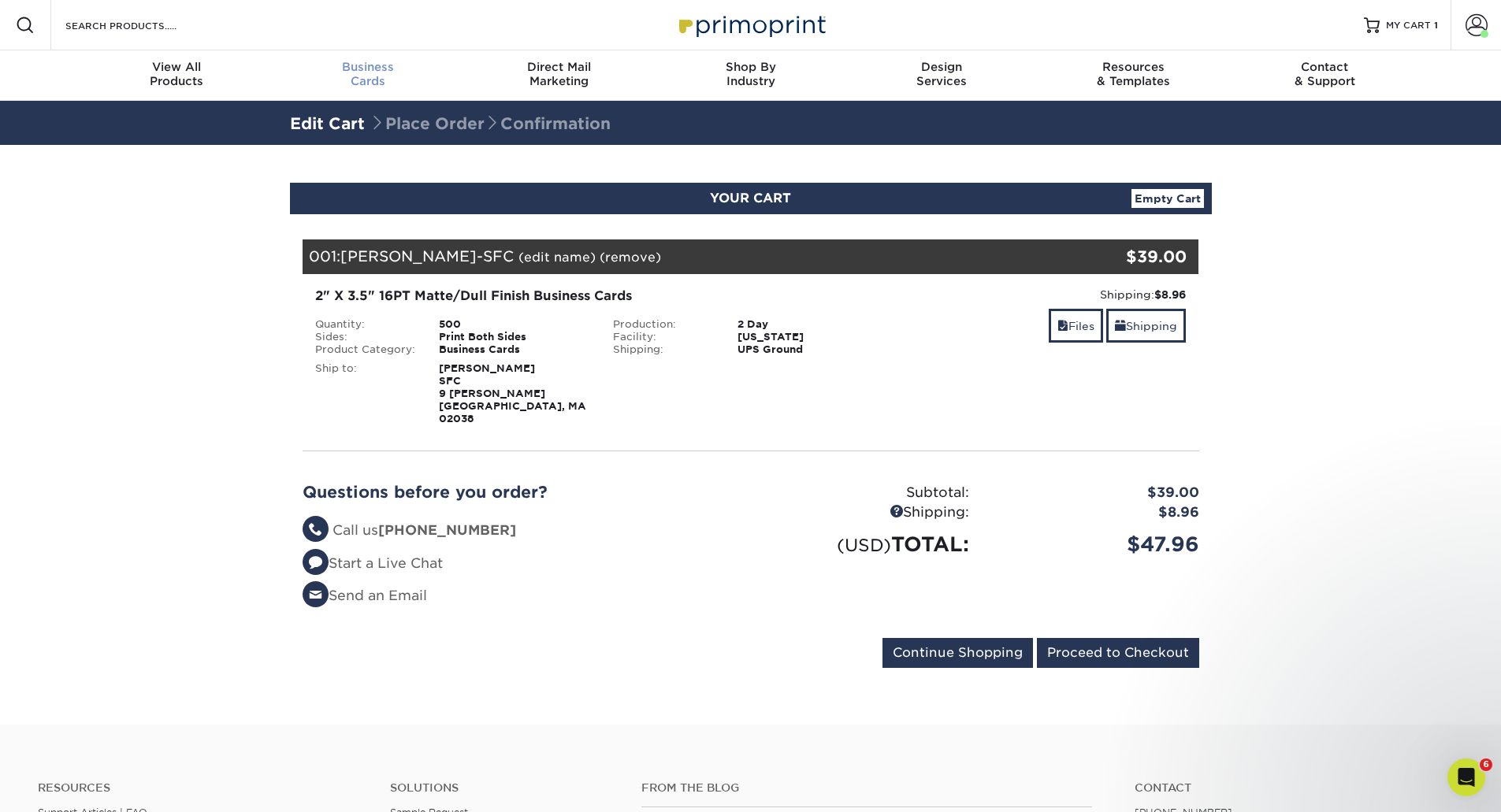
click at [340, 82] on div "Business Cards" at bounding box center [367, 74] width 191 height 29
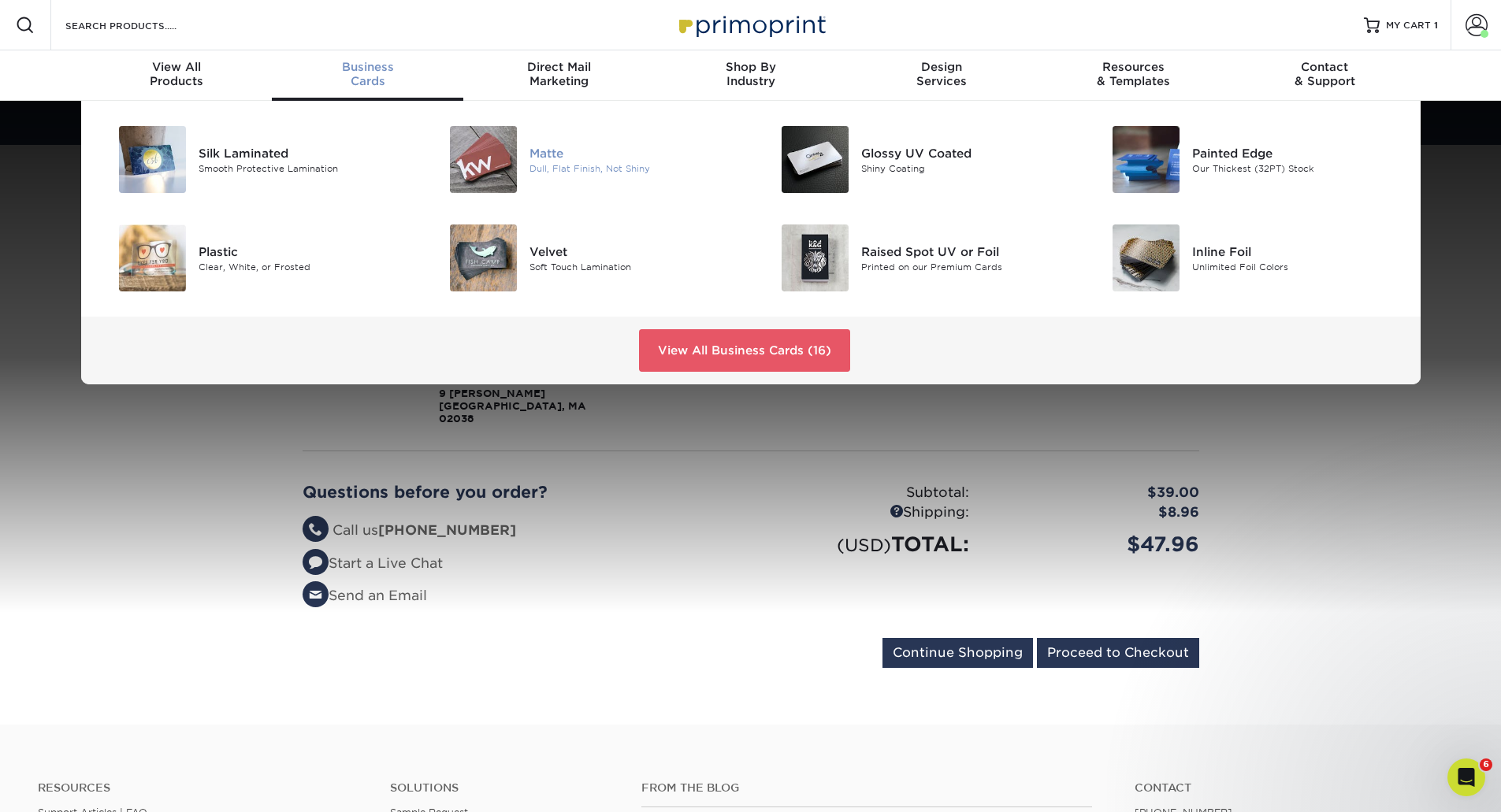
click at [471, 141] on img at bounding box center [483, 159] width 67 height 67
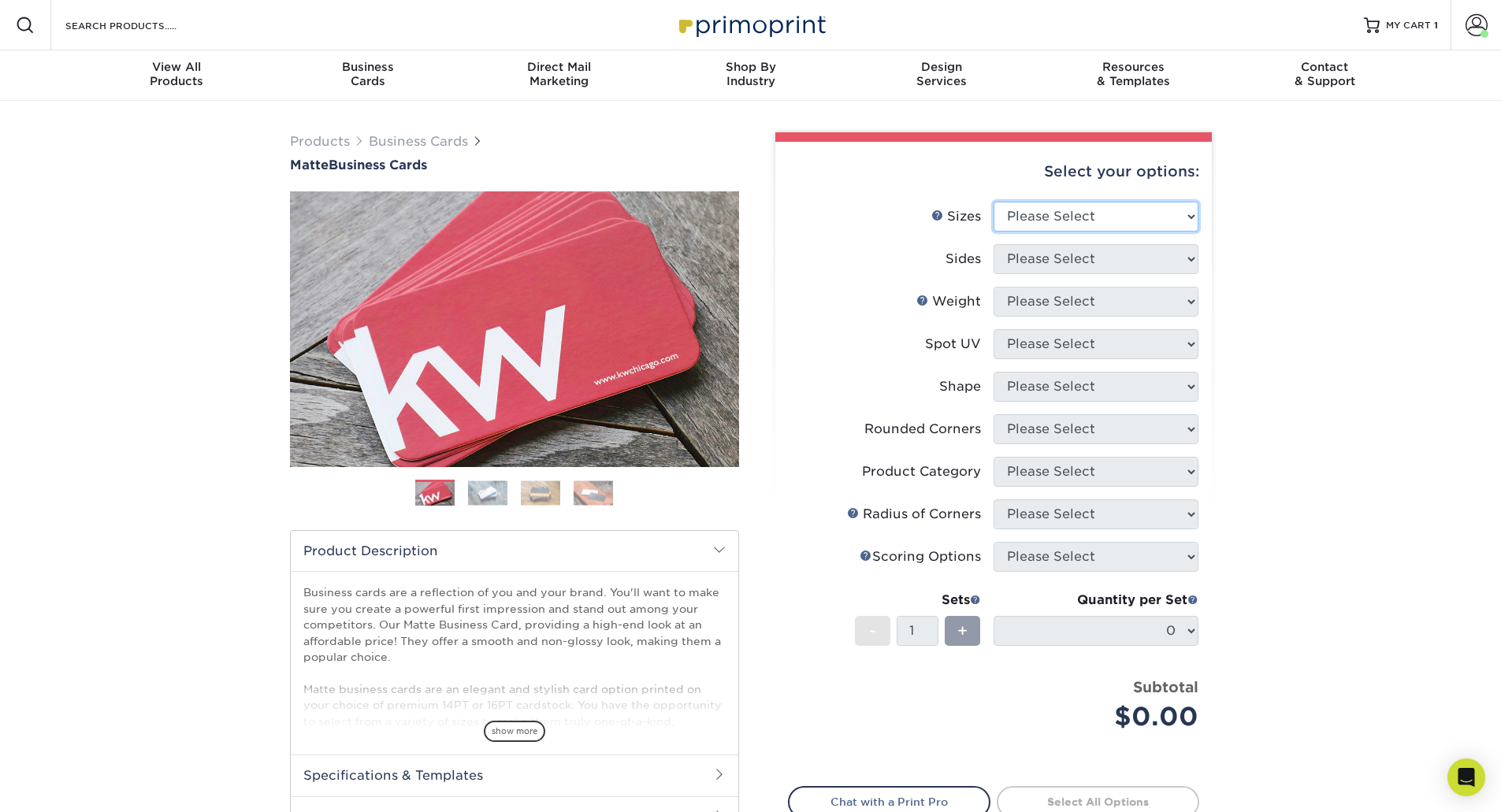
click at [1044, 218] on select "Please Select 1.5" x 3.5" - Mini 1.75" x 3.5" - Mini 2" x 2" - Square 2" x 3" -…" at bounding box center [1096, 216] width 205 height 30
select select "2.00x3.50"
click at [994, 201] on select "Please Select 1.5" x 3.5" - Mini 1.75" x 3.5" - Mini 2" x 2" - Square 2" x 3" -…" at bounding box center [1096, 216] width 205 height 30
click at [1049, 258] on select "Please Select Print Both Sides Print Front Only" at bounding box center [1096, 259] width 205 height 30
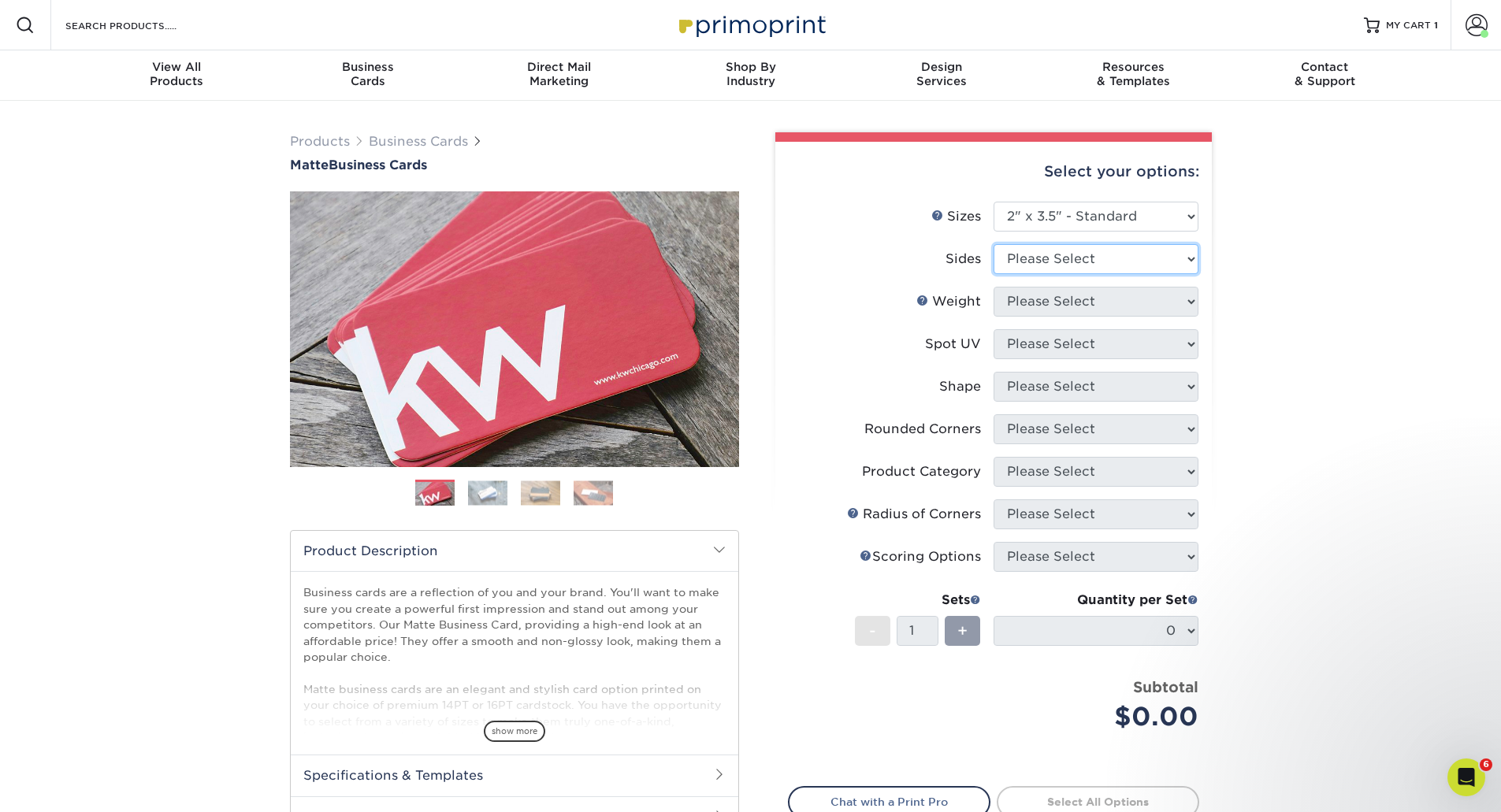
select select "13abbda7-1d64-4f25-8bb2-c179b224825d"
click at [994, 244] on select "Please Select Print Both Sides Print Front Only" at bounding box center [1096, 259] width 205 height 30
click at [1044, 312] on select "Please Select 16PT 14PT" at bounding box center [1096, 302] width 205 height 30
select select "16PT"
click at [994, 287] on select "Please Select 16PT 14PT" at bounding box center [1096, 302] width 205 height 30
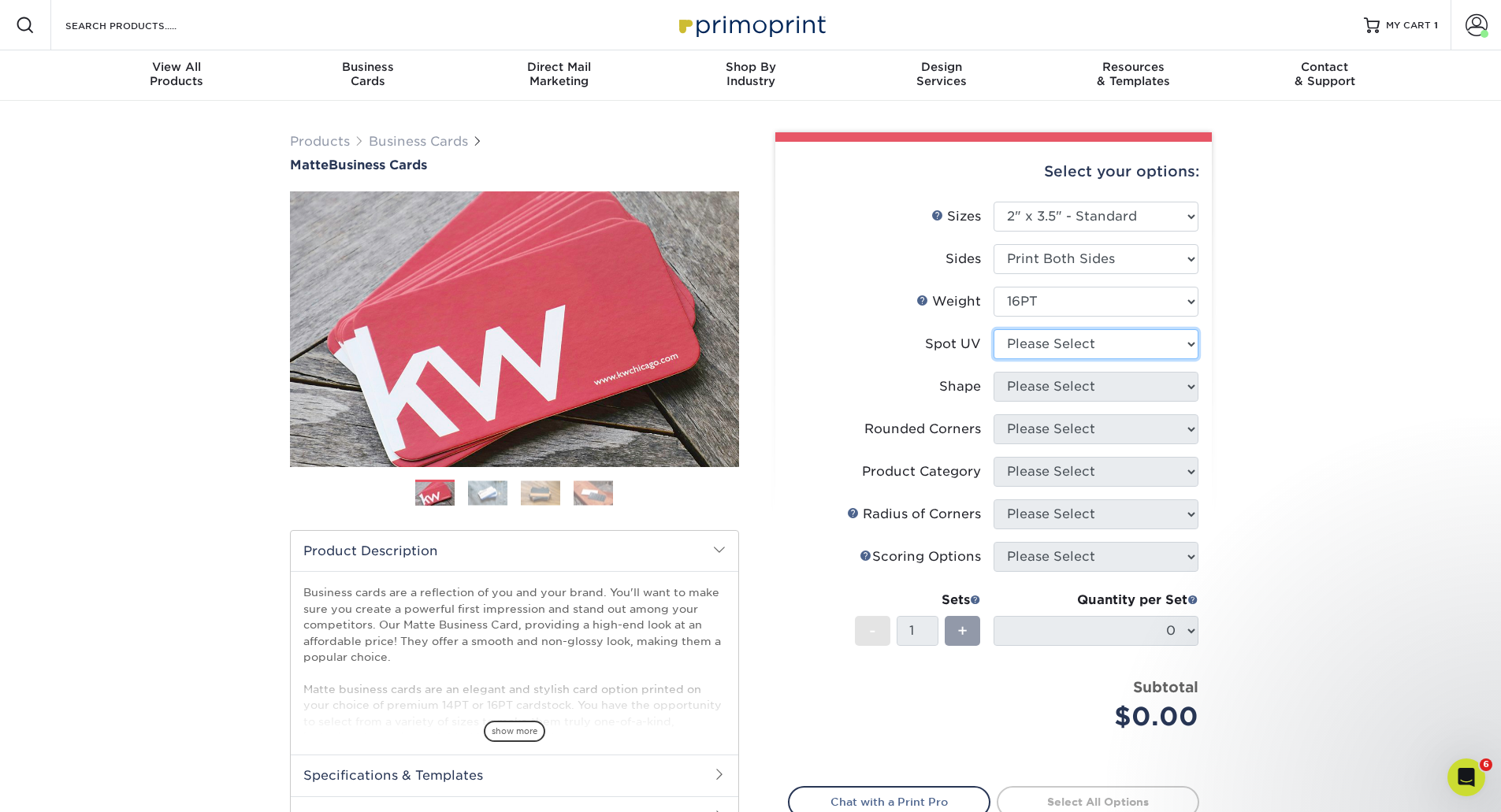
click at [1043, 345] on select "Please Select No Spot UV Front and Back (Both Sides) Front Only Back Only" at bounding box center [1096, 344] width 205 height 30
select select "3"
click at [994, 329] on select "Please Select No Spot UV Front and Back (Both Sides) Front Only Back Only" at bounding box center [1096, 344] width 205 height 30
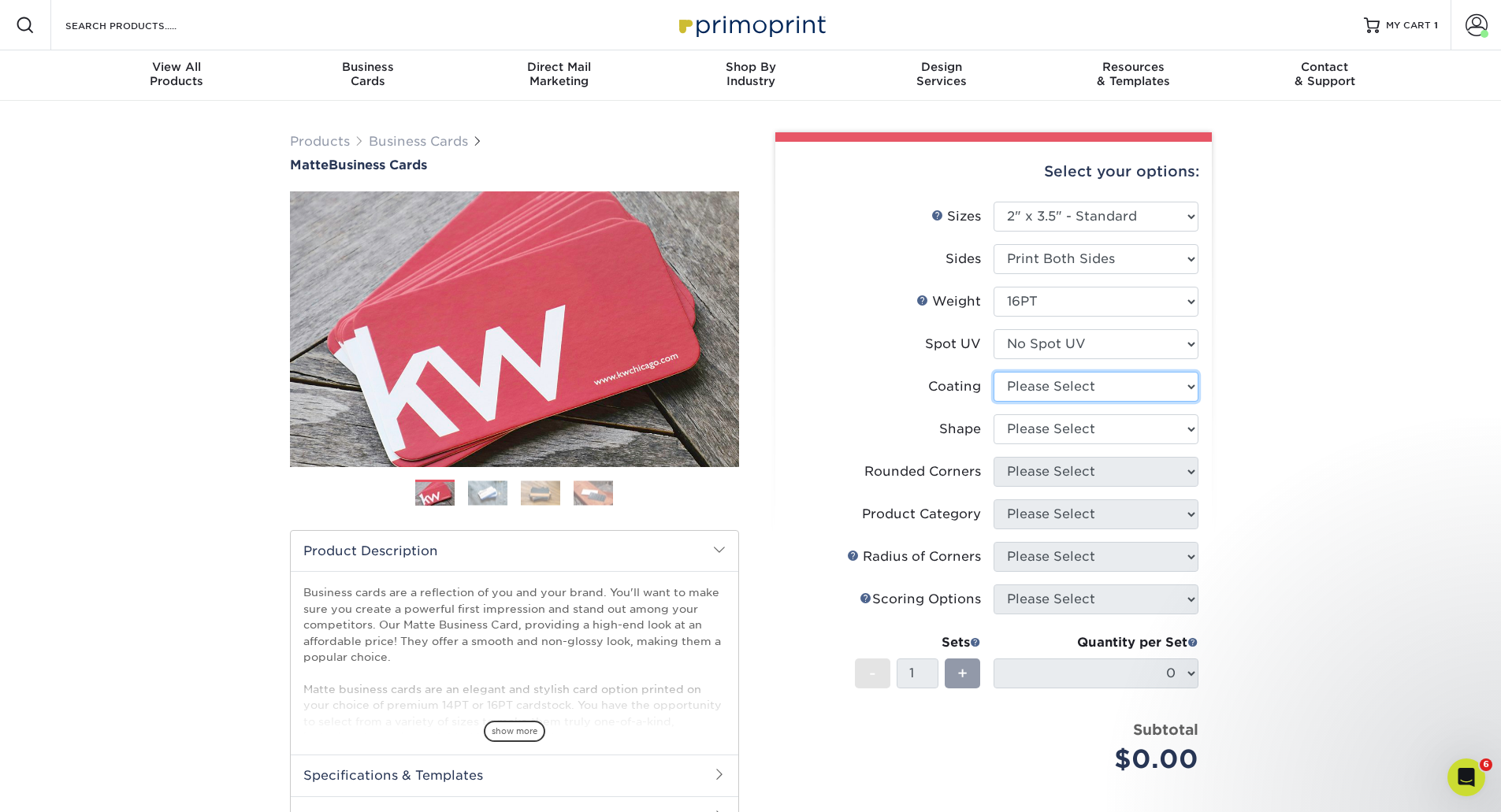
click at [1045, 383] on select at bounding box center [1096, 387] width 205 height 30
select select "121bb7b5-3b4d-429f-bd8d-bbf80e953313"
click at [994, 372] on select at bounding box center [1096, 387] width 205 height 30
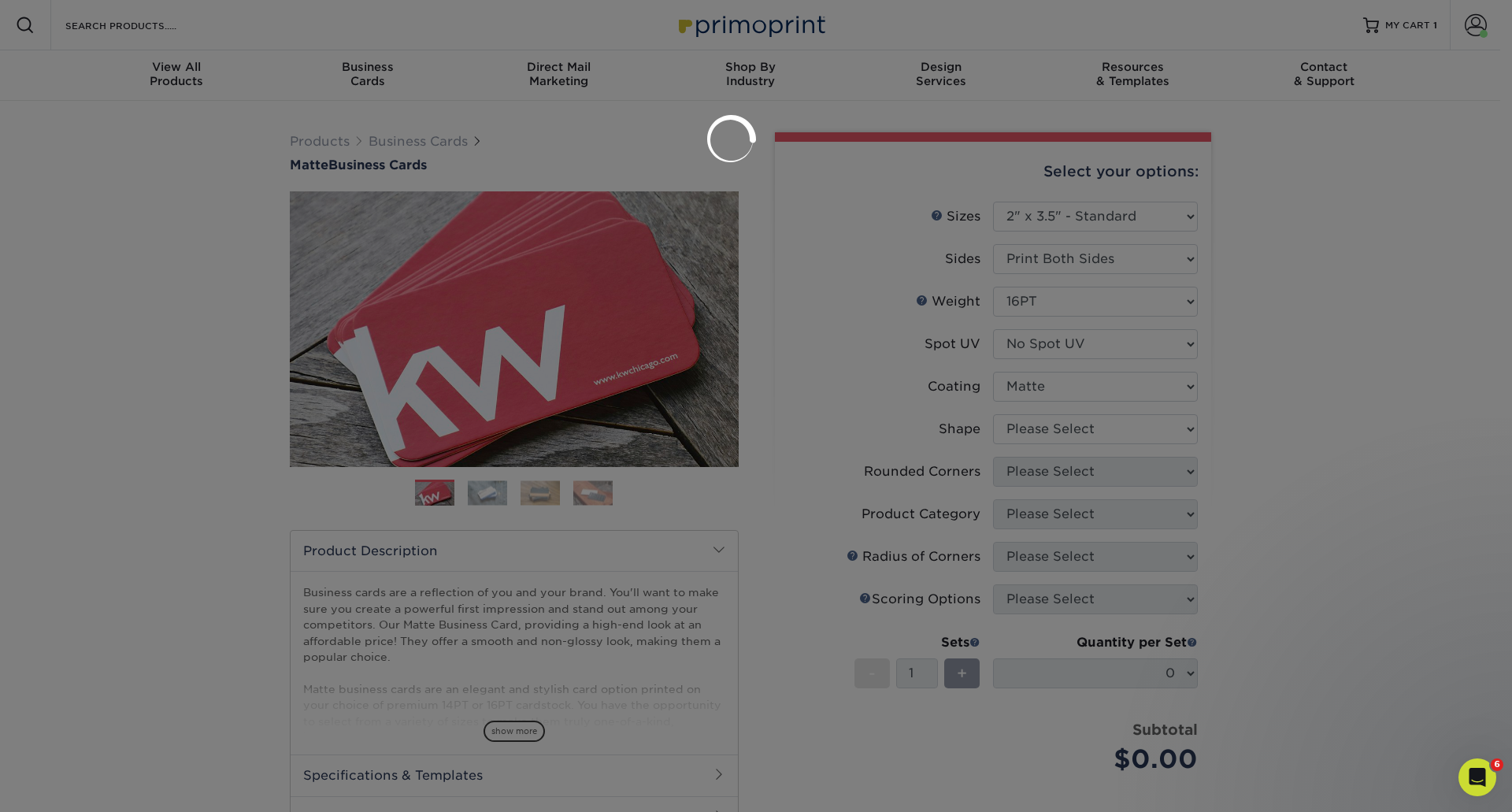
click at [1041, 426] on div at bounding box center [756, 406] width 1512 height 812
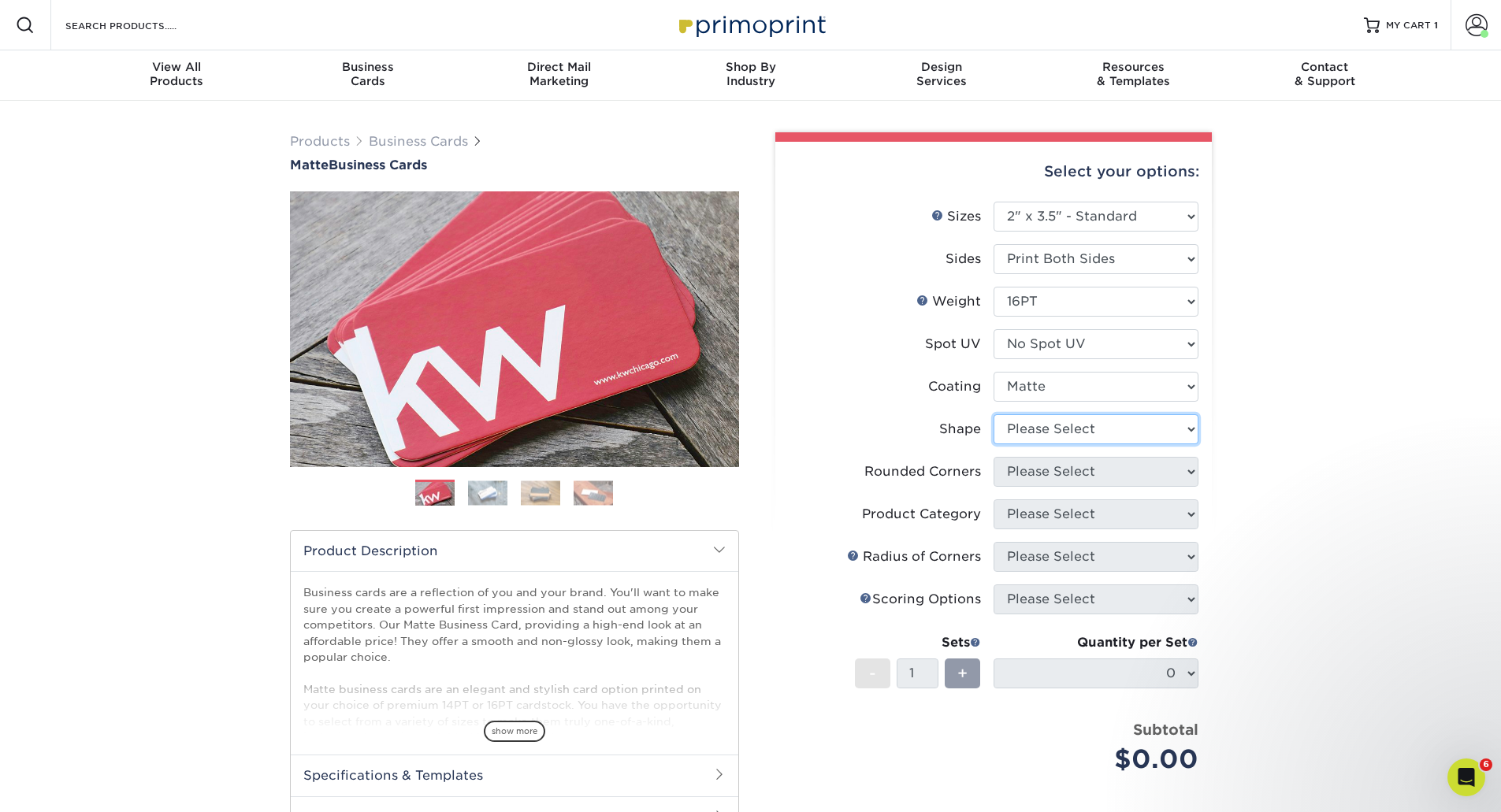
click at [1042, 439] on select "Please Select Standard Oval" at bounding box center [1096, 430] width 205 height 30
select select "standard"
click at [994, 415] on select "Please Select Standard Oval" at bounding box center [1096, 430] width 205 height 30
click at [1053, 477] on select "Please Select Yes - Round 2 Corners Yes - Round 4 Corners No" at bounding box center [1096, 472] width 205 height 30
select select "0"
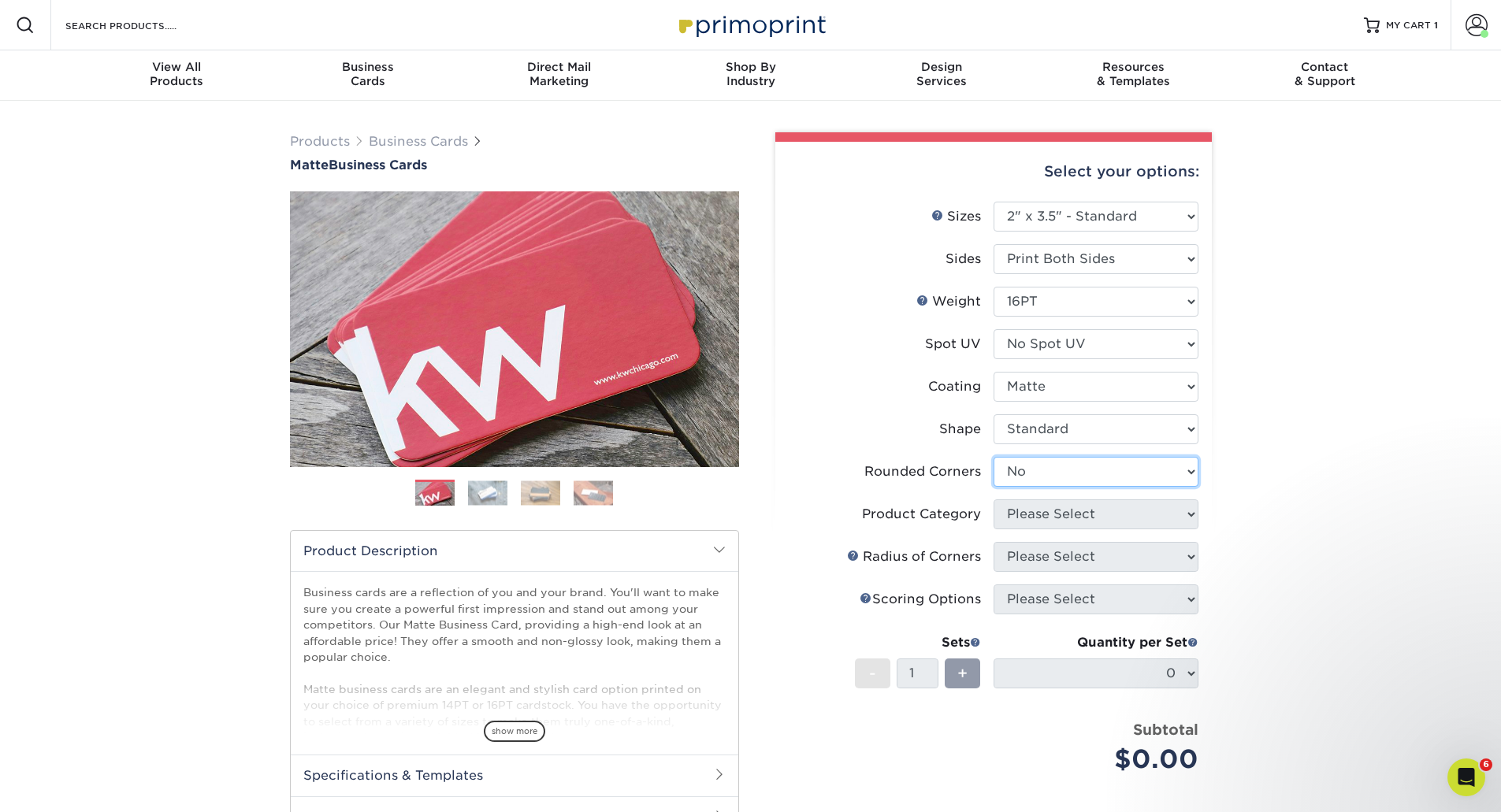
click at [994, 457] on select "Please Select Yes - Round 2 Corners Yes - Round 4 Corners No" at bounding box center [1096, 472] width 205 height 30
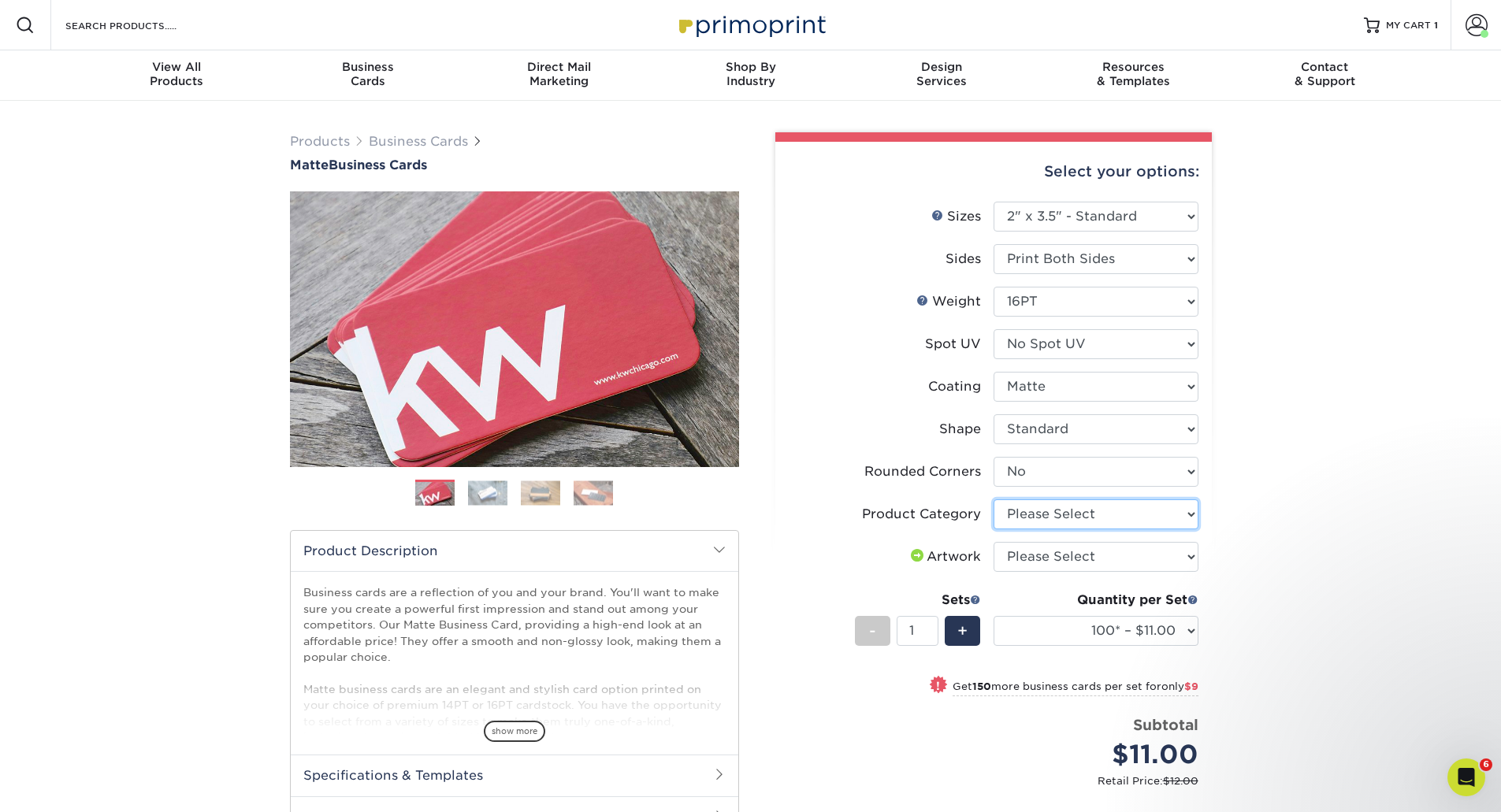
click at [1054, 514] on select "Please Select Business Cards" at bounding box center [1096, 515] width 205 height 30
select select "3b5148f1-0588-4f88-a218-97bcfdce65c1"
click at [994, 500] on select "Please Select Business Cards" at bounding box center [1096, 515] width 205 height 30
click at [1054, 553] on select "Please Select I will upload files I need a design - $100" at bounding box center [1096, 557] width 205 height 30
click at [994, 542] on select "Please Select I will upload files I need a design - $100" at bounding box center [1096, 557] width 205 height 30
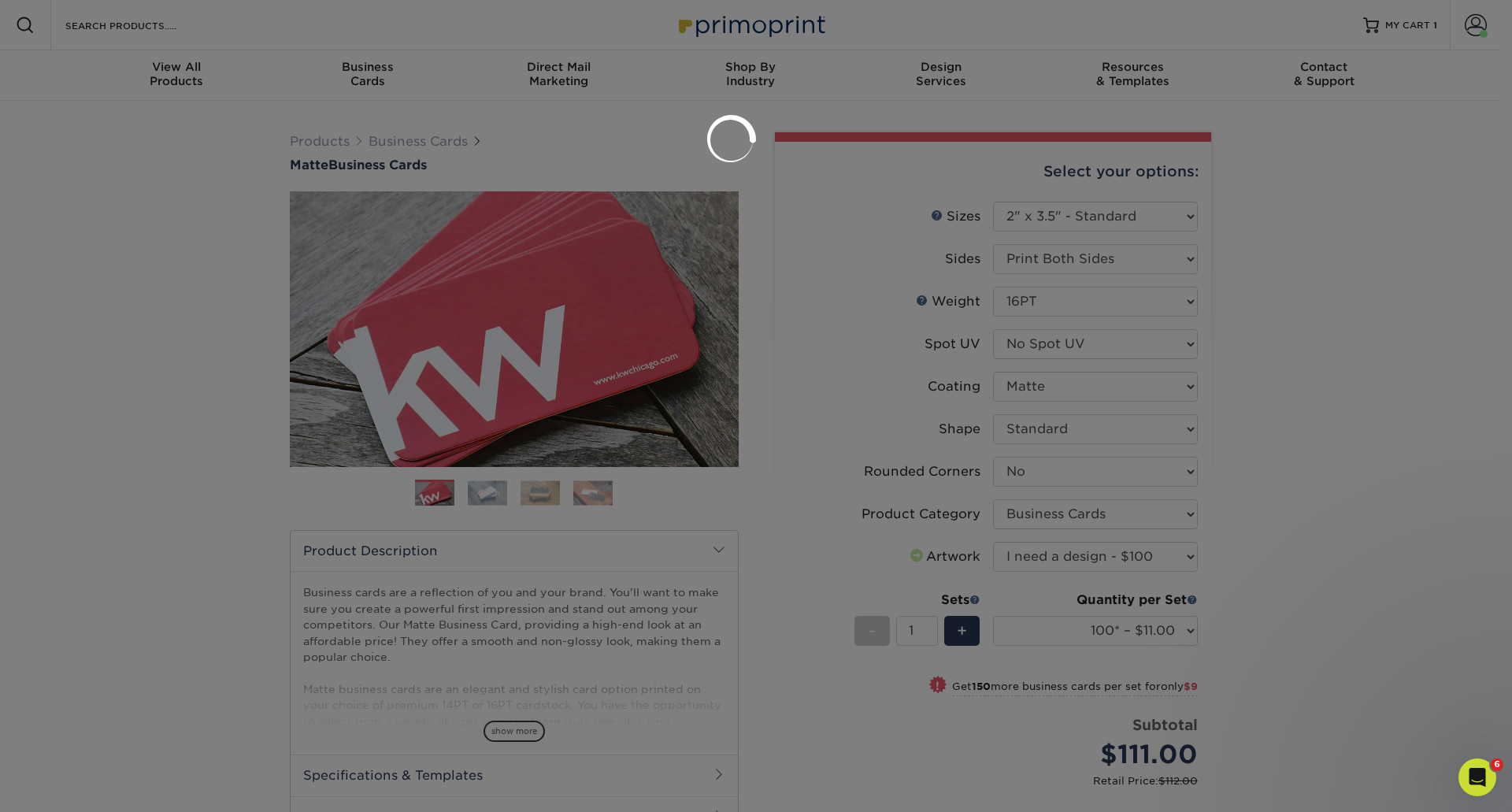
click at [1044, 619] on div at bounding box center [756, 406] width 1512 height 812
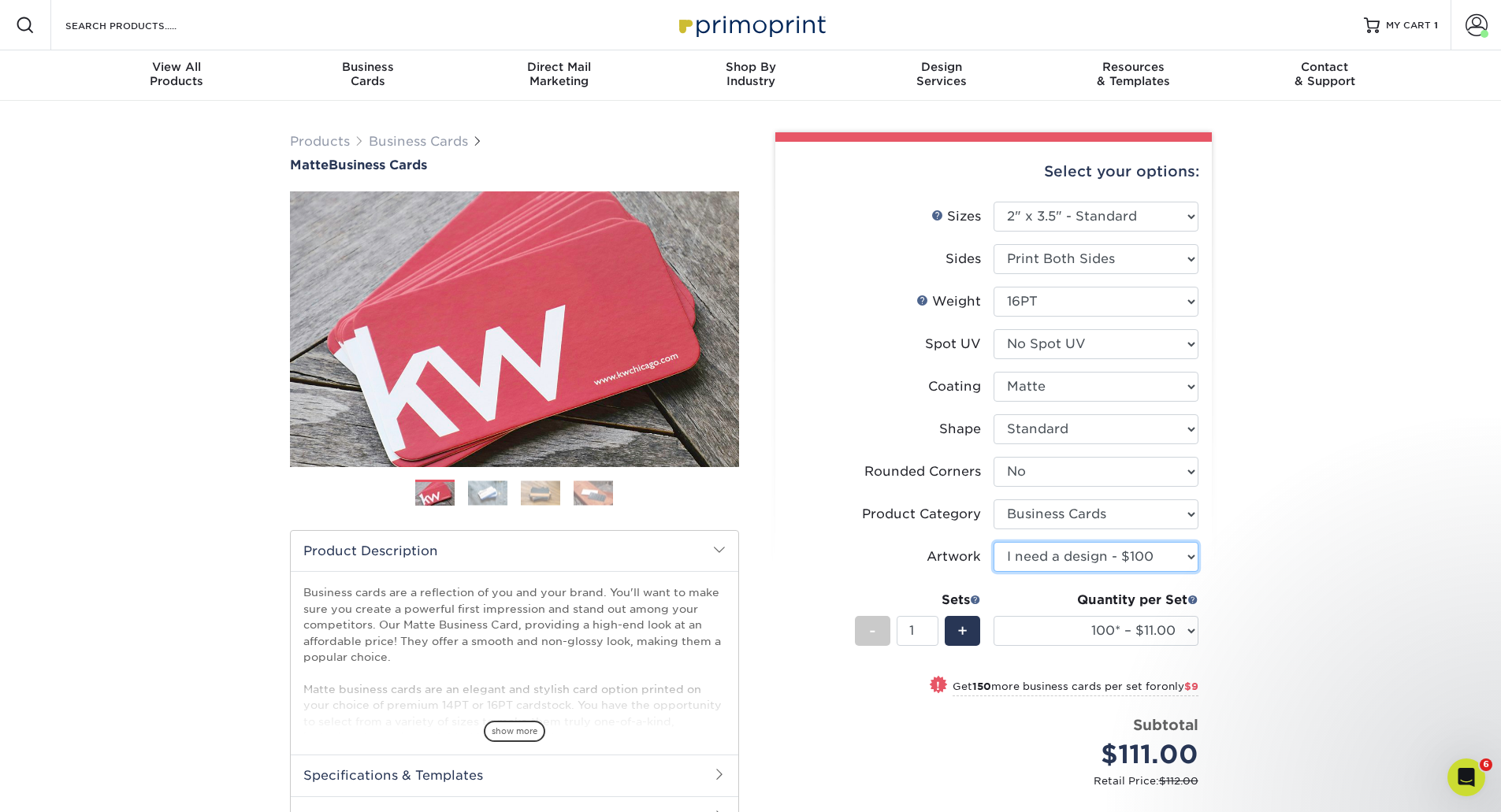
click at [1052, 555] on select "Please Select I will upload files I need a design - $100" at bounding box center [1096, 557] width 205 height 30
select select "upload"
click at [994, 542] on select "Please Select I will upload files I need a design - $100" at bounding box center [1096, 557] width 205 height 30
click at [1334, 646] on div "Products Business Cards Matte Business Cards Previous Next 100 $ 8" at bounding box center [750, 577] width 1501 height 953
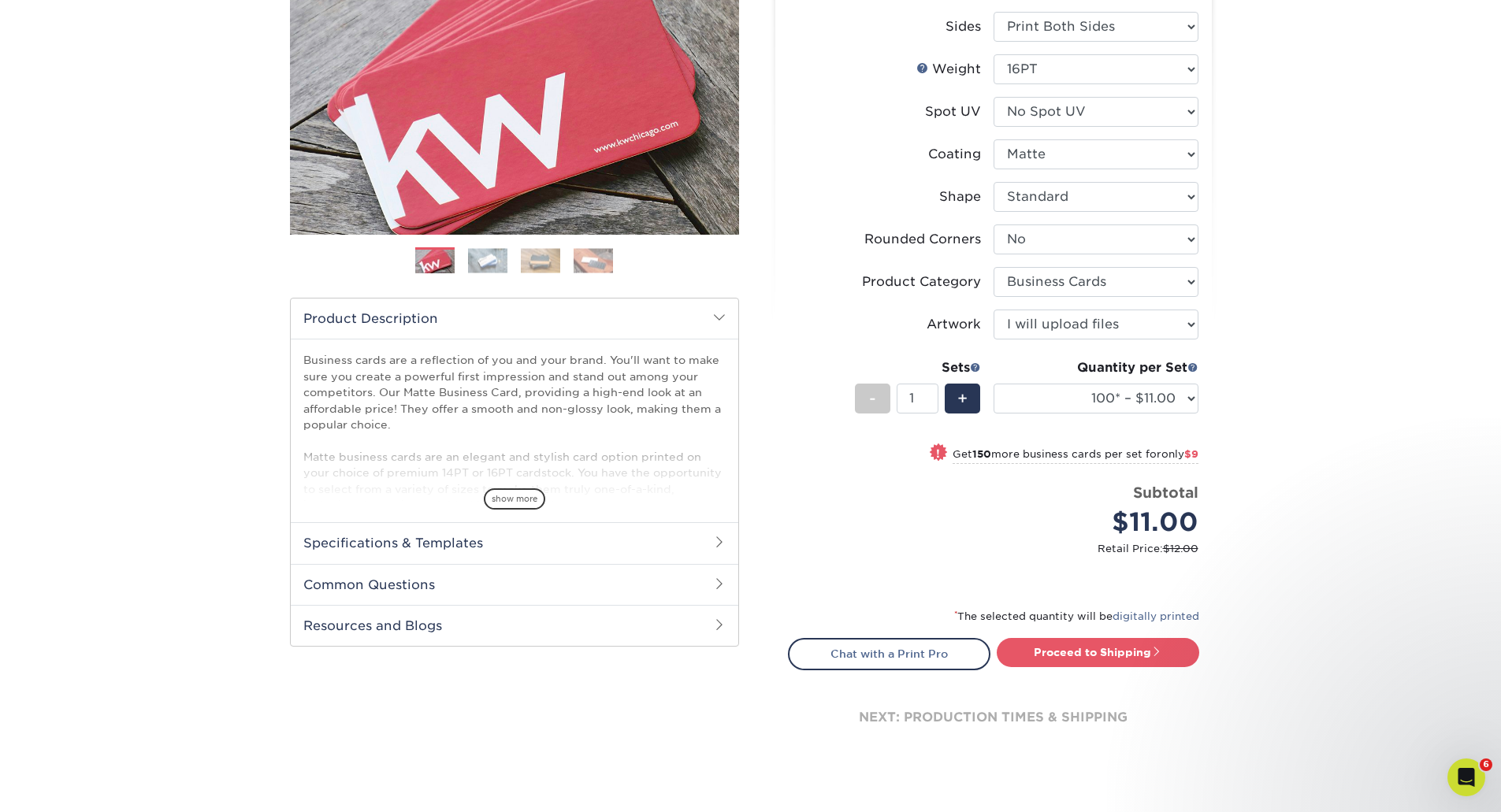
scroll to position [236, 0]
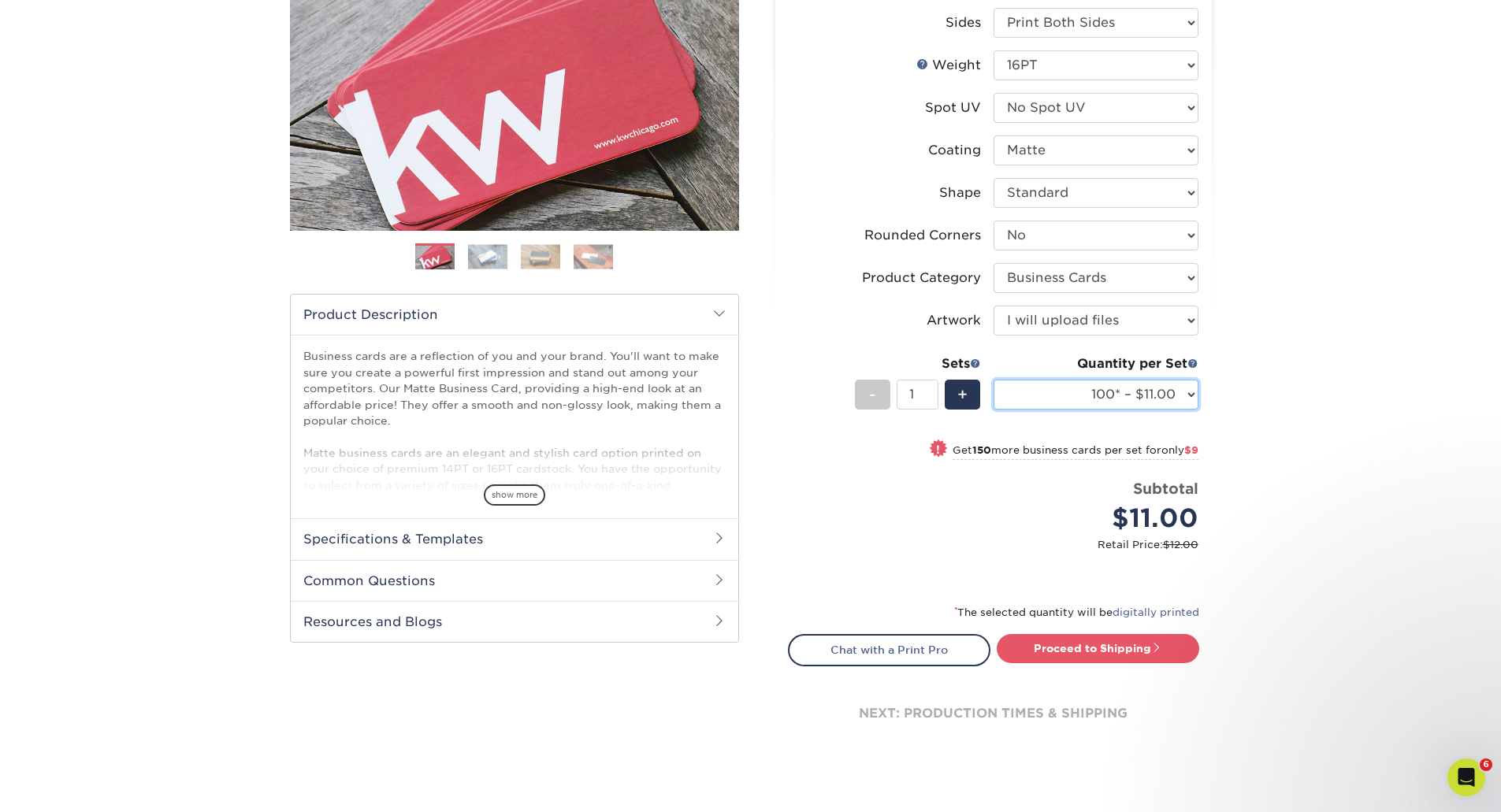
click at [1032, 392] on select "100* – $11.00 250* – $20.00 500 – $39.00 1000 – $49.00 2500 – $87.00 5000 – $16…" at bounding box center [1096, 395] width 205 height 30
select select "500 – $39.00"
click at [994, 380] on select "100* – $11.00 250* – $20.00 500 – $39.00 1000 – $49.00 2500 – $87.00 5000 – $16…" at bounding box center [1096, 395] width 205 height 30
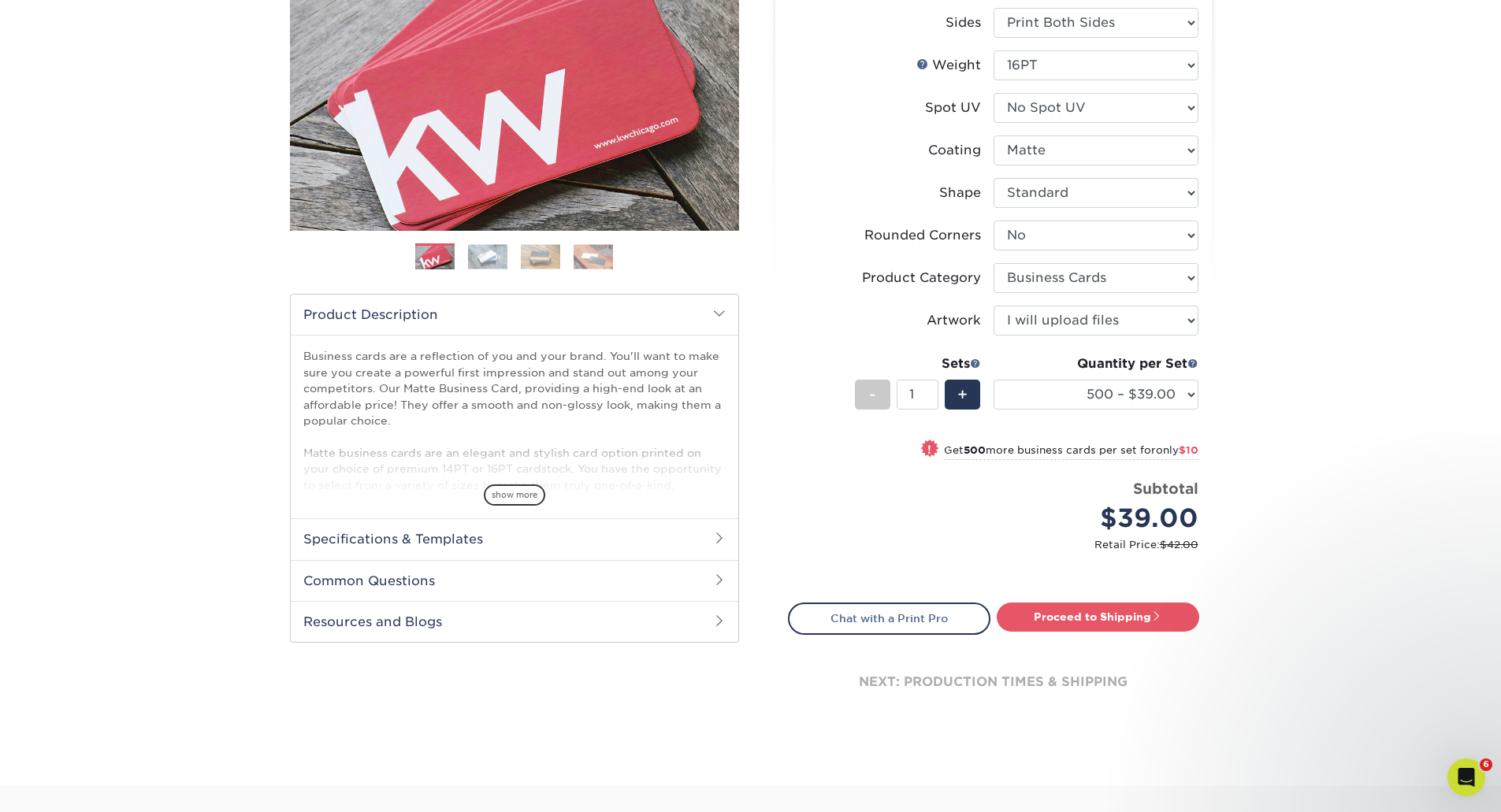
drag, startPoint x: 1150, startPoint y: 617, endPoint x: 1216, endPoint y: 588, distance: 72.1
click at [1150, 617] on link "Proceed to Shipping" at bounding box center [1098, 617] width 202 height 29
type input "Set 1"
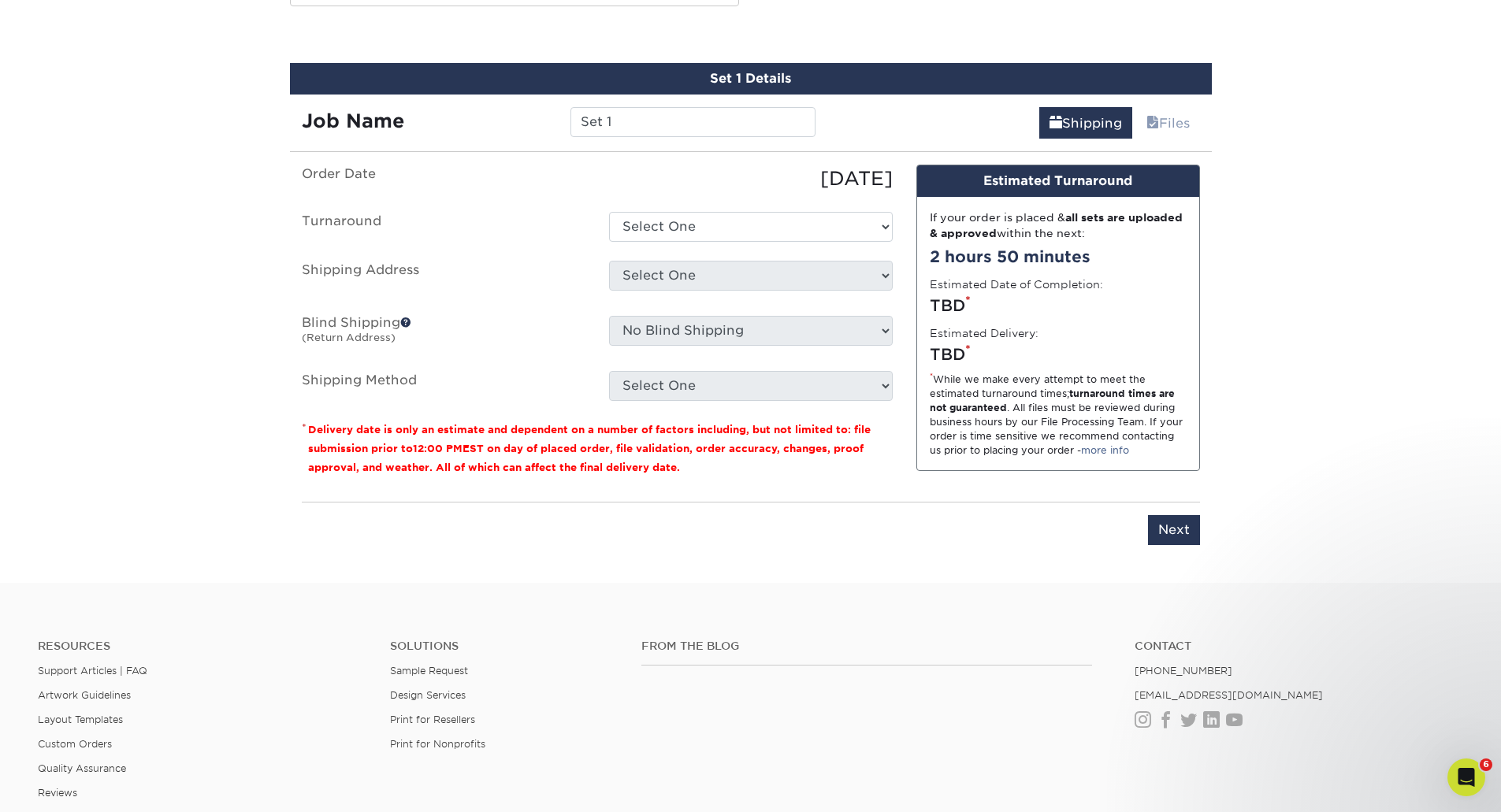
scroll to position [883, 0]
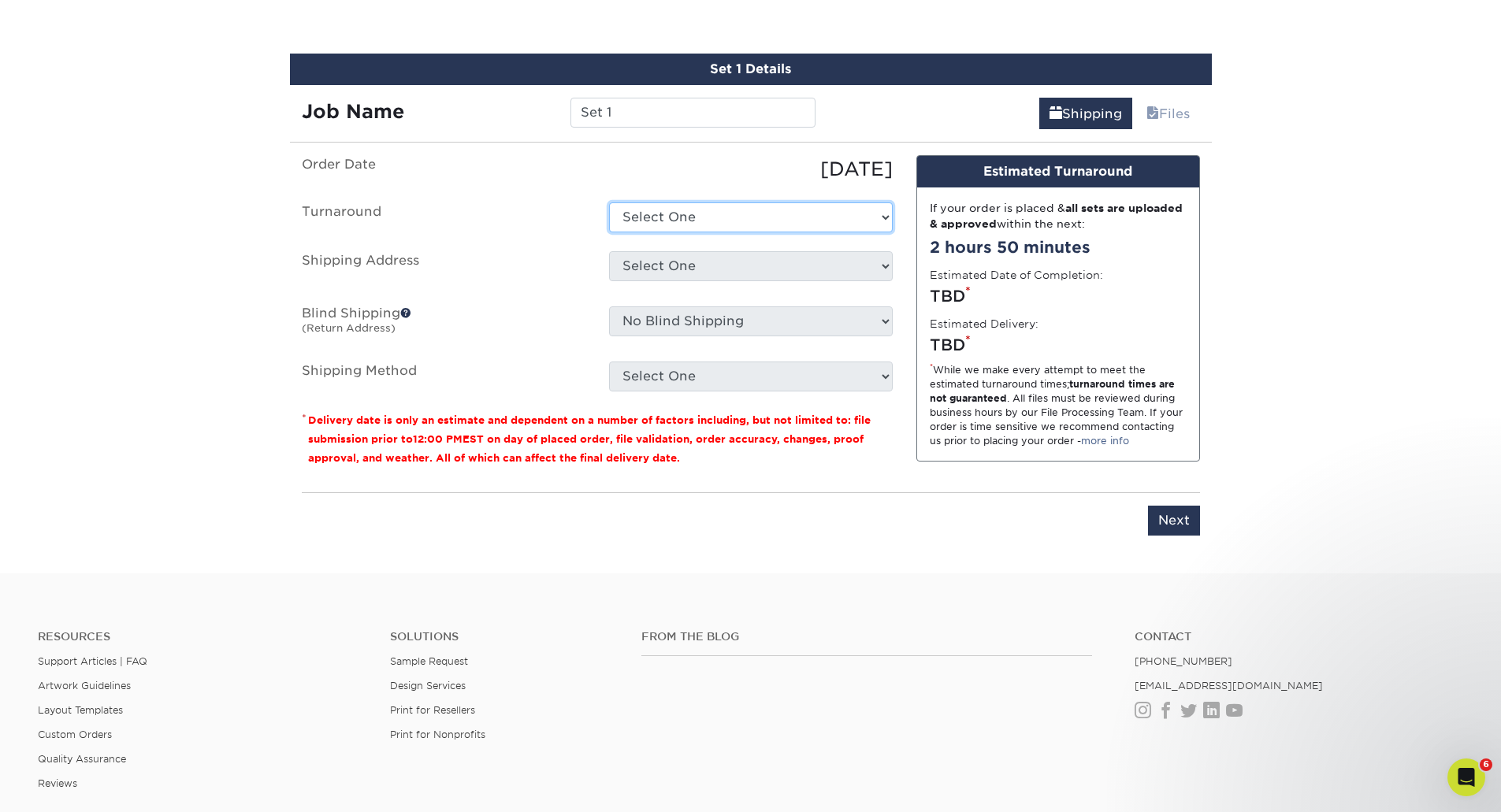
click at [667, 209] on select "Select One 2-4 Business Days 2 Day Next Business Day" at bounding box center [751, 217] width 284 height 30
select select "ba4d2c45-8e19-4993-837d-70fa4a9fa615"
click at [609, 202] on select "Select One 2-4 Business Days 2 Day Next Business Day" at bounding box center [751, 217] width 284 height 30
click at [658, 253] on select "Select One Beechwood Green Bay Beechwood Madison Beechwood Sales & Service Bret…" at bounding box center [751, 266] width 284 height 30
select select "286723"
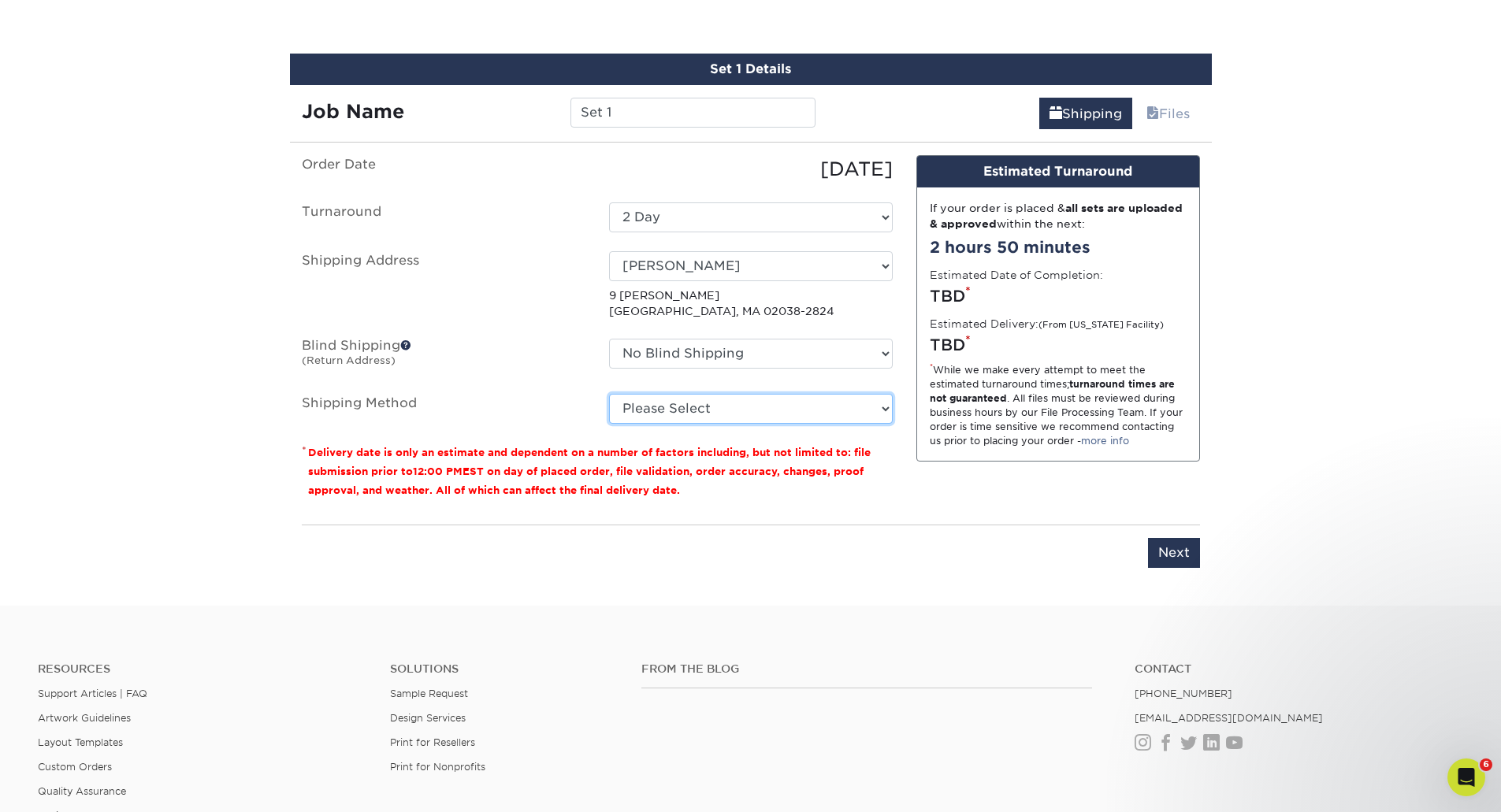
click at [691, 403] on select "Please Select Ground Shipping (+$8.96) 3 Day Shipping Service (+$20.07) 2 Day A…" at bounding box center [751, 409] width 284 height 30
select select "03"
click at [609, 394] on select "Please Select Ground Shipping (+$8.96) 3 Day Shipping Service (+$20.07) 2 Day A…" at bounding box center [751, 409] width 284 height 30
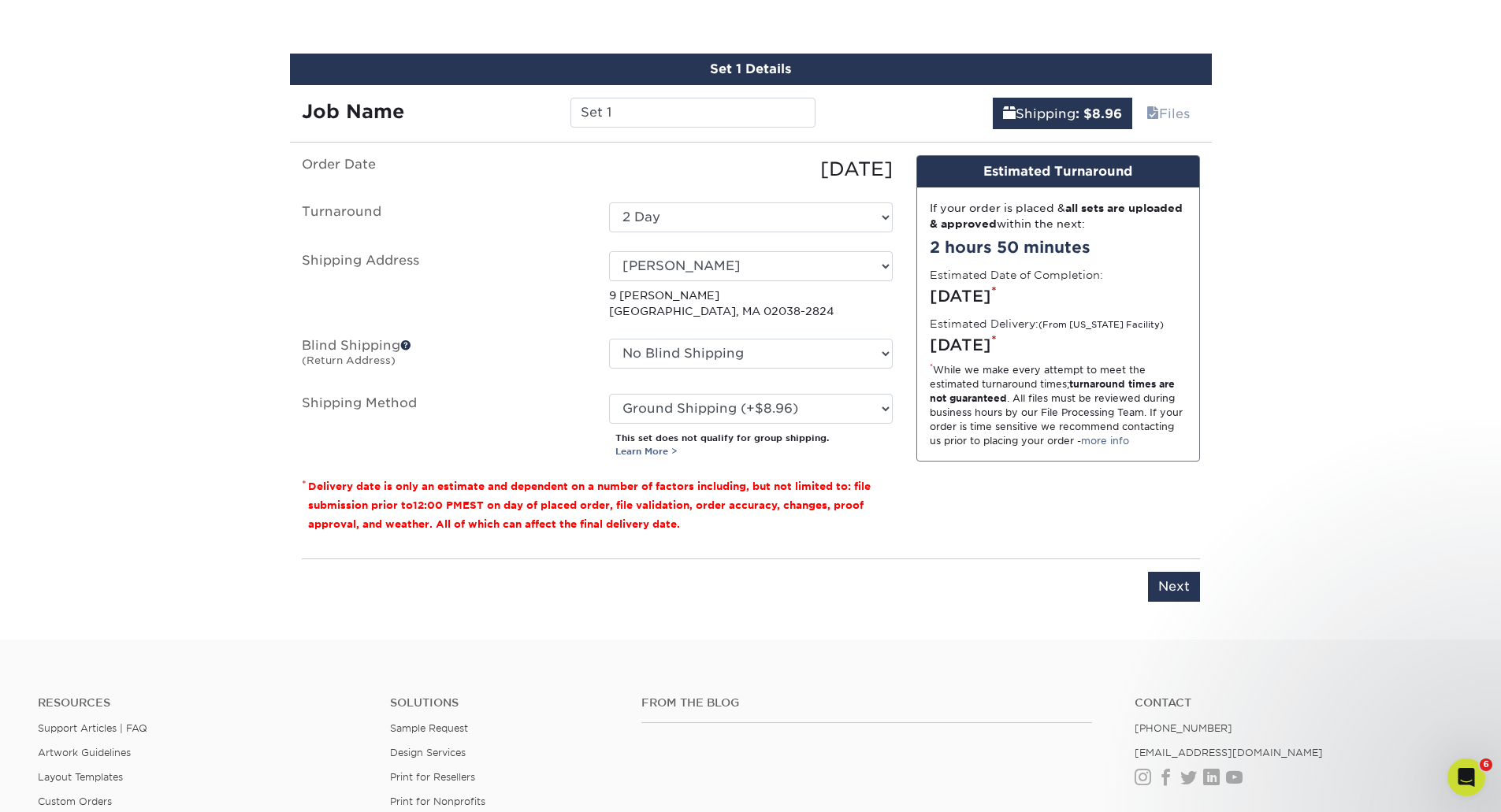
click at [969, 613] on div "You've choosen mailing services! If you have a csv address list please upload i…" at bounding box center [750, 388] width 898 height 465
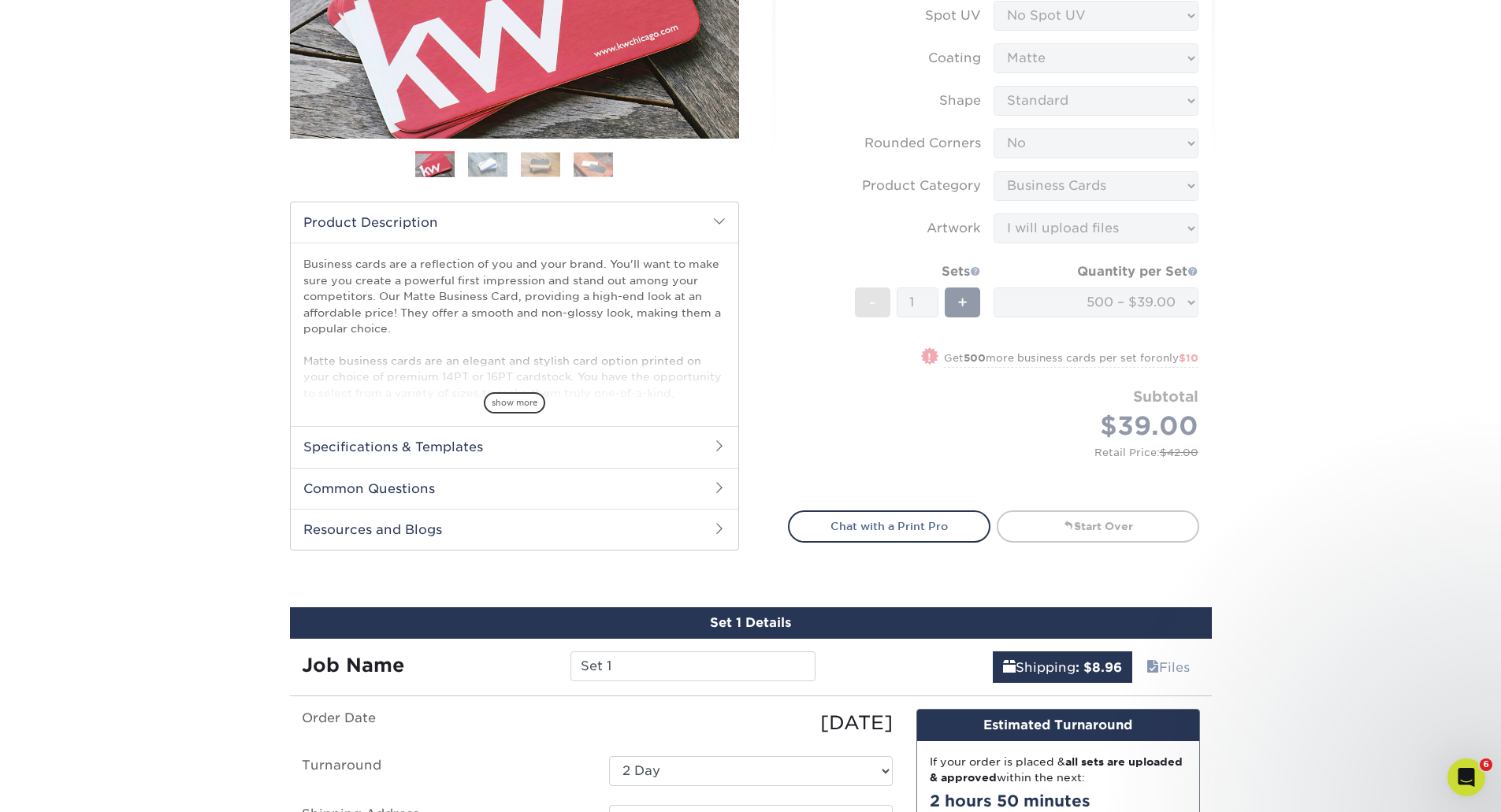
scroll to position [0, 0]
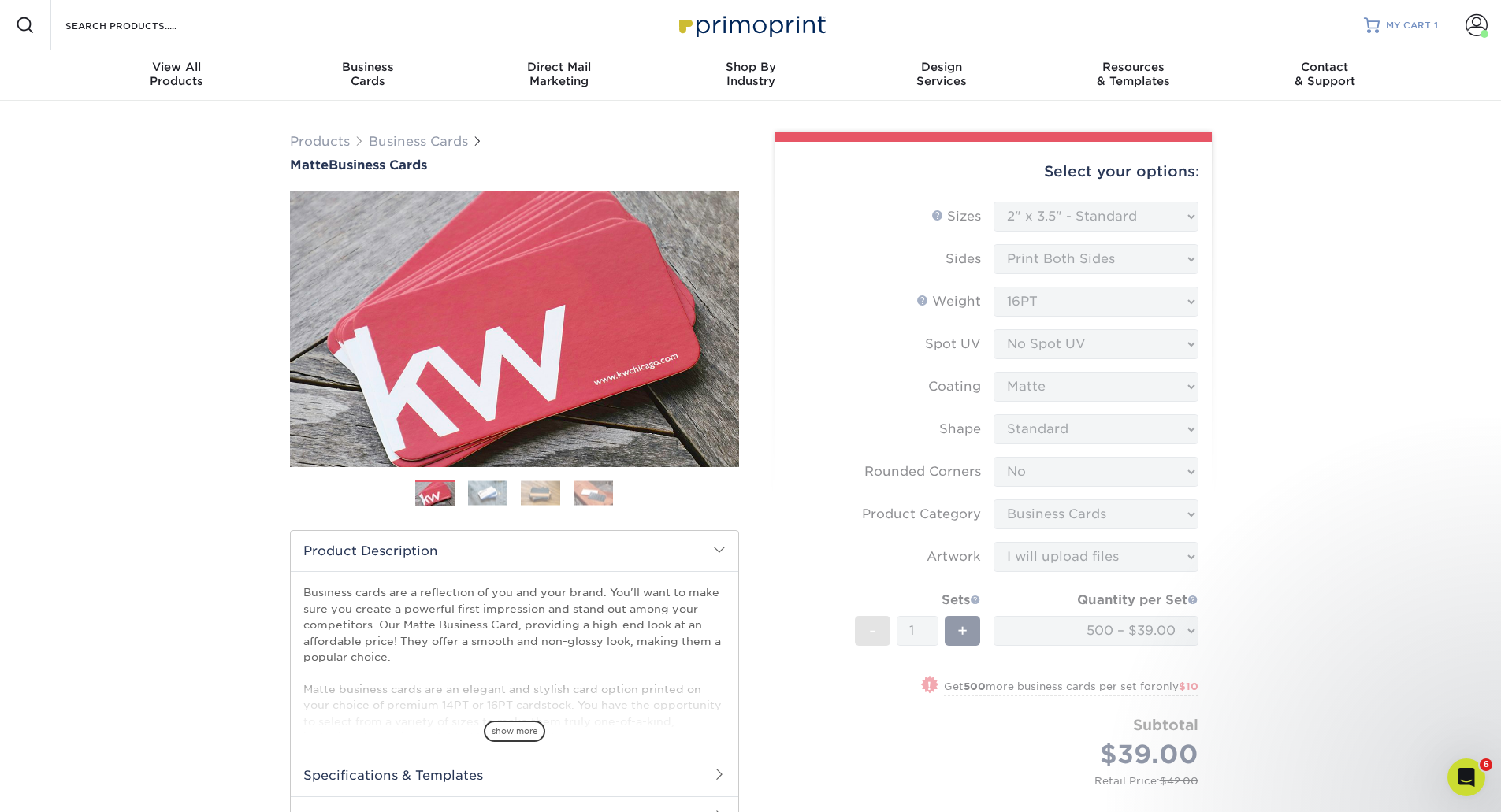
click at [1389, 21] on span "MY CART" at bounding box center [1408, 25] width 45 height 13
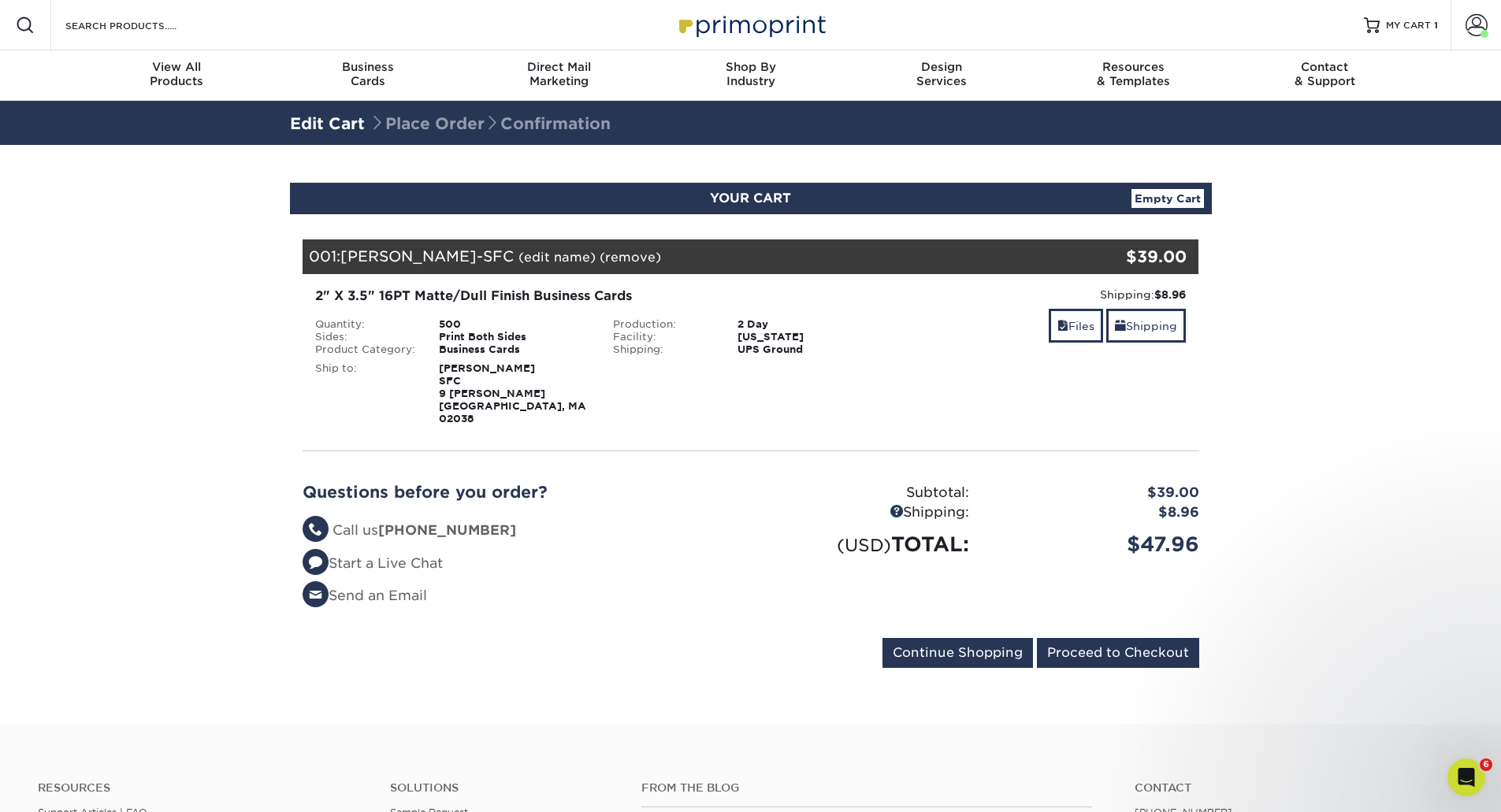
click at [1166, 710] on section "YOUR CART Empty Cart Your Cart is Empty View Account Active Orders Order Histor…" at bounding box center [750, 435] width 1501 height 580
click at [1132, 649] on input "Proceed to Checkout" at bounding box center [1118, 653] width 163 height 30
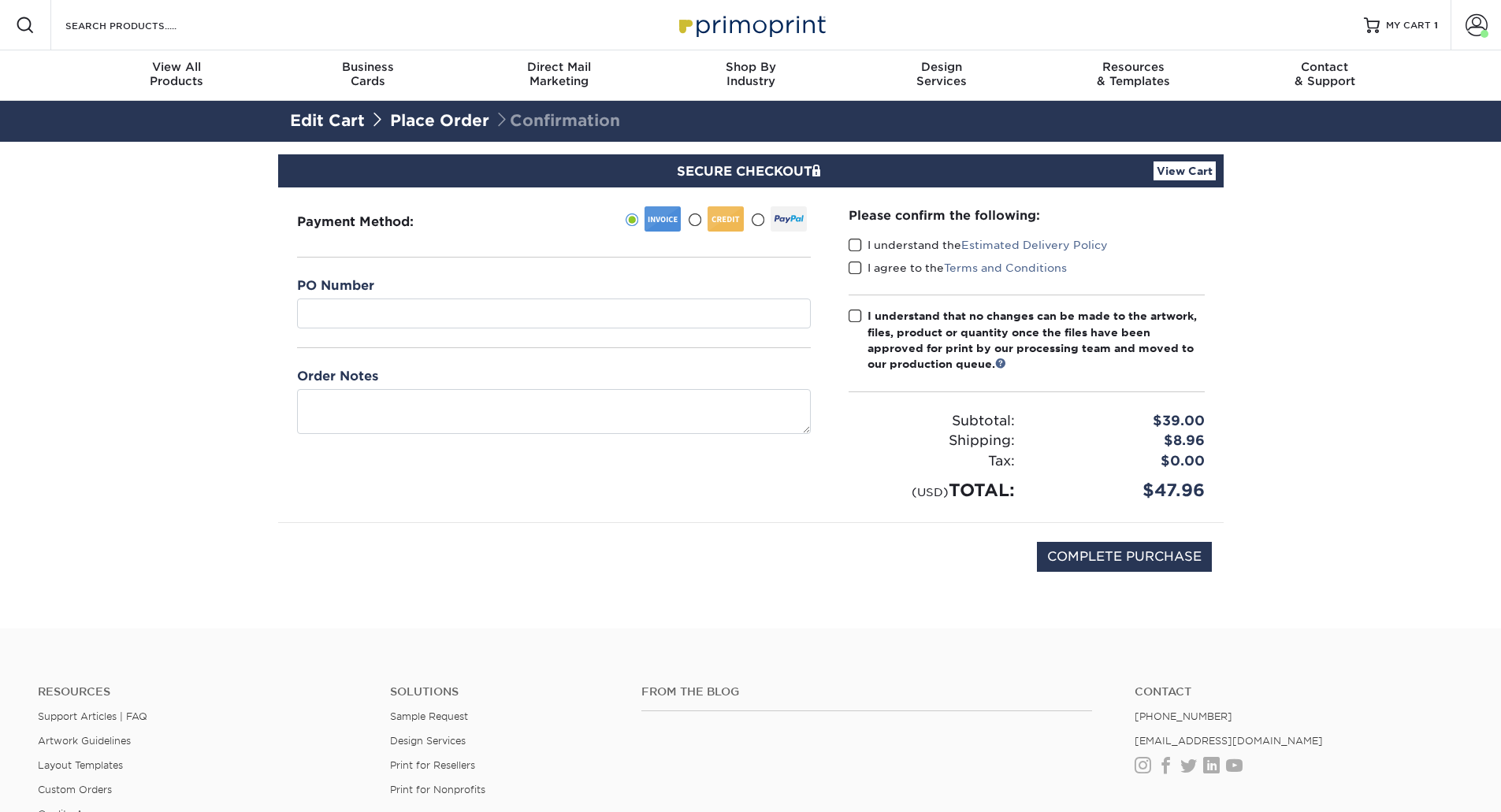
click at [859, 245] on span at bounding box center [855, 245] width 13 height 15
click at [0, 0] on input "I understand the Estimated Delivery Policy" at bounding box center [0, 0] width 0 height 0
click at [856, 269] on span at bounding box center [855, 268] width 13 height 15
click at [0, 0] on input "I agree to the Terms and Conditions" at bounding box center [0, 0] width 0 height 0
click at [854, 318] on span at bounding box center [855, 316] width 13 height 15
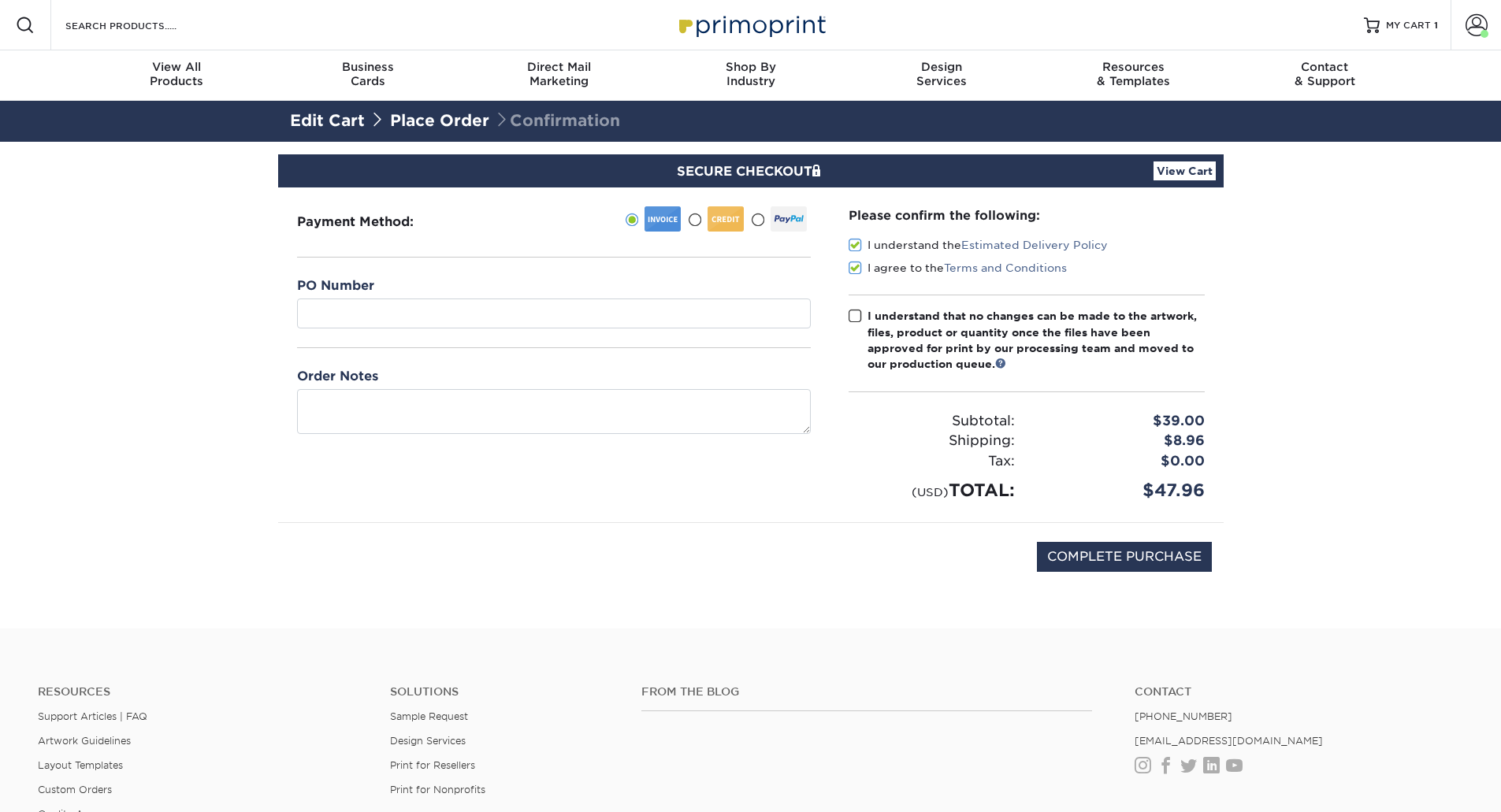
click at [0, 0] on input "I understand that no changes can be made to the artwork, files, product or quan…" at bounding box center [0, 0] width 0 height 0
click at [1064, 557] on input "COMPLETE PURCHASE" at bounding box center [1124, 557] width 175 height 30
type input "PROCESSING, PLEASE WAIT..."
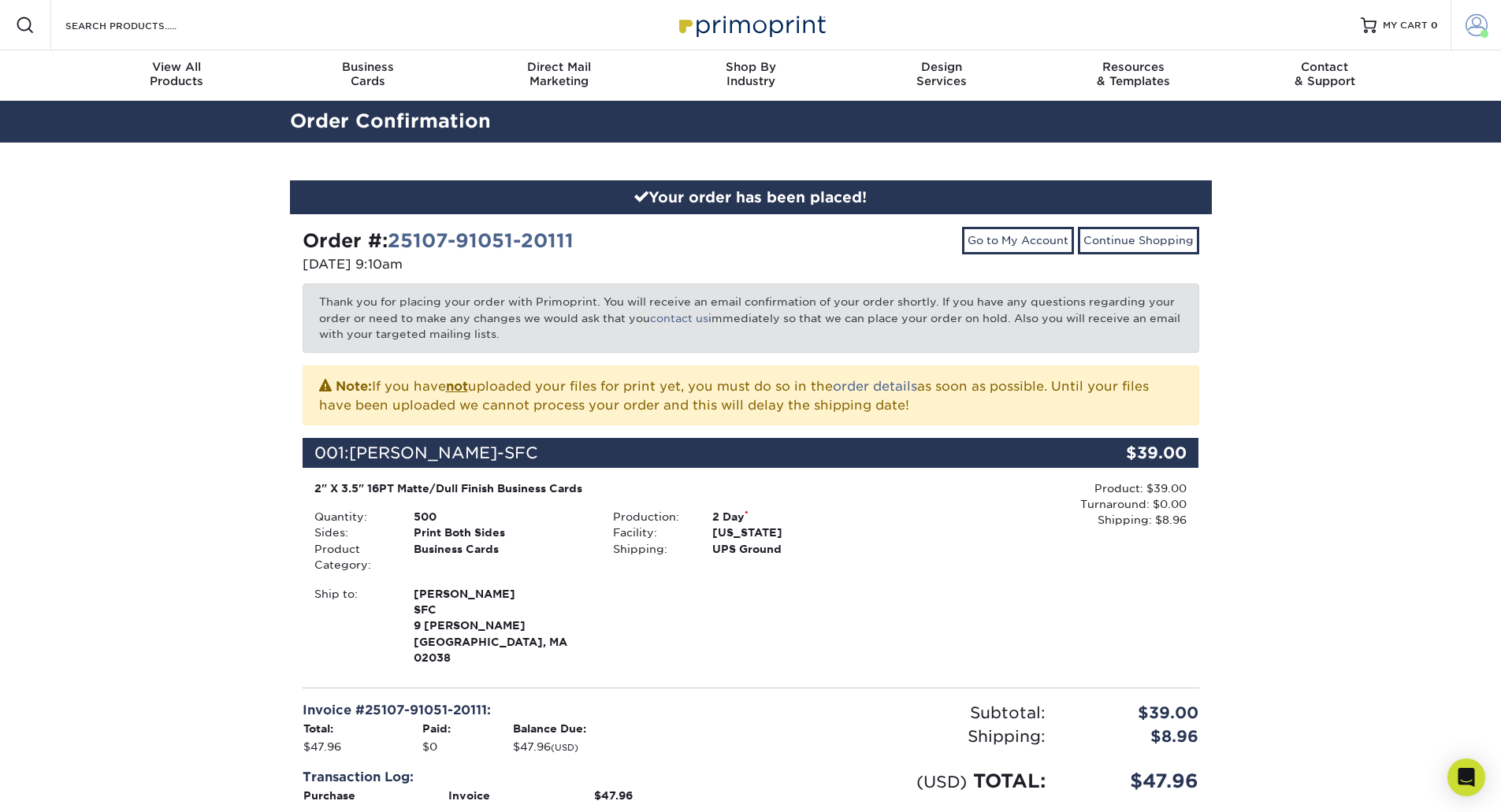
click at [1472, 17] on span at bounding box center [1477, 25] width 22 height 22
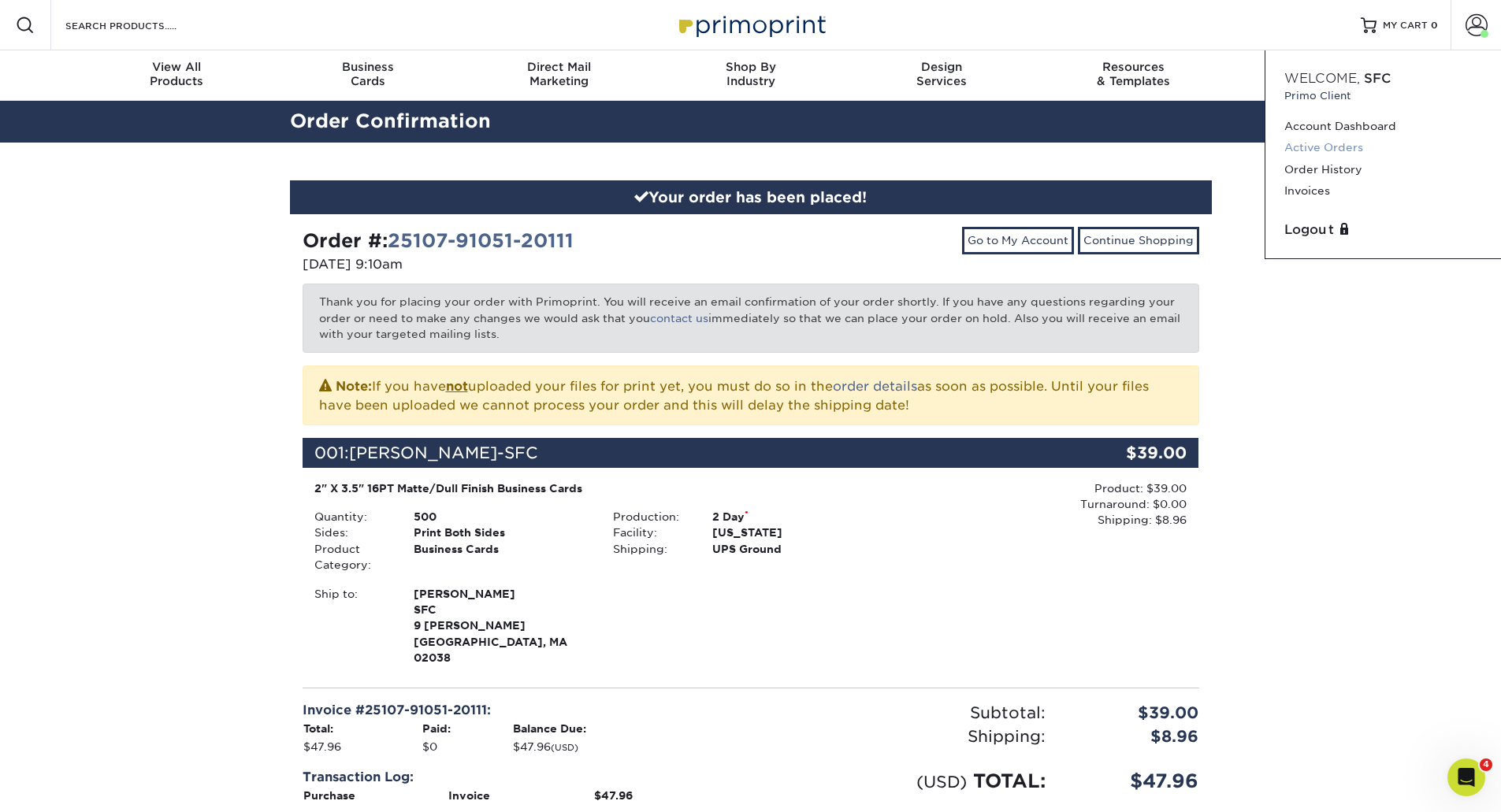
click at [1346, 141] on link "Active Orders" at bounding box center [1383, 147] width 198 height 21
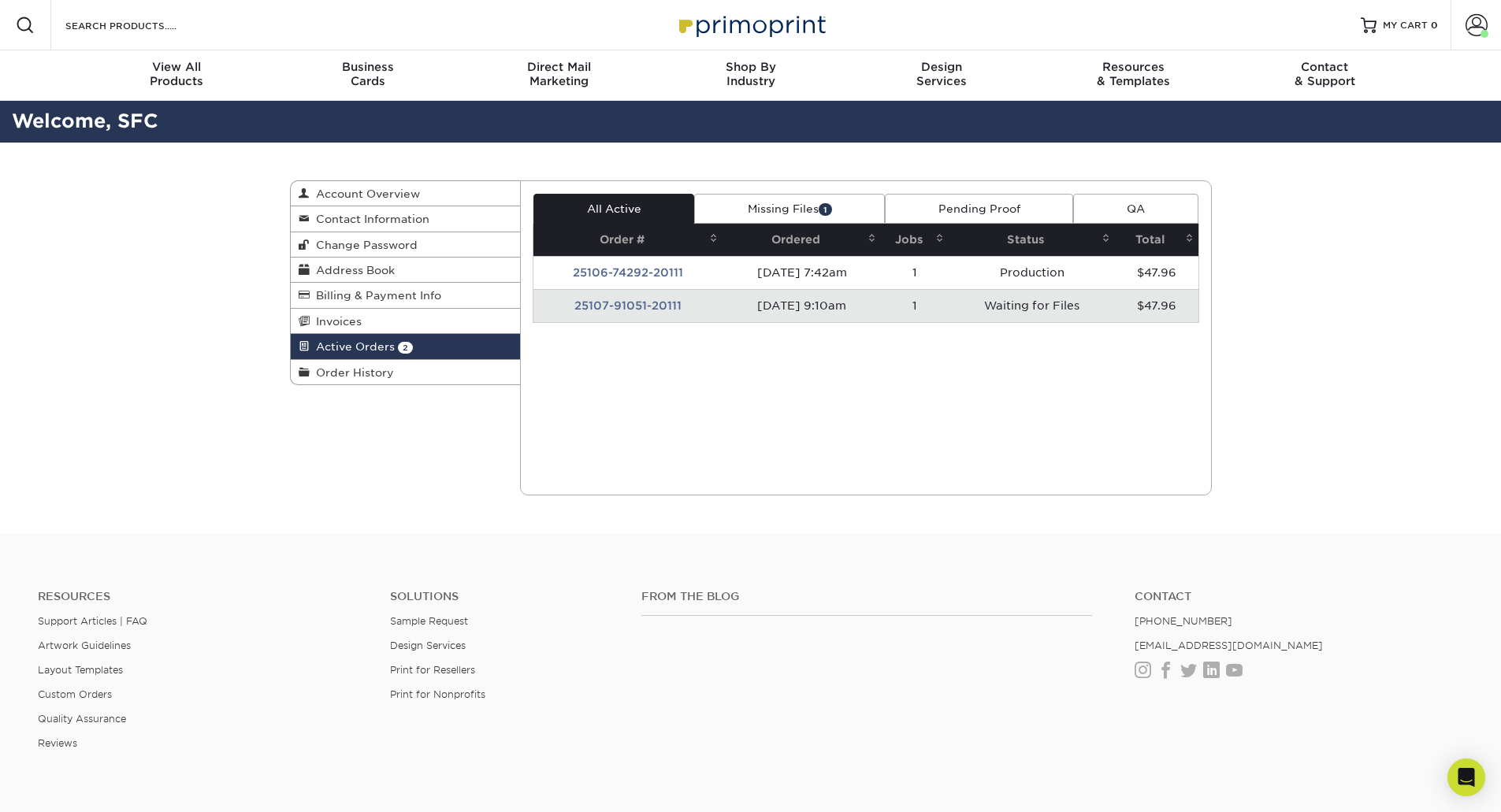
click at [605, 301] on td "25107-91051-20111" at bounding box center [628, 306] width 189 height 33
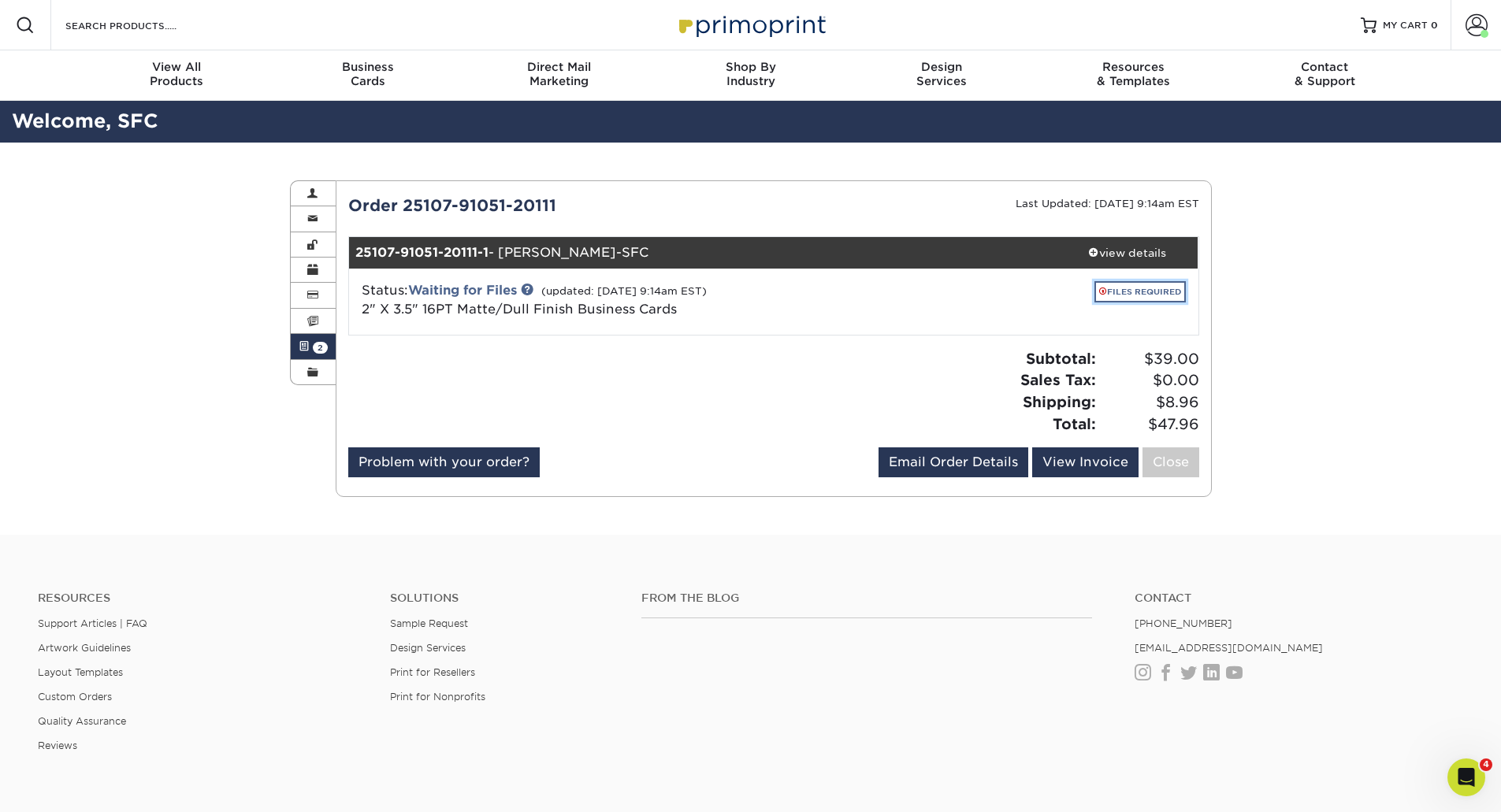
click at [1127, 290] on link "FILES REQUIRED" at bounding box center [1140, 292] width 91 height 21
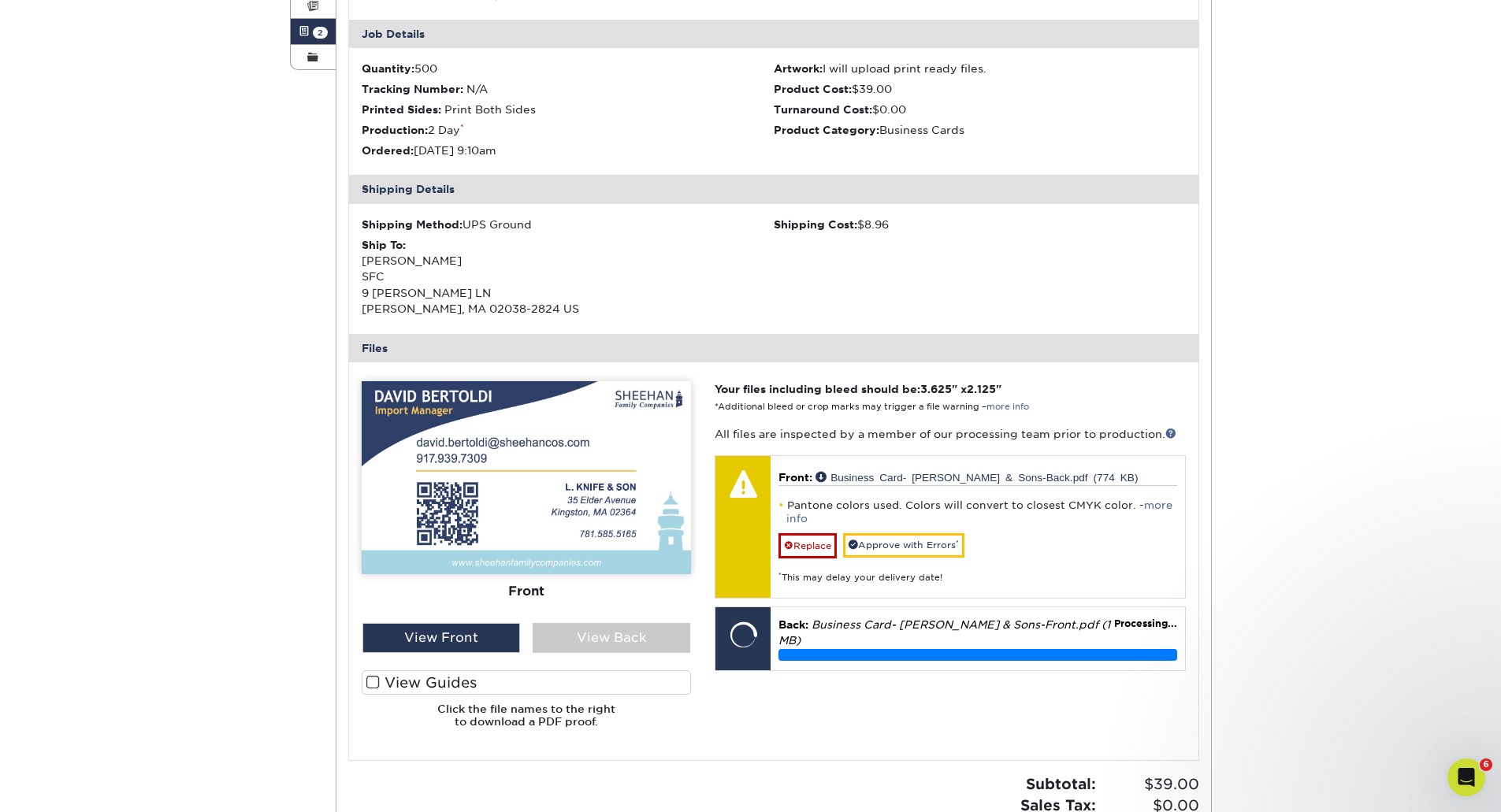
click at [399, 689] on label "View Guides" at bounding box center [526, 682] width 329 height 25
click at [0, 0] on input "View Guides" at bounding box center [0, 0] width 0 height 0
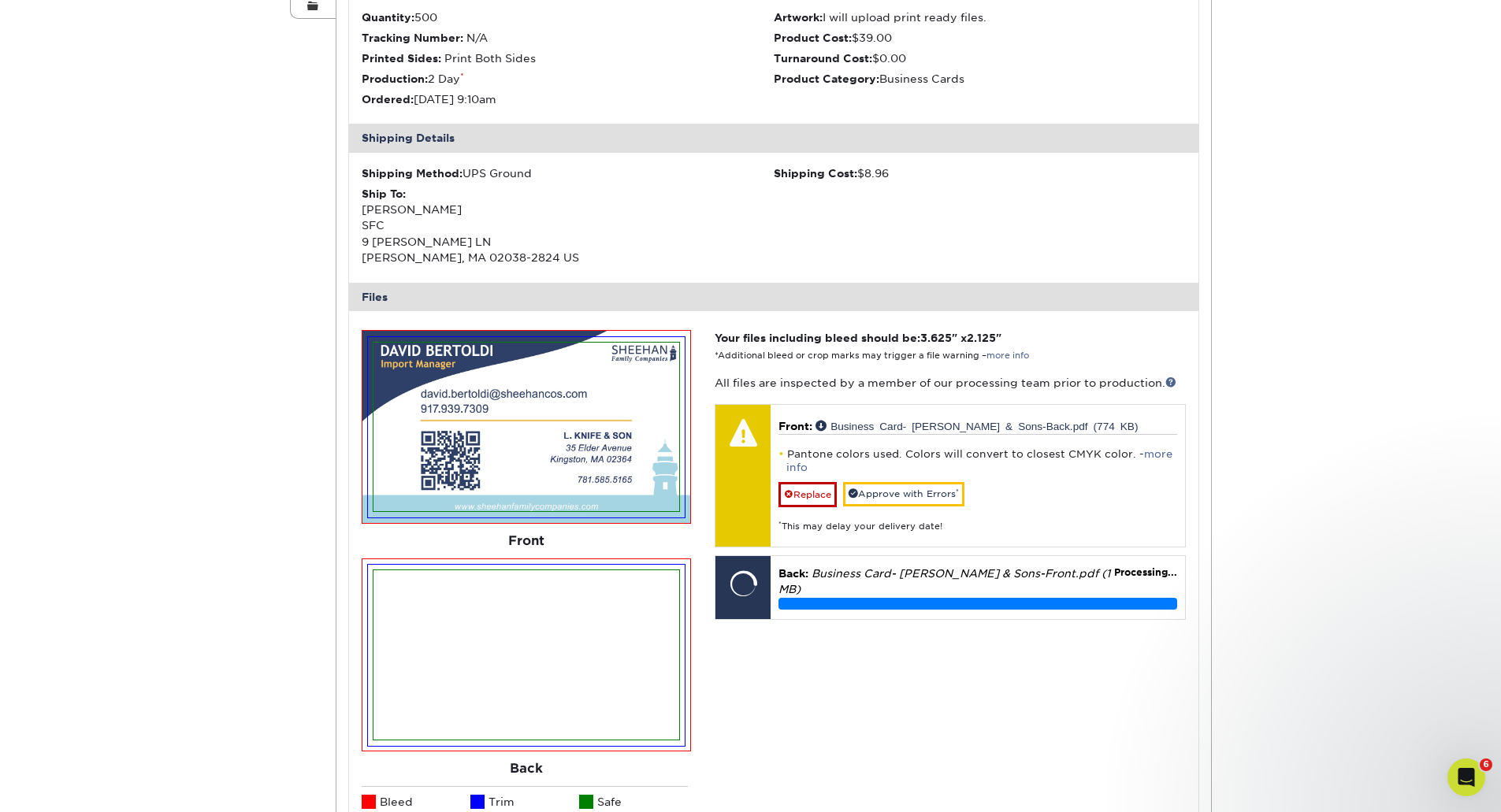
scroll to position [394, 0]
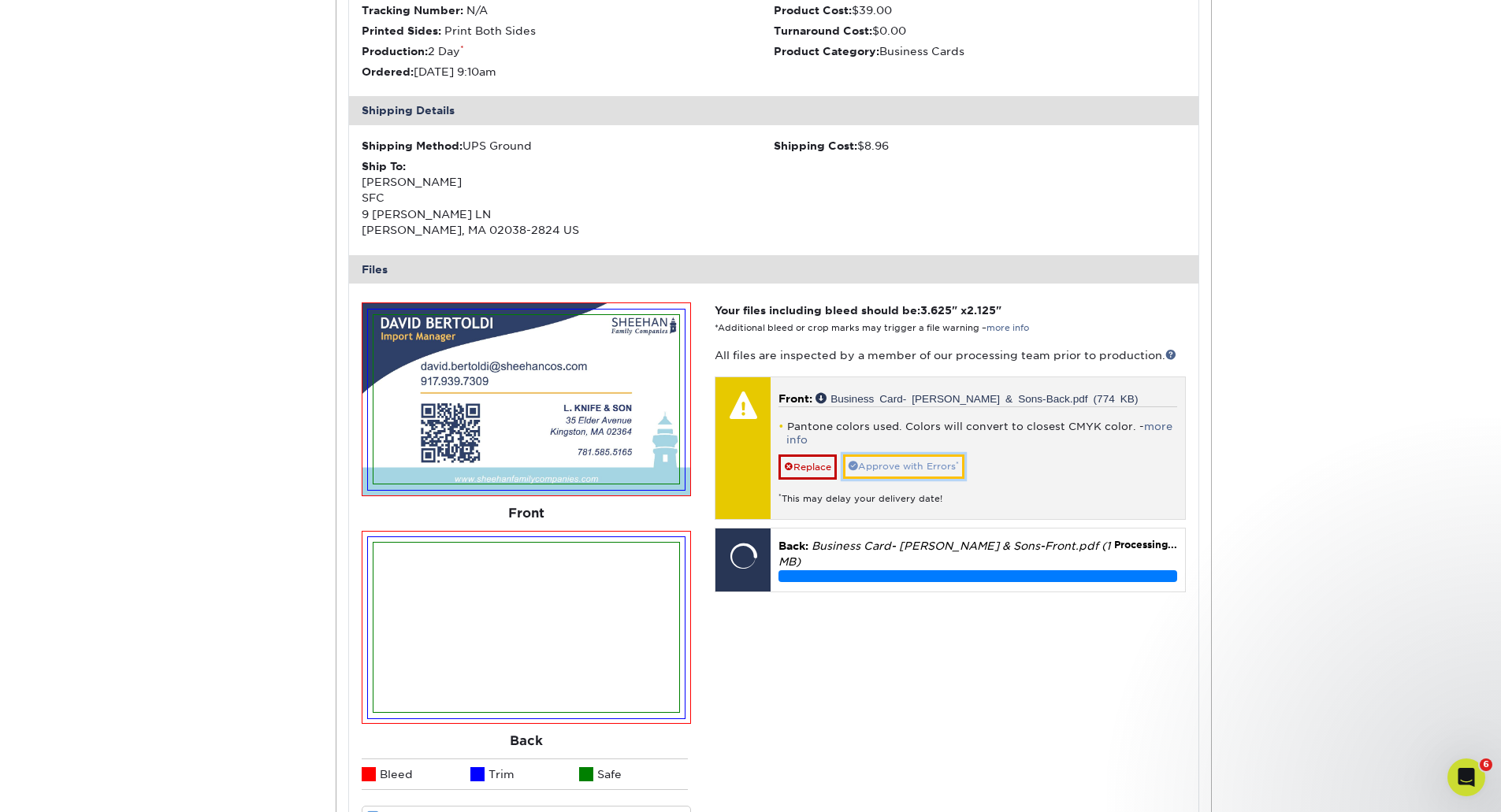
click at [864, 469] on link "Approve with Errors *" at bounding box center [904, 466] width 121 height 25
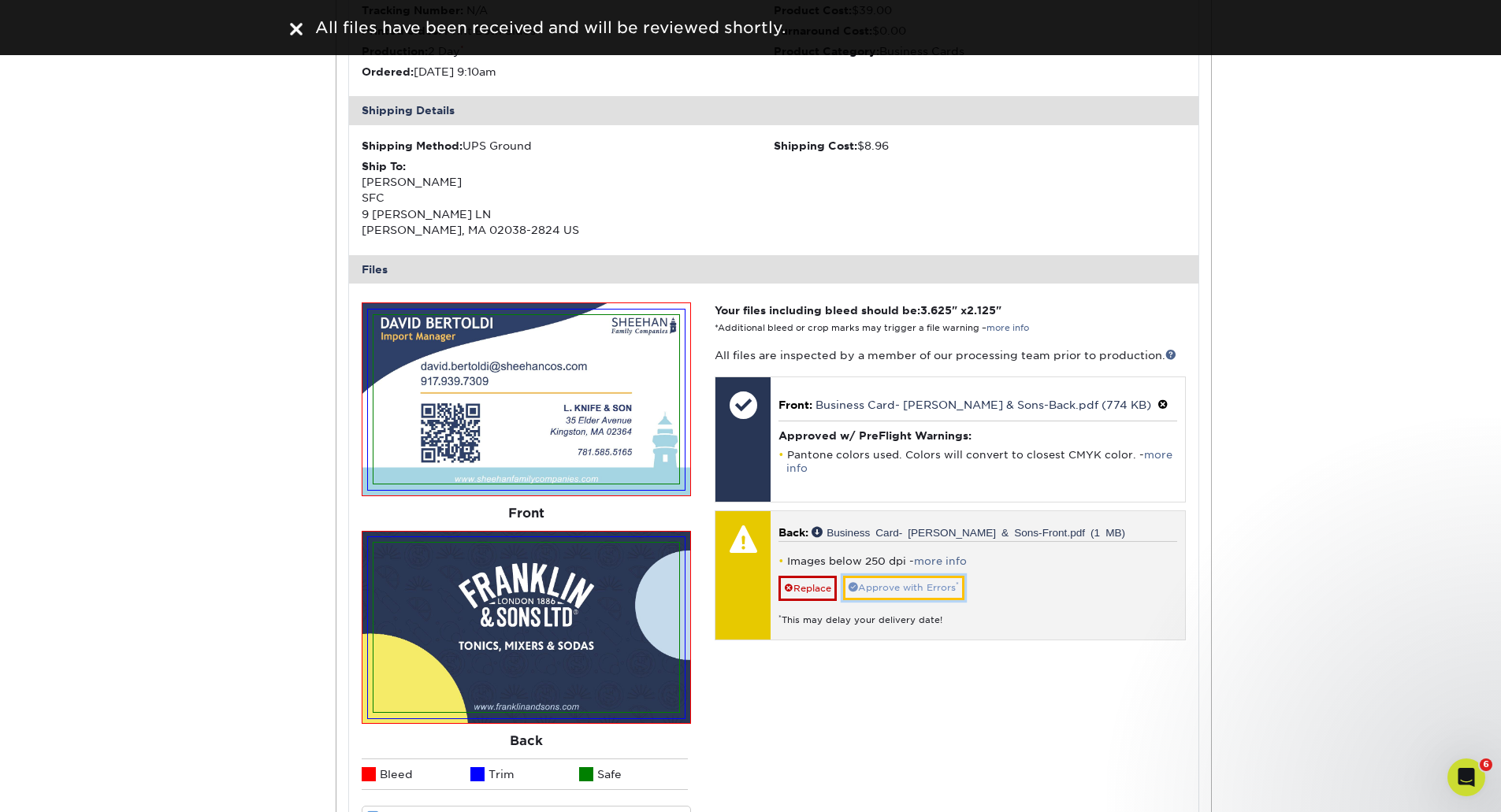
click at [873, 600] on link "Approve with Errors *" at bounding box center [904, 588] width 121 height 25
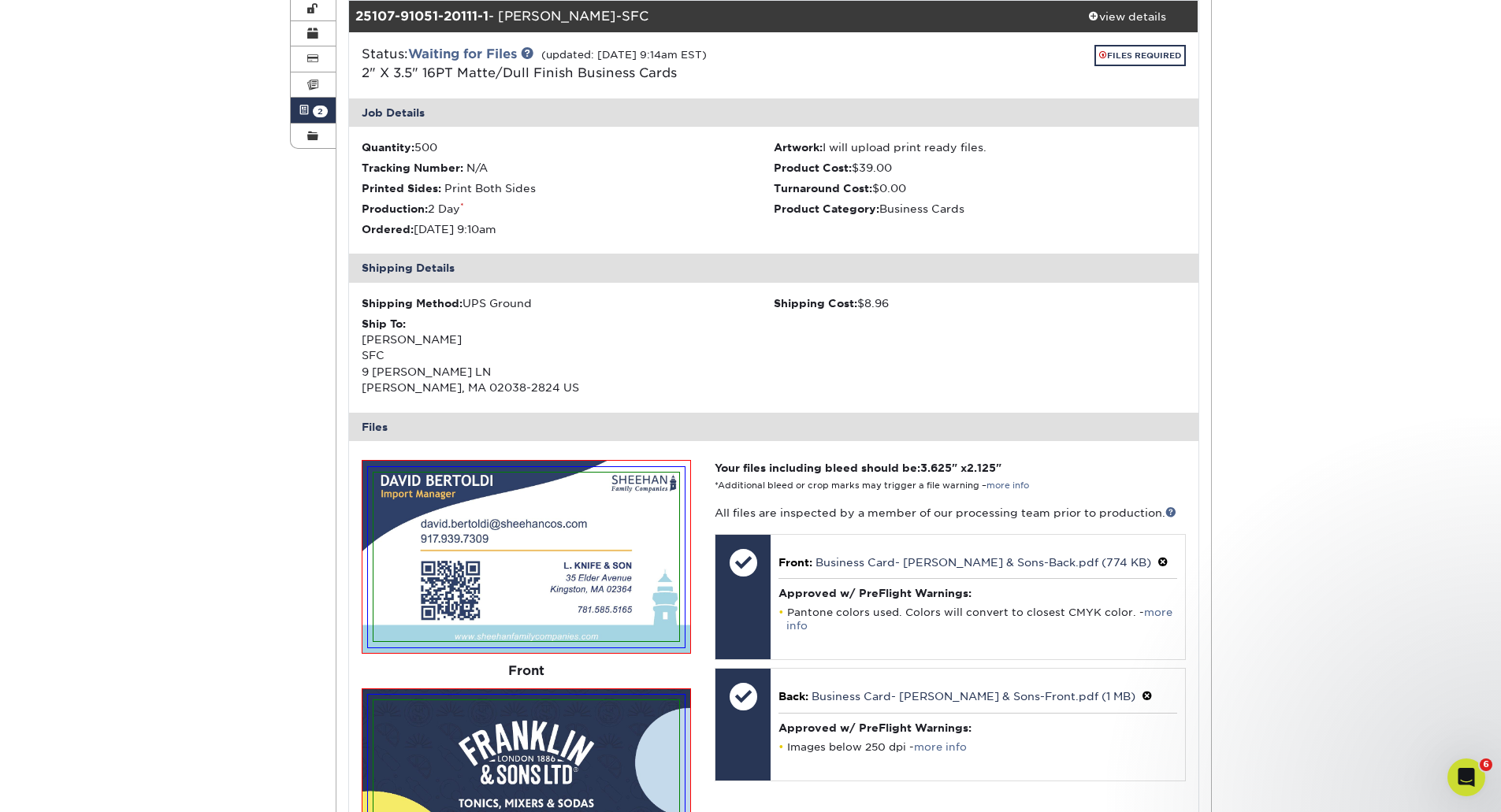
scroll to position [630, 0]
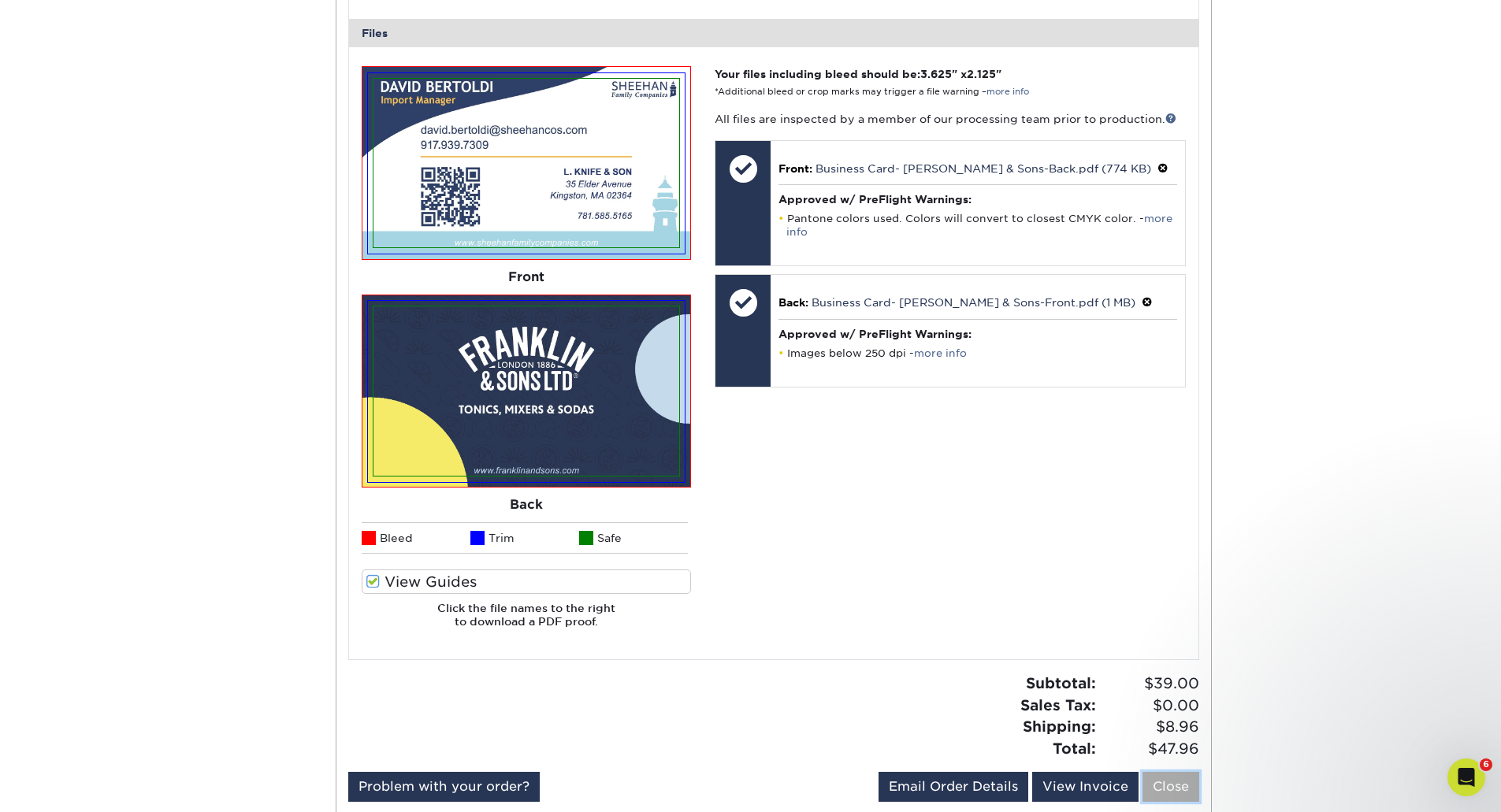
click at [1173, 791] on link "Close" at bounding box center [1171, 787] width 57 height 30
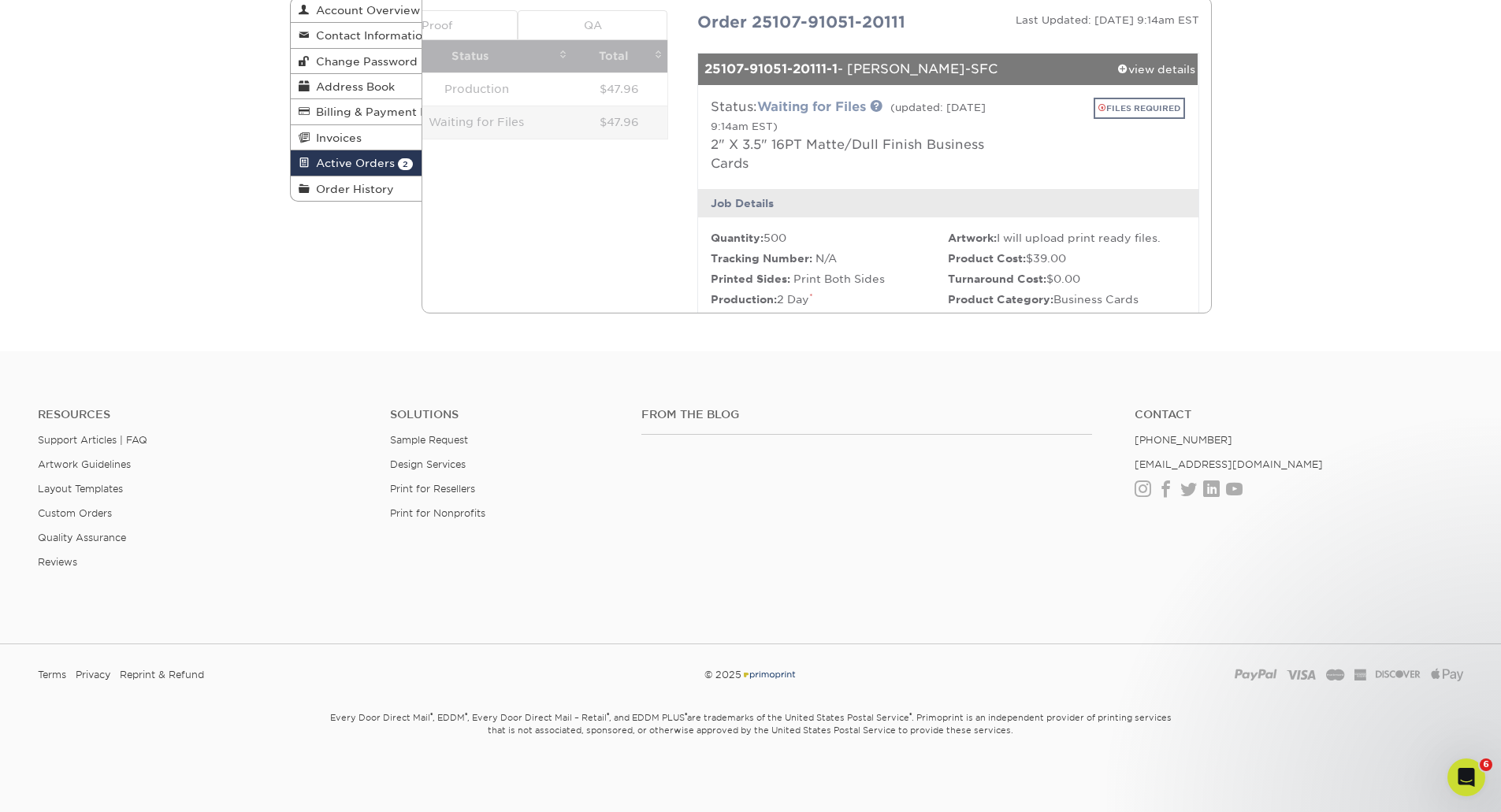
scroll to position [0, 0]
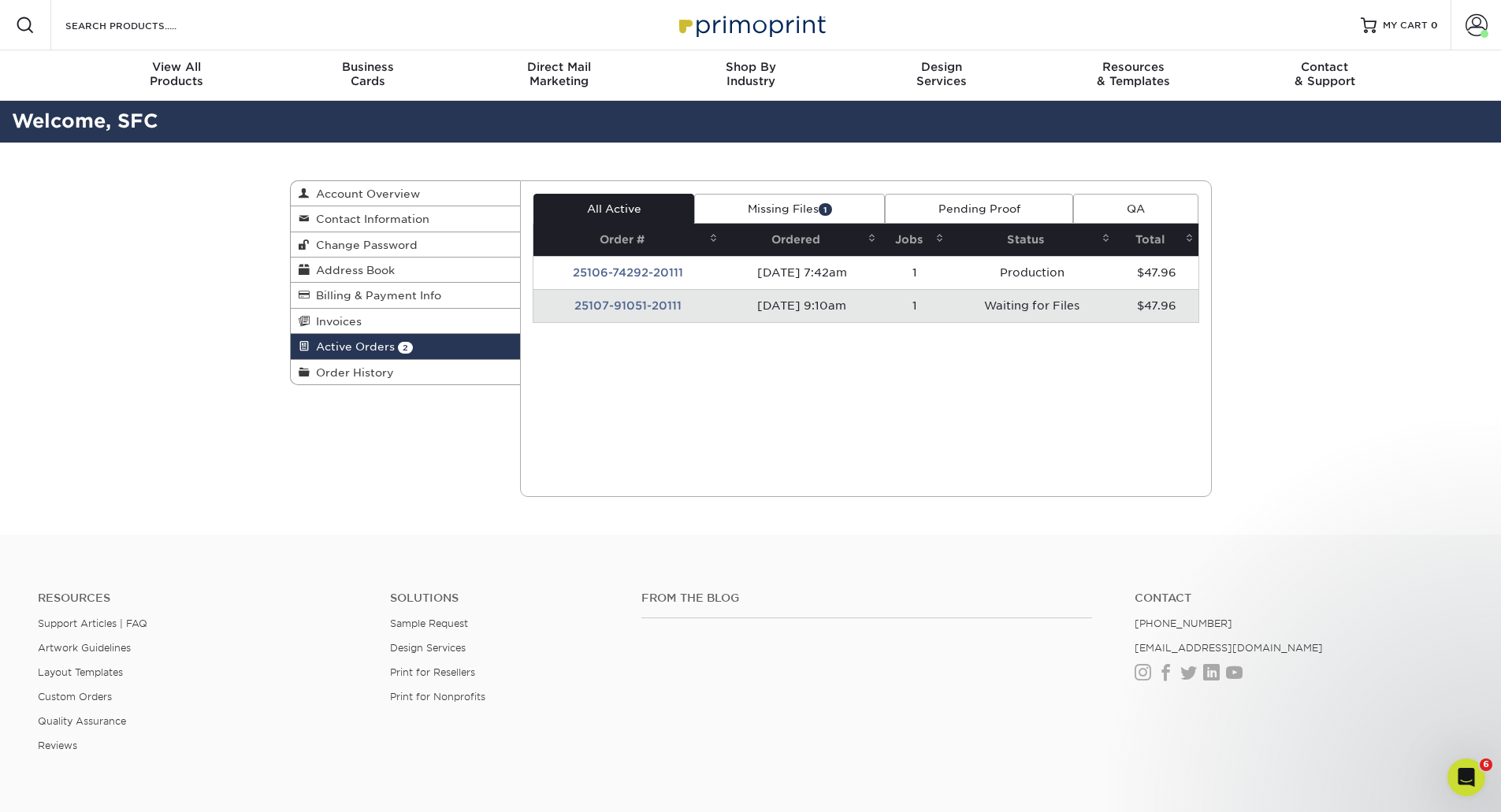
click at [635, 307] on td "25107-91051-20111" at bounding box center [628, 306] width 189 height 33
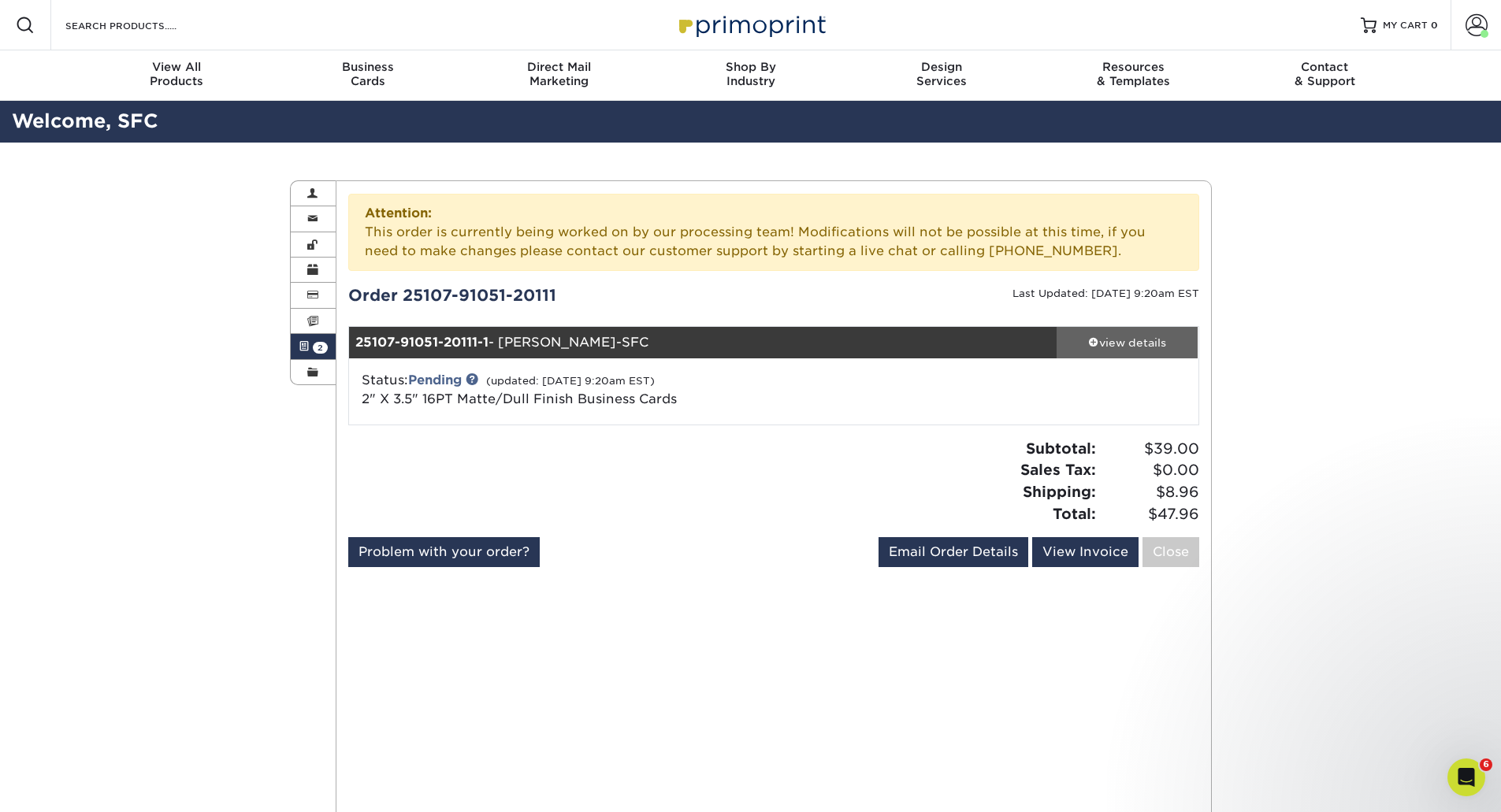
click at [1119, 344] on div "view details" at bounding box center [1127, 343] width 142 height 16
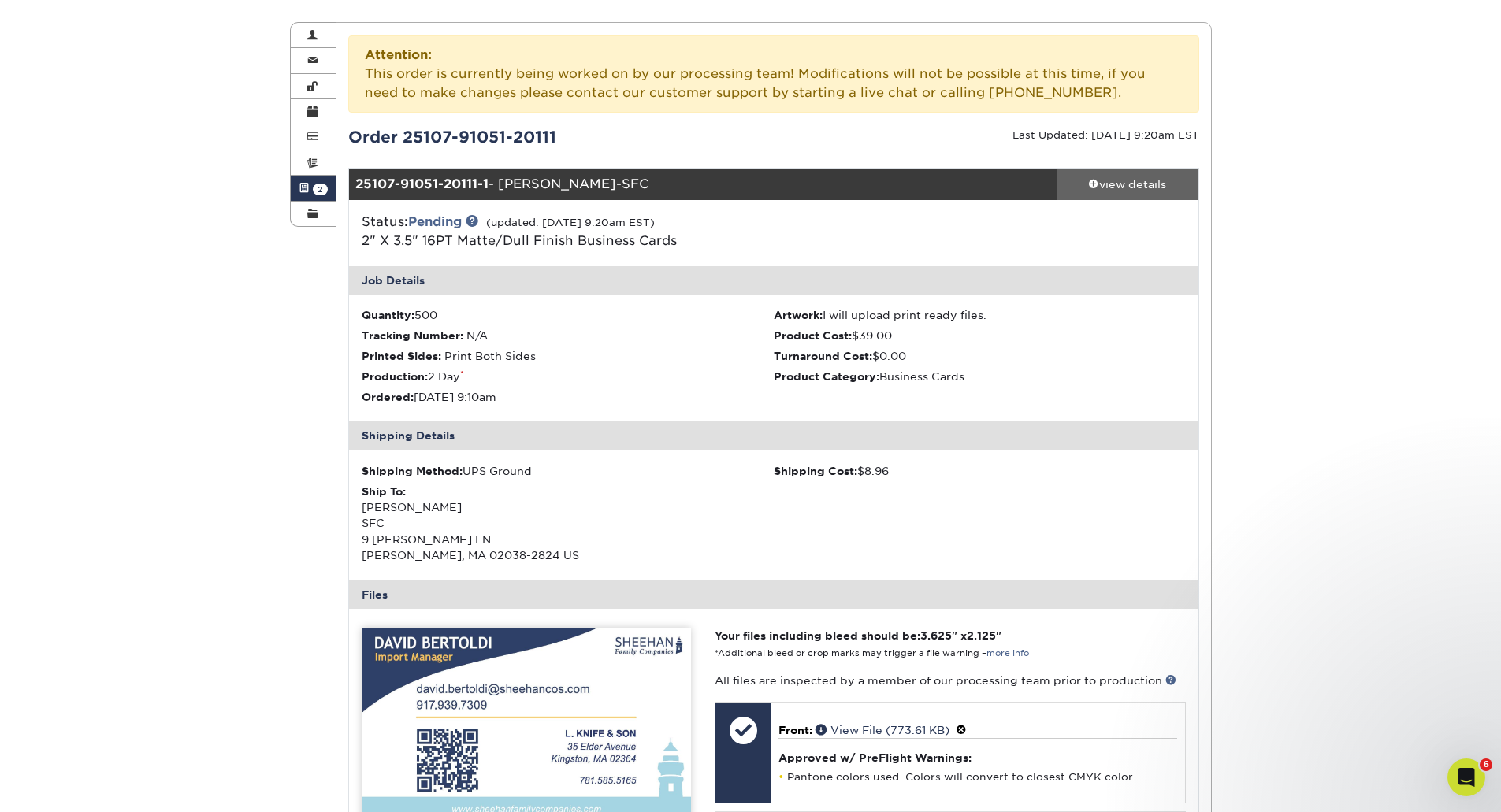
scroll to position [394, 0]
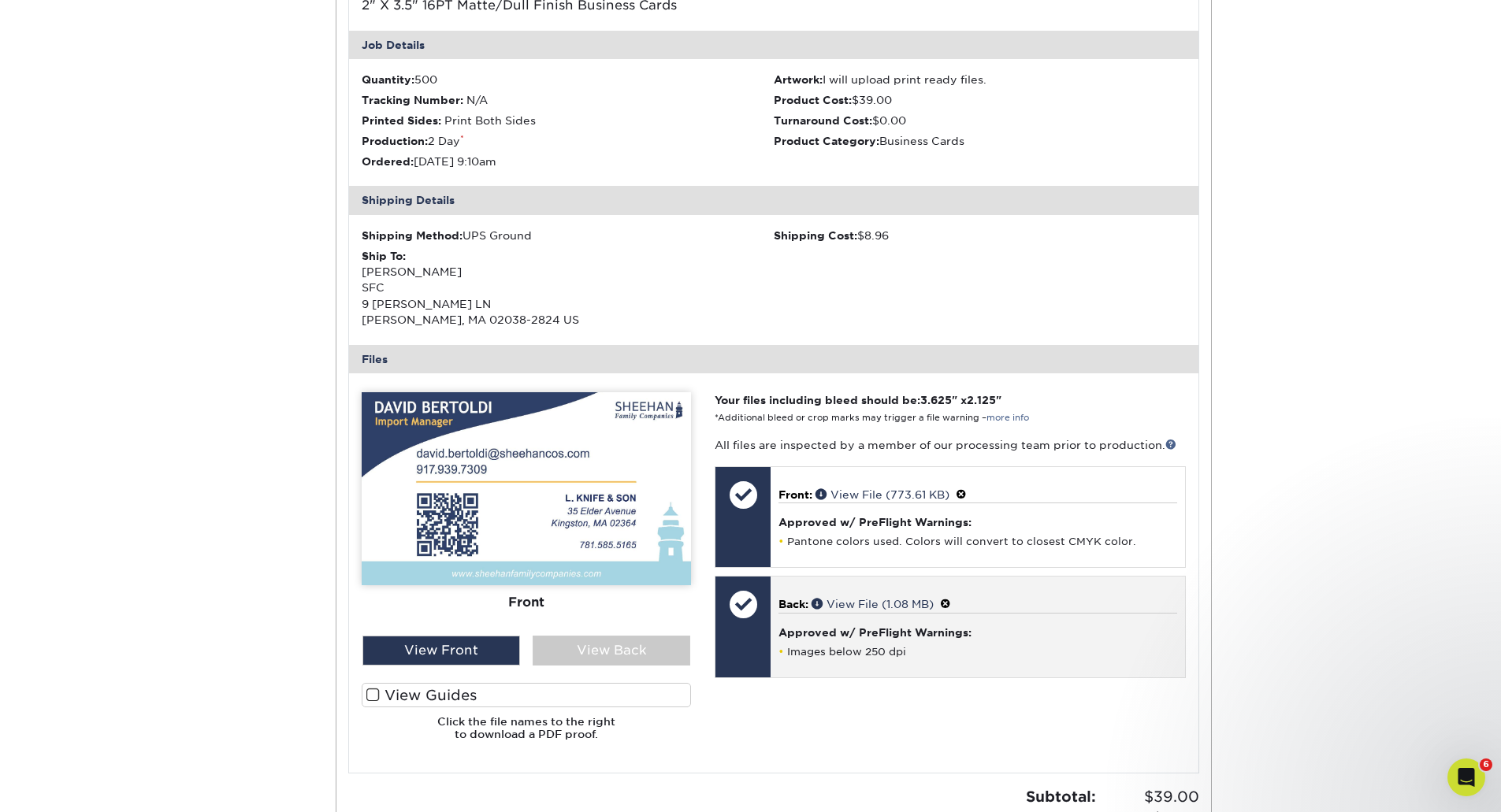
click at [836, 653] on li "Images below 250 dpi" at bounding box center [977, 652] width 398 height 13
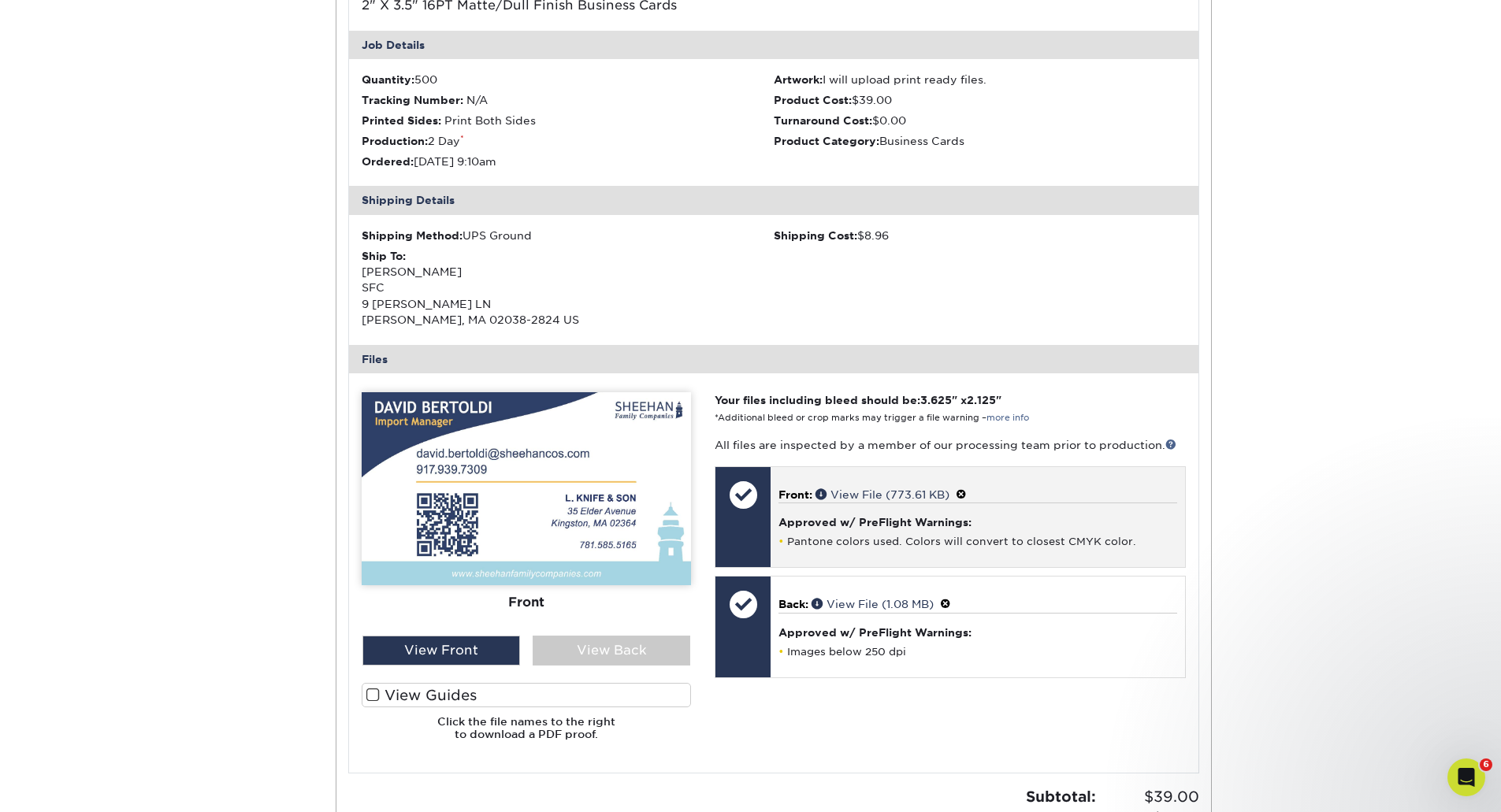
click at [858, 546] on li "Pantone colors used. Colors will convert to closest CMYK color." at bounding box center [977, 541] width 398 height 13
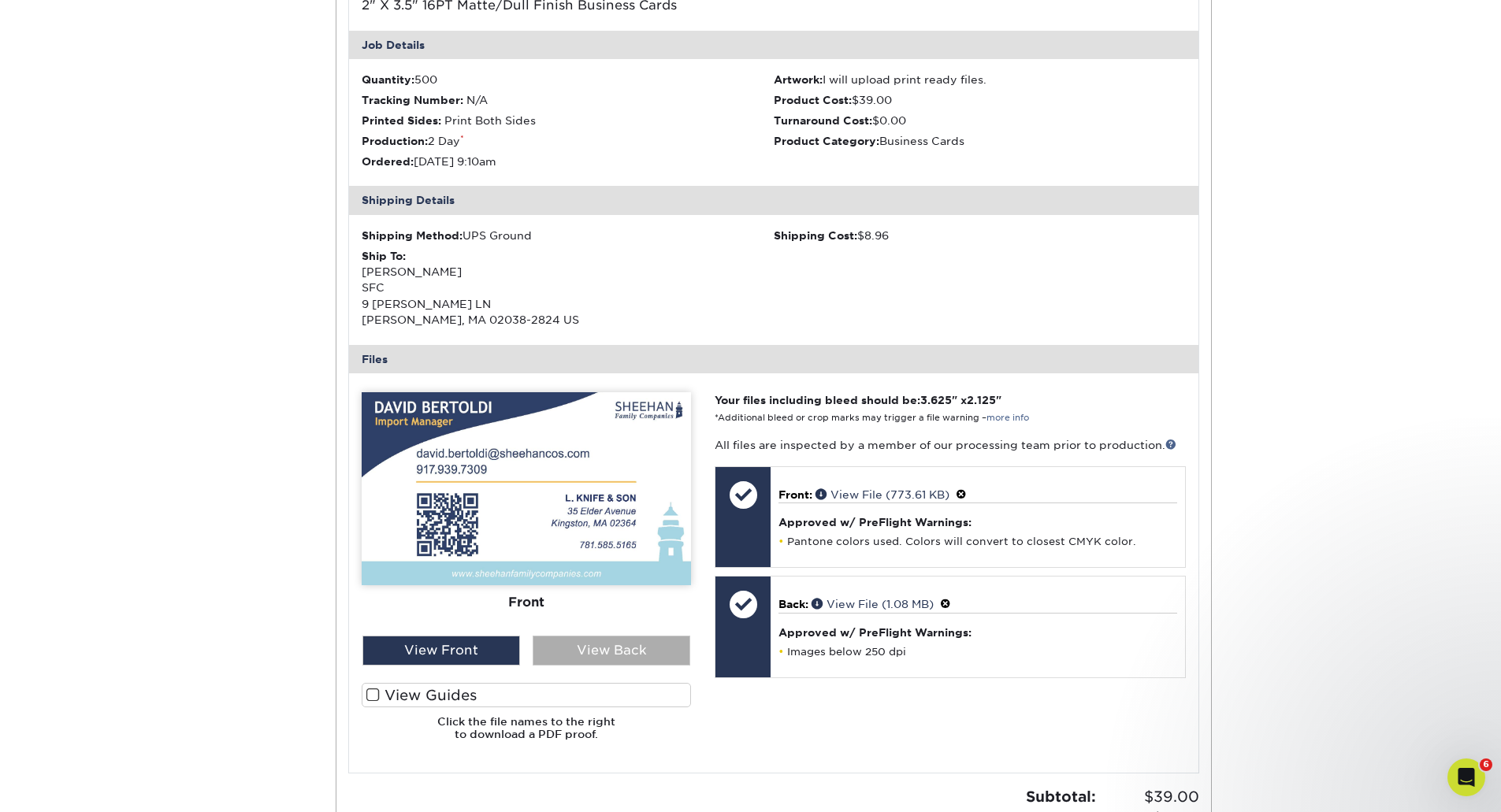
click at [587, 661] on div "View Back" at bounding box center [612, 651] width 158 height 30
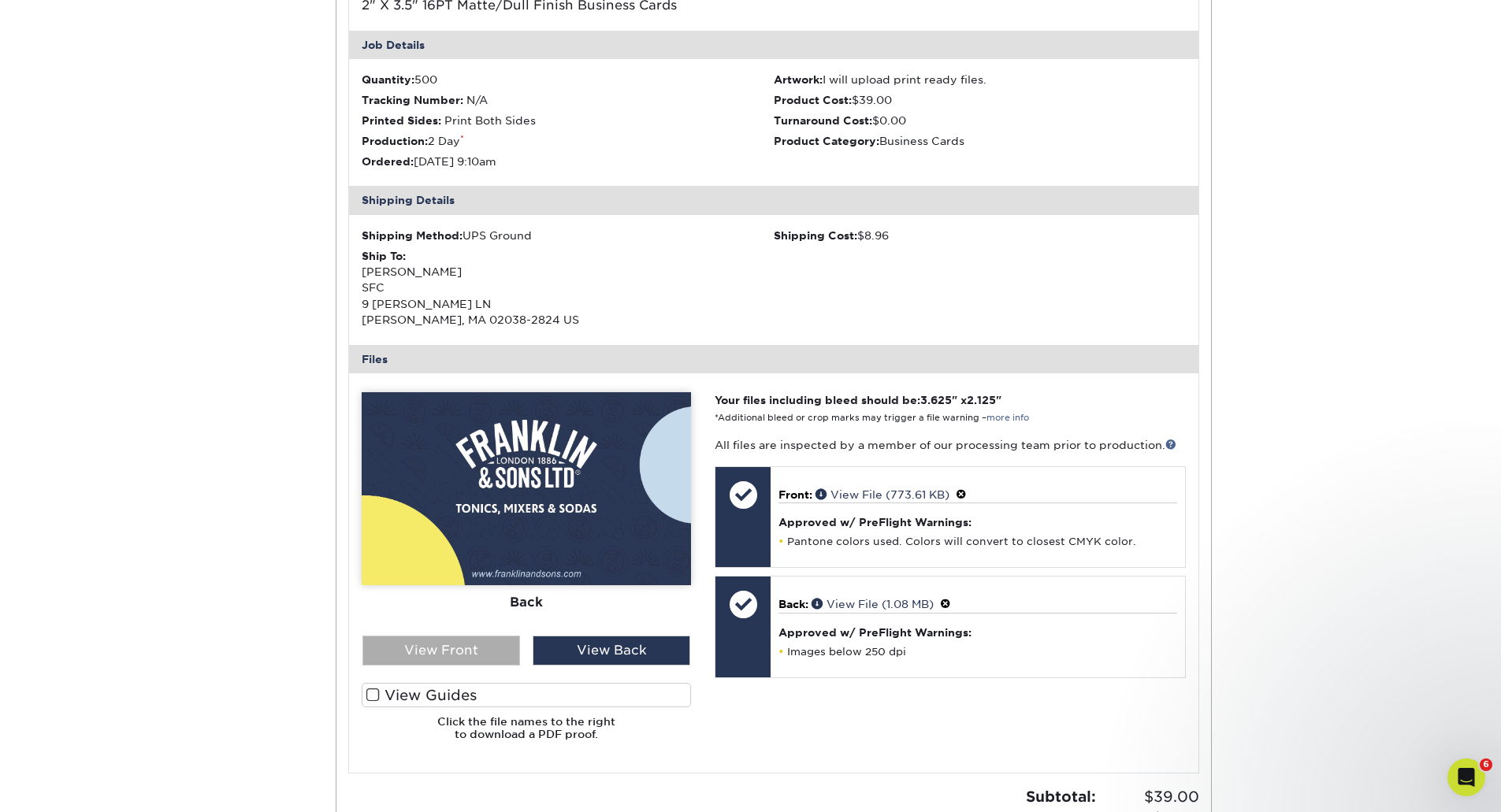
click at [463, 654] on div "View Front" at bounding box center [441, 651] width 158 height 30
